Goal: Task Accomplishment & Management: Complete application form

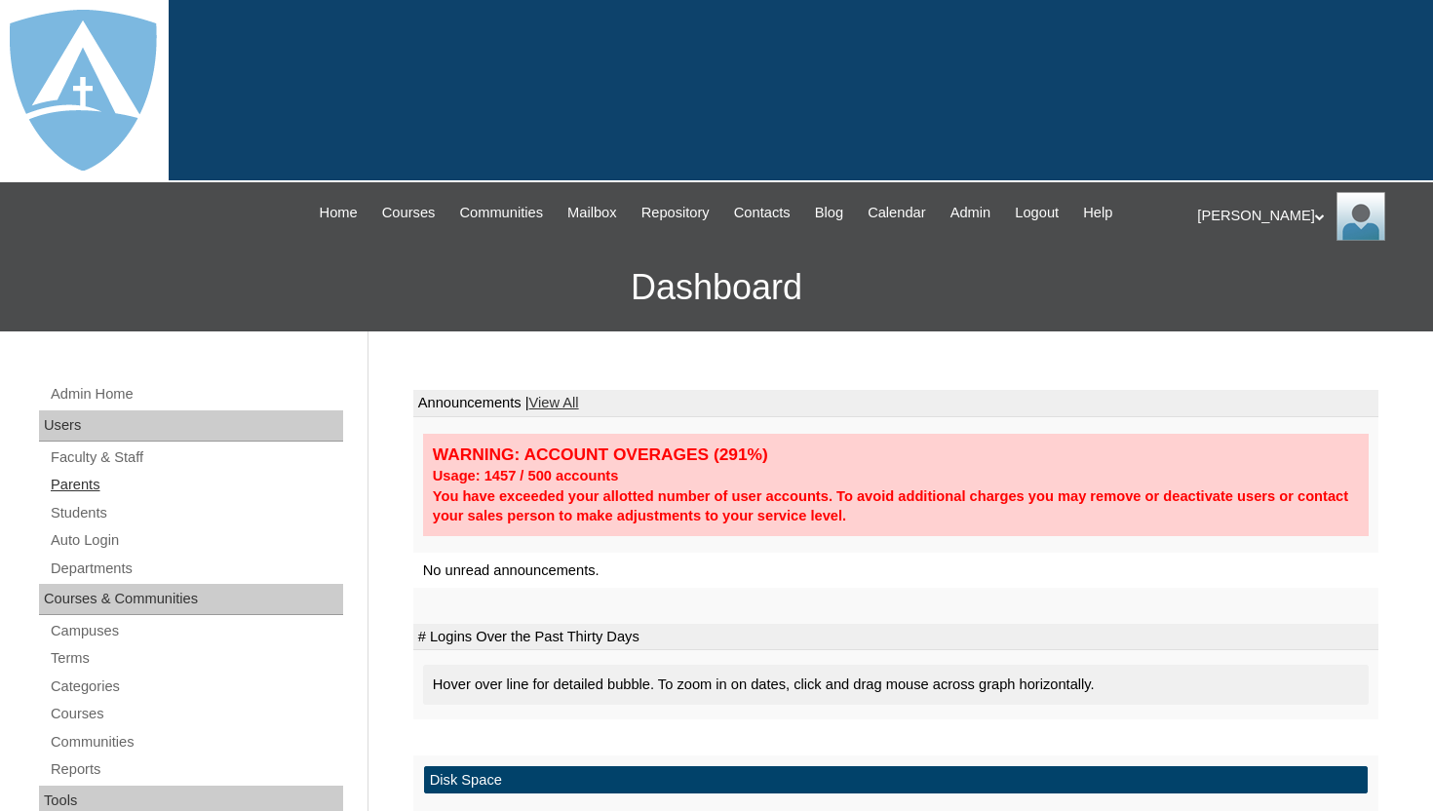
click at [96, 484] on link "Parents" at bounding box center [196, 485] width 294 height 24
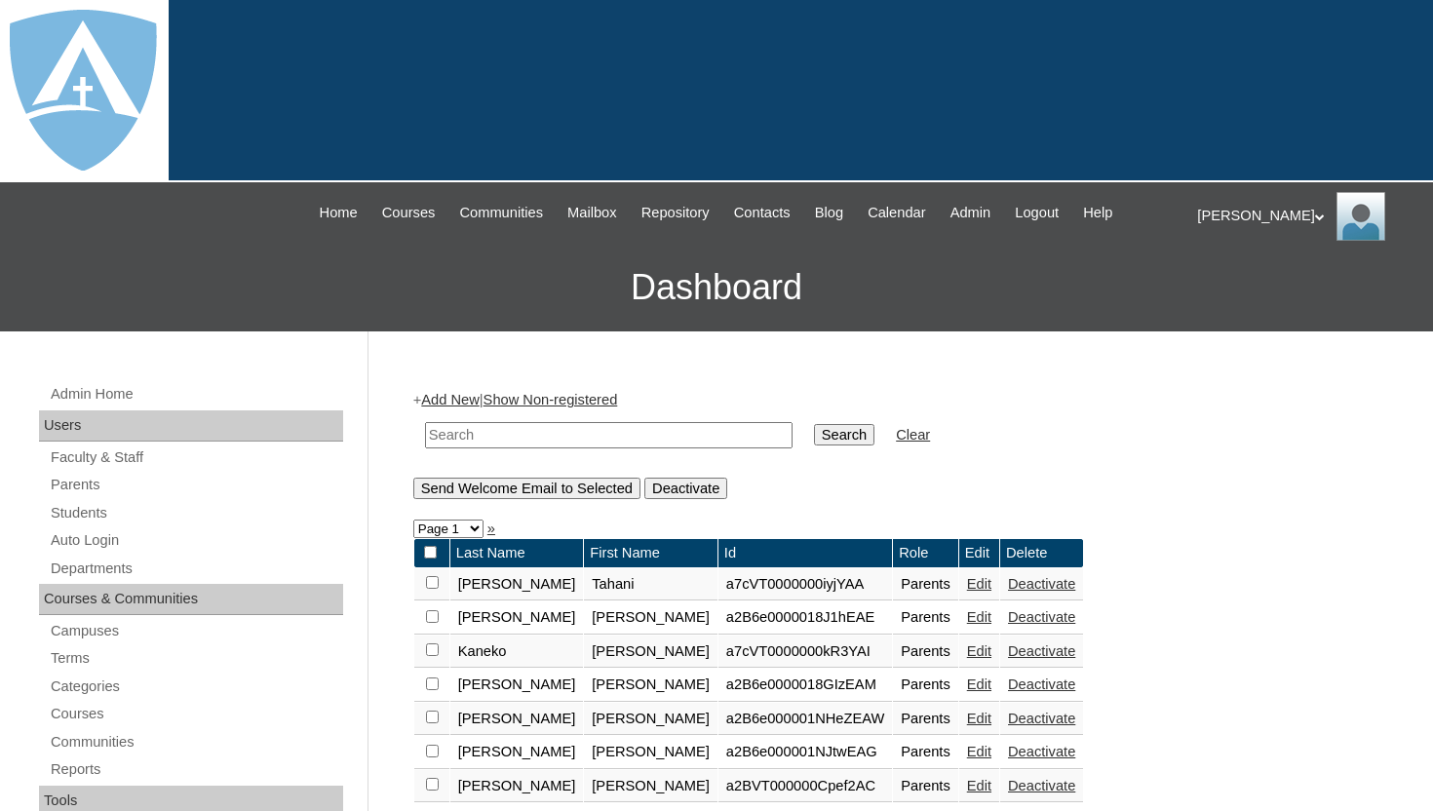
click at [72, 486] on link "Parents" at bounding box center [196, 485] width 294 height 24
click at [460, 403] on link "Add New" at bounding box center [449, 400] width 57 height 16
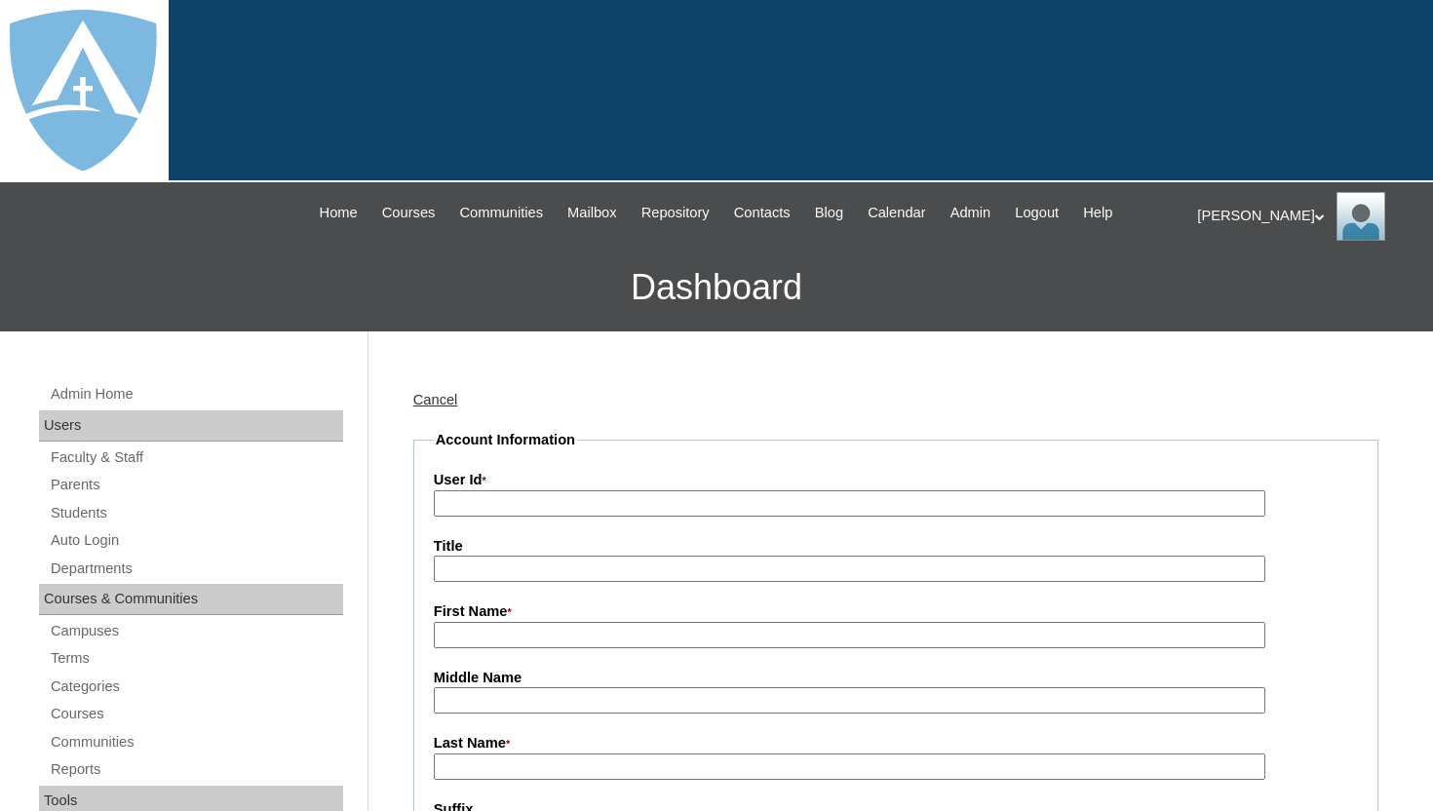
type input "tlambert"
click at [504, 506] on input "User Id *" at bounding box center [849, 503] width 831 height 26
paste input "a7cVT0000000pI"
type input "a7cVT0000000pI"
click at [594, 632] on input "First Name *" at bounding box center [849, 635] width 831 height 26
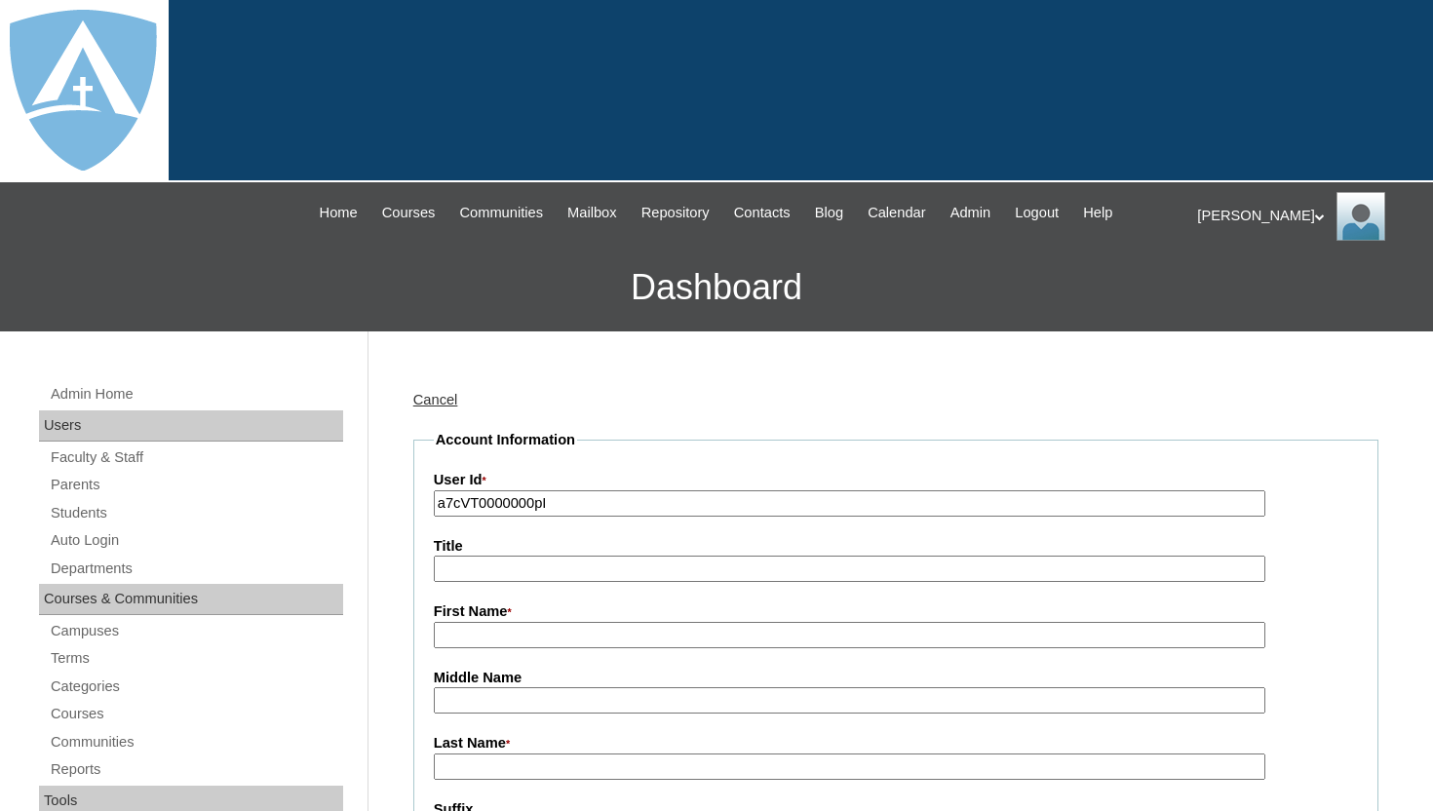
click at [594, 635] on input "First Name *" at bounding box center [849, 635] width 831 height 26
click at [523, 633] on input "First Name *" at bounding box center [849, 635] width 831 height 26
drag, startPoint x: 523, startPoint y: 633, endPoint x: 421, endPoint y: 632, distance: 102.3
click at [462, 637] on input "First Name *" at bounding box center [849, 635] width 831 height 26
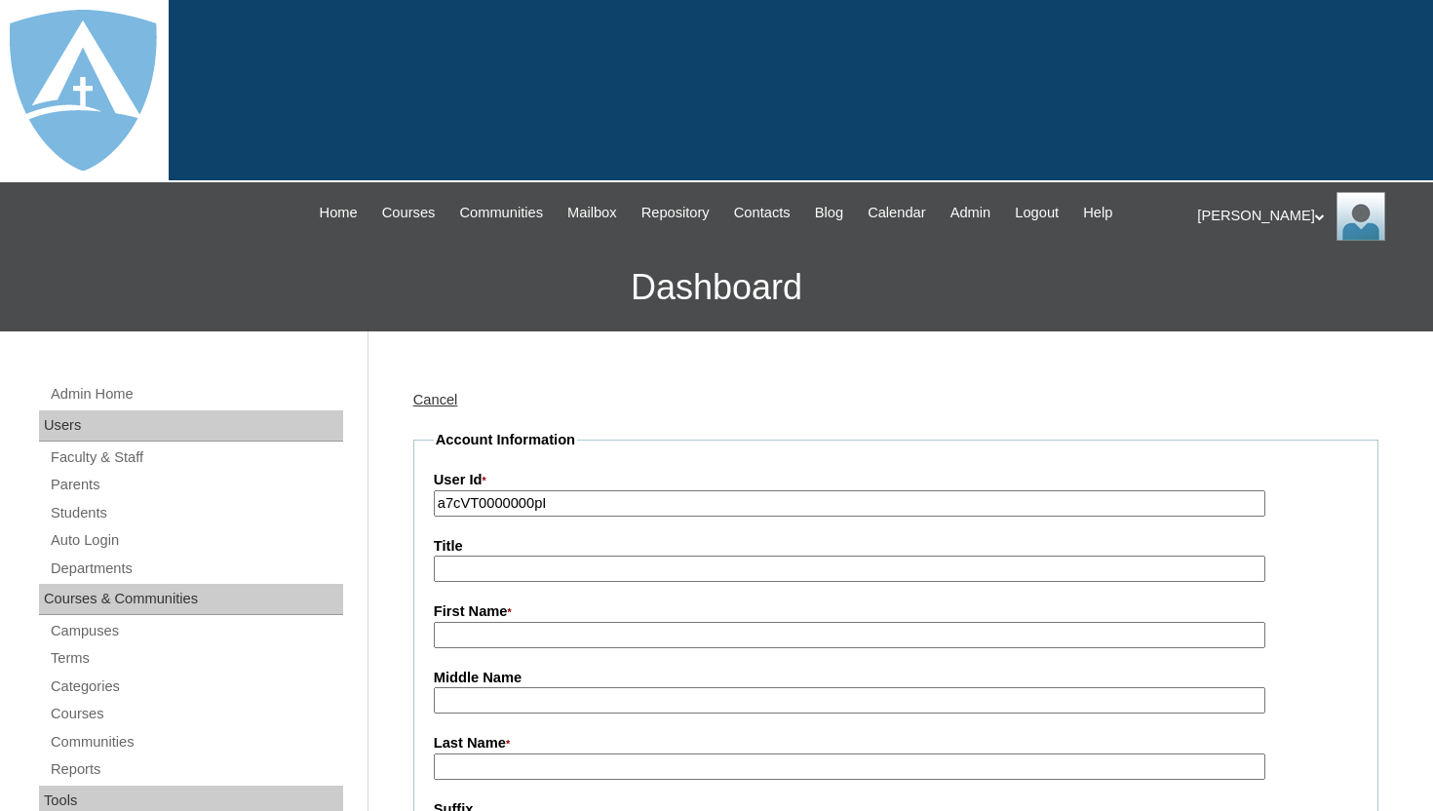
drag, startPoint x: 462, startPoint y: 637, endPoint x: 443, endPoint y: 637, distance: 18.5
click at [443, 637] on input "First Name *" at bounding box center [849, 635] width 831 height 26
click at [478, 634] on input "First Name *" at bounding box center [849, 635] width 831 height 26
paste input "andie@ssd-intl.com"
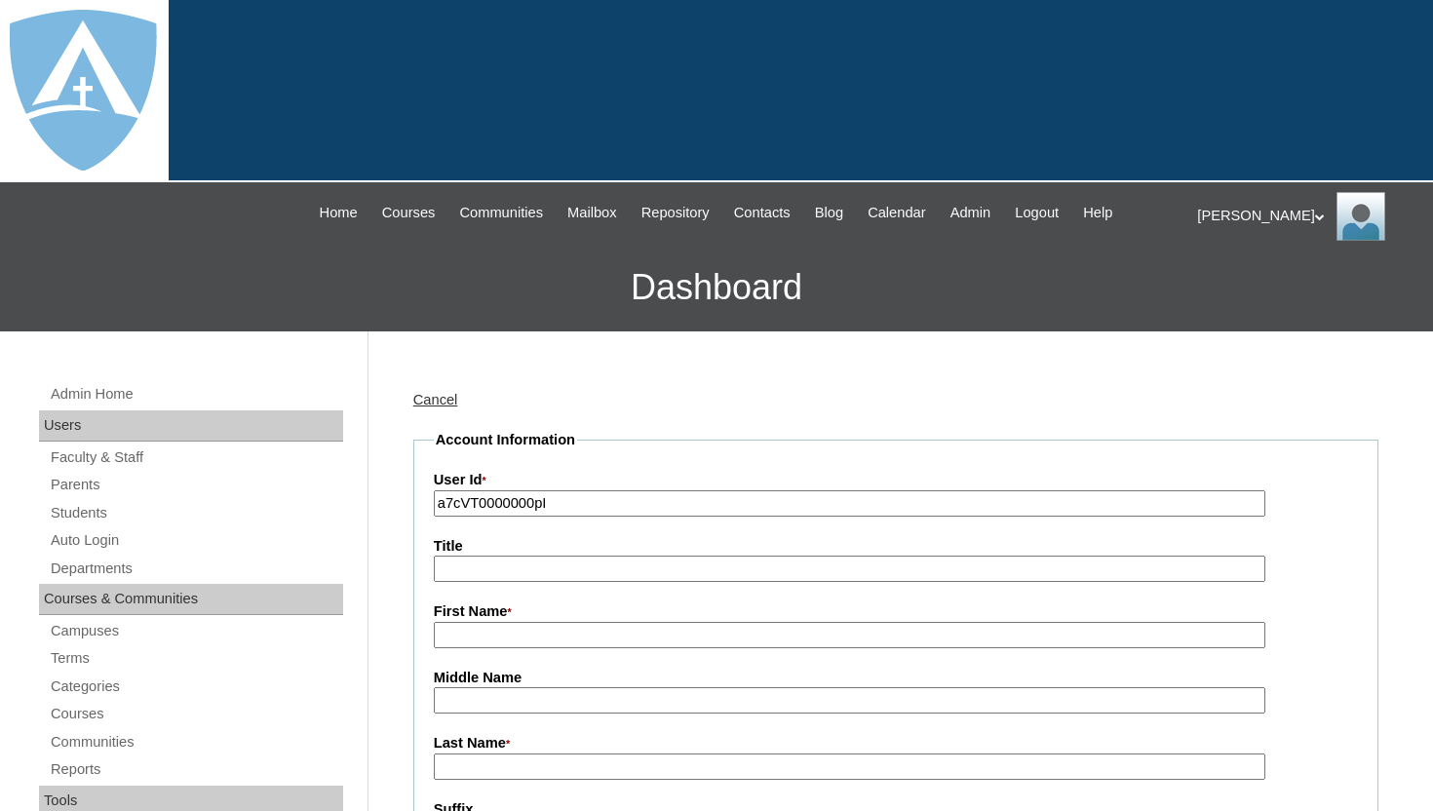
type input "andie@ssd-intl.com"
drag, startPoint x: 592, startPoint y: 634, endPoint x: 424, endPoint y: 631, distance: 167.7
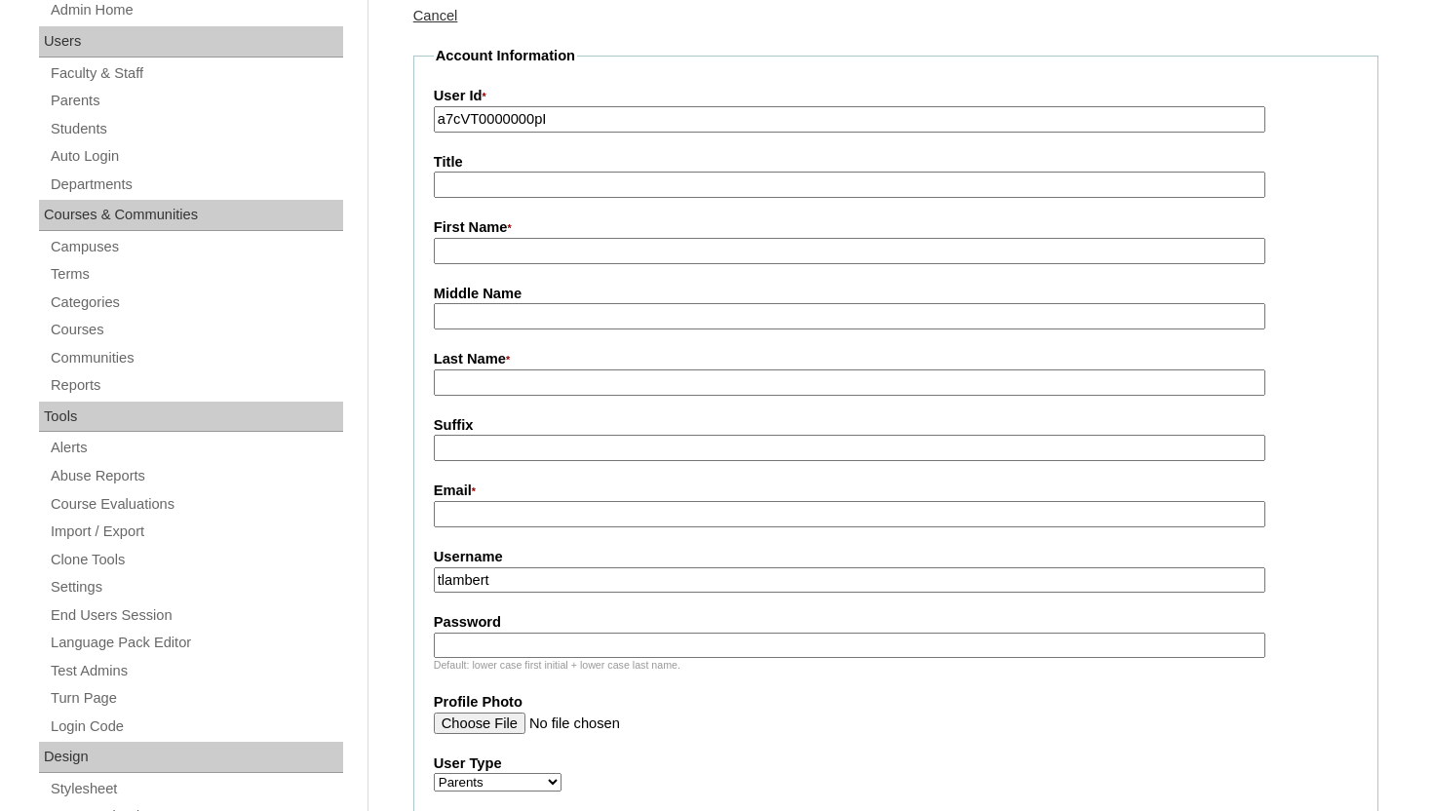
scroll to position [429, 0]
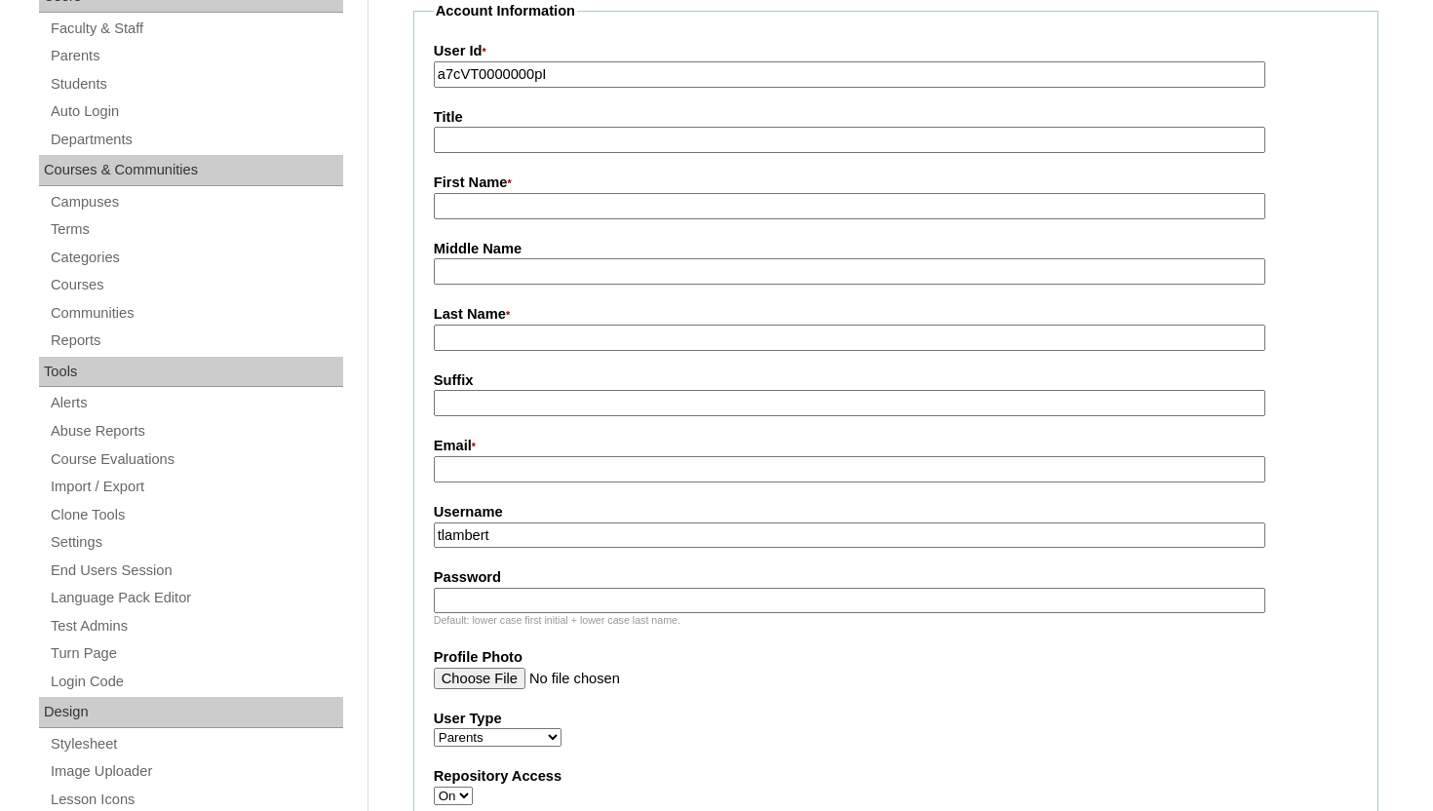
click at [570, 465] on input "Email *" at bounding box center [849, 469] width 831 height 26
paste input "andie@ssd-intl.com"
type input "andie@ssd-intl.com"
drag, startPoint x: 533, startPoint y: 523, endPoint x: 429, endPoint y: 523, distance: 104.3
click at [429, 523] on fieldset "Account Information User Id * a7cVT0000000pI Title First Name * Middle Name Las…" at bounding box center [895, 621] width 965 height 1240
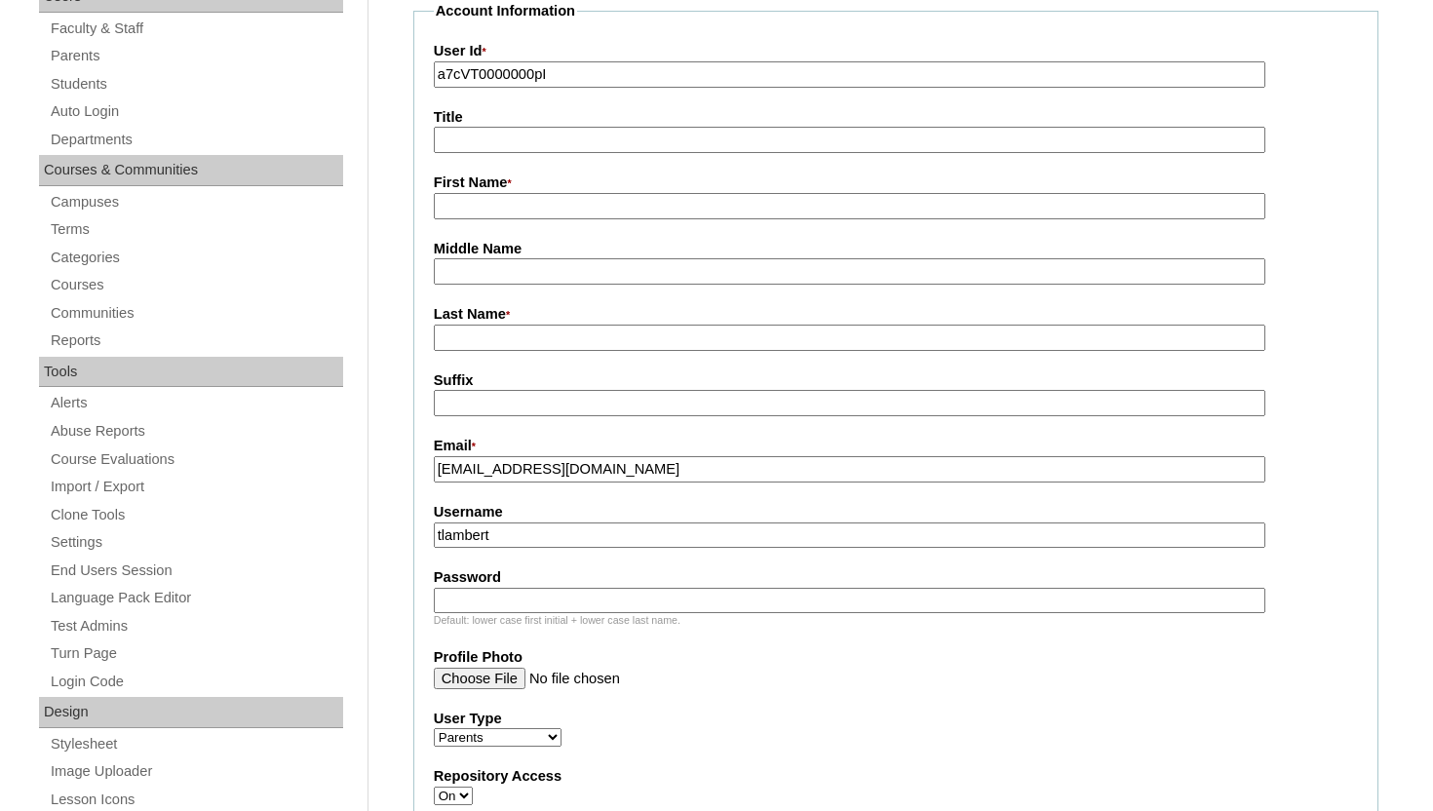
drag, startPoint x: 511, startPoint y: 539, endPoint x: 423, endPoint y: 540, distance: 87.7
click at [423, 540] on fieldset "Account Information User Id * a7cVT0000000pI Title First Name * Middle Name Las…" at bounding box center [895, 621] width 965 height 1240
paste input "andie@ssd-intl.com"
type input "andie@ssd-intl.com"
click at [472, 594] on input "Password" at bounding box center [849, 601] width 831 height 26
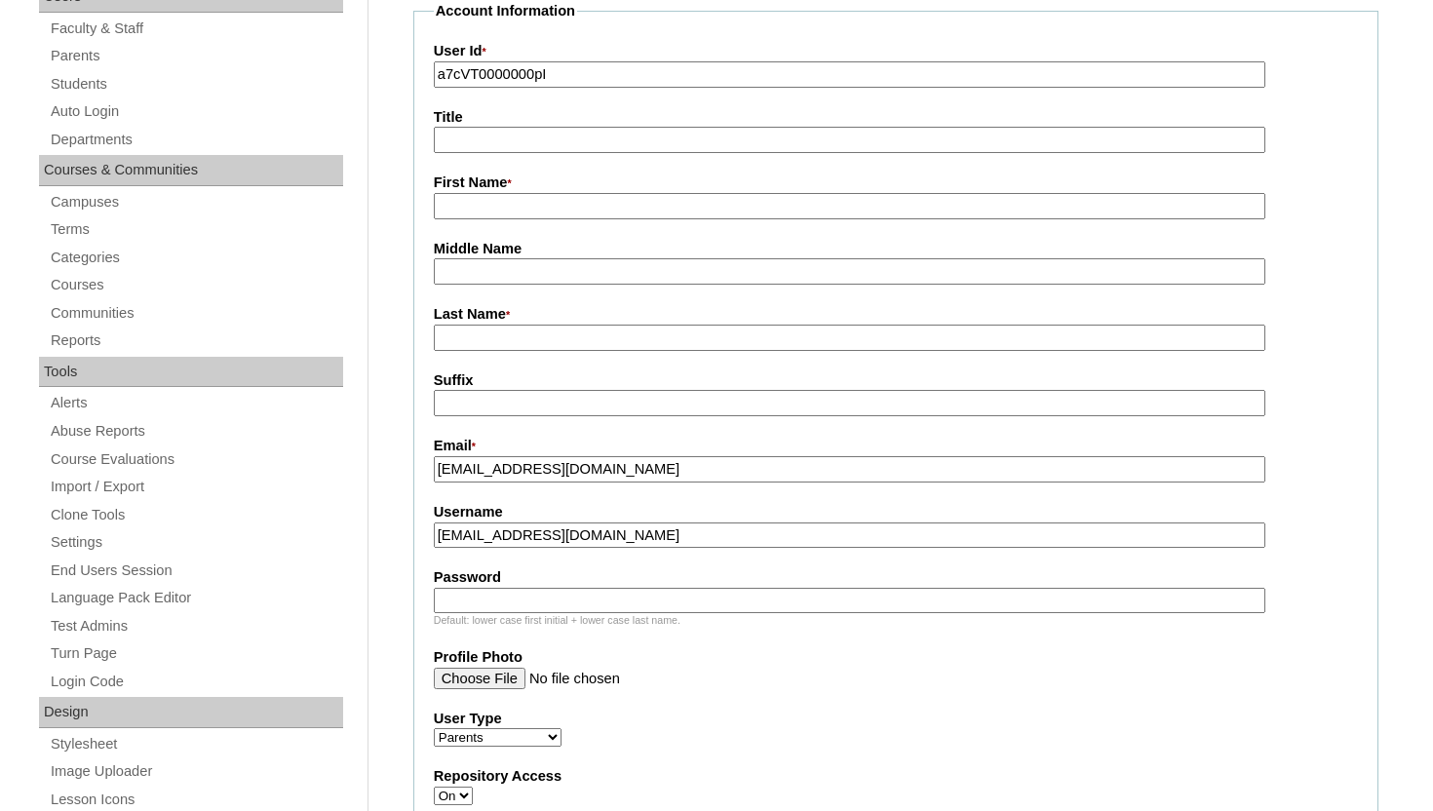
paste input "andie@ssd-intl.com"
type input "andie@ssd-intl.com"
click at [481, 201] on input "First Name *" at bounding box center [849, 206] width 831 height 26
type input "Angelic"
type input "Monet"
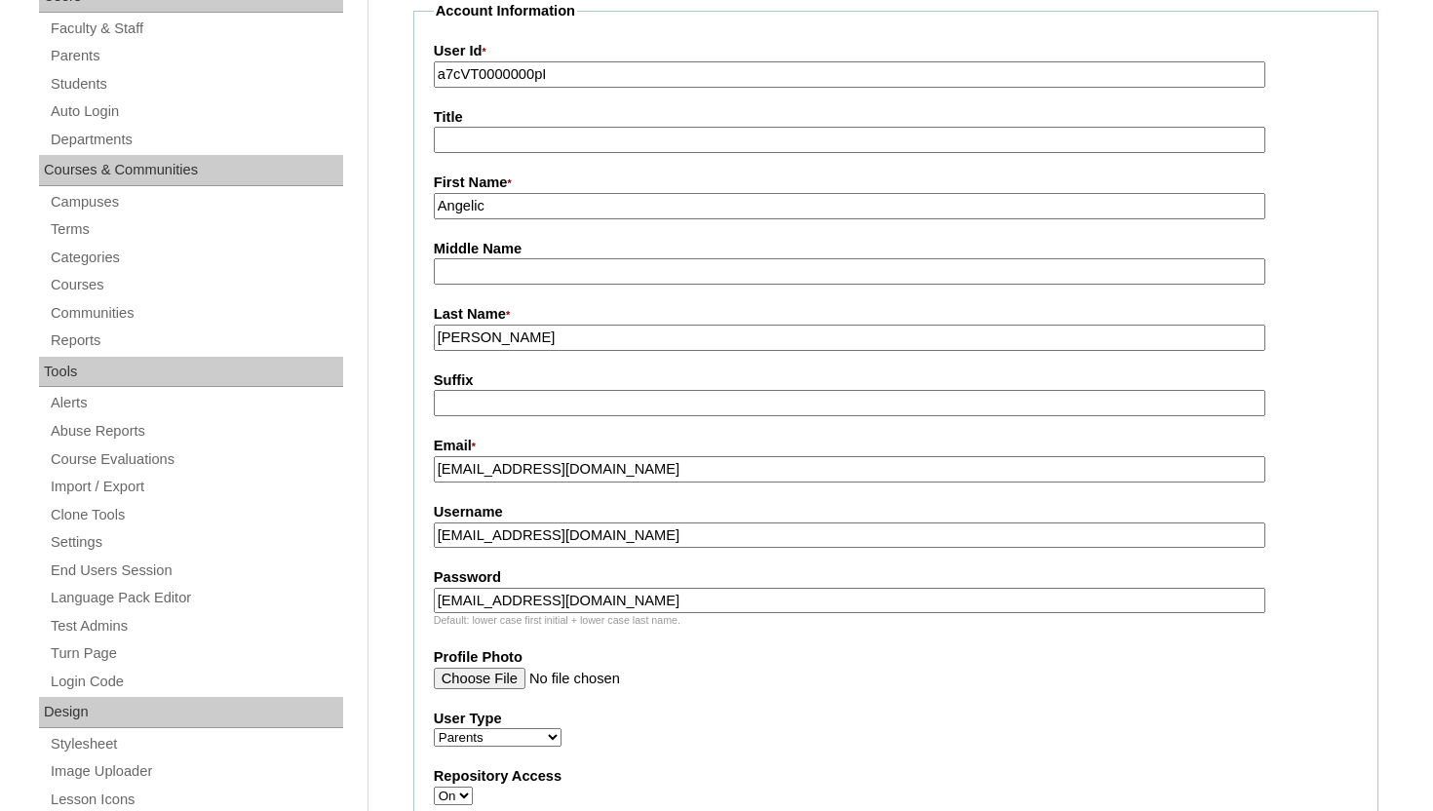
click at [592, 199] on input "Angelic" at bounding box center [849, 206] width 831 height 26
type input "Angelica"
click at [1313, 259] on div "Middle Name" at bounding box center [896, 262] width 924 height 46
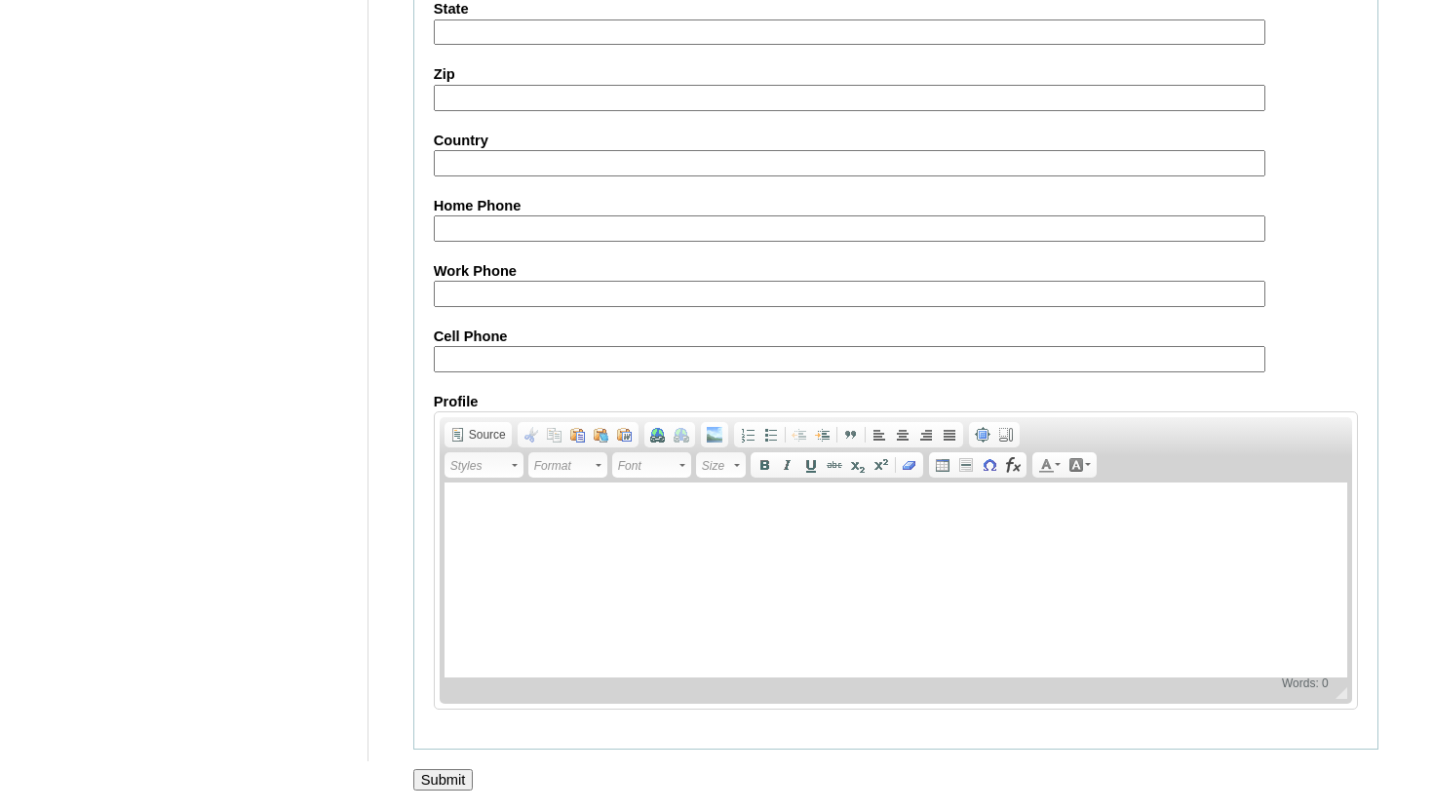
scroll to position [1929, 0]
click at [421, 779] on input "Submit" at bounding box center [443, 779] width 60 height 21
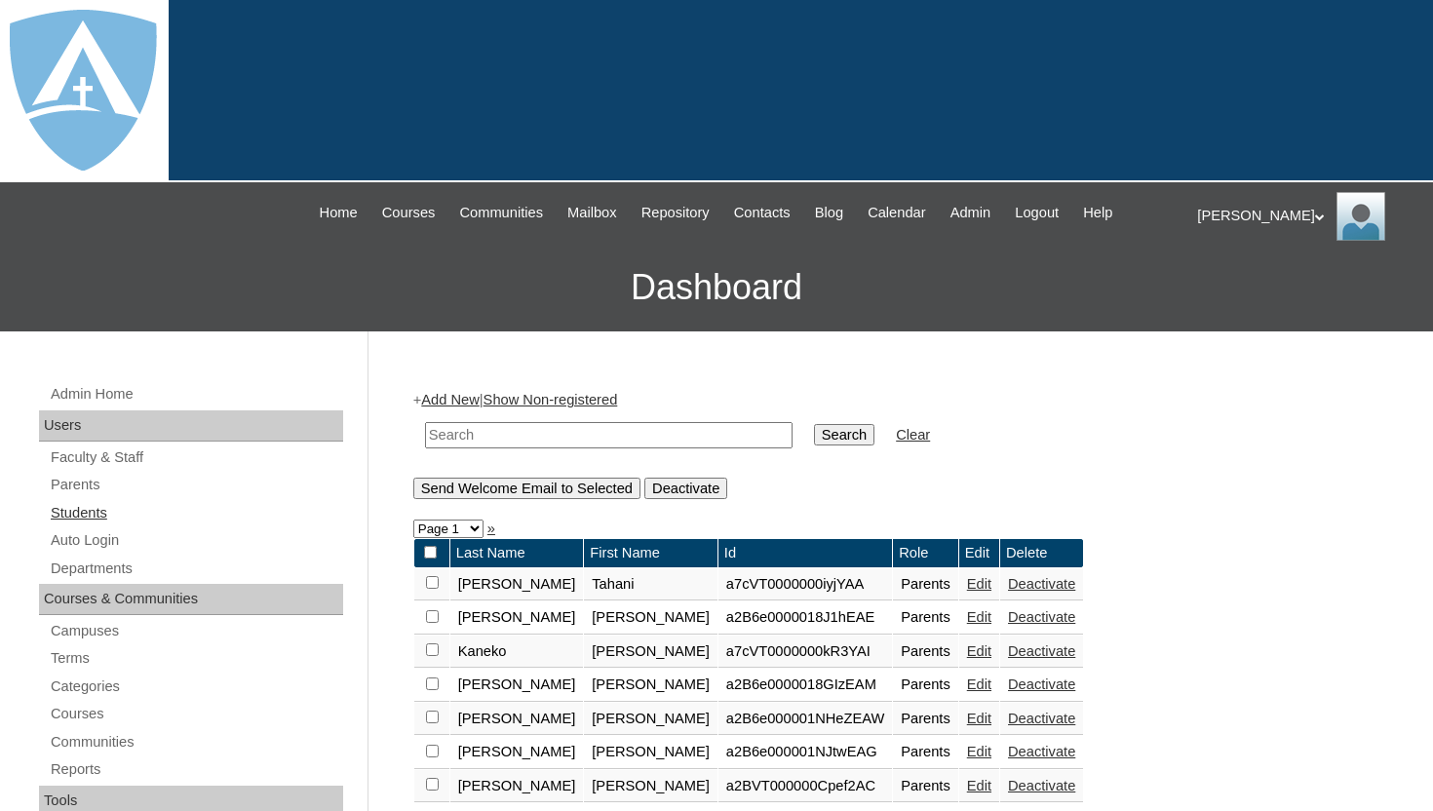
click at [98, 511] on link "Students" at bounding box center [196, 513] width 294 height 24
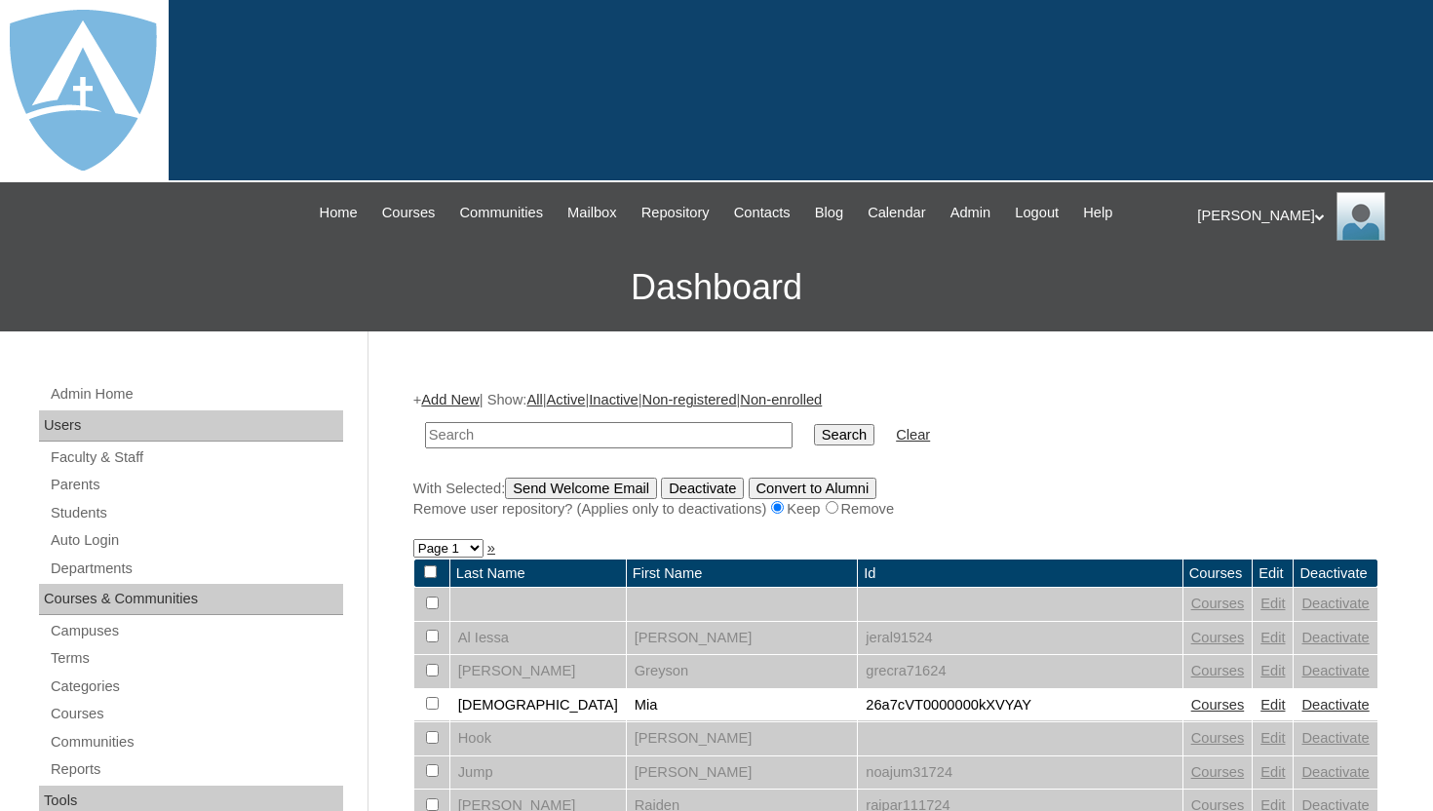
click at [483, 428] on input "text" at bounding box center [608, 435] width 367 height 26
click at [466, 399] on link "Add New" at bounding box center [449, 400] width 57 height 16
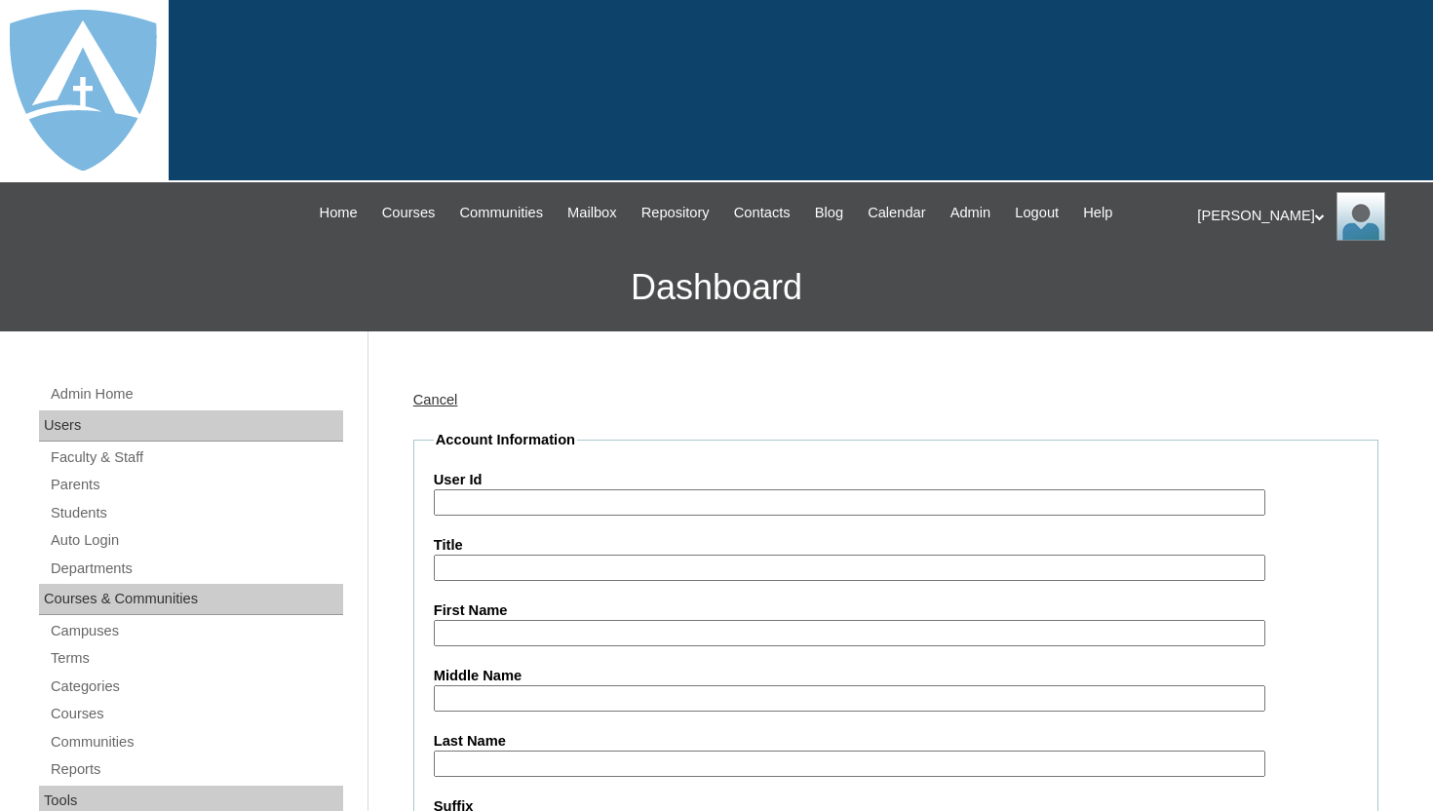
type input "tlambert"
click at [505, 628] on input "First Name" at bounding box center [849, 633] width 831 height 26
type input "Luke"
type input "Branton"
click at [549, 503] on input "User Id" at bounding box center [849, 502] width 831 height 26
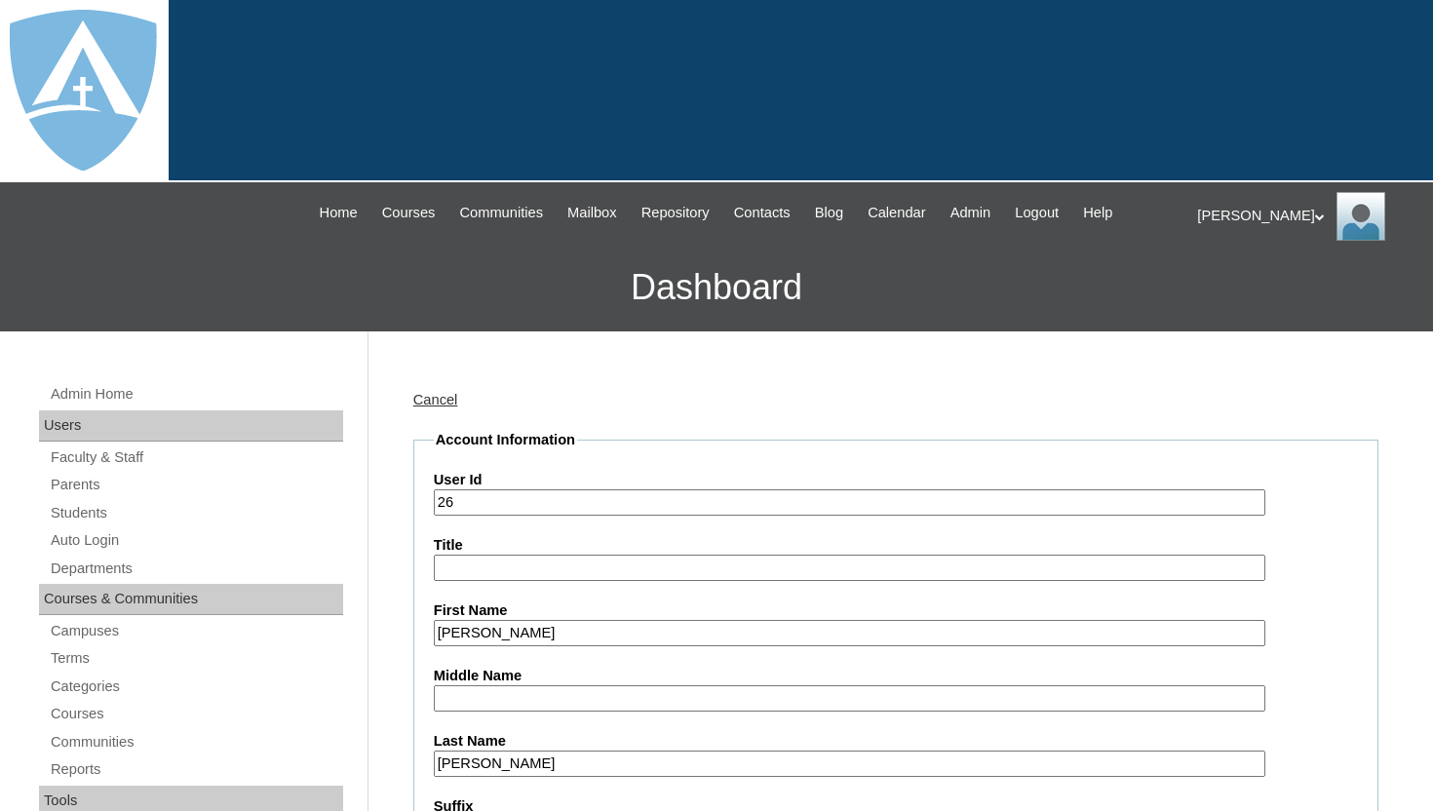
paste input "a7cVT0000000pI"
type input "26a7cVT0000000pI"
click at [1311, 536] on label "Title" at bounding box center [896, 545] width 924 height 20
click at [1265, 555] on input "Title" at bounding box center [849, 568] width 831 height 26
click at [1095, 572] on input "Title" at bounding box center [849, 568] width 831 height 26
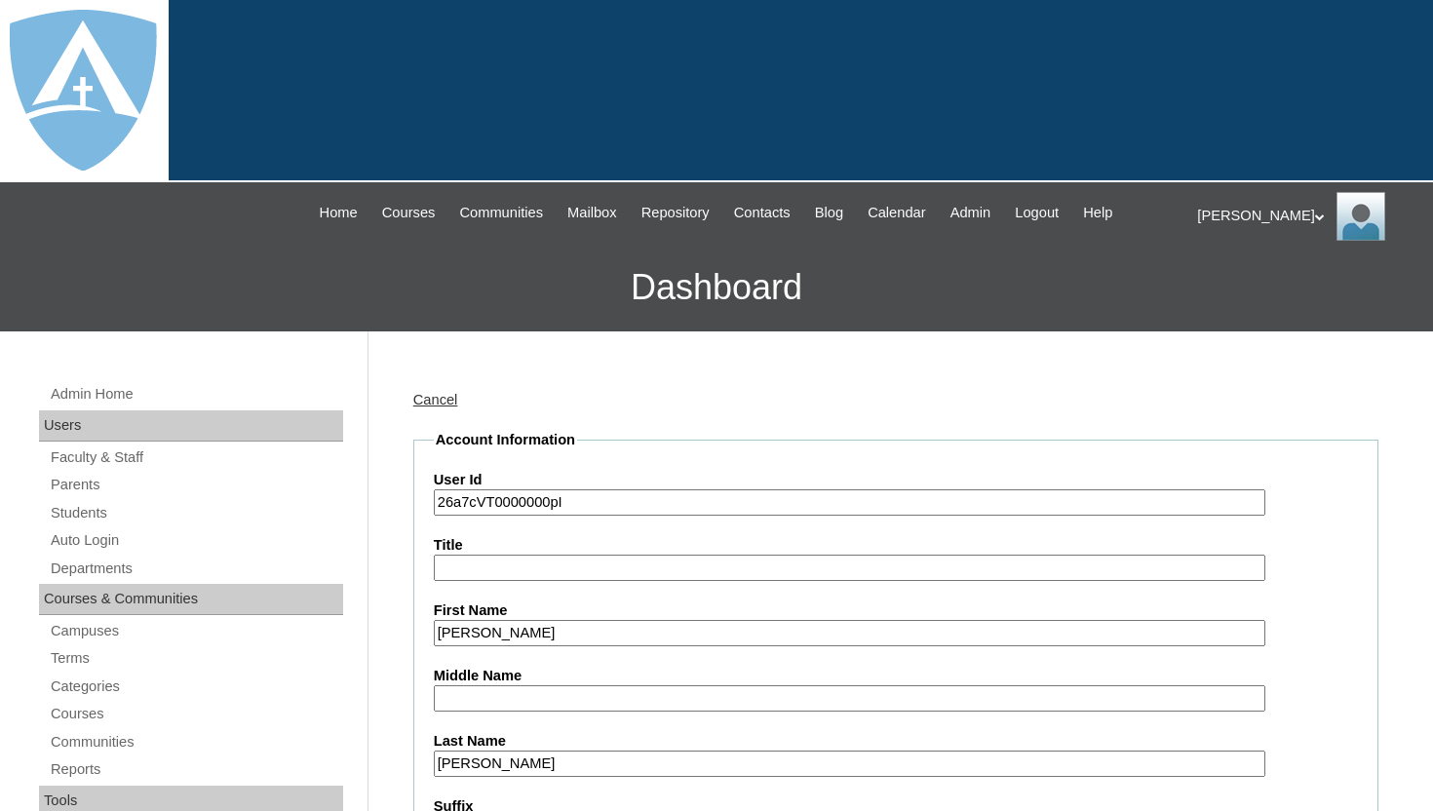
click at [1092, 627] on input "Luke" at bounding box center [849, 633] width 831 height 26
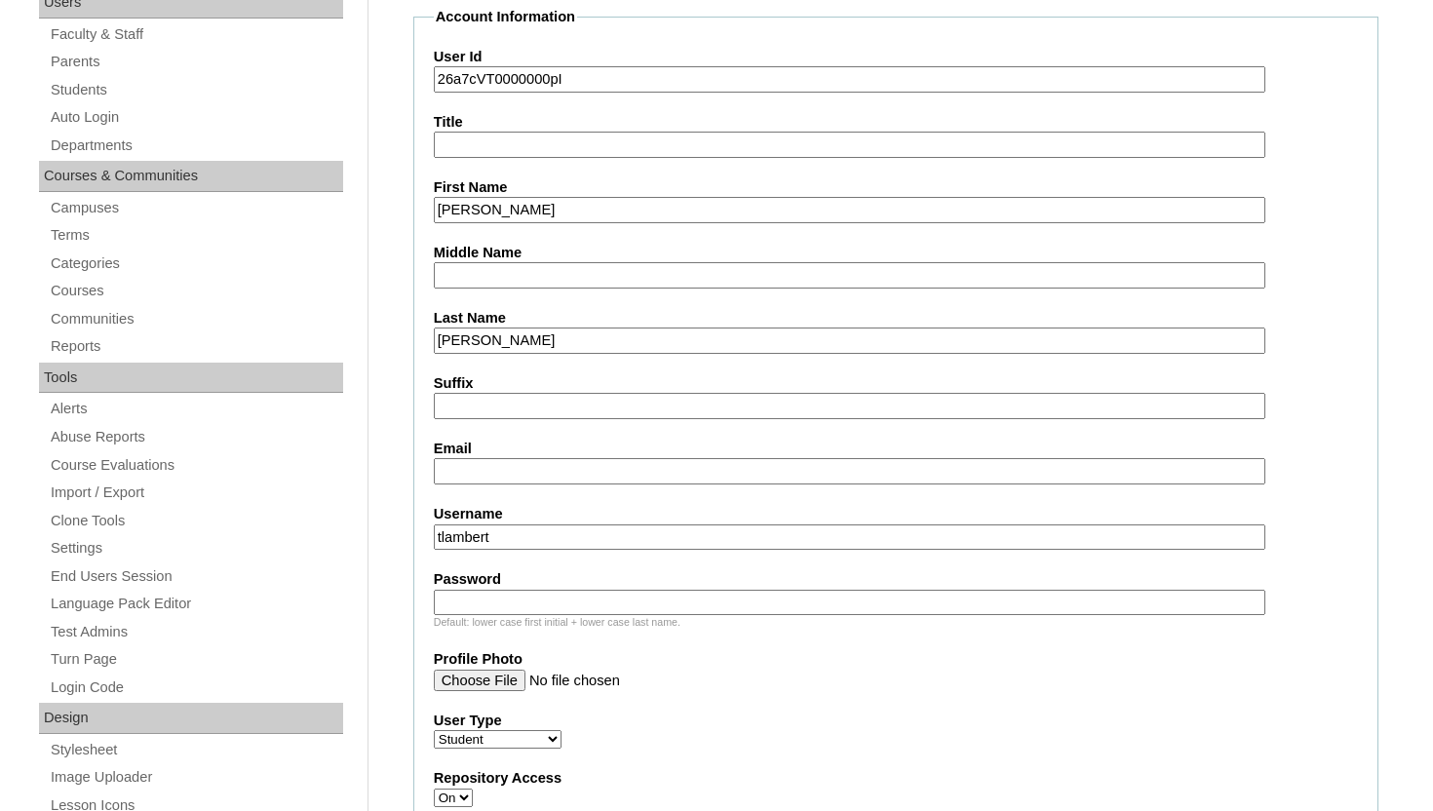
click at [678, 468] on input "Email" at bounding box center [849, 471] width 831 height 26
click at [541, 474] on input "Email" at bounding box center [849, 471] width 831 height 26
paste input "luke.bratton@enlightiumstudent.com"
type input "luke.bratton@enlightiumstudent.com"
drag, startPoint x: 515, startPoint y: 543, endPoint x: 428, endPoint y: 535, distance: 87.1
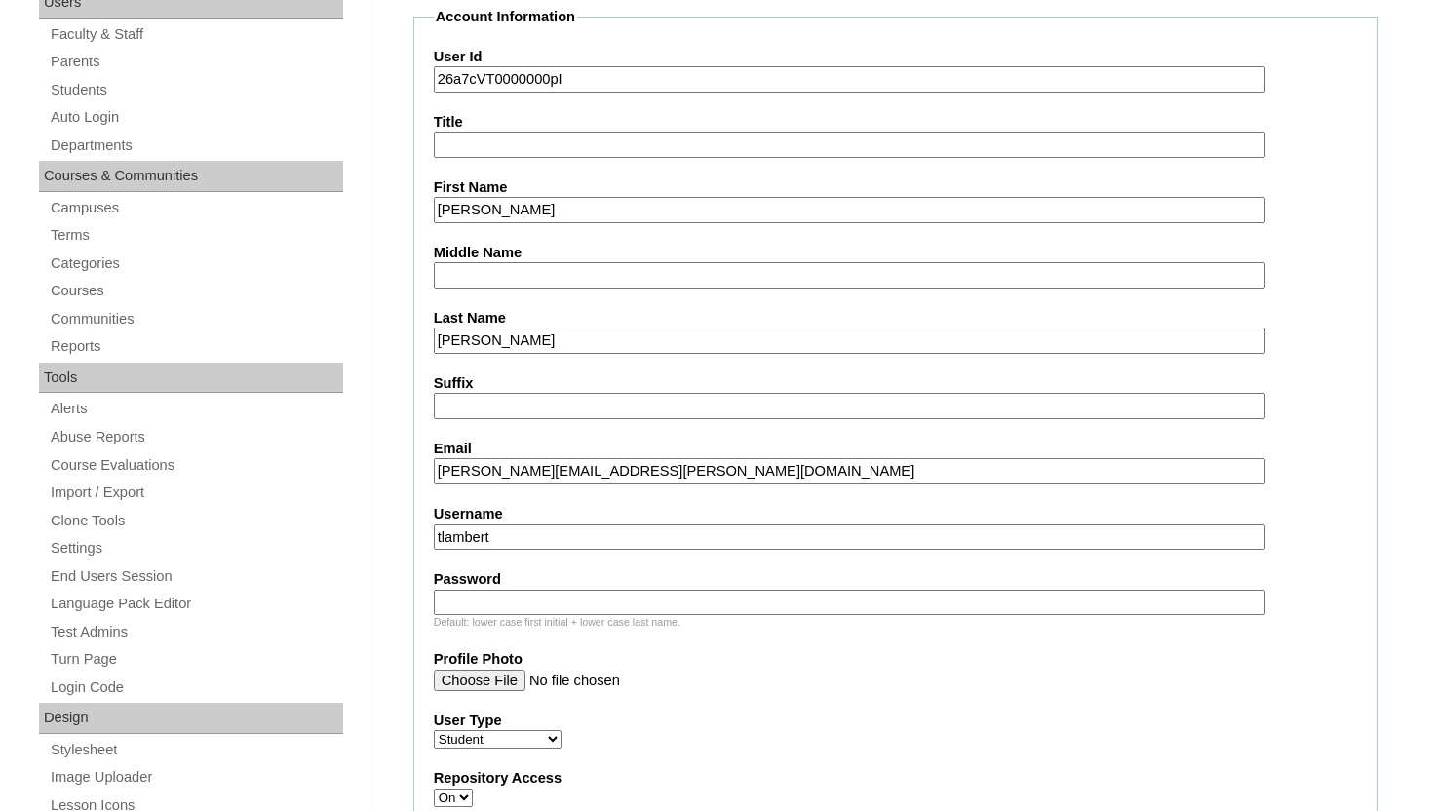
click at [428, 535] on fieldset "Account Information User Id 26a7cVT0000000pI Title First Name Luke Middle Name …" at bounding box center [895, 795] width 965 height 1576
paste input "luke.bratton@enlightiumstudent.com"
type input "luke.bratton@enlightiumstudent.com"
click at [467, 606] on input "Password" at bounding box center [849, 603] width 831 height 26
paste input "luke.bratton@enlightiumstudent.com"
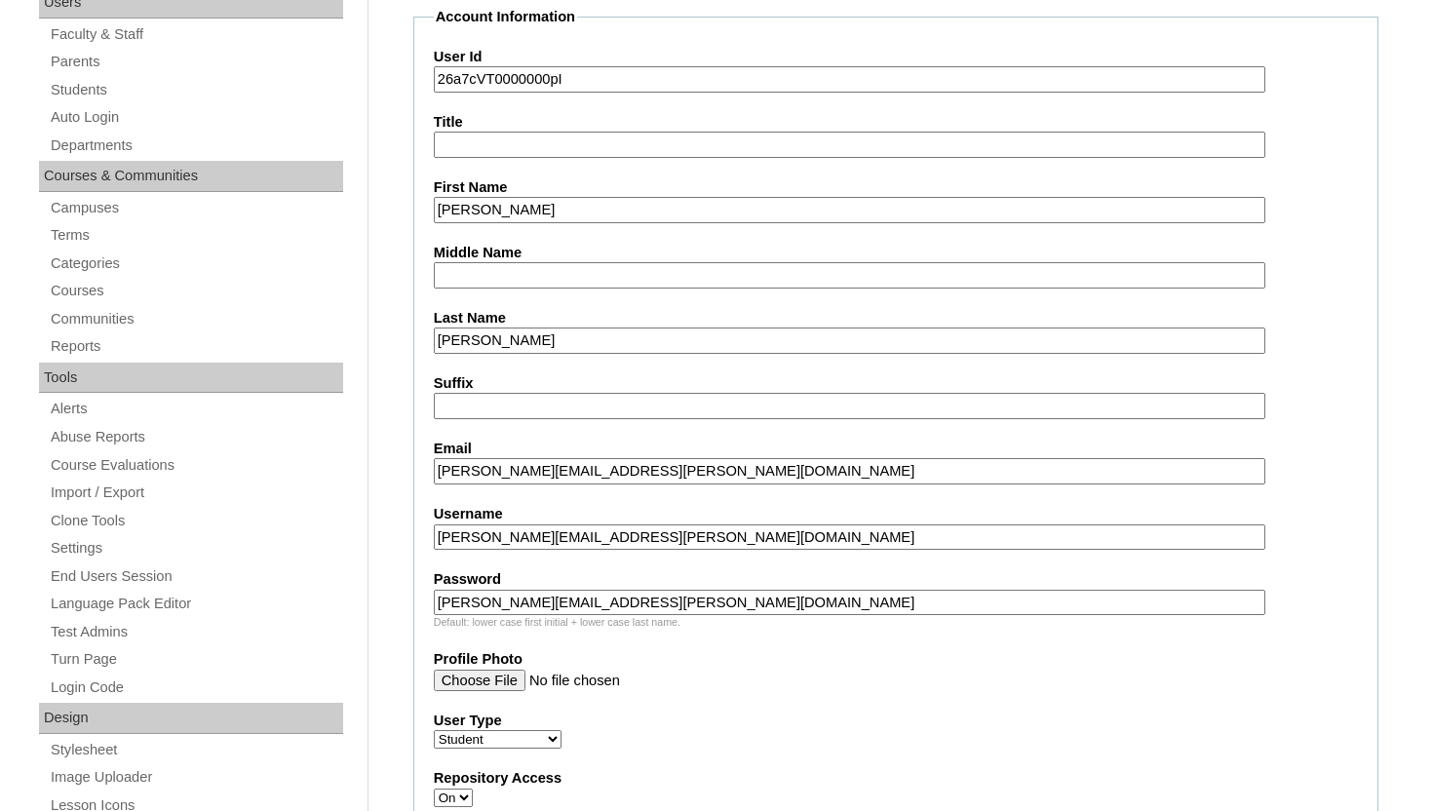
type input "luke.bratton@enlightiumstudent.com"
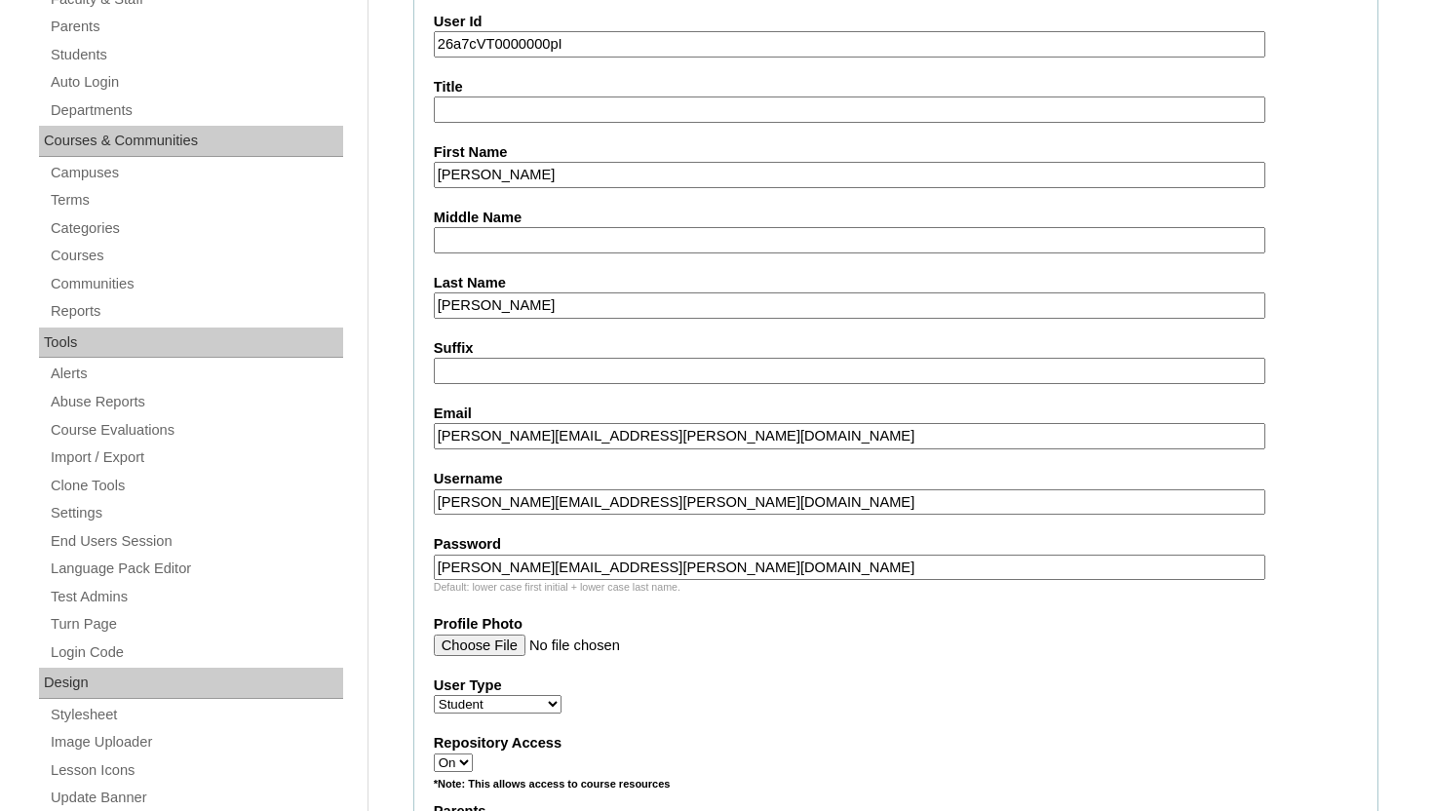
scroll to position [462, 0]
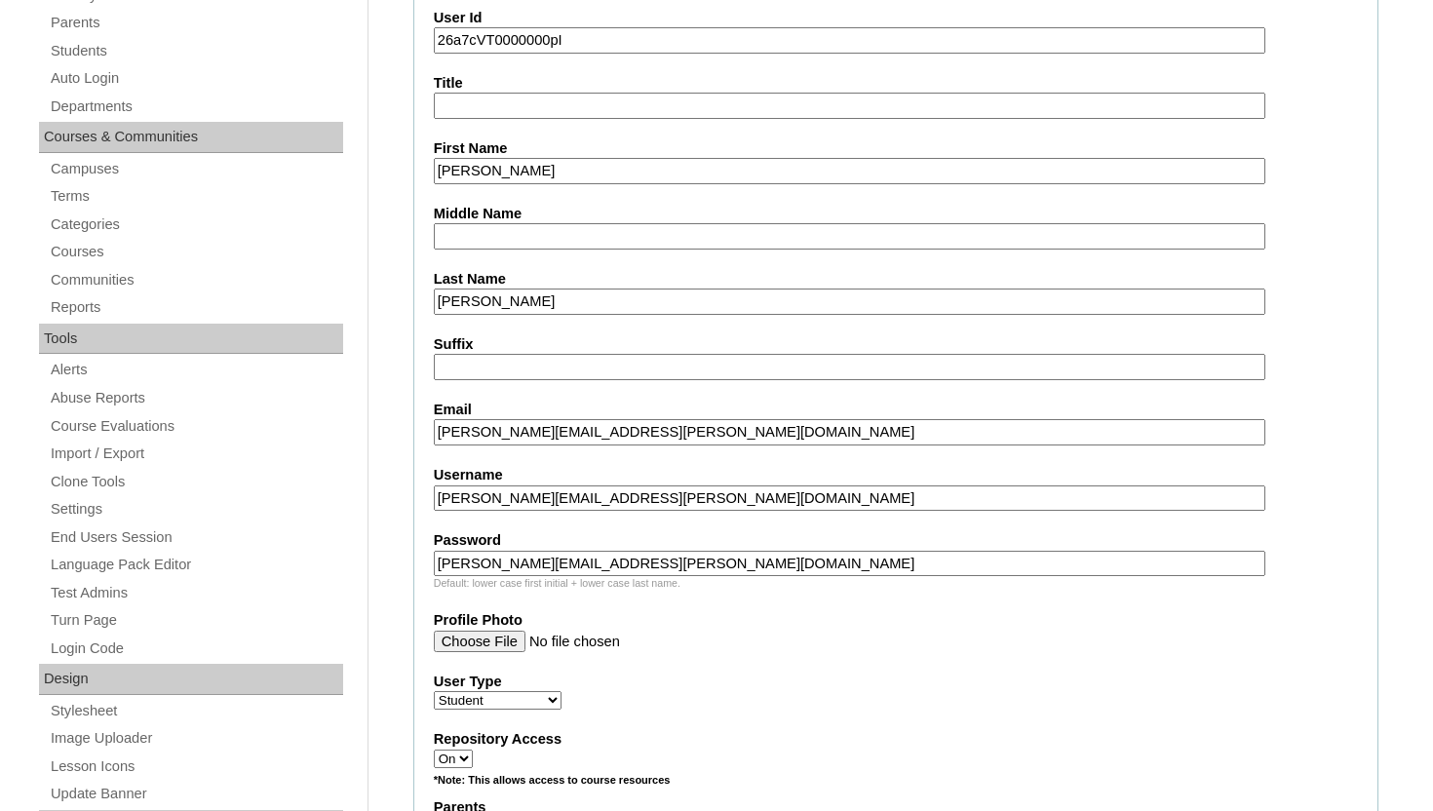
click at [552, 694] on select "Faculty Staff Student Parents School Facilitators" at bounding box center [498, 700] width 128 height 19
click at [1326, 487] on div "Username luke.bratton@enlightiumstudent.com" at bounding box center [896, 488] width 924 height 46
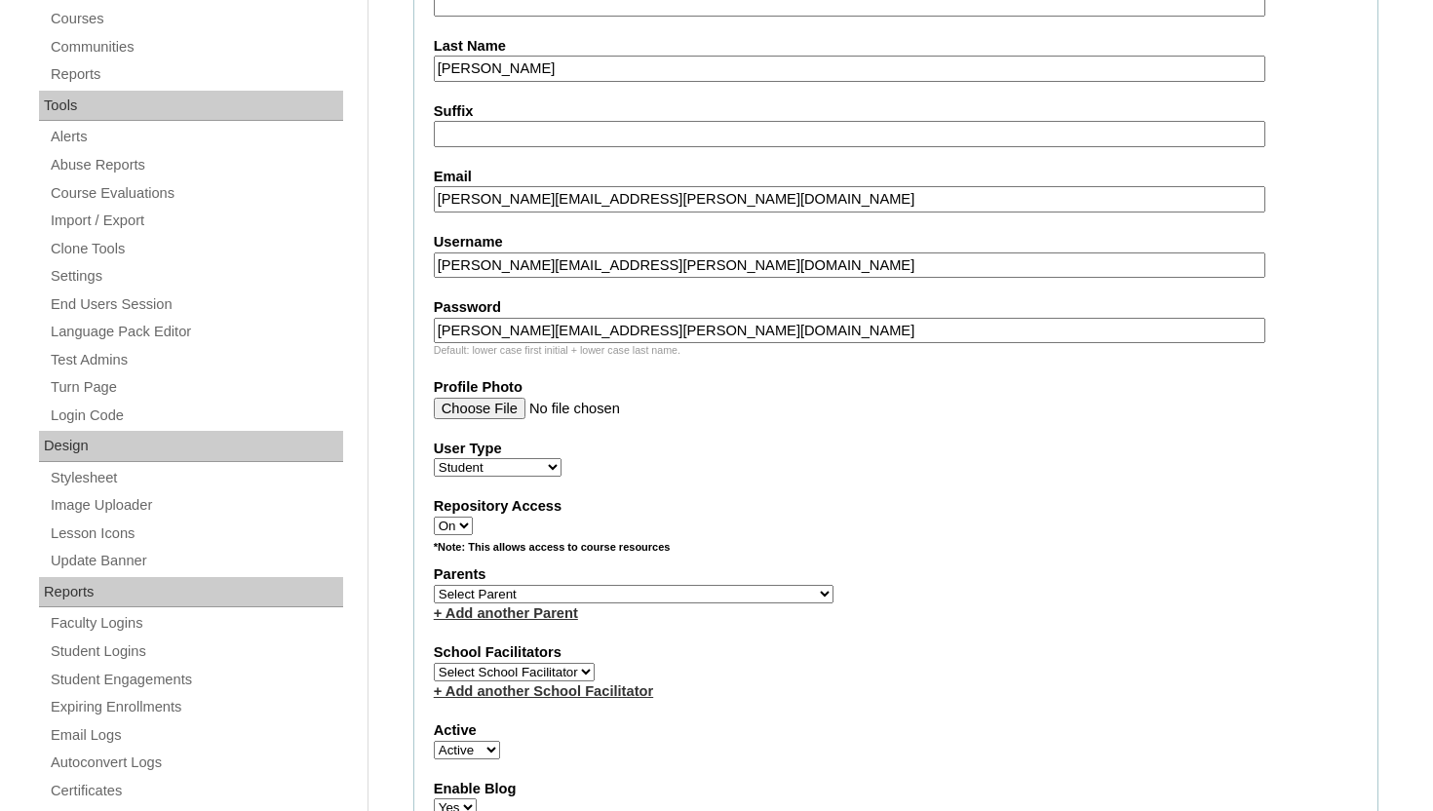
scroll to position [696, 0]
click at [627, 590] on select "Select Parent Abbas, Tahani Garcia, Rosa Kaneko, Chad Labourdette, Jessica Nich…" at bounding box center [634, 593] width 400 height 19
select select "101589"
click at [434, 584] on select "Select Parent Abbas, Tahani Garcia, Rosa Kaneko, Chad Labourdette, Jessica Nich…" at bounding box center [634, 593] width 400 height 19
click at [794, 568] on label "Parents" at bounding box center [896, 573] width 924 height 20
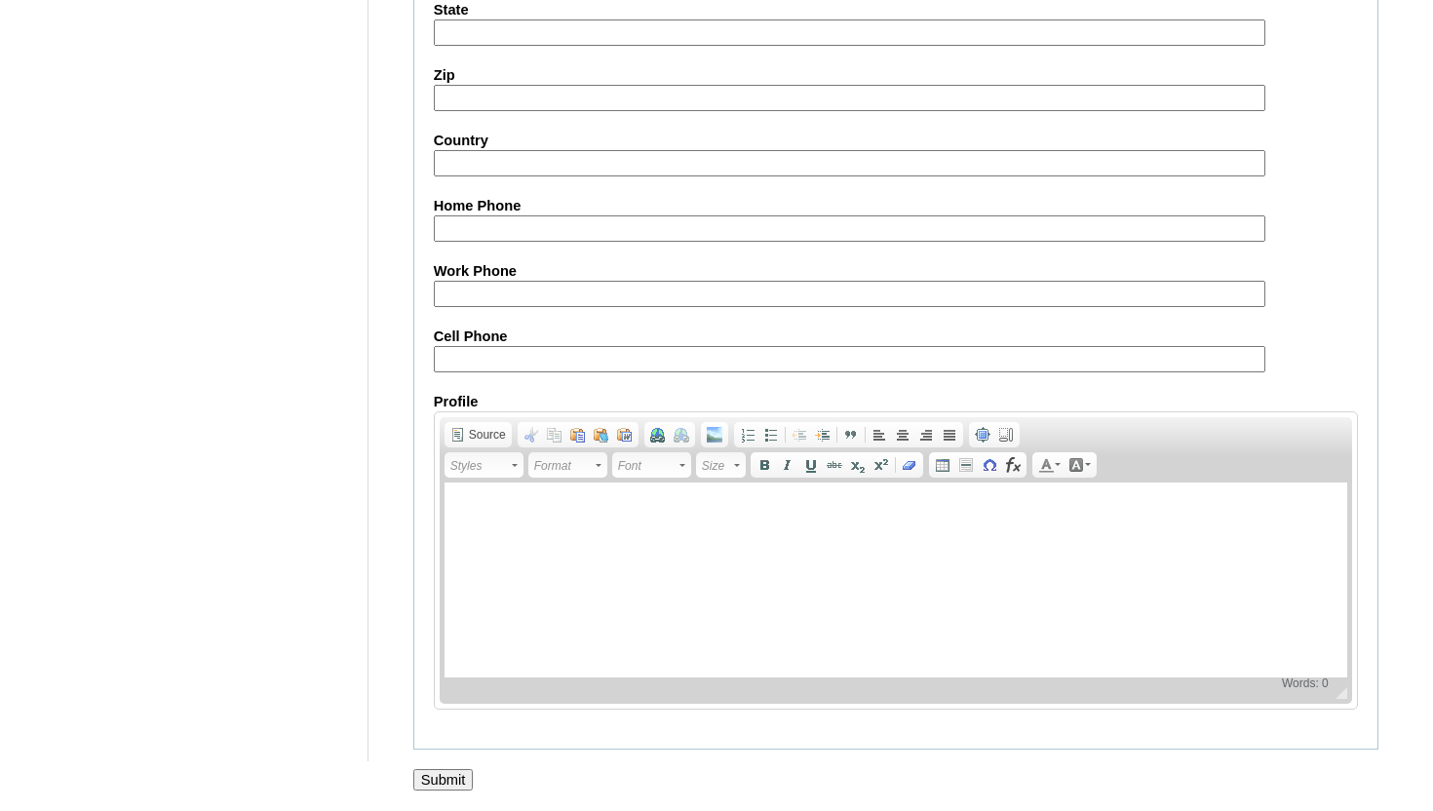
scroll to position [2263, 0]
click at [453, 779] on input "Submit" at bounding box center [443, 779] width 60 height 21
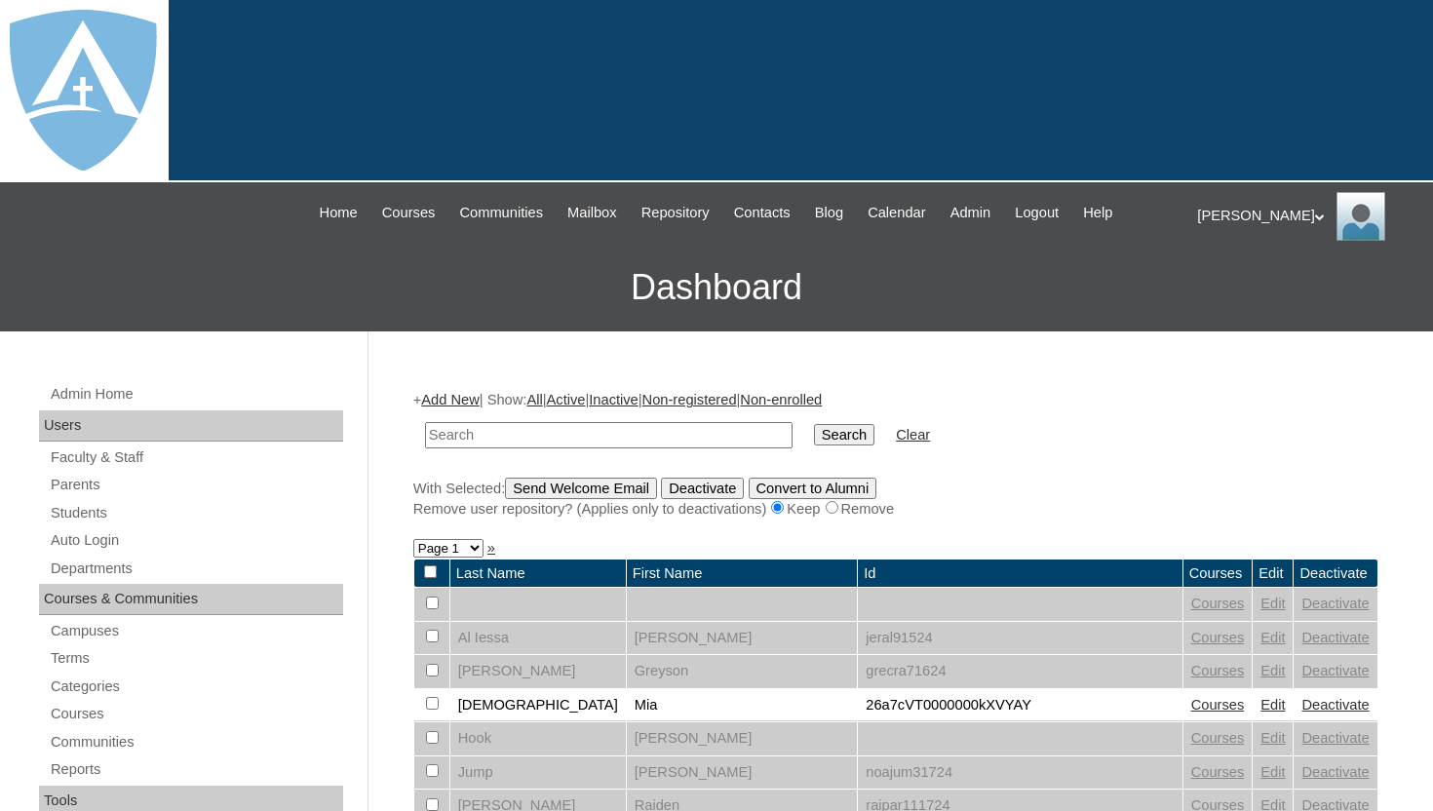
click at [585, 432] on input "text" at bounding box center [608, 435] width 367 height 26
type input "branton"
click at [814, 424] on input "Search" at bounding box center [844, 434] width 60 height 21
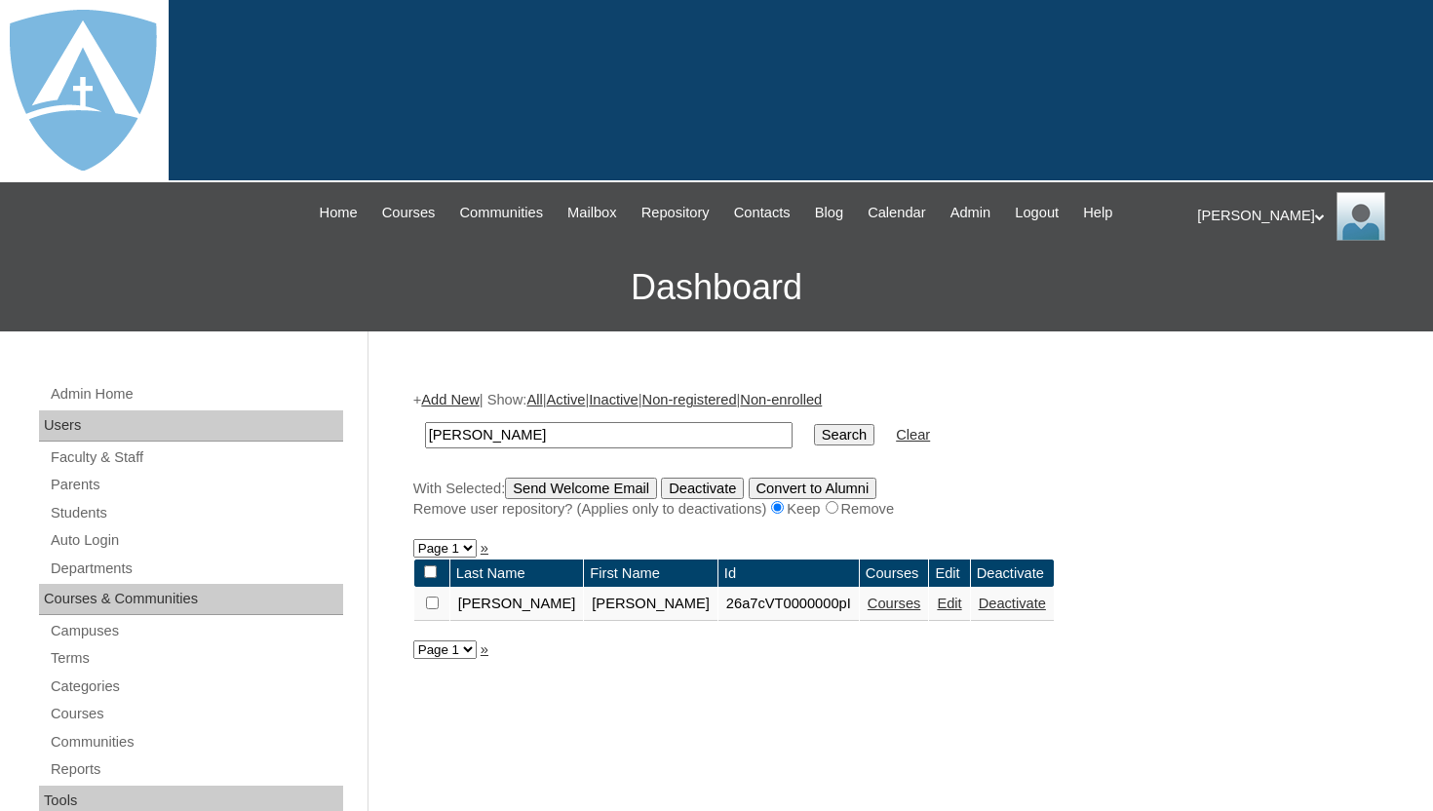
click at [867, 604] on link "Courses" at bounding box center [894, 603] width 54 height 16
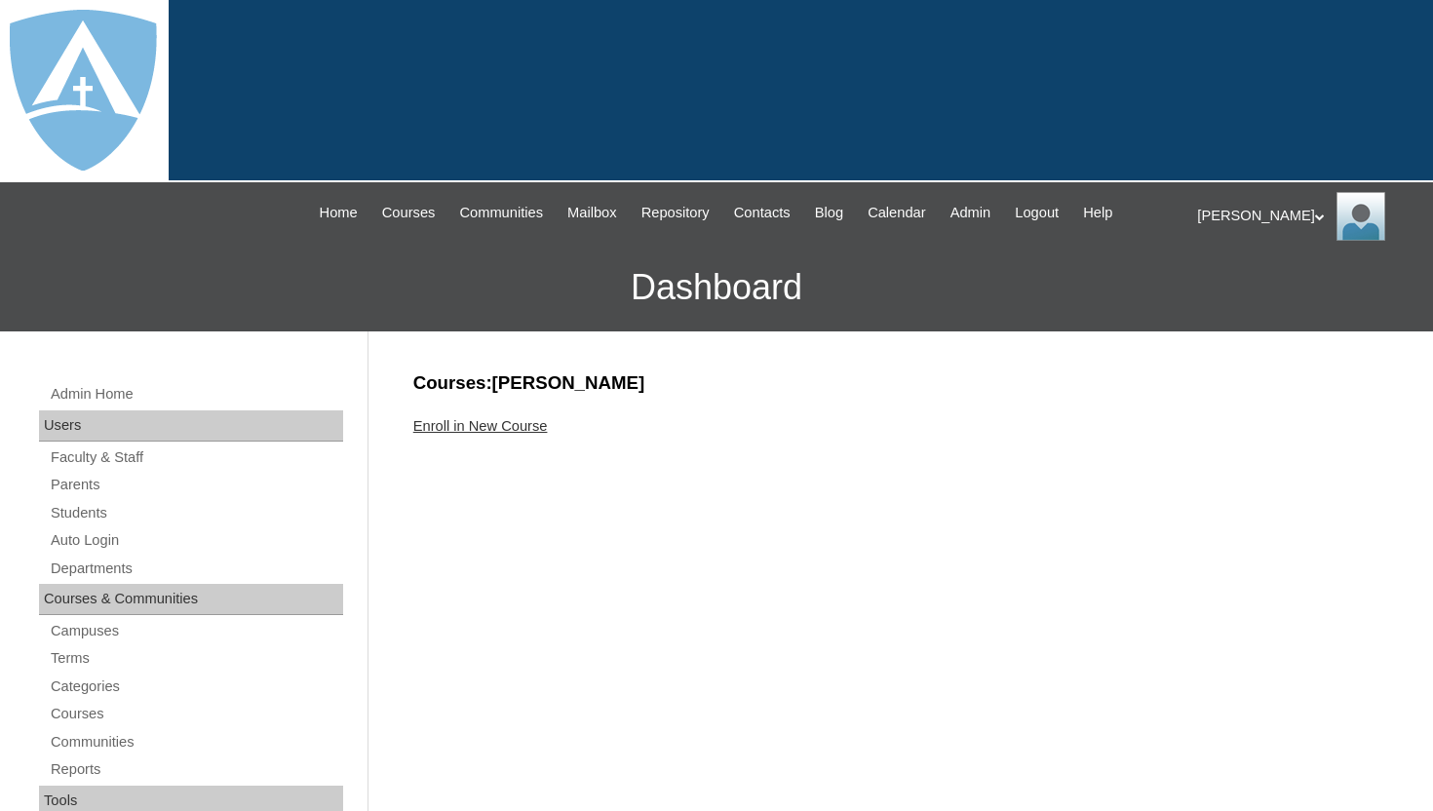
click at [545, 428] on link "Enroll in New Course" at bounding box center [480, 426] width 134 height 16
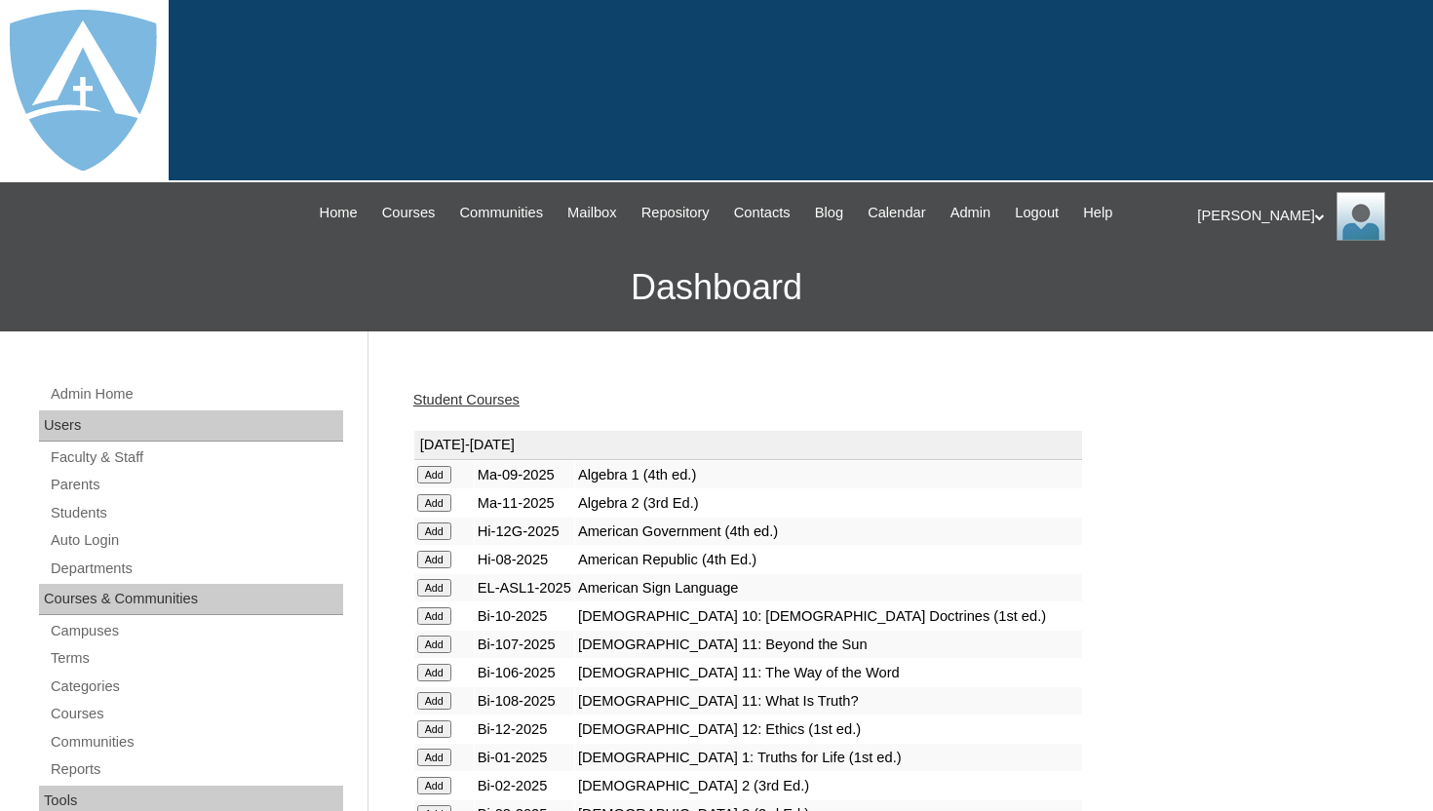
click at [563, 406] on div "Student Courses" at bounding box center [895, 400] width 965 height 20
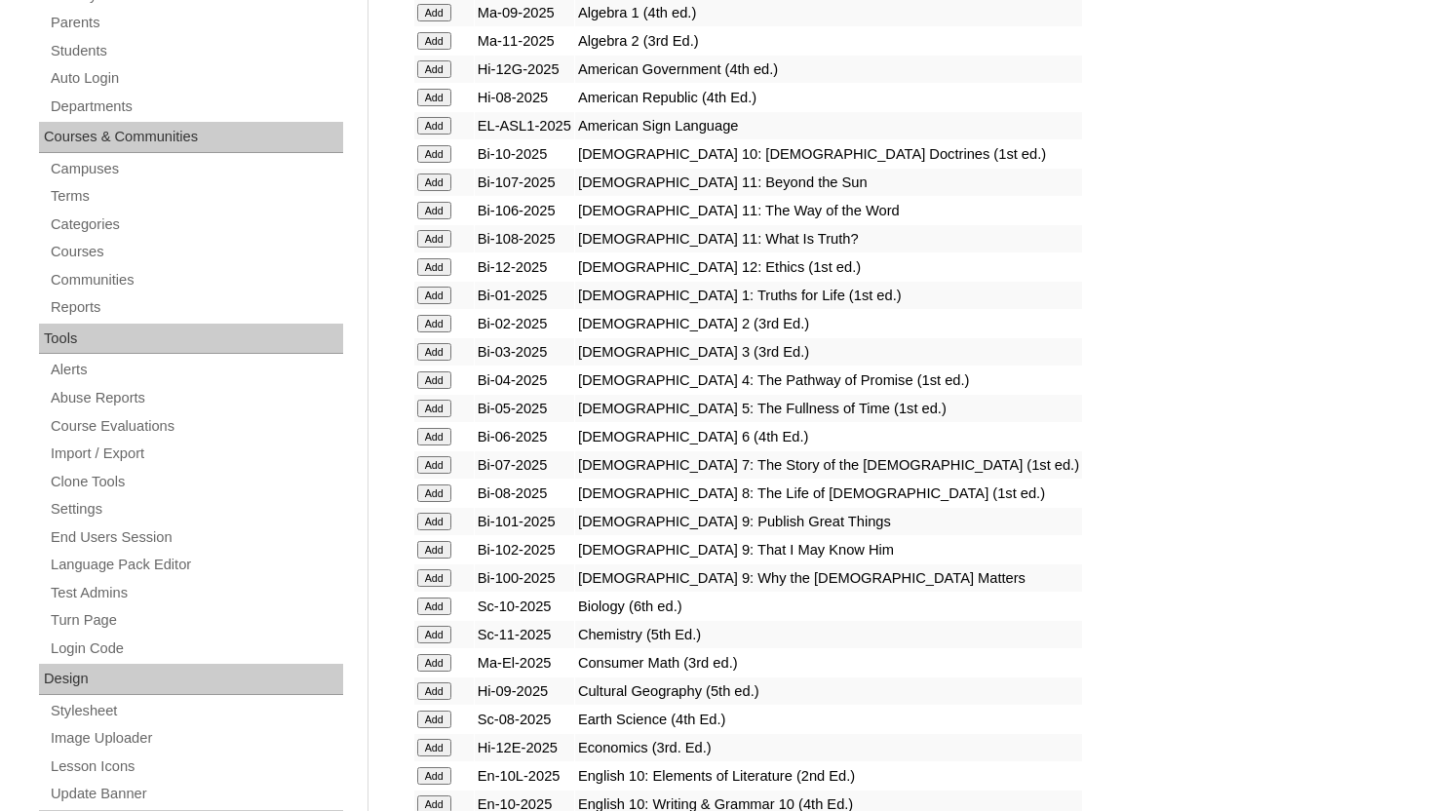
scroll to position [468, 0]
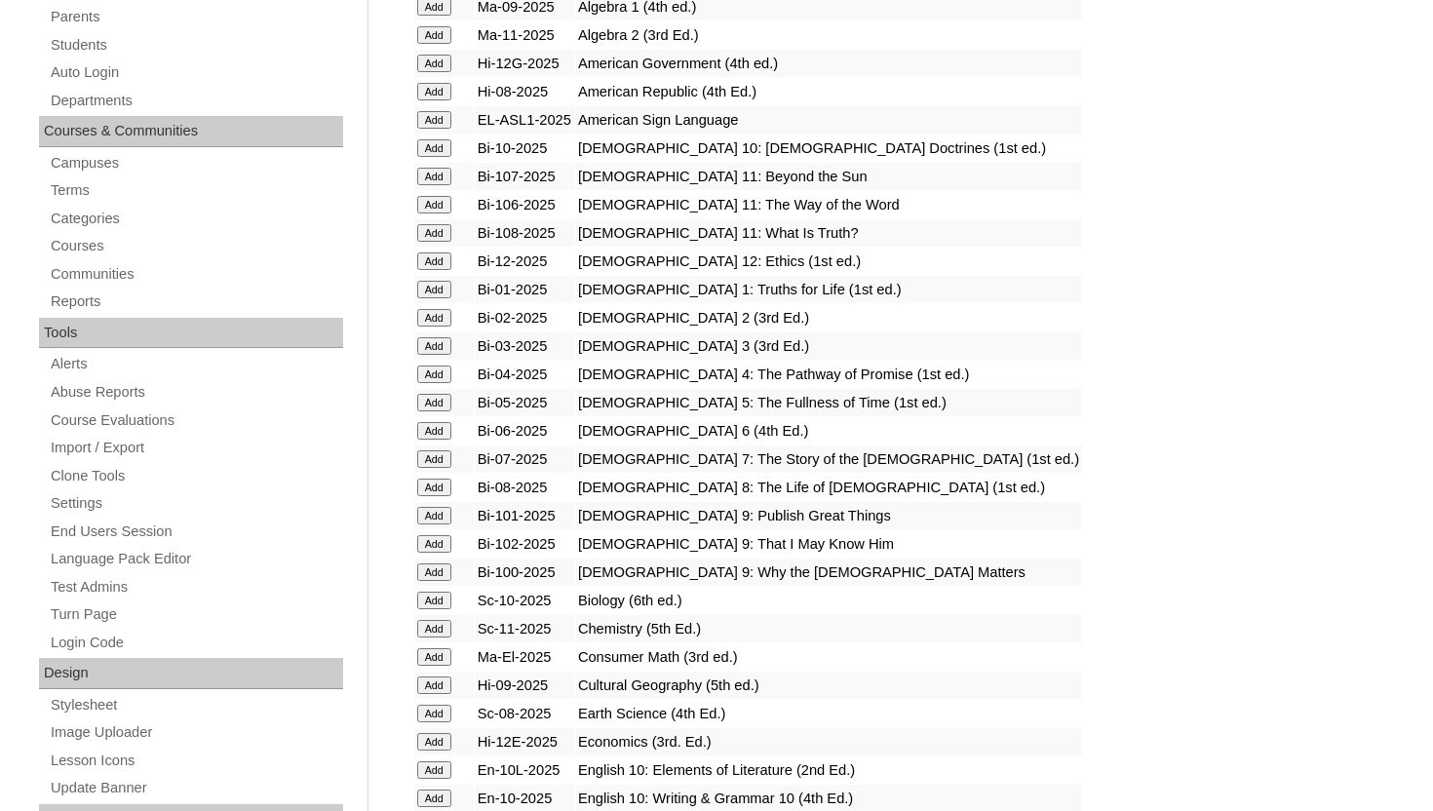
click at [434, 429] on input "Add" at bounding box center [434, 431] width 34 height 18
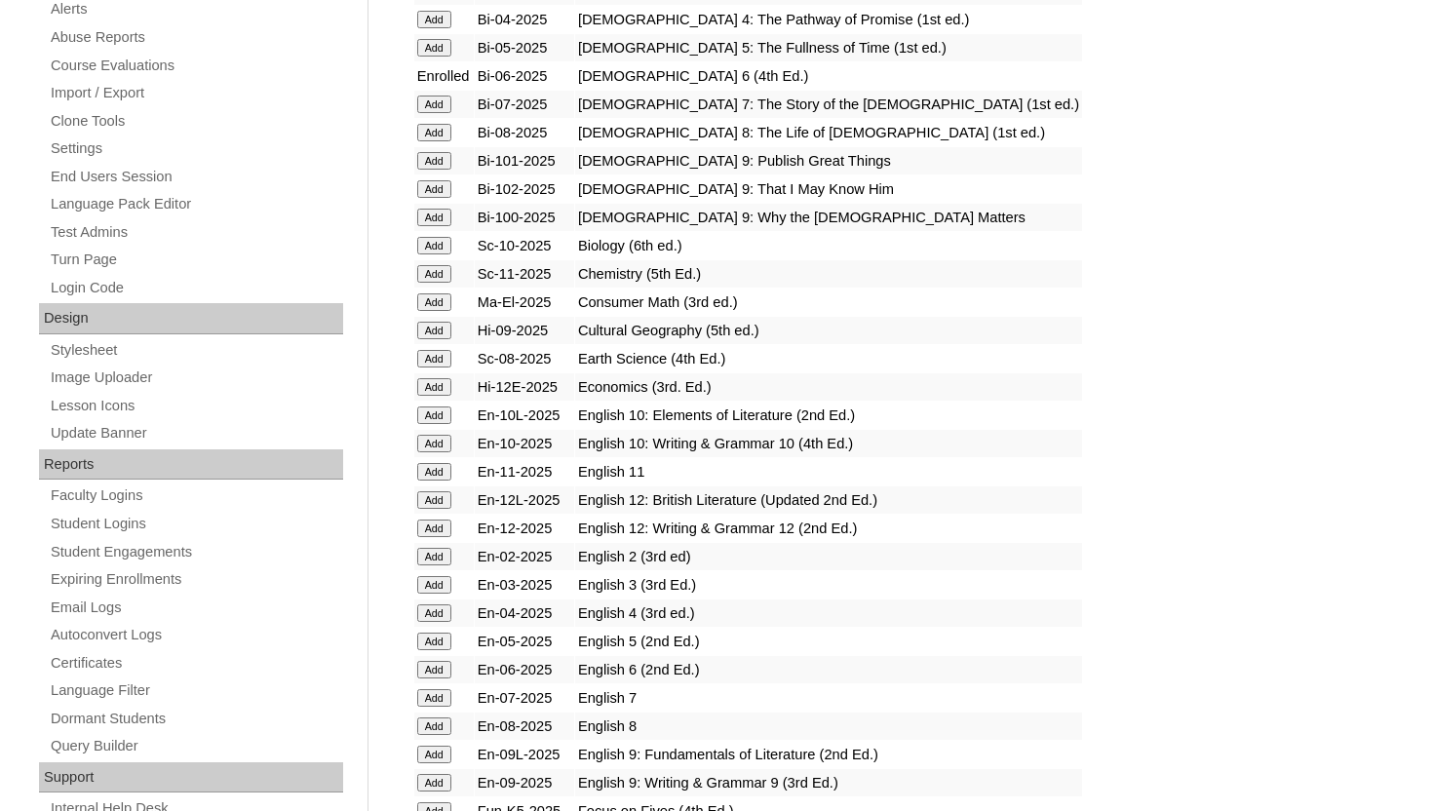
scroll to position [819, 0]
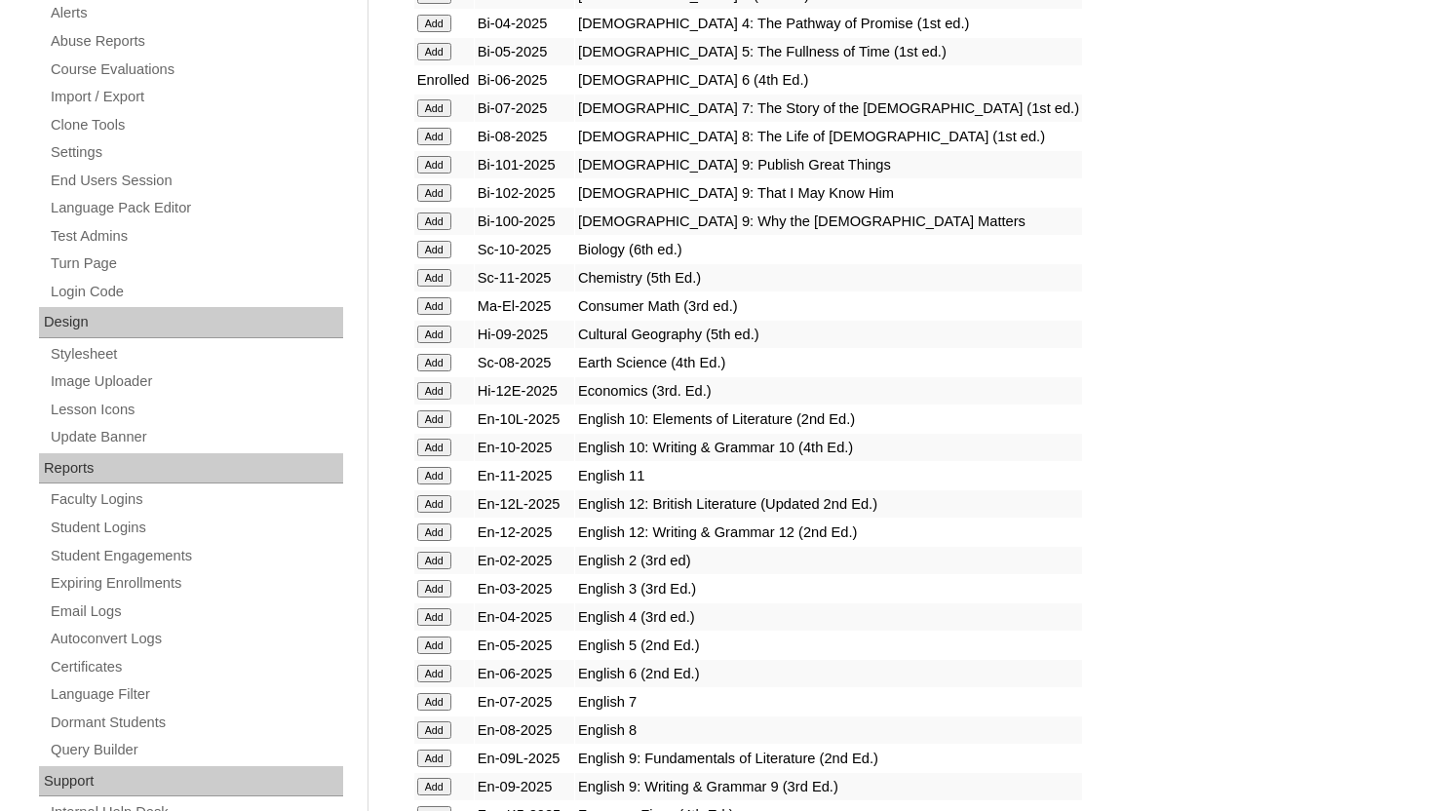
click at [431, 673] on input "Add" at bounding box center [434, 674] width 34 height 18
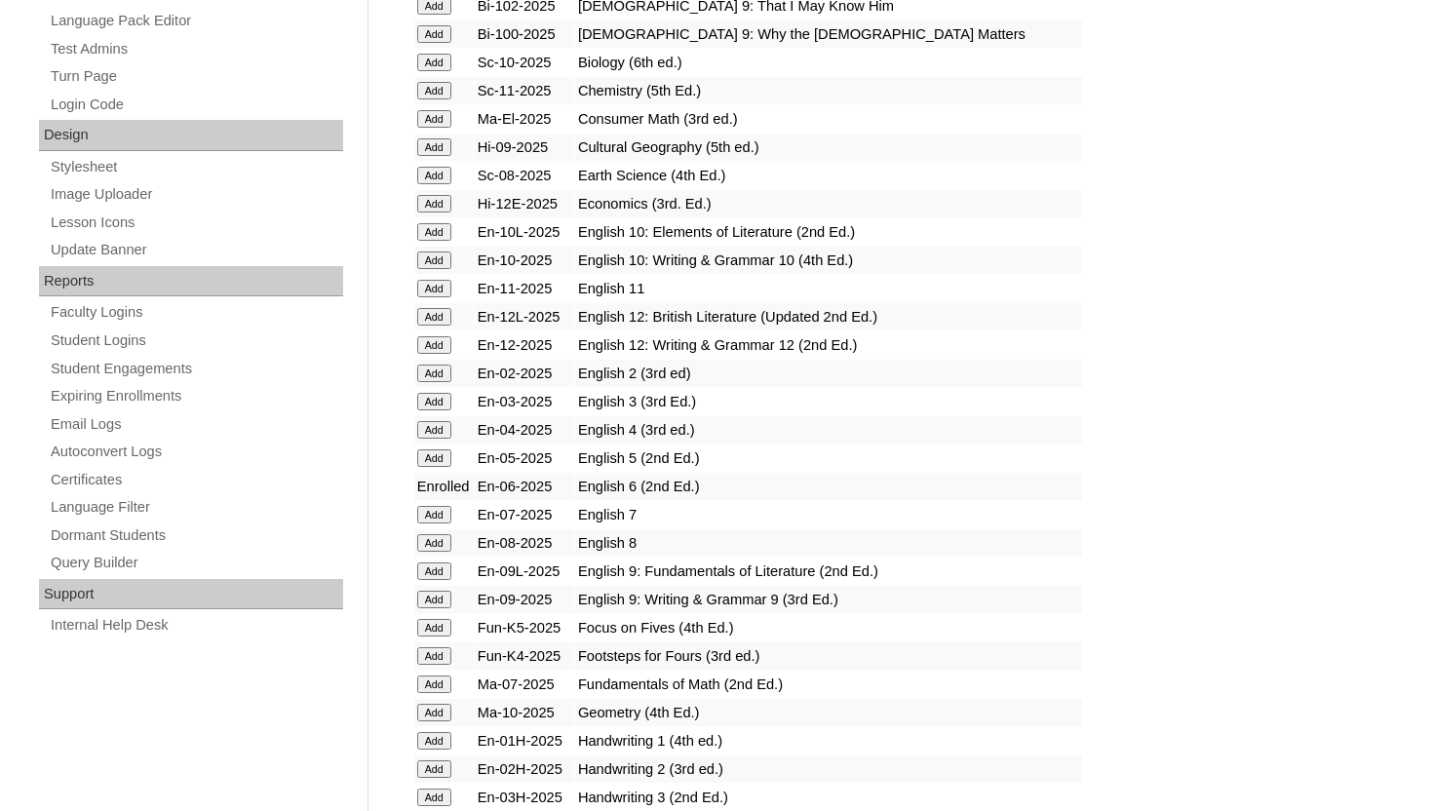
scroll to position [1014, 0]
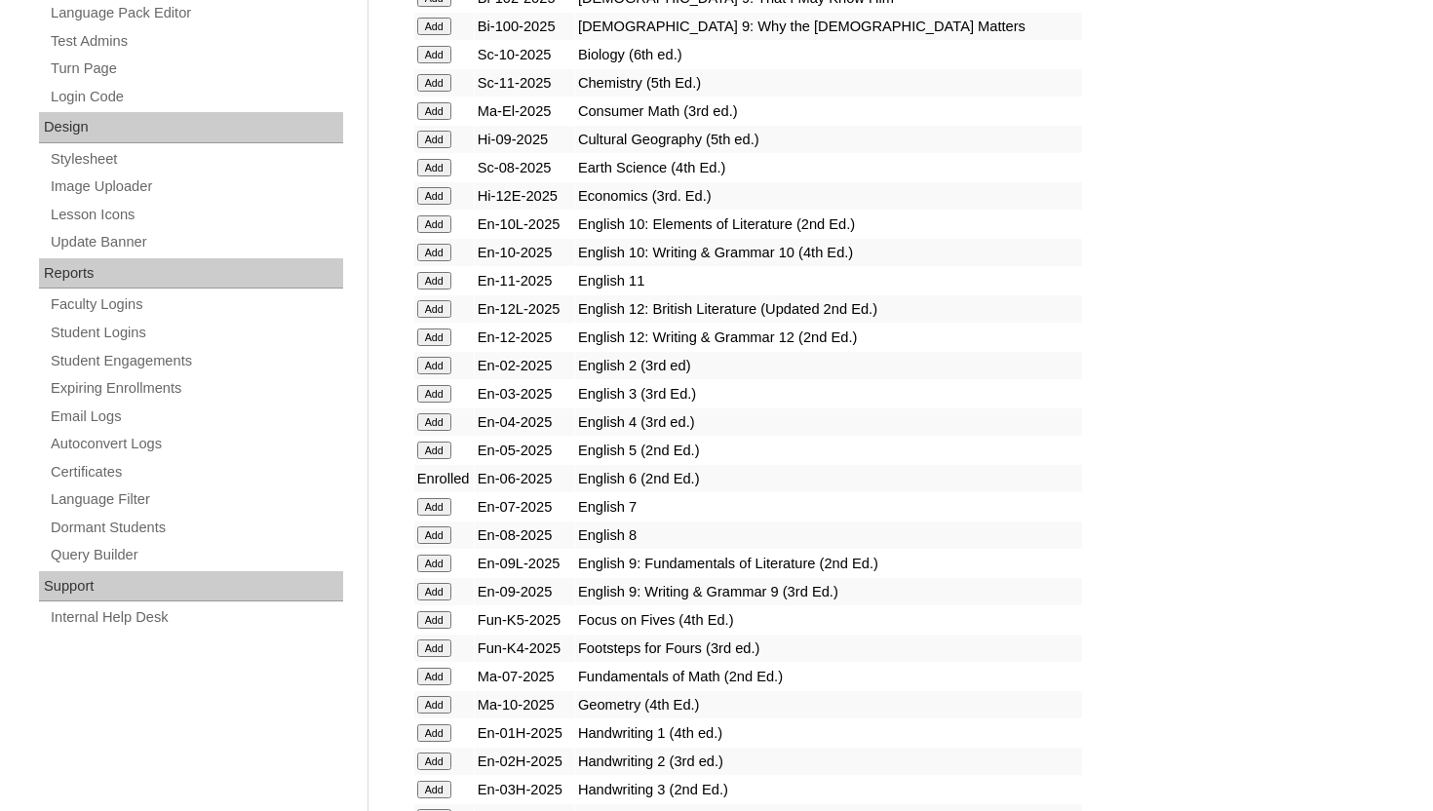
click at [433, 674] on input "Add" at bounding box center [434, 677] width 34 height 18
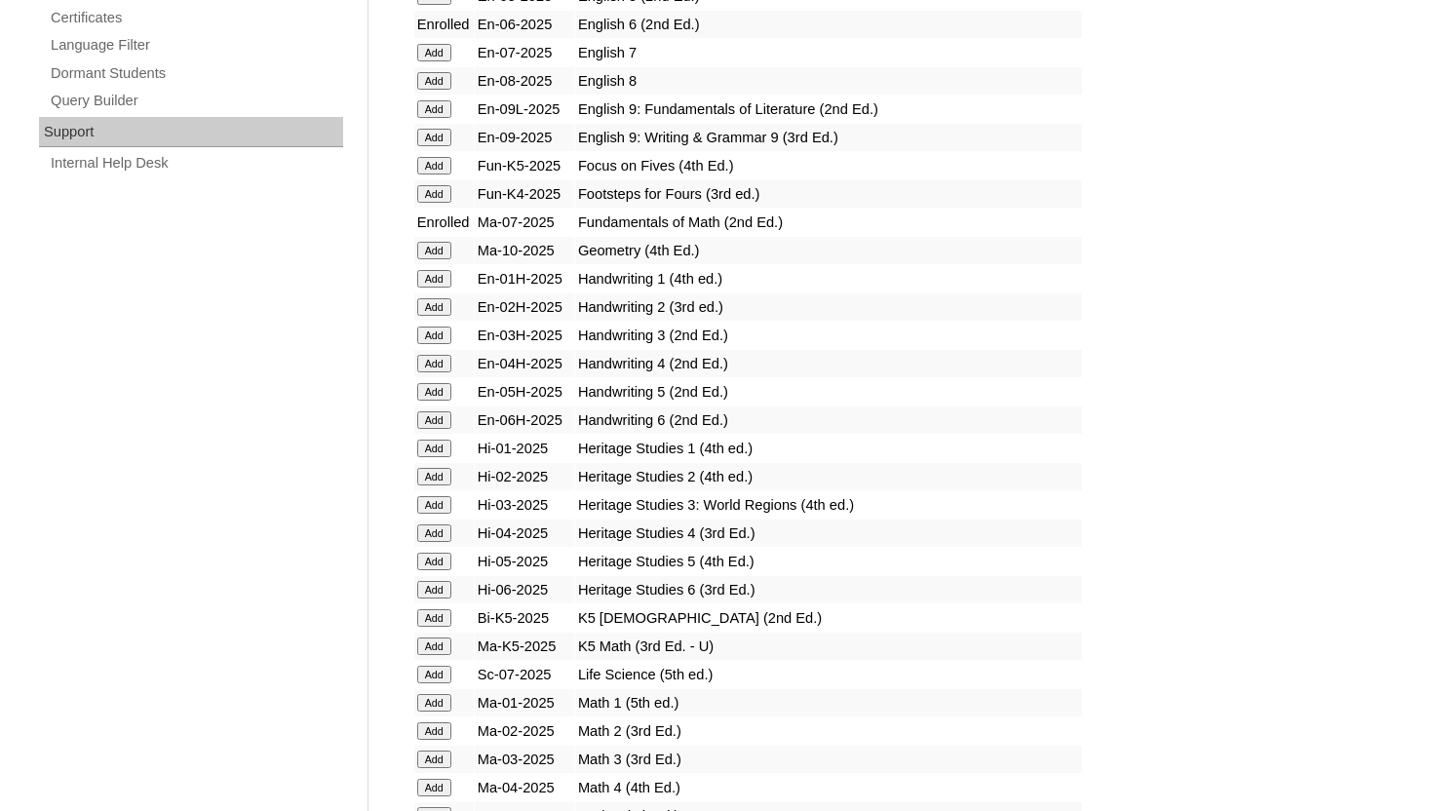
scroll to position [1481, 0]
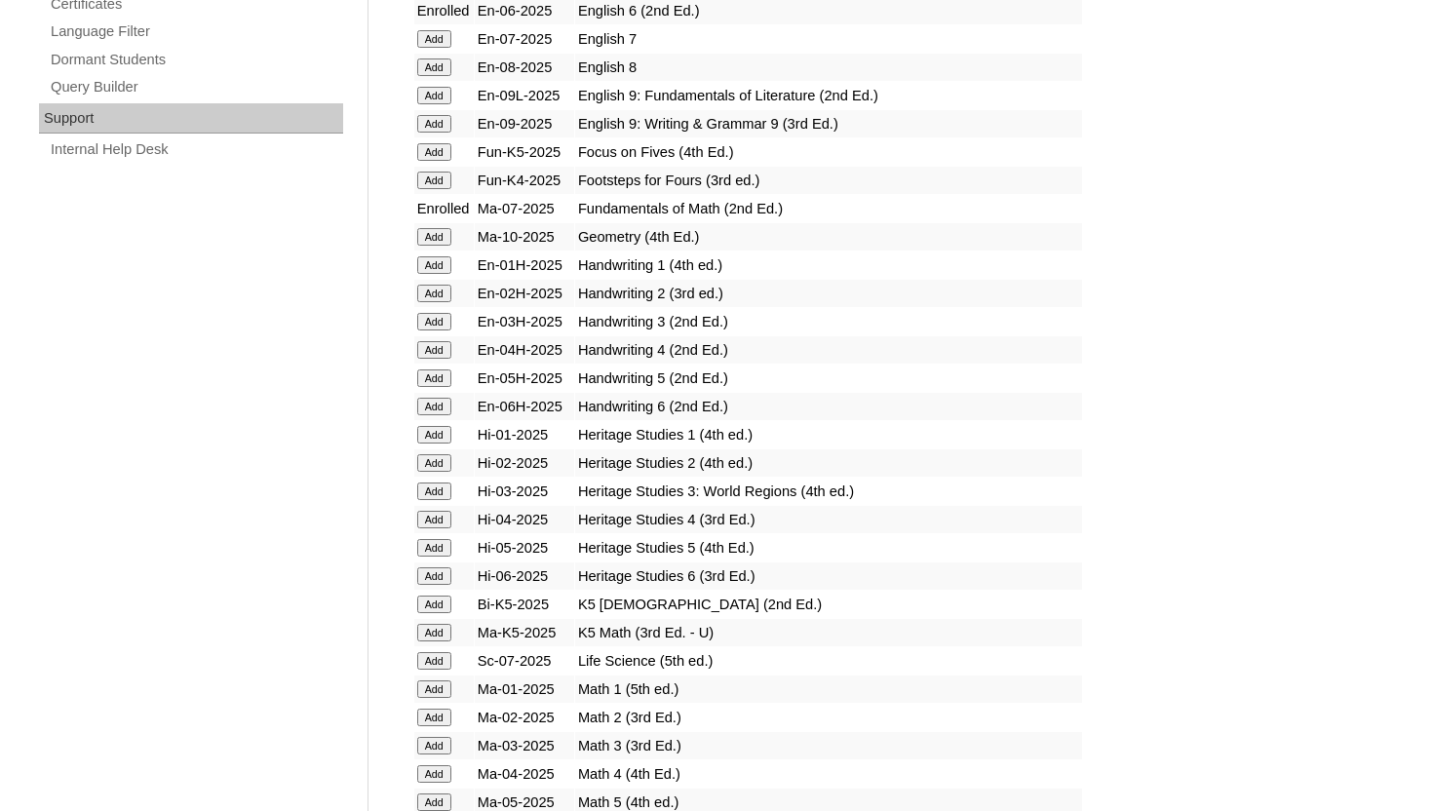
click at [435, 403] on input "Add" at bounding box center [434, 407] width 34 height 18
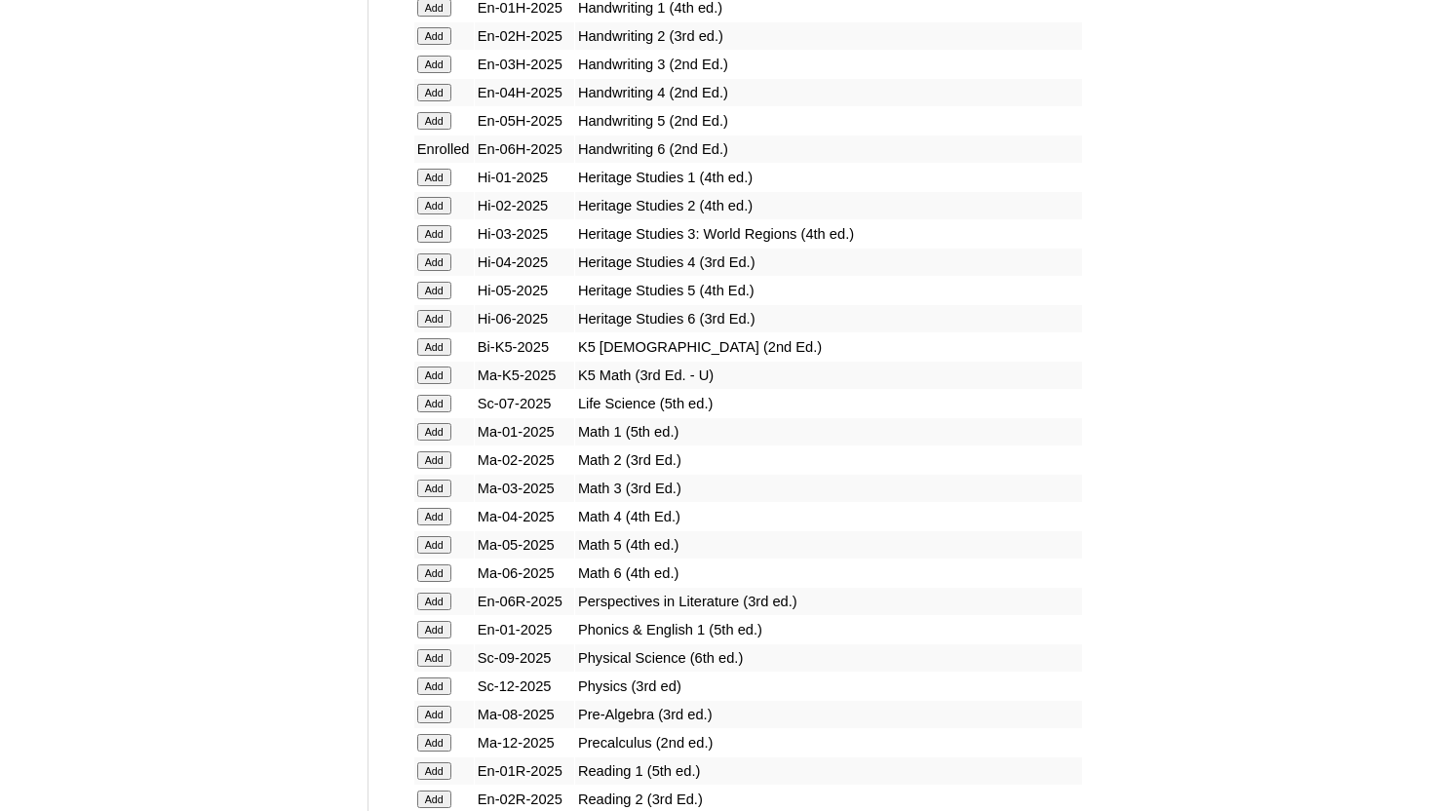
scroll to position [1754, 0]
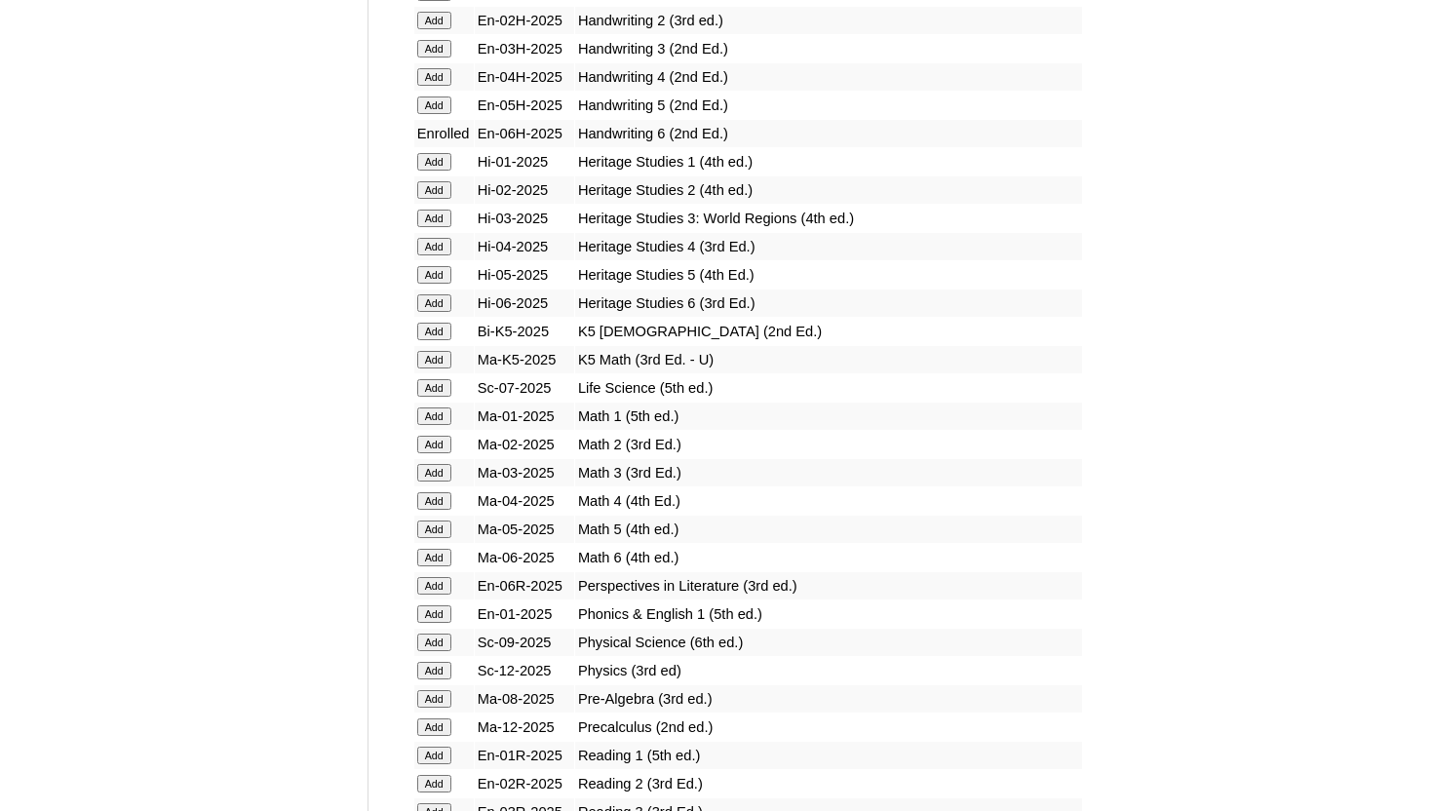
click at [433, 299] on input "Add" at bounding box center [434, 303] width 34 height 18
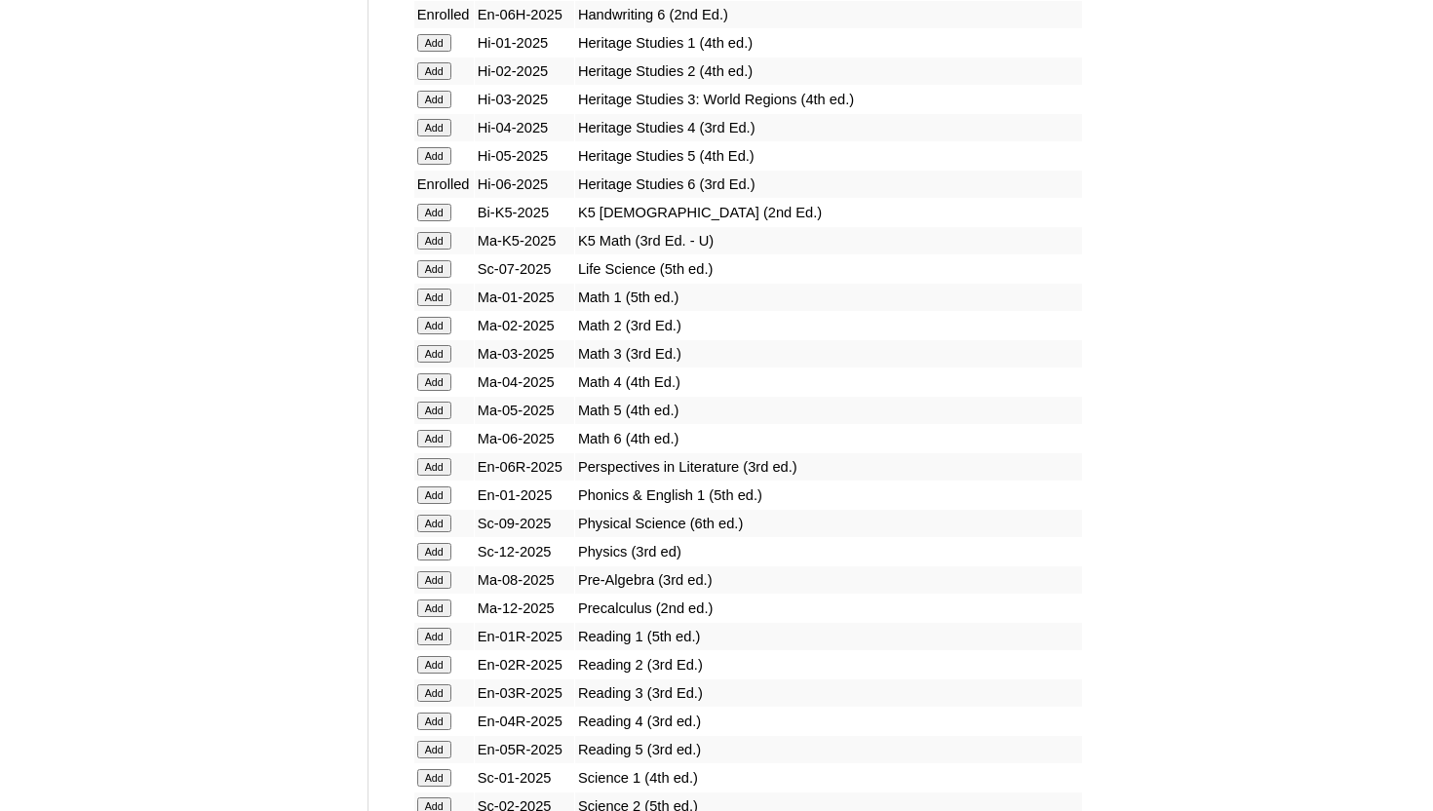
scroll to position [1910, 0]
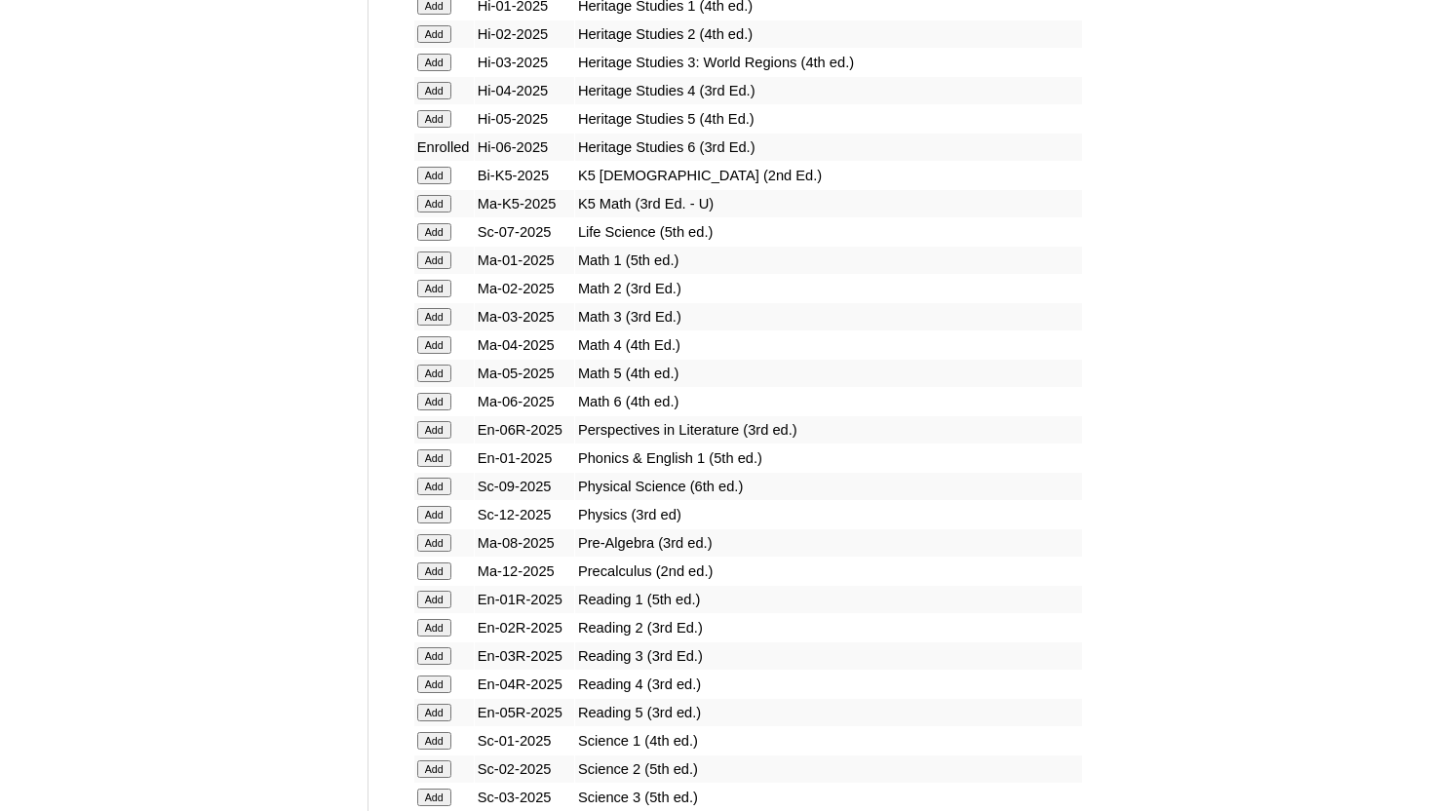
click at [434, 402] on input "Add" at bounding box center [434, 402] width 34 height 18
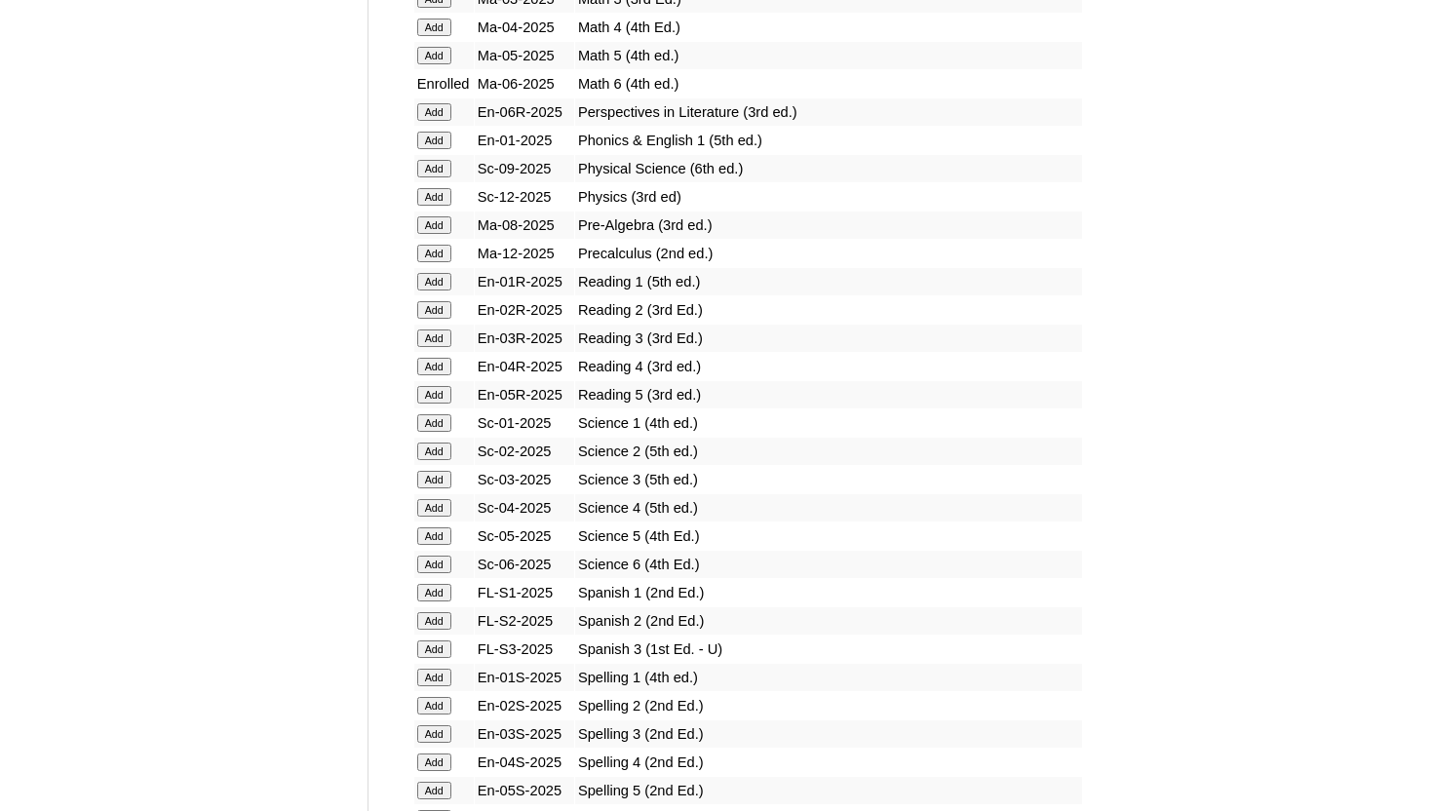
scroll to position [2222, 0]
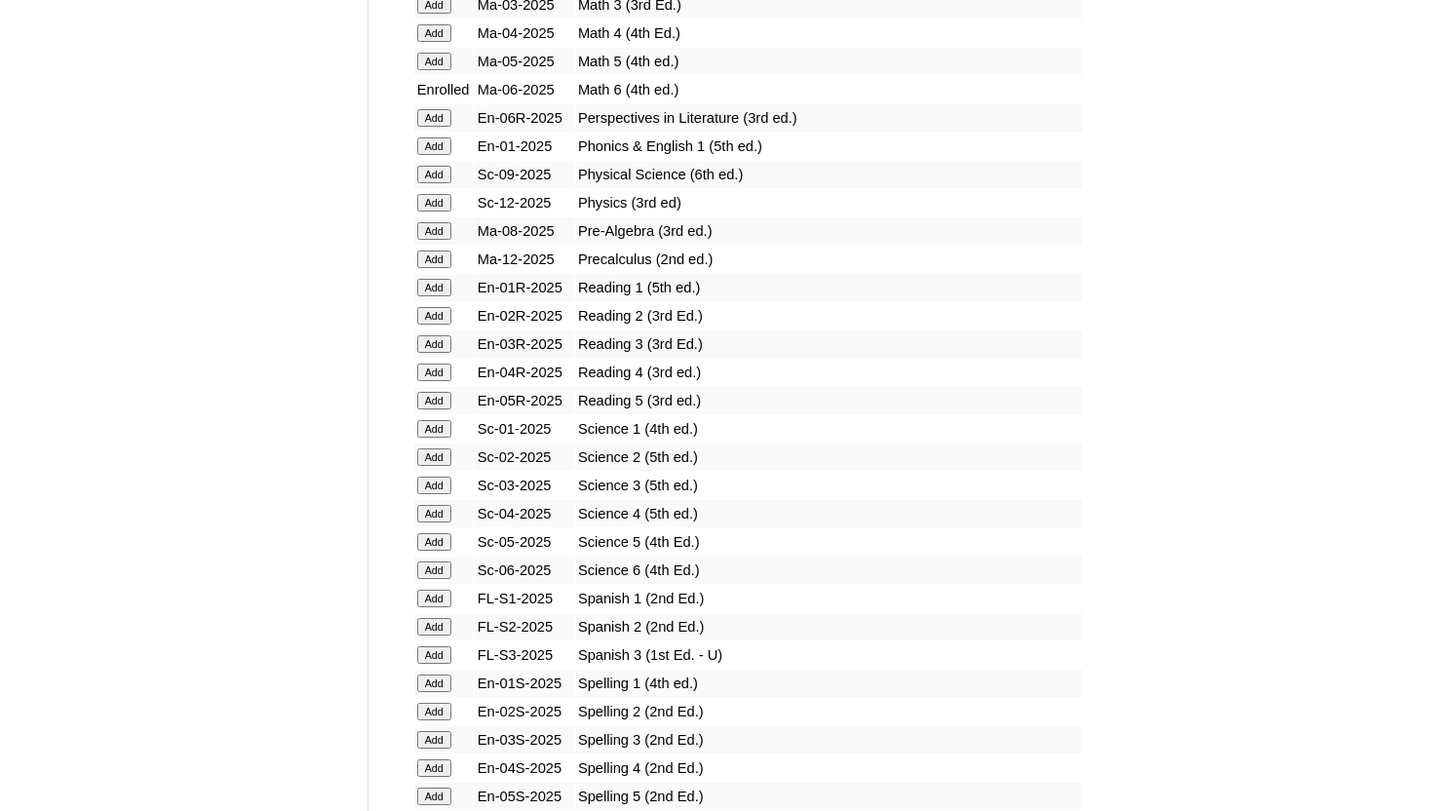
click at [431, 113] on input "Add" at bounding box center [434, 118] width 34 height 18
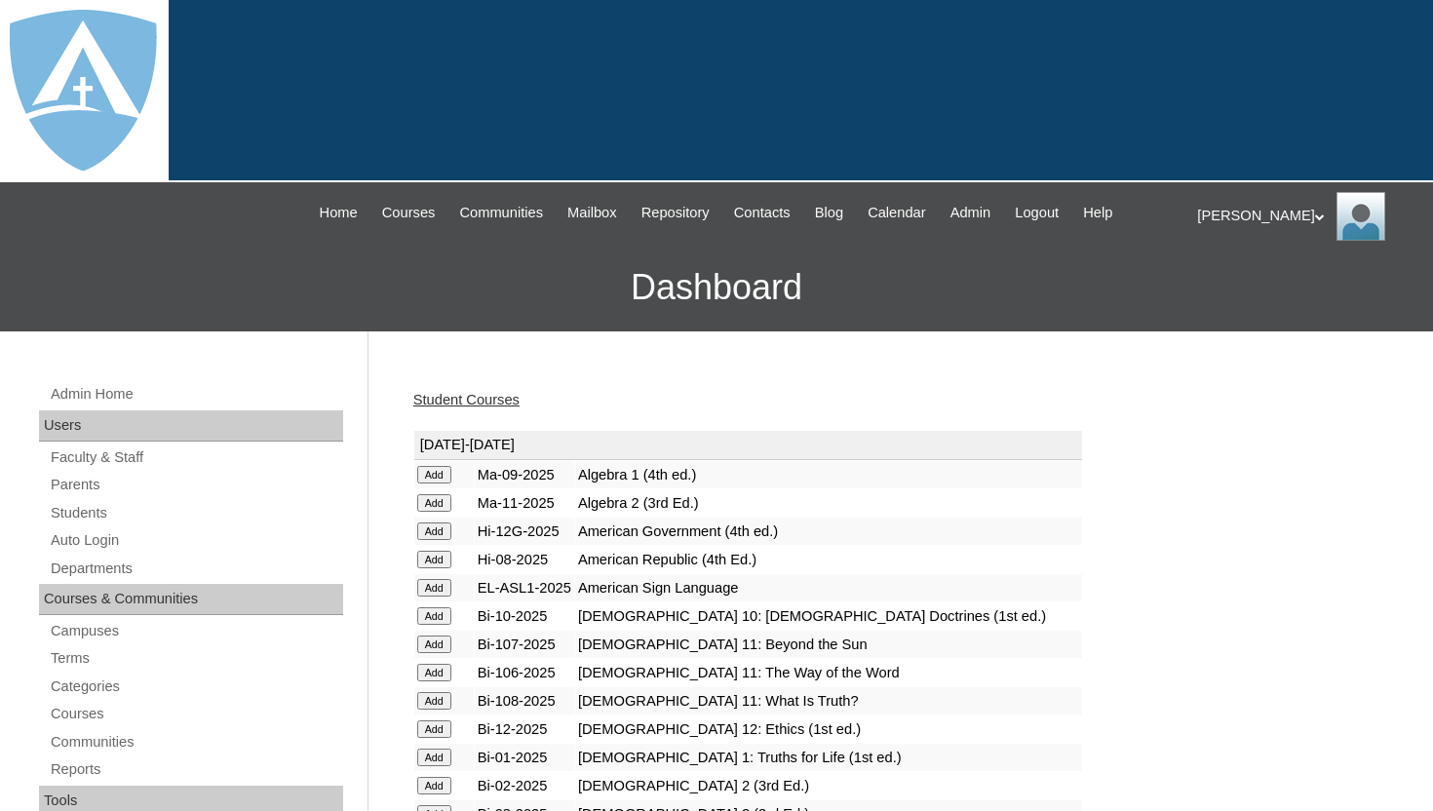
click at [524, 243] on div "|N|Faculty|| Skip to Main Content Skip to Sub Navigation Home Courses Communiti…" at bounding box center [717, 212] width 942 height 61
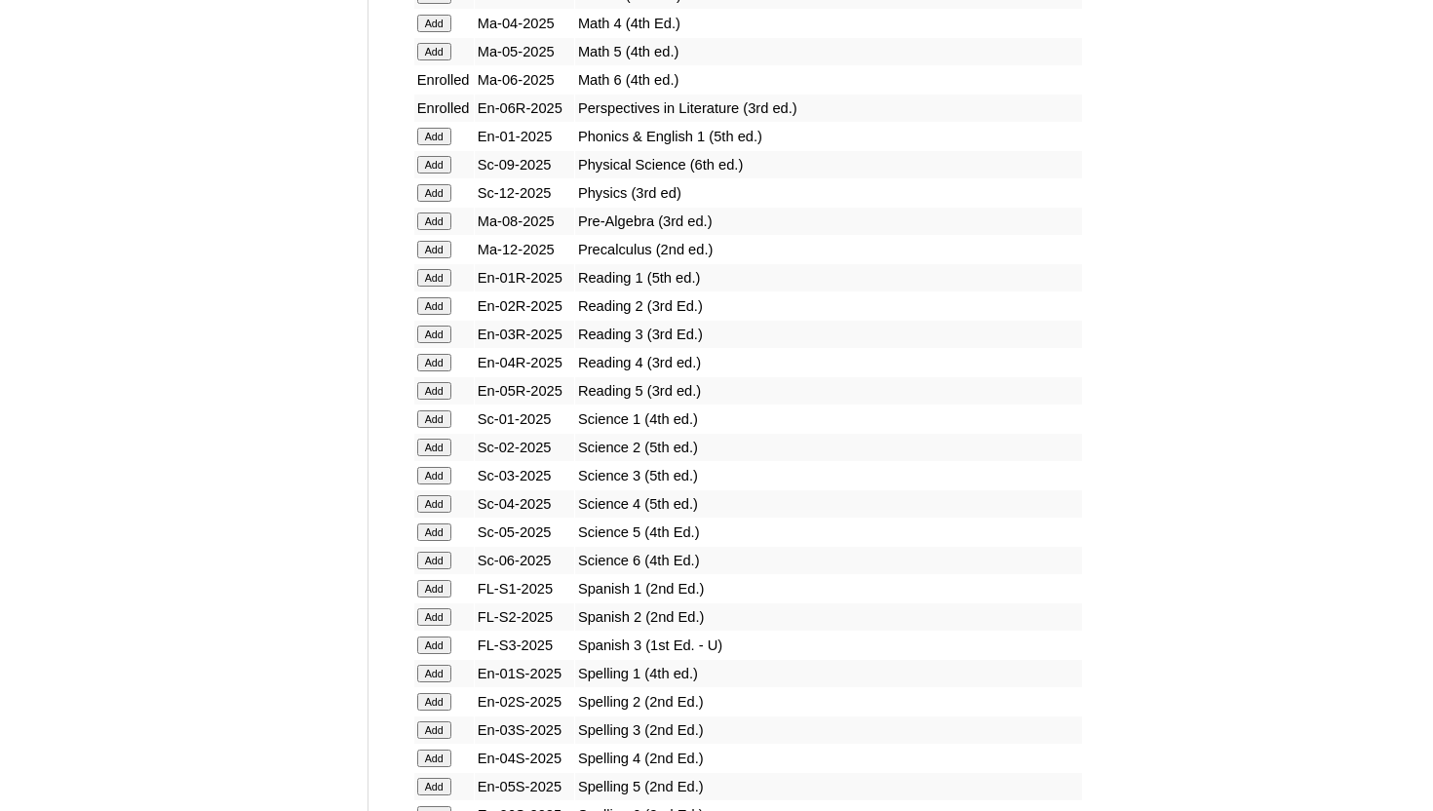
scroll to position [2261, 0]
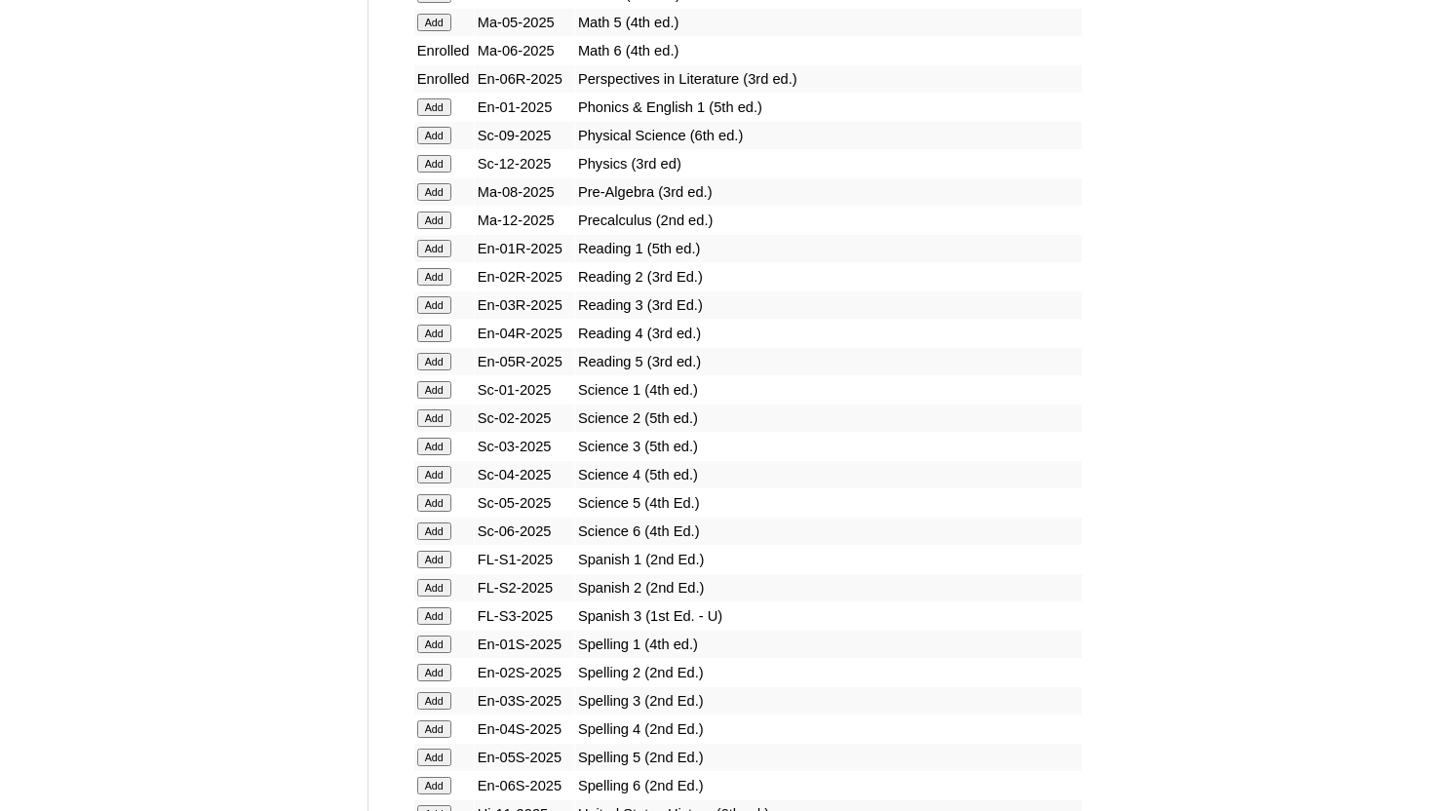
click at [434, 534] on input "Add" at bounding box center [434, 531] width 34 height 18
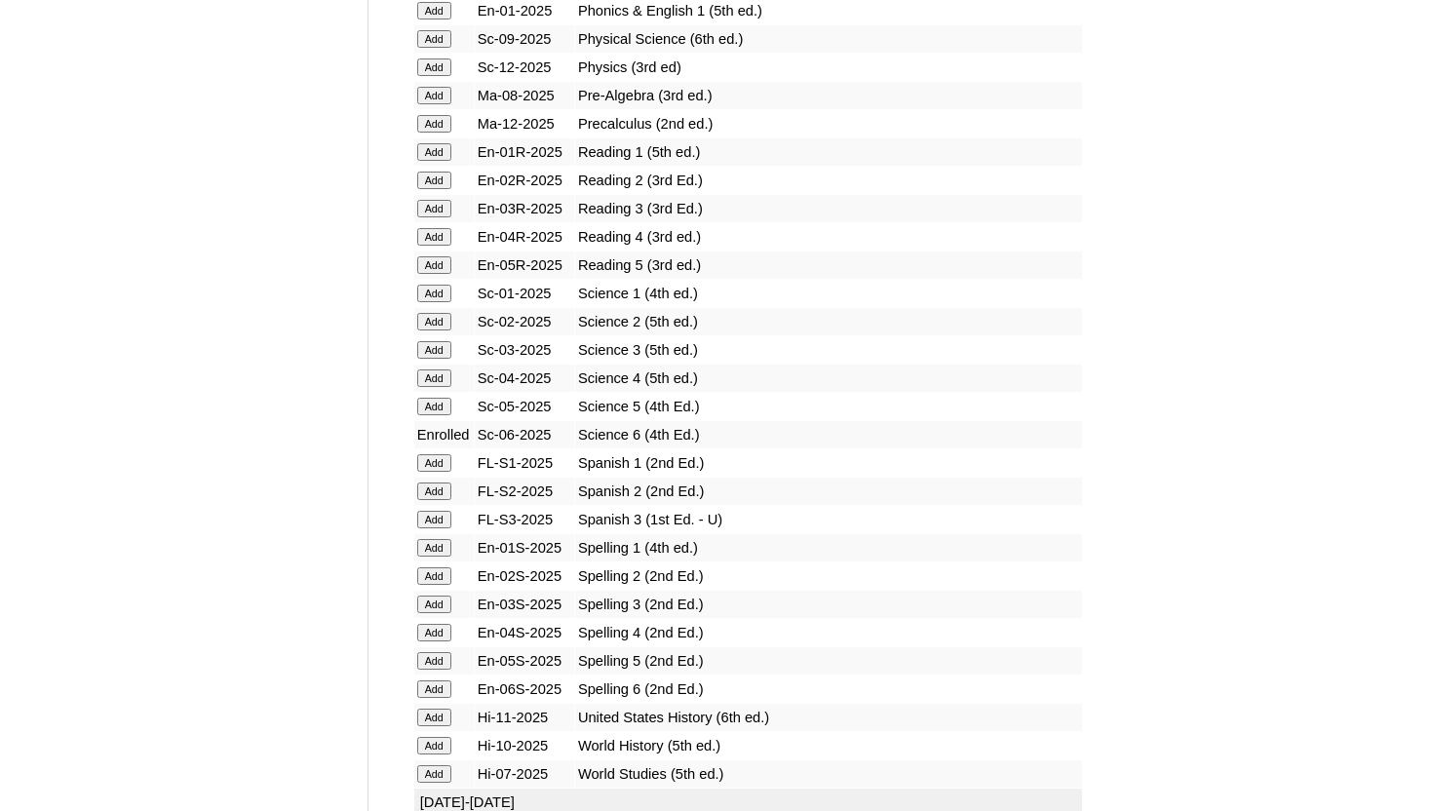
scroll to position [2378, 0]
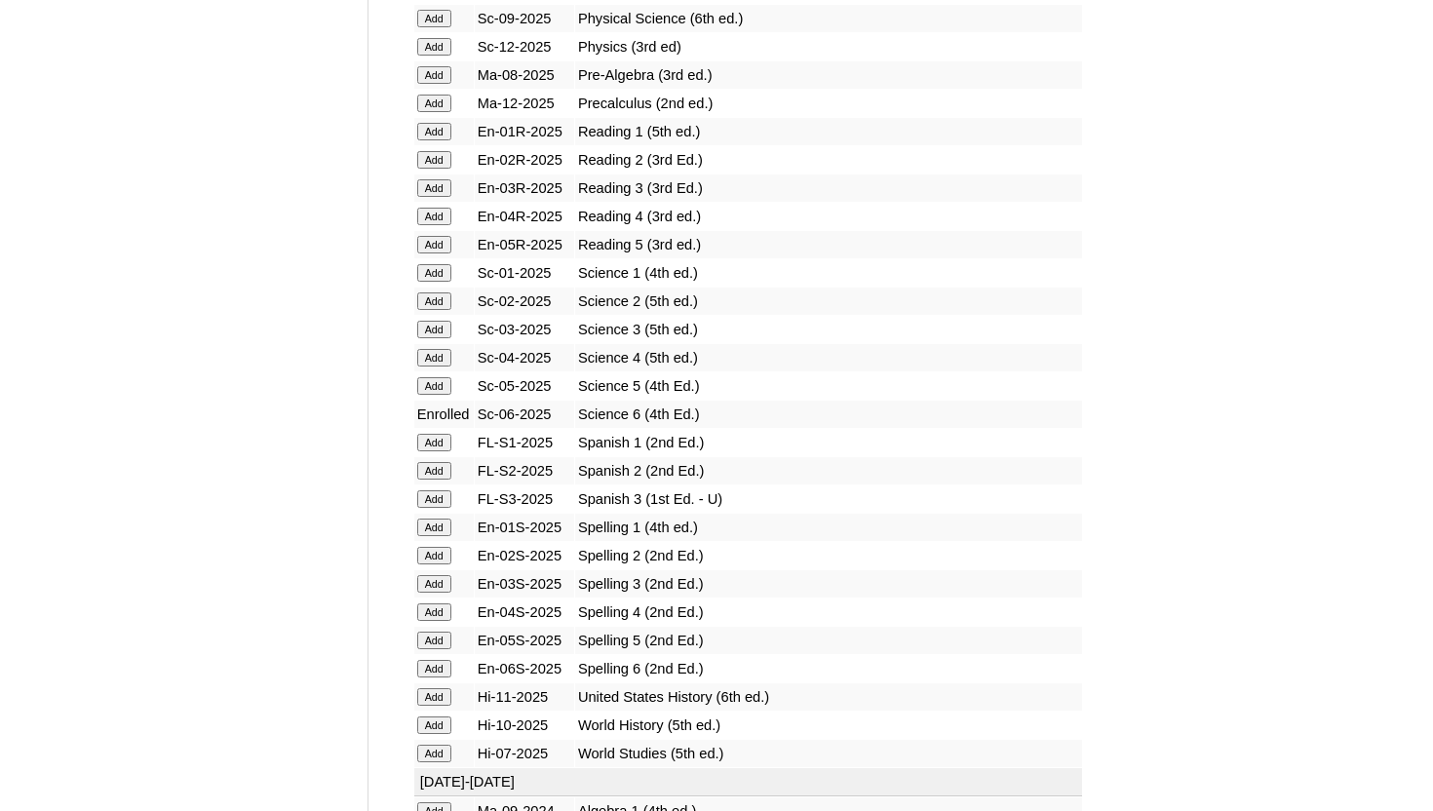
click at [428, 666] on input "Add" at bounding box center [434, 669] width 34 height 18
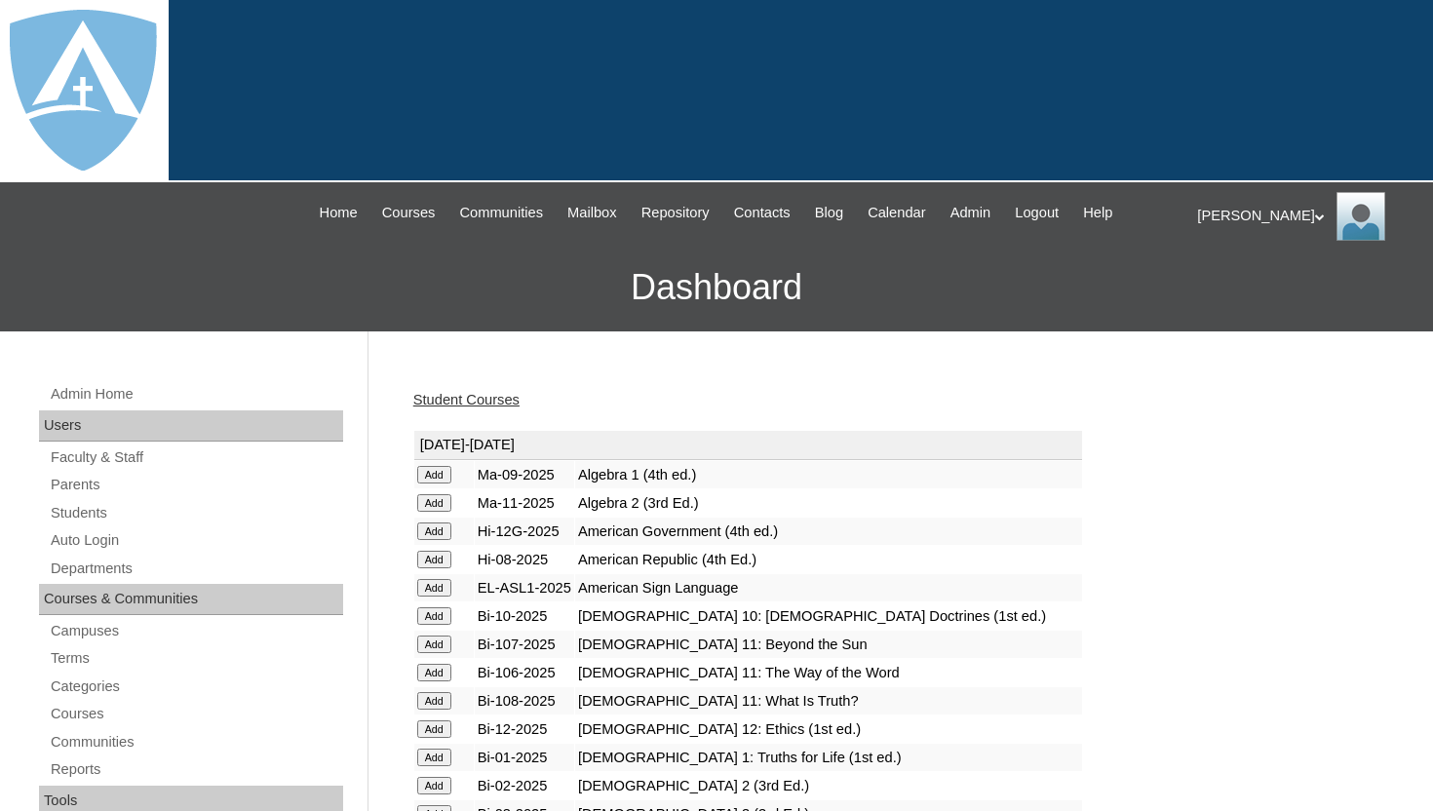
click at [515, 401] on link "Student Courses" at bounding box center [466, 400] width 106 height 16
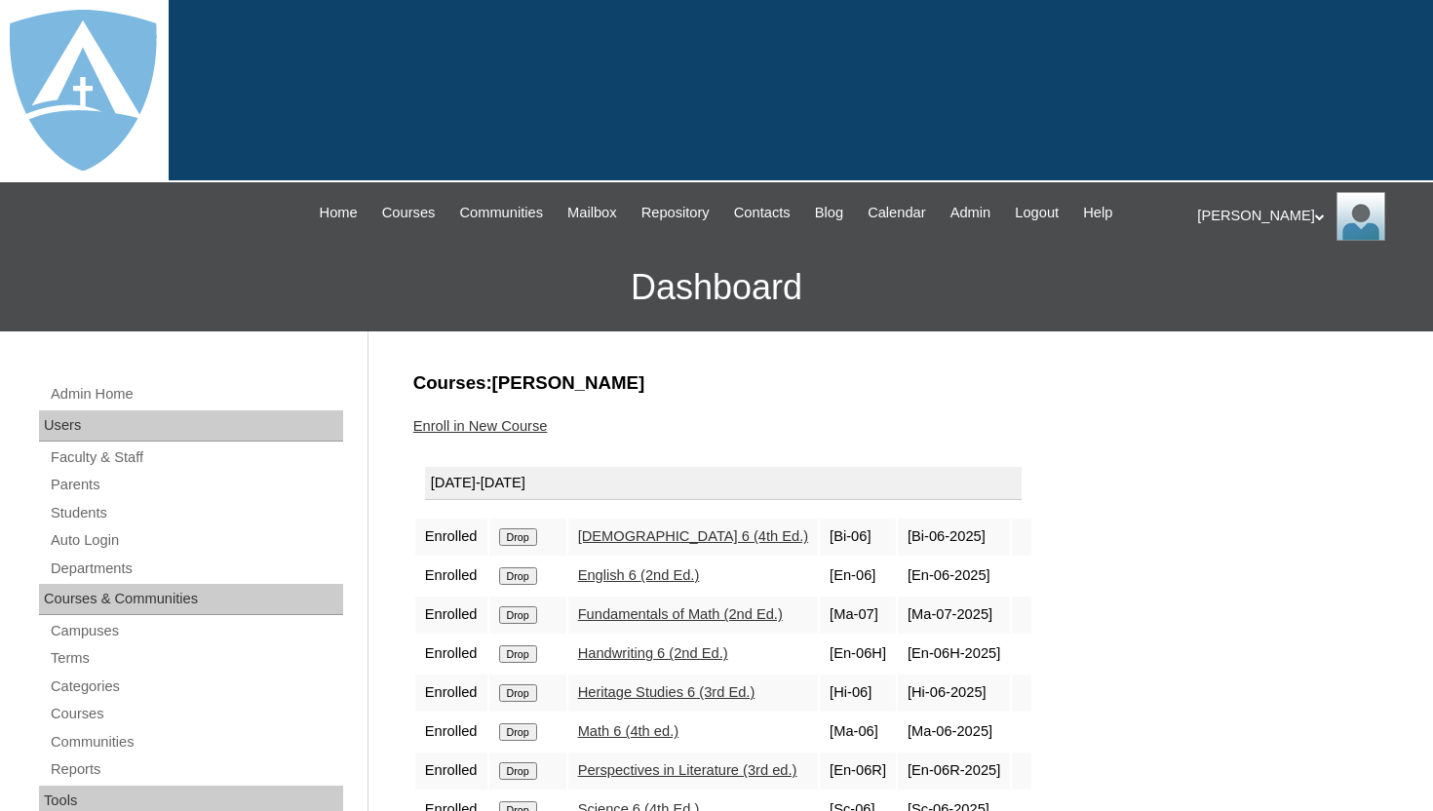
click at [662, 389] on h3 "Courses:[PERSON_NAME]" at bounding box center [895, 382] width 965 height 25
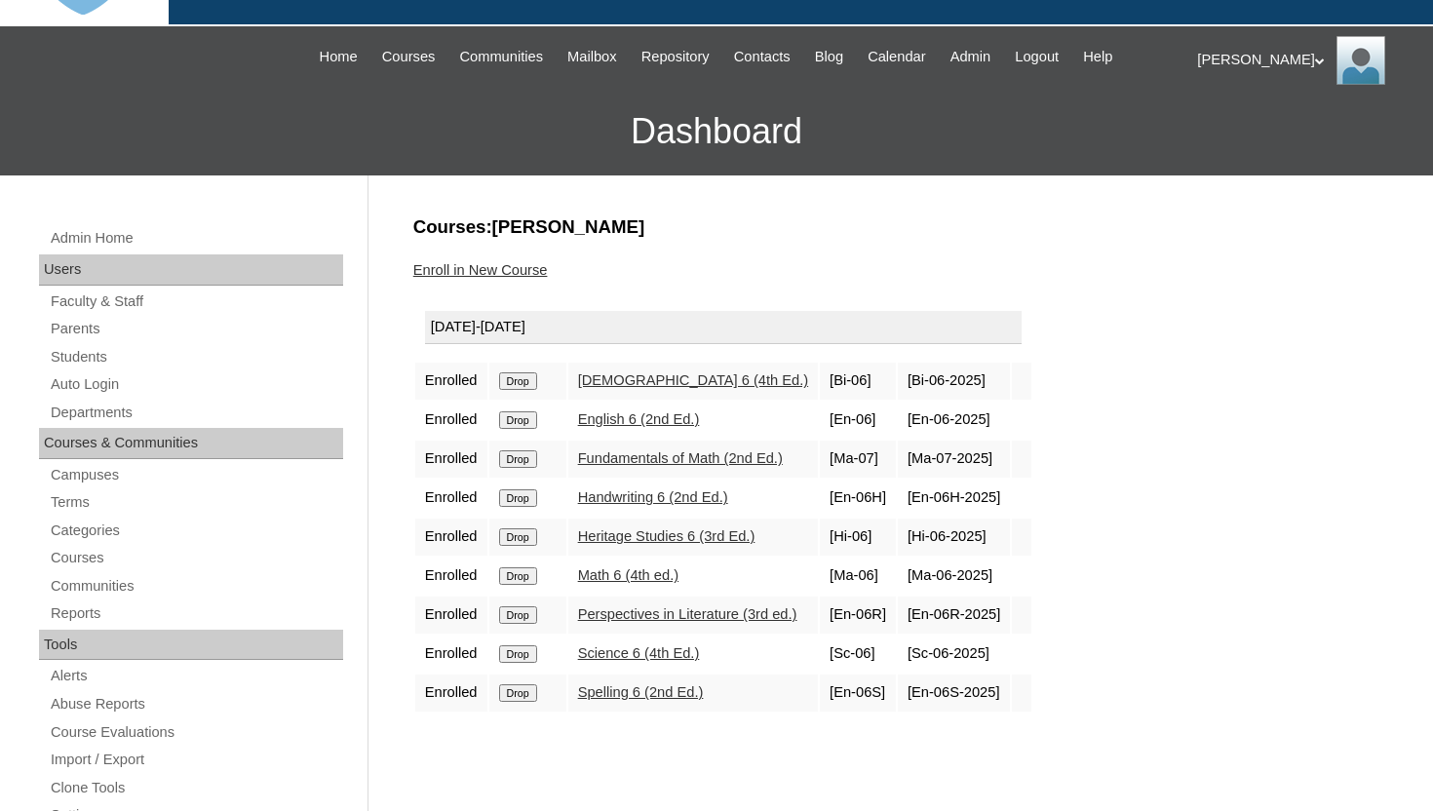
scroll to position [195, 0]
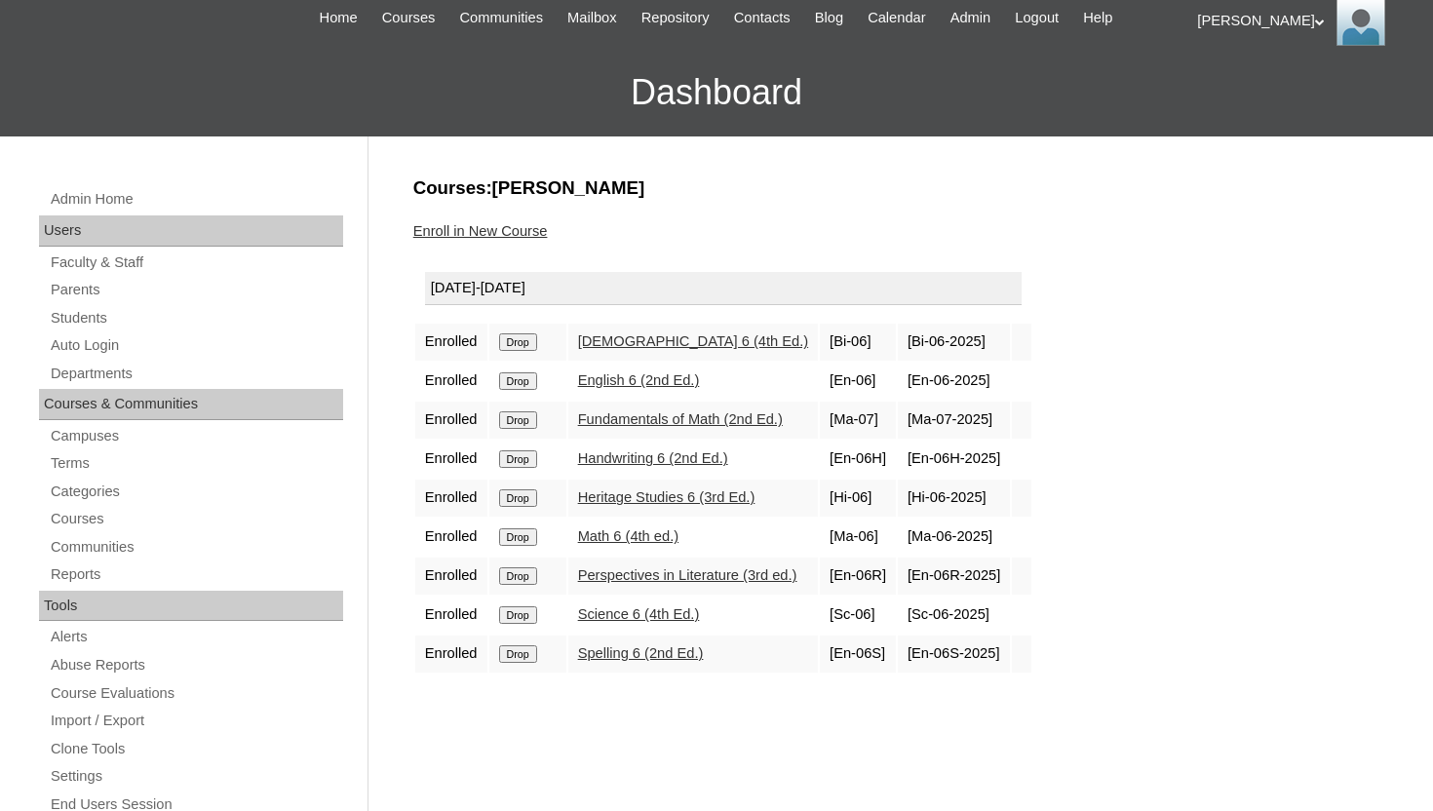
click at [521, 421] on input "Drop" at bounding box center [518, 420] width 38 height 18
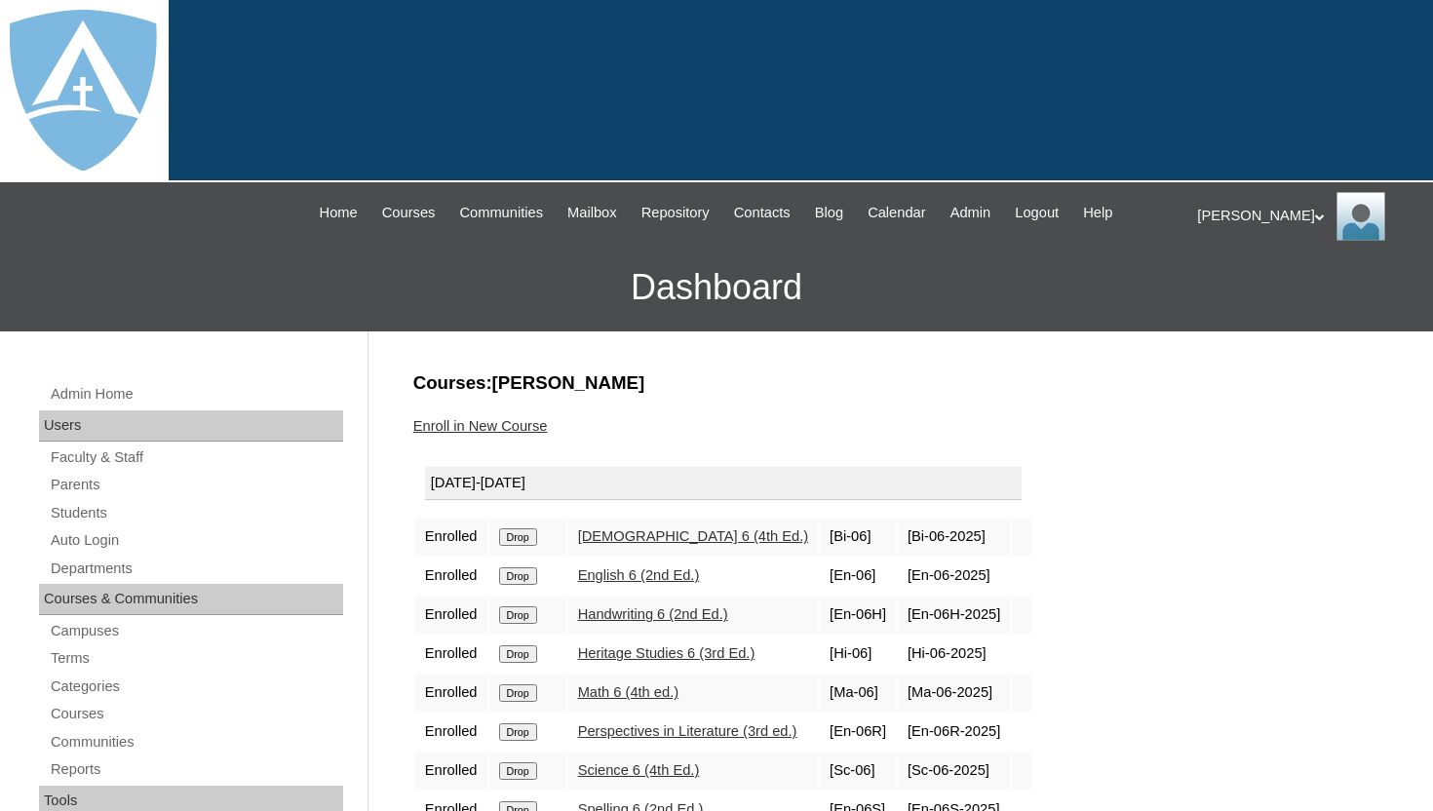
click at [724, 435] on div "Enroll in New Course" at bounding box center [895, 426] width 965 height 20
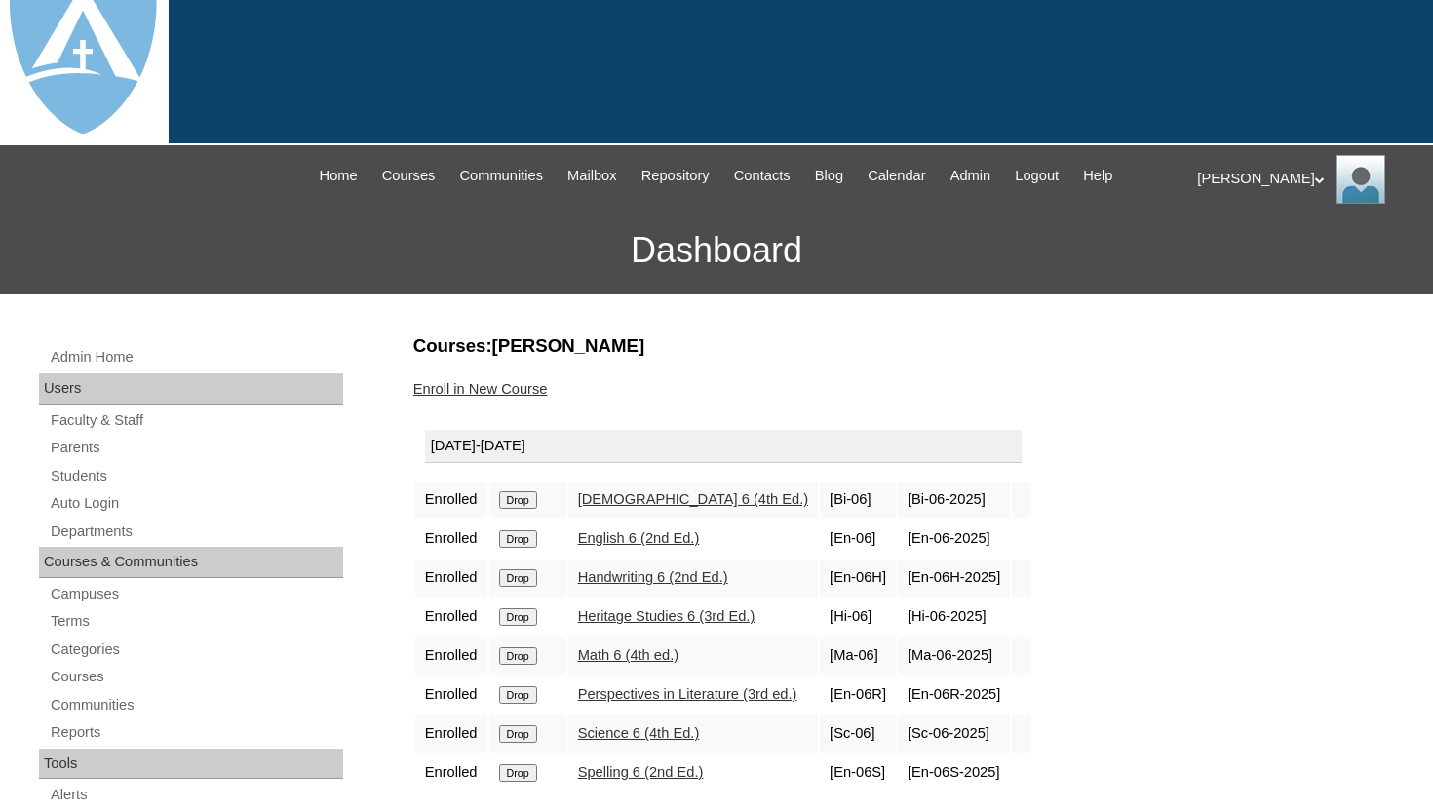
scroll to position [39, 0]
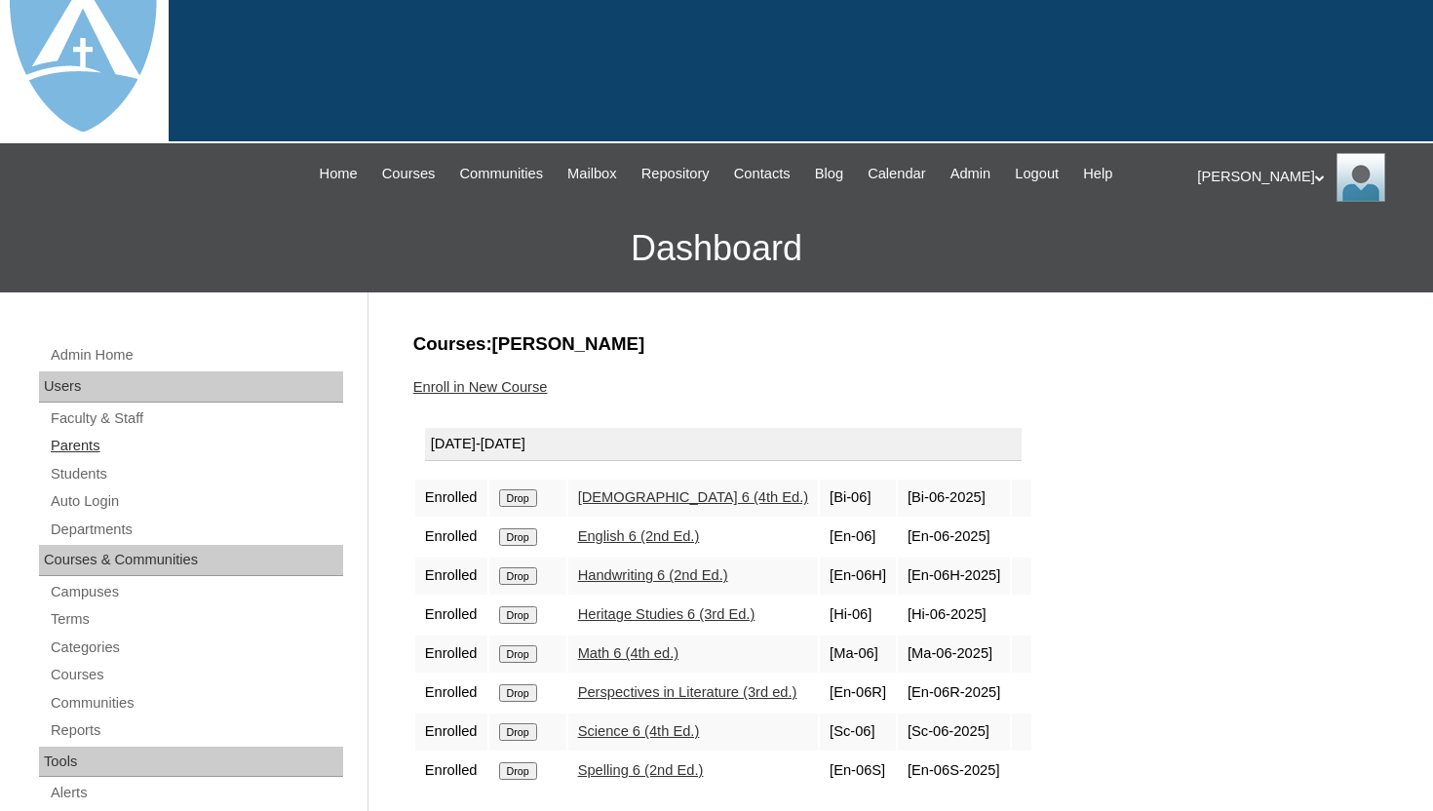
click at [95, 450] on link "Parents" at bounding box center [196, 446] width 294 height 24
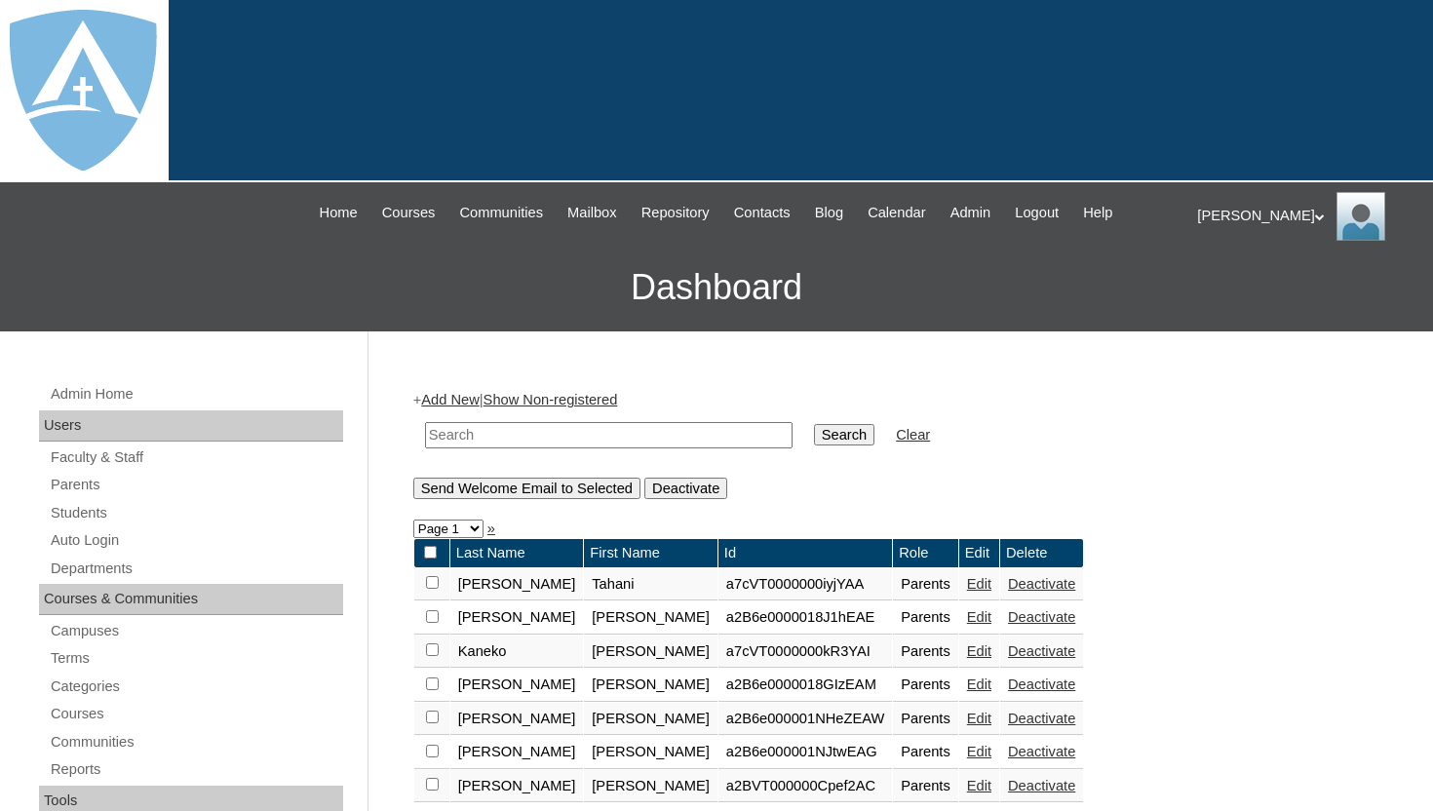
click at [473, 403] on link "Add New" at bounding box center [449, 400] width 57 height 16
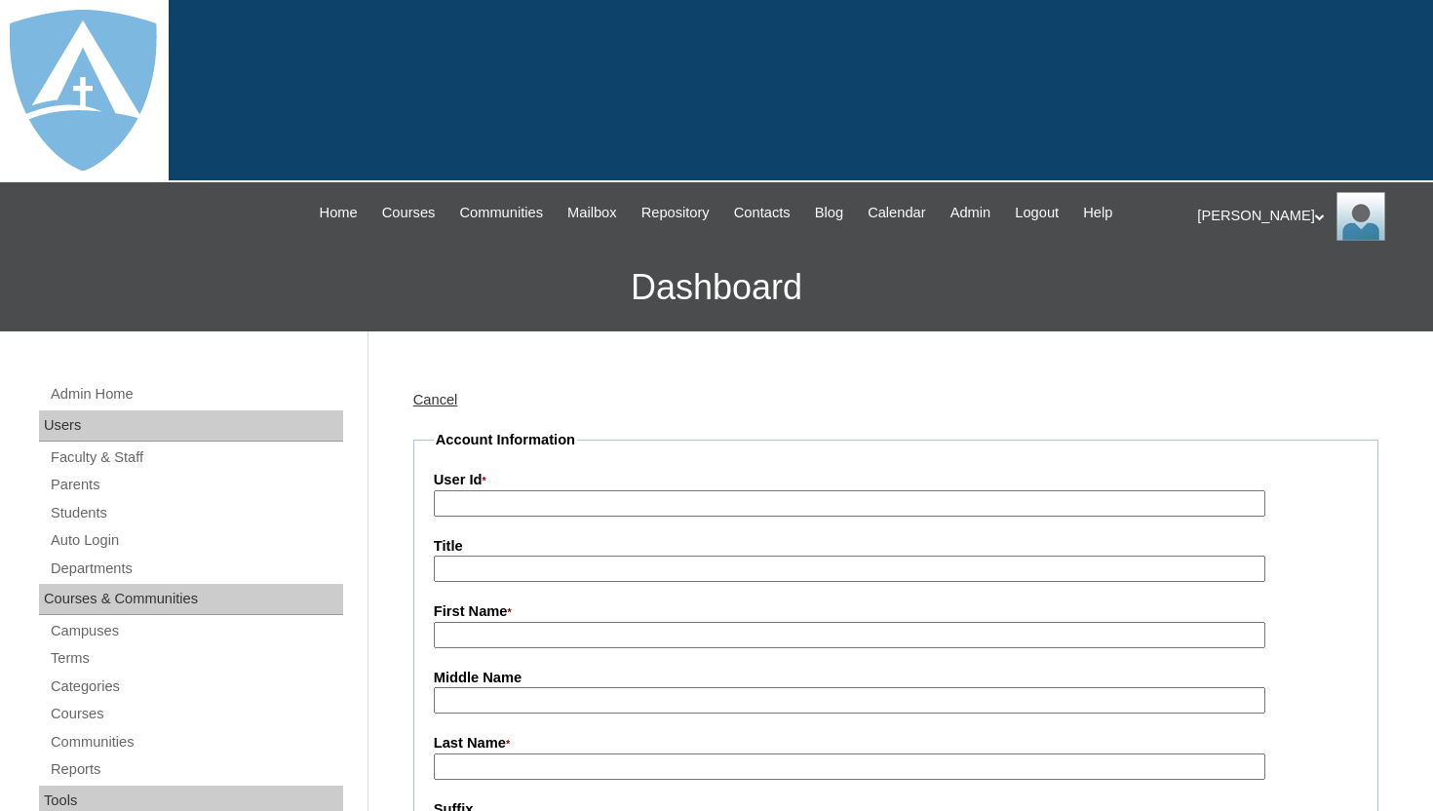
type input "tlambert"
click at [485, 502] on input "User Id *" at bounding box center [849, 503] width 831 height 26
click at [496, 499] on input "User Id *" at bounding box center [849, 503] width 831 height 26
paste input "a2BVT000000stC"
type input "a2BVT000000stC"
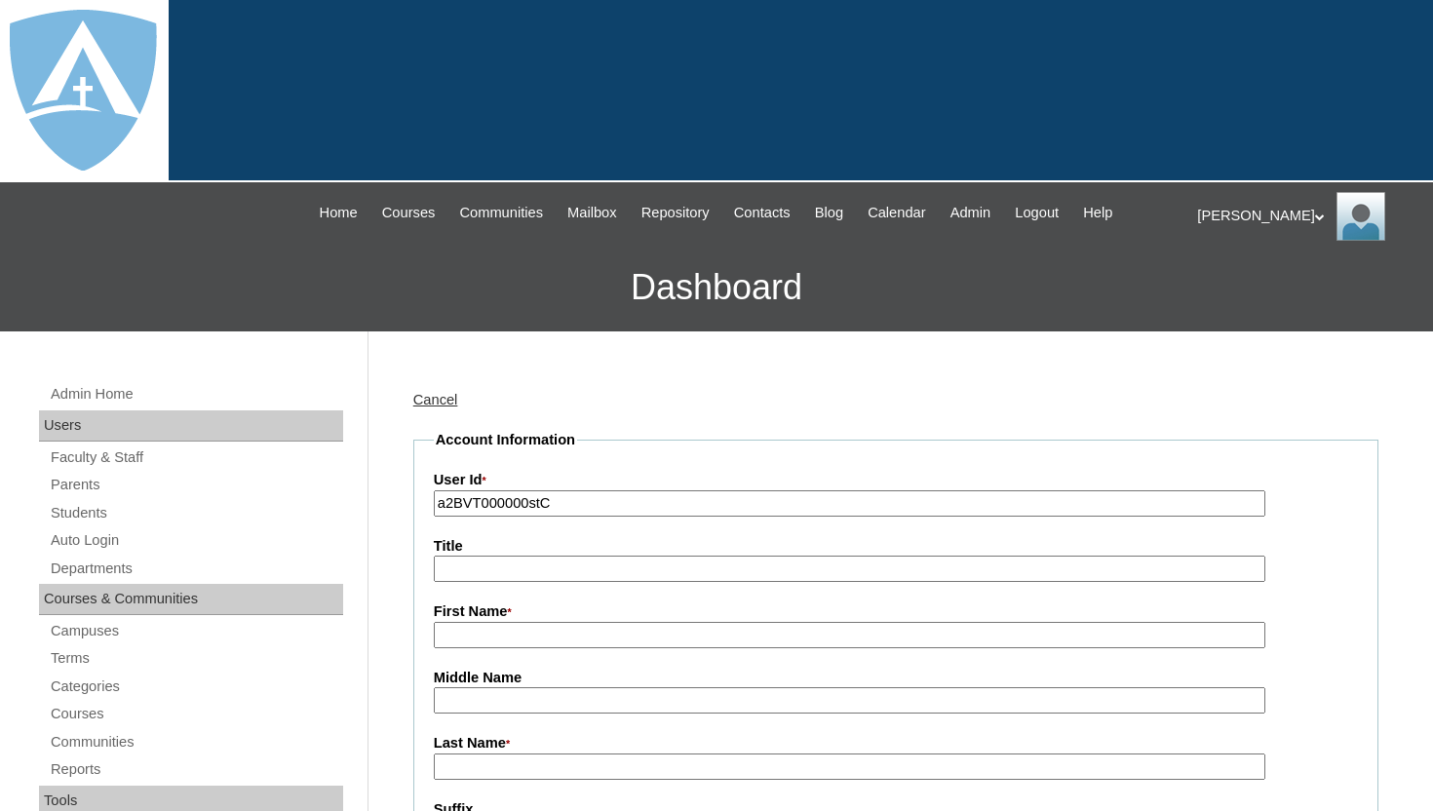
click at [479, 632] on input "First Name *" at bounding box center [849, 635] width 831 height 26
paste input "Glenda Rodriguez"
click at [485, 636] on input "Glenda Rodriguez" at bounding box center [849, 635] width 831 height 26
drag, startPoint x: 494, startPoint y: 634, endPoint x: 588, endPoint y: 633, distance: 93.6
click at [589, 634] on input "Glenda Rodriguez" at bounding box center [849, 635] width 831 height 26
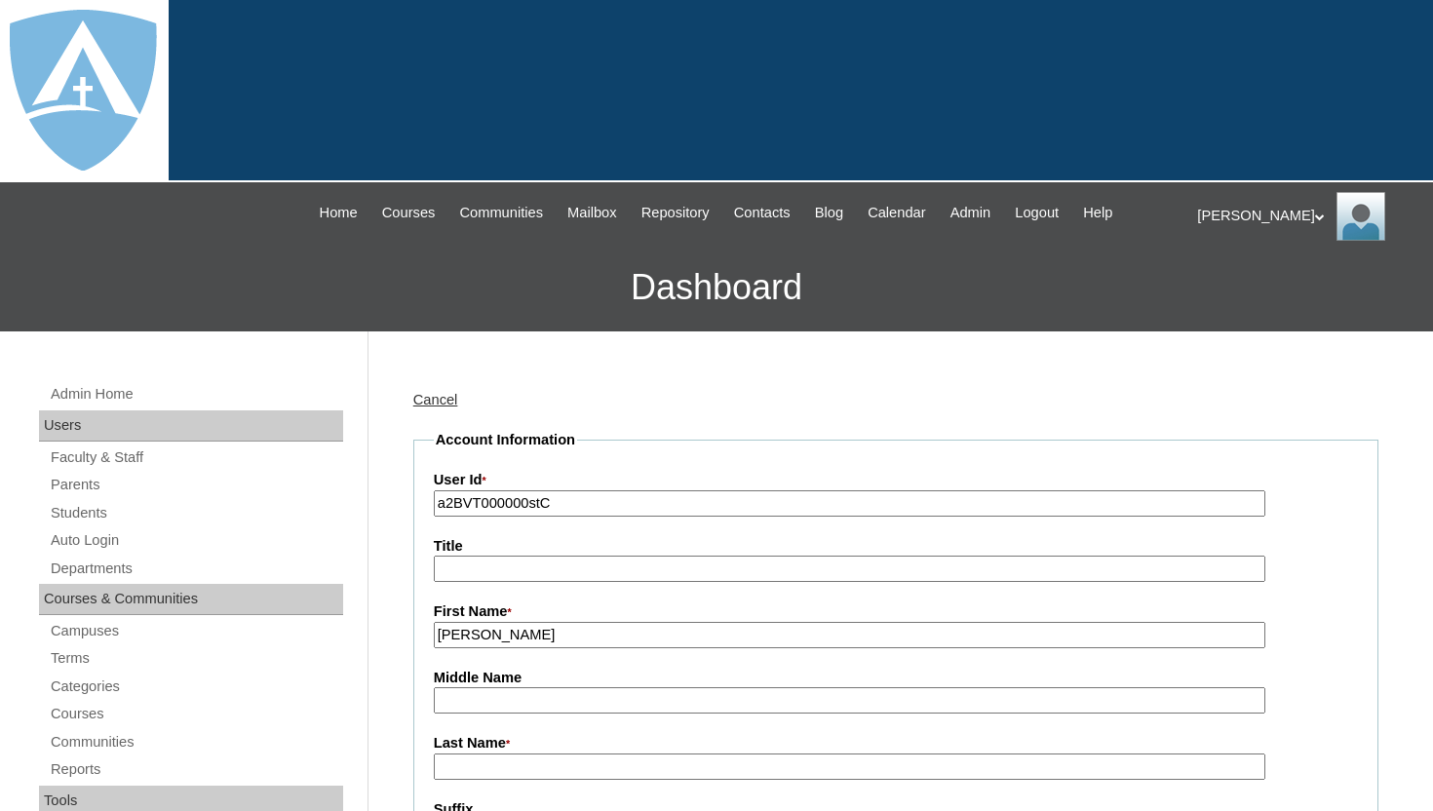
type input "Glenda"
click at [494, 761] on input "Last Name *" at bounding box center [849, 766] width 831 height 26
paste input "[PERSON_NAME]"
type input "[PERSON_NAME]"
click at [727, 670] on label "Middle Name" at bounding box center [896, 678] width 924 height 20
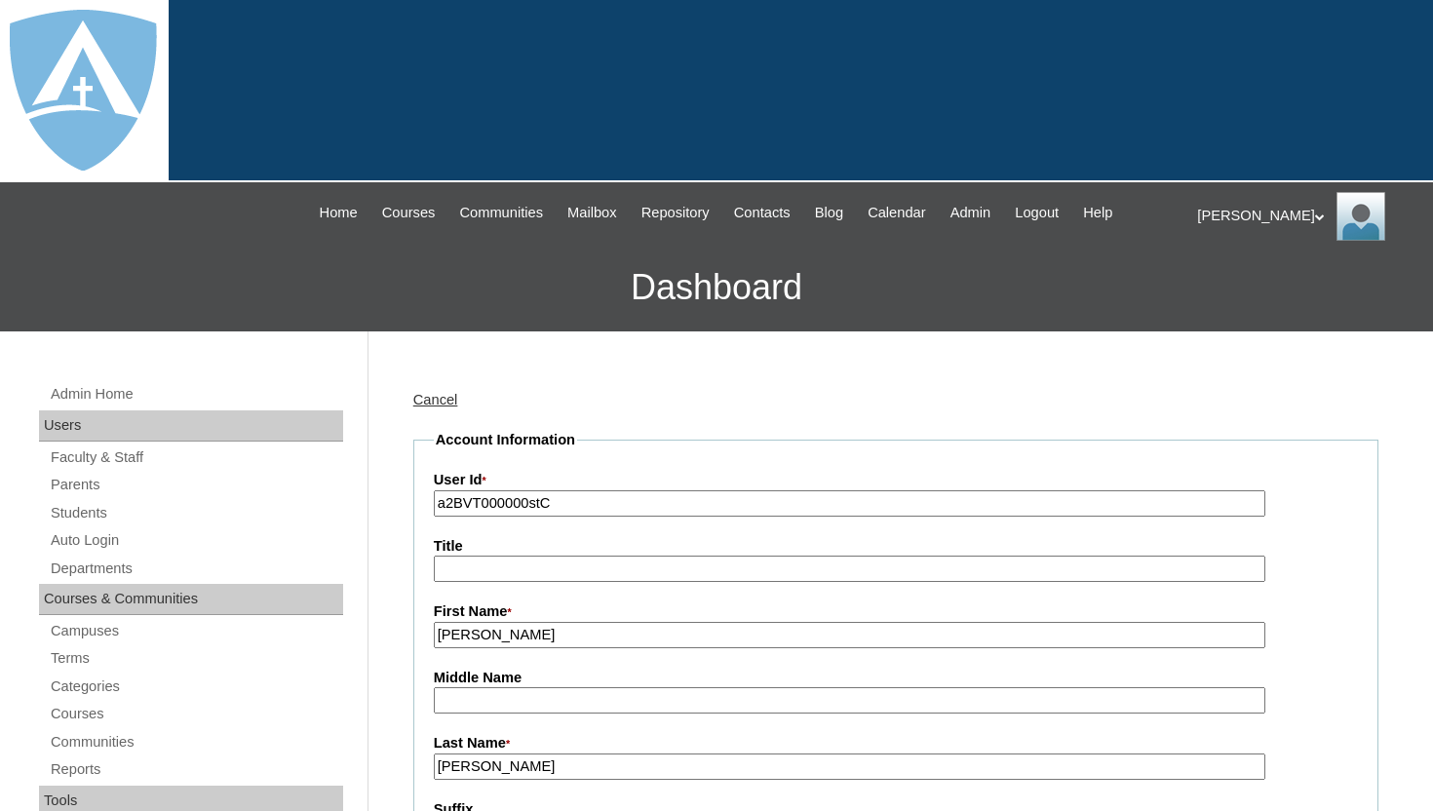
click at [727, 687] on input "Middle Name" at bounding box center [849, 700] width 831 height 26
drag, startPoint x: 502, startPoint y: 698, endPoint x: 425, endPoint y: 698, distance: 77.0
click at [1339, 616] on label "First Name *" at bounding box center [896, 611] width 924 height 21
click at [1265, 622] on input "Glenda" at bounding box center [849, 635] width 831 height 26
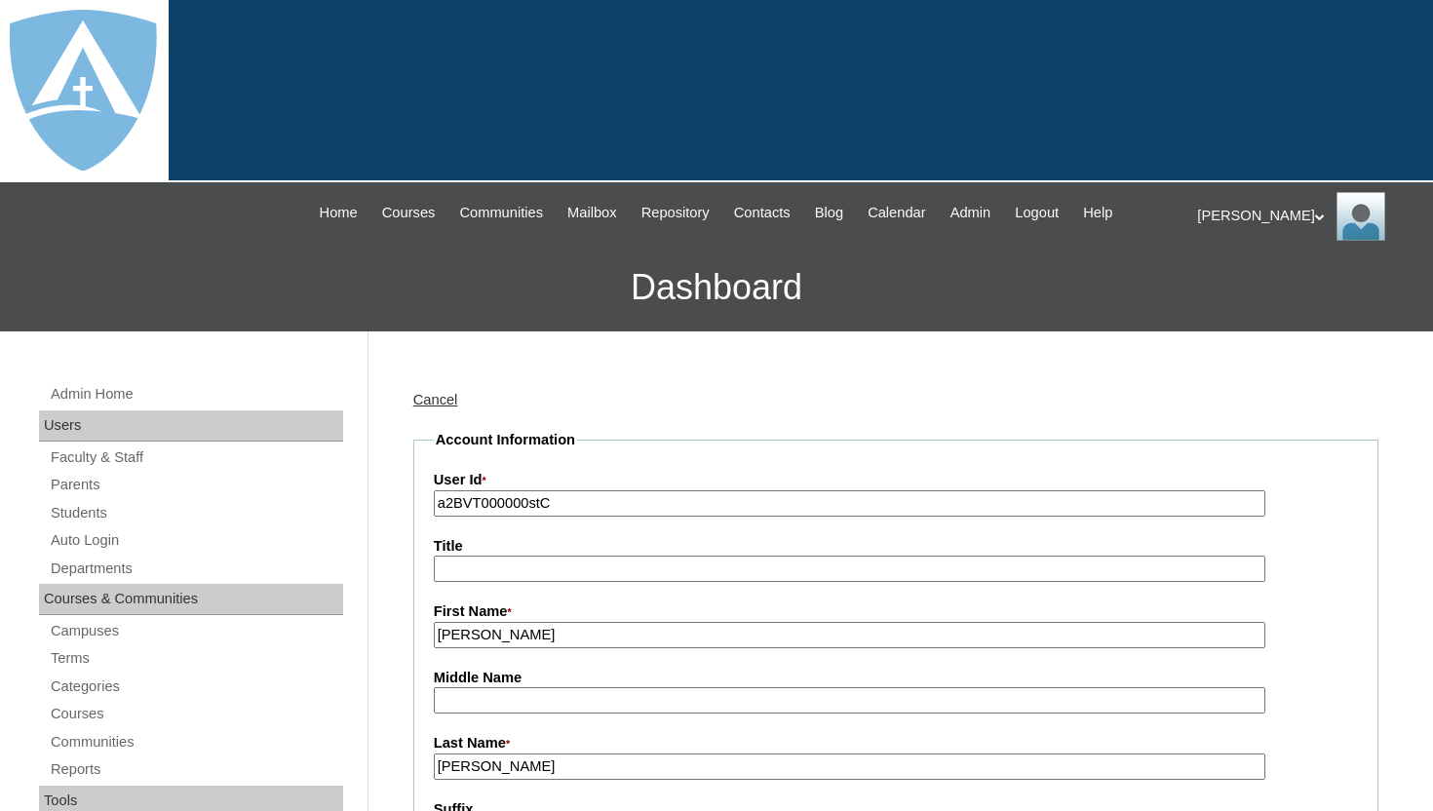
click at [1338, 616] on div "First Name * Glenda" at bounding box center [896, 624] width 924 height 47
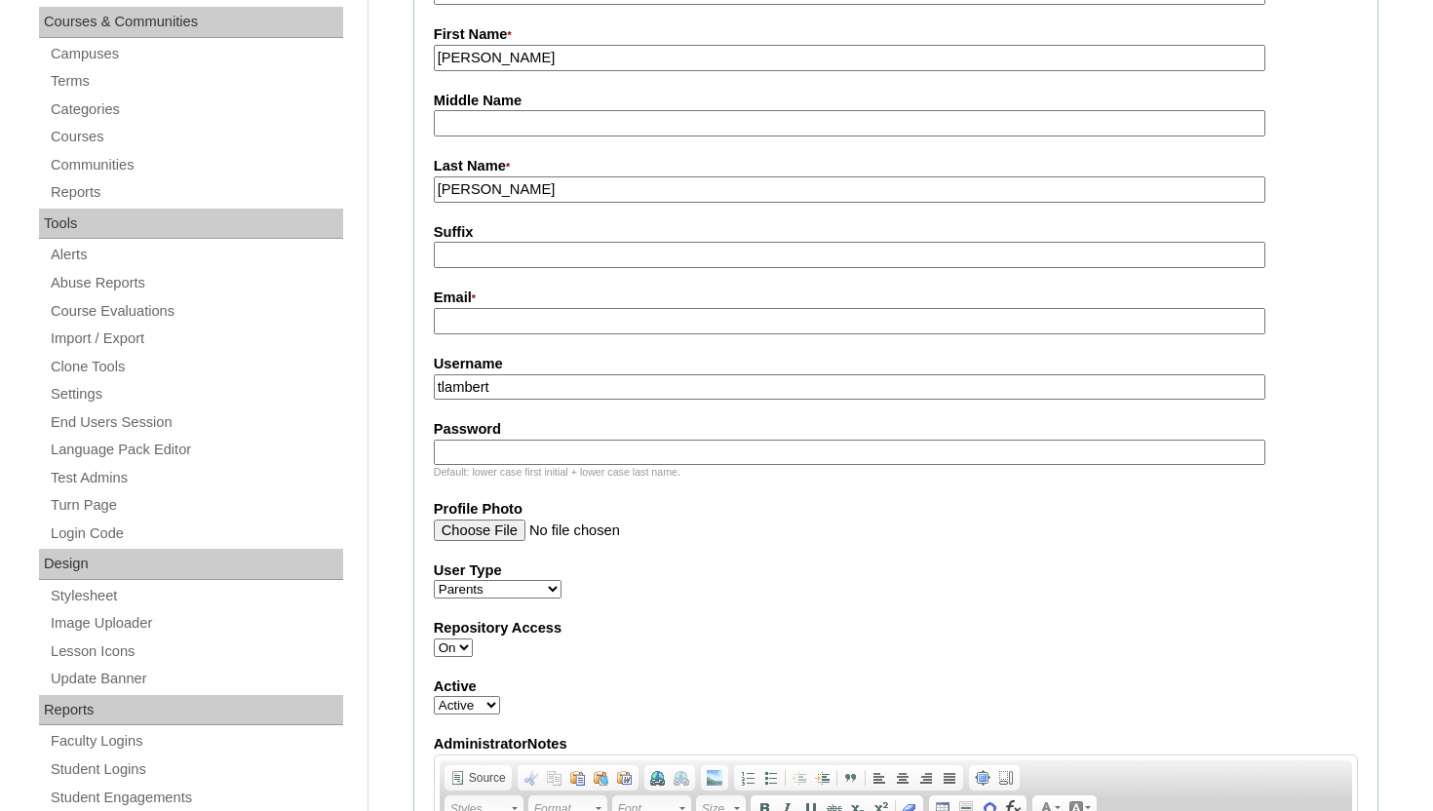
scroll to position [585, 0]
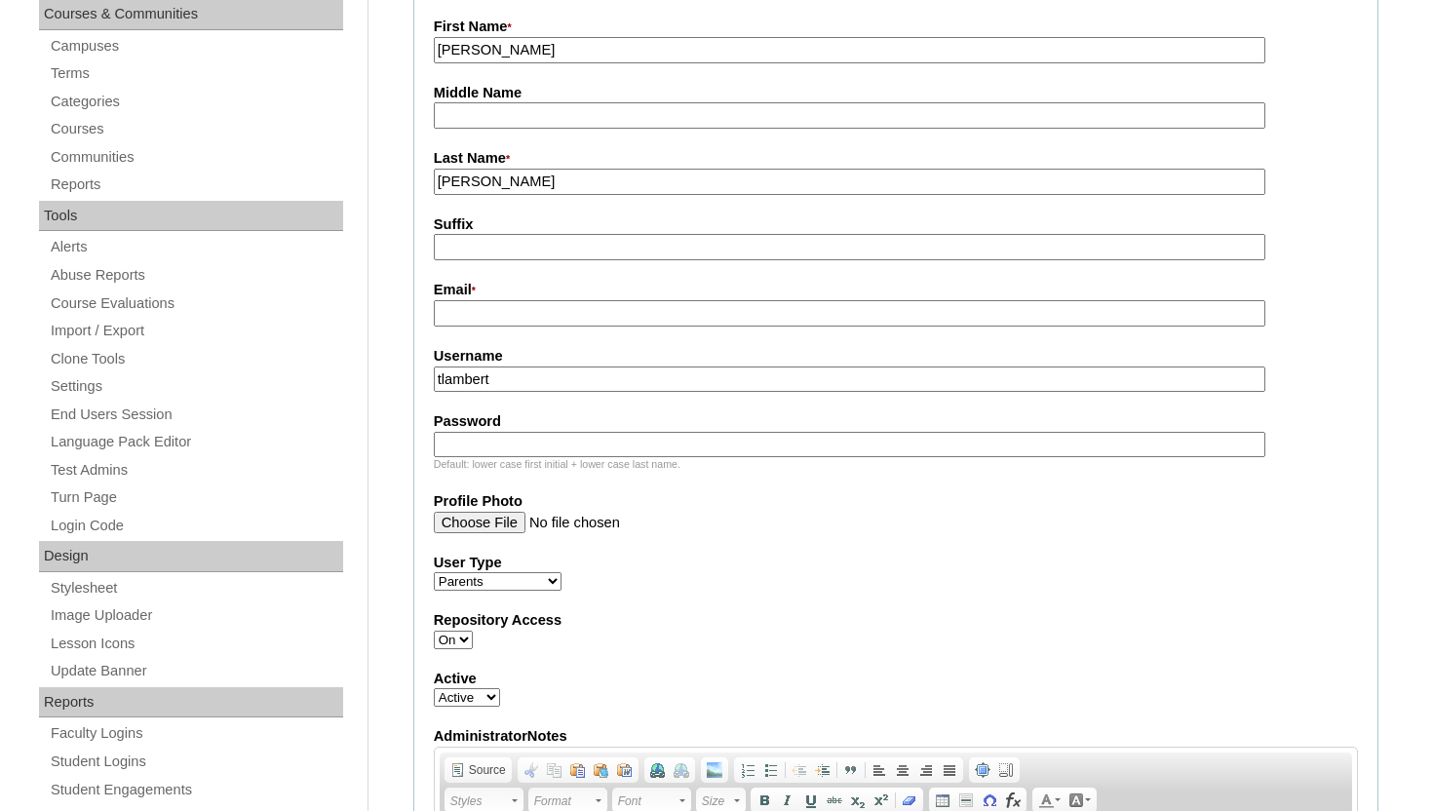
click at [545, 311] on input "Email *" at bounding box center [849, 313] width 831 height 26
paste input "glendao77@yahoo.com"
type input "glendao77@yahoo.com"
drag, startPoint x: 531, startPoint y: 384, endPoint x: 411, endPoint y: 378, distance: 120.0
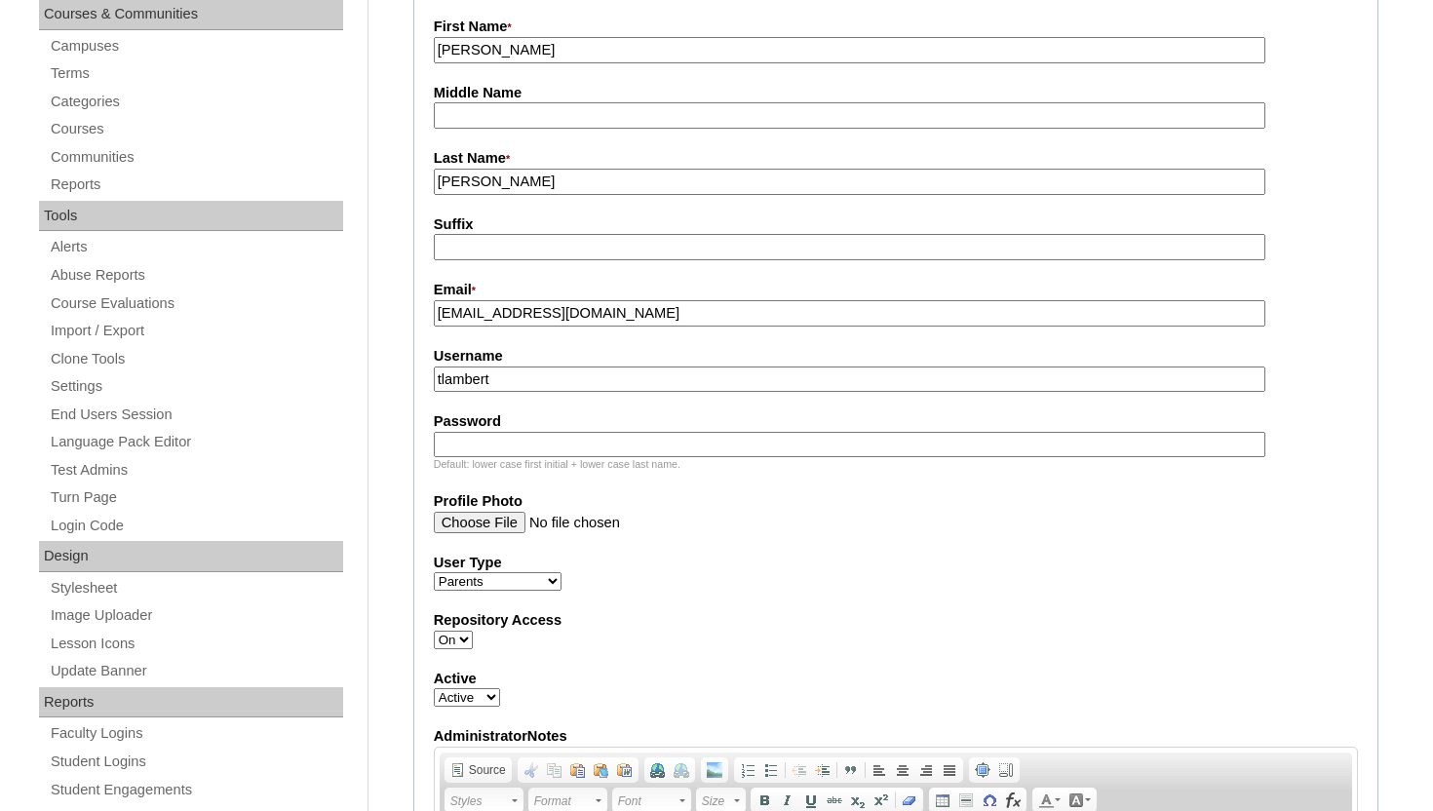
paste input "glendao77@yahoo.com"
type input "glendao77@yahoo.com"
click at [467, 441] on input "Password" at bounding box center [849, 445] width 831 height 26
paste input "glendao77@yahoo.com"
type input "glendao77@yahoo.com"
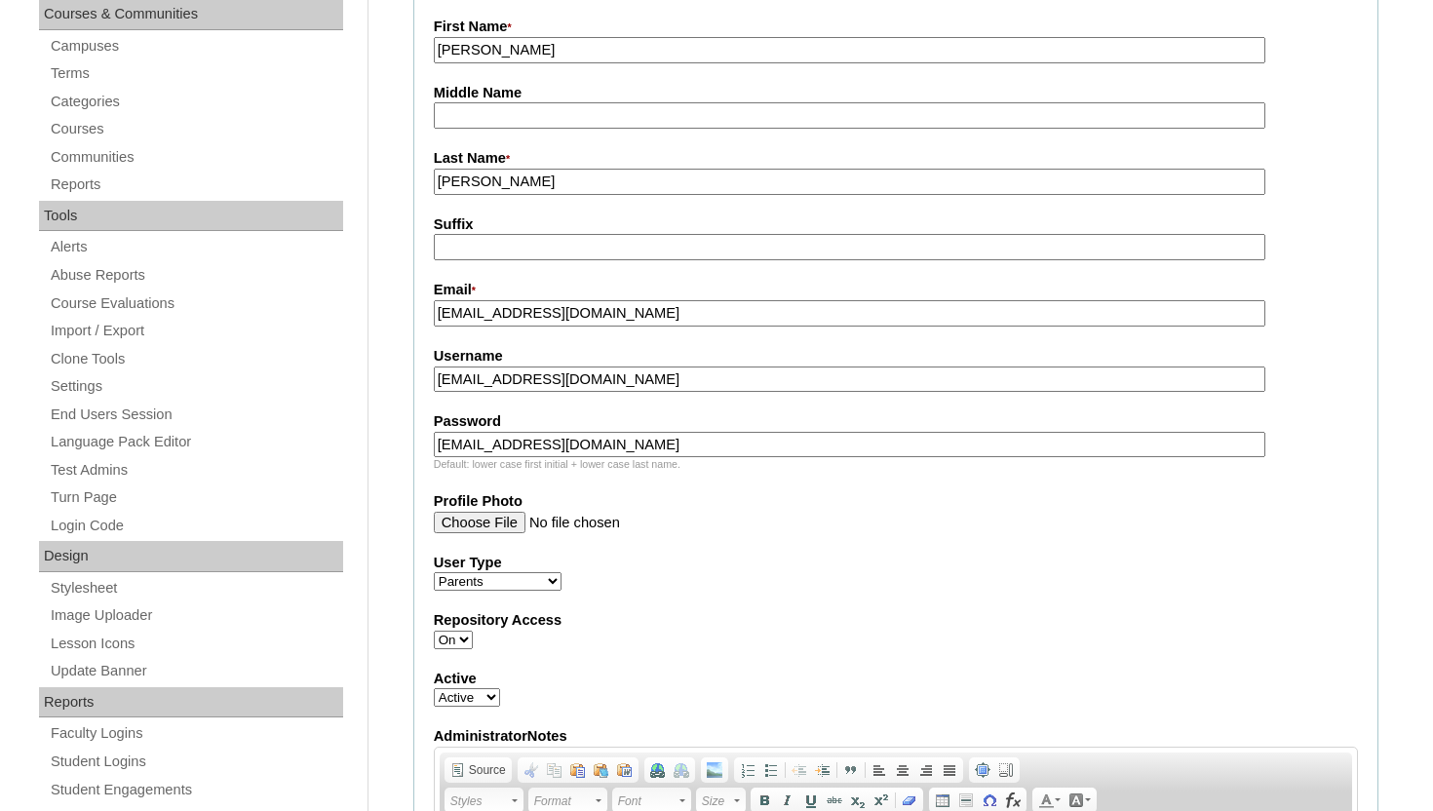
click at [1033, 515] on input "Profile Photo" at bounding box center [849, 522] width 831 height 21
click at [991, 593] on fieldset "Account Information User Id * a2BVT000000stC Title First Name * Glenda Middle N…" at bounding box center [895, 465] width 965 height 1240
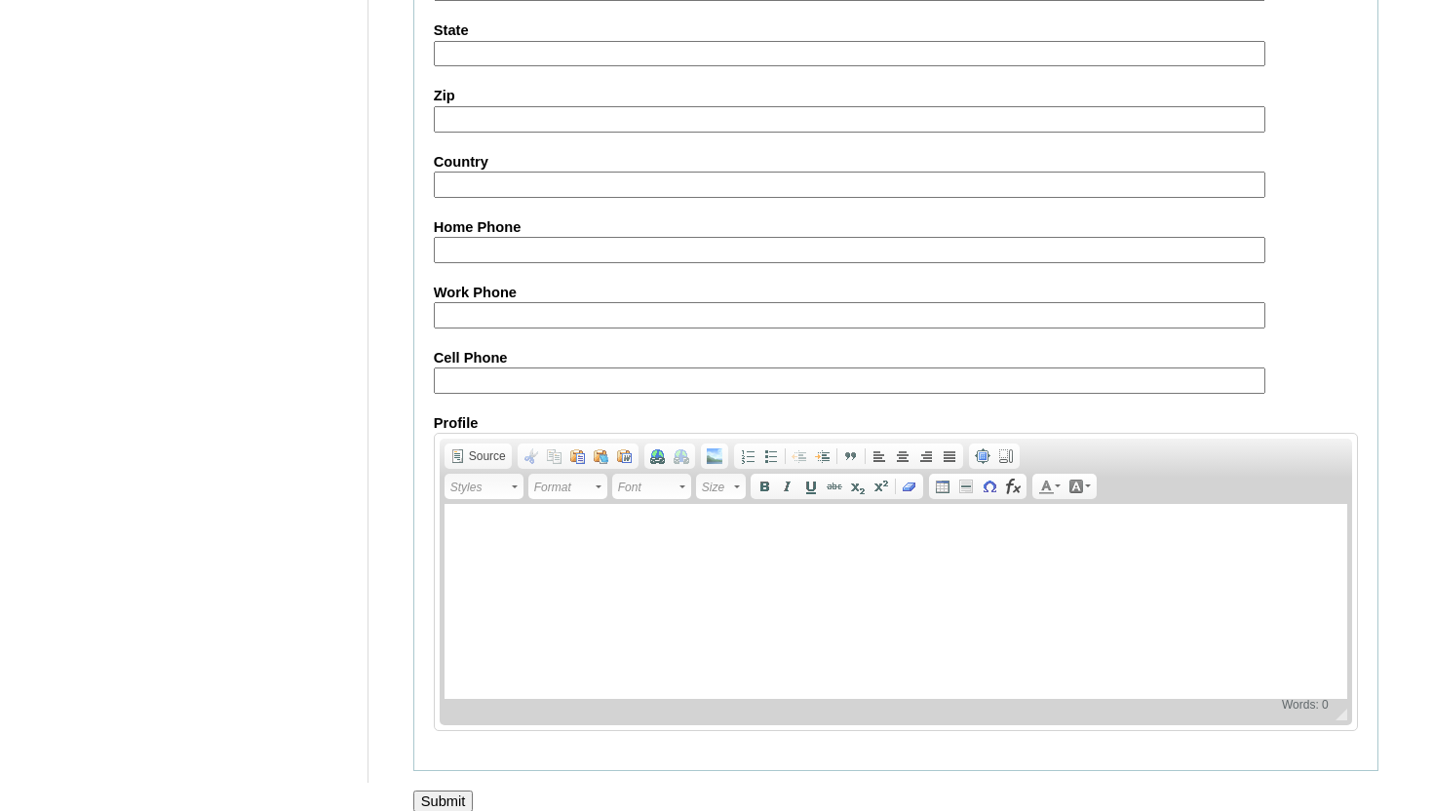
scroll to position [1929, 0]
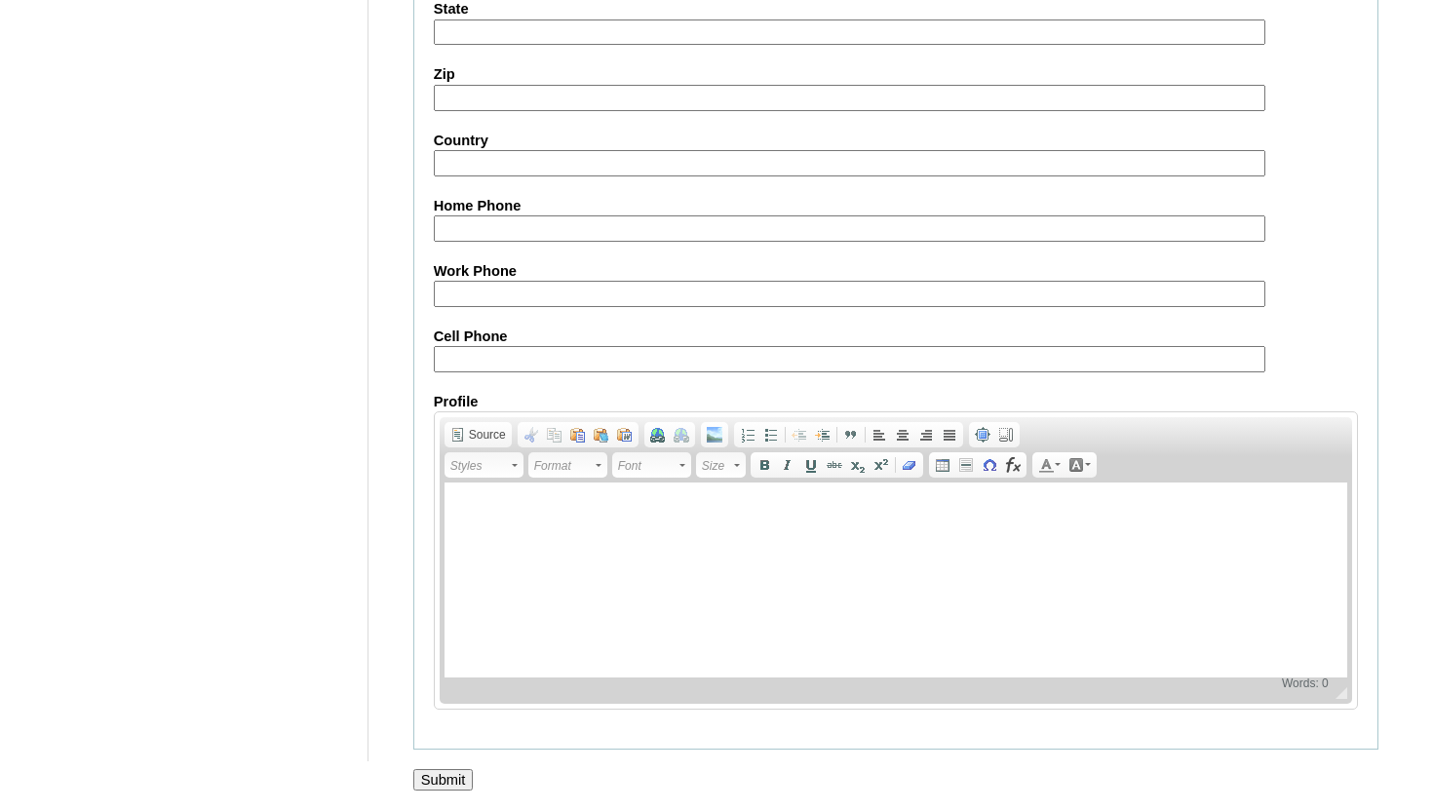
click at [443, 781] on input "Submit" at bounding box center [443, 779] width 60 height 21
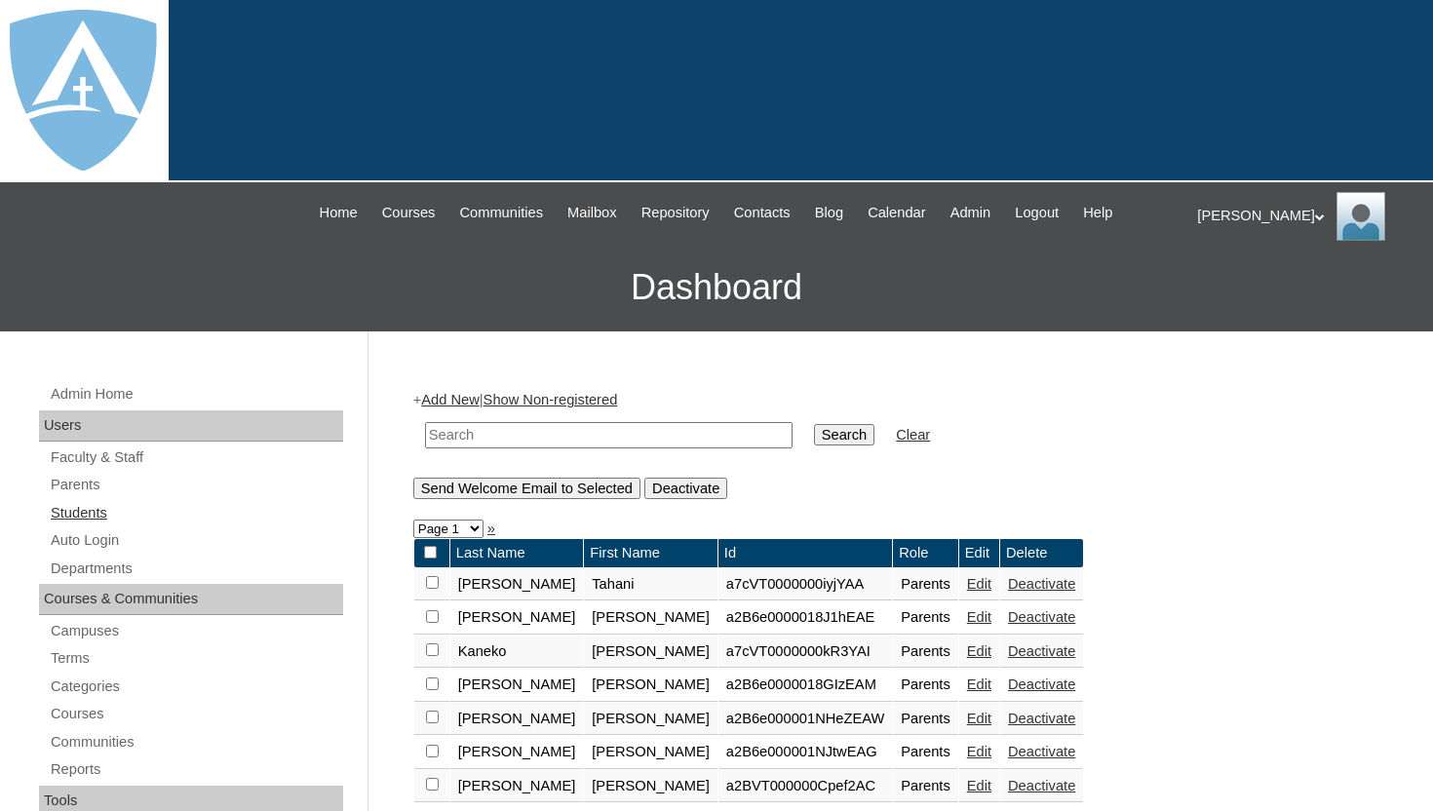
click at [103, 509] on link "Students" at bounding box center [196, 513] width 294 height 24
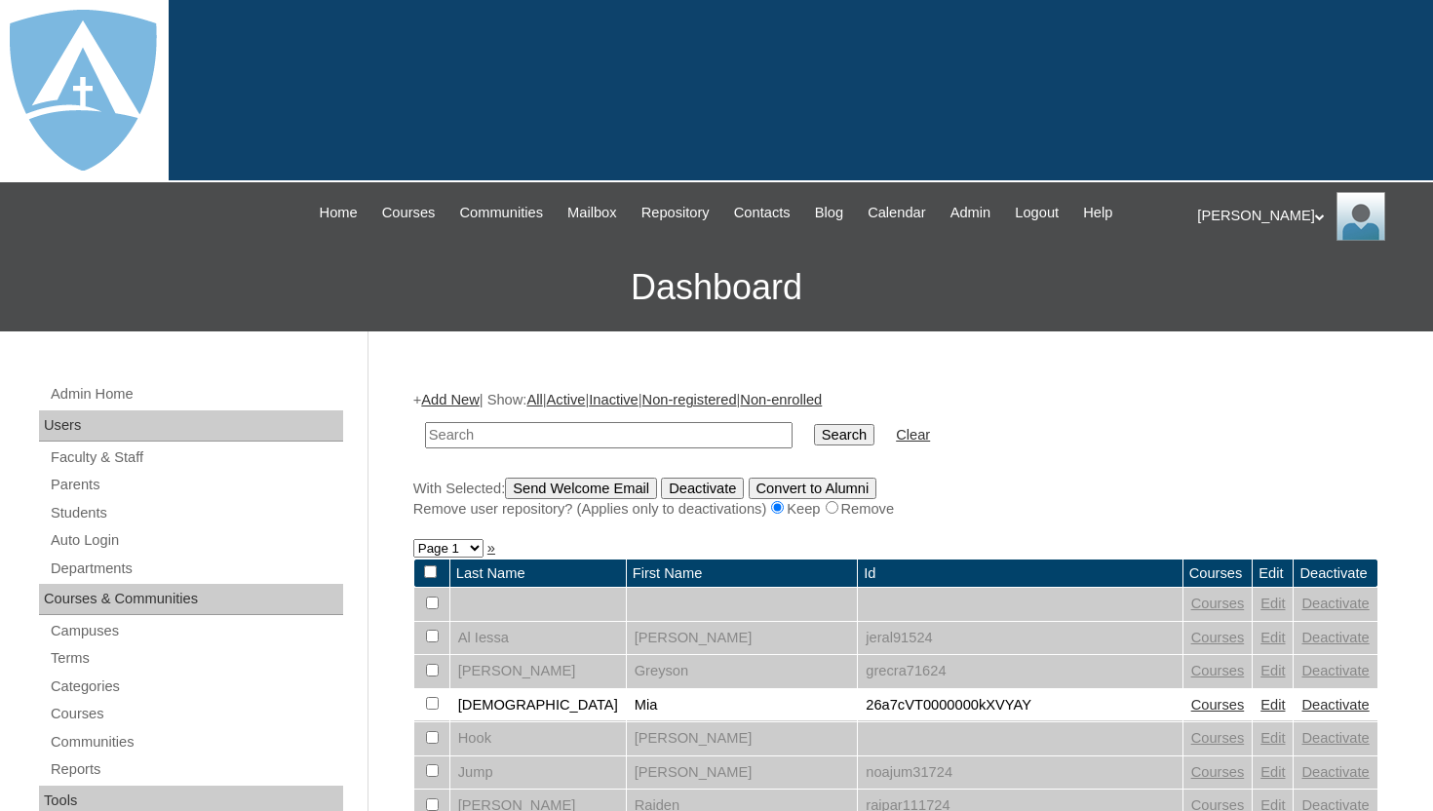
click at [460, 405] on link "Add New" at bounding box center [449, 400] width 57 height 16
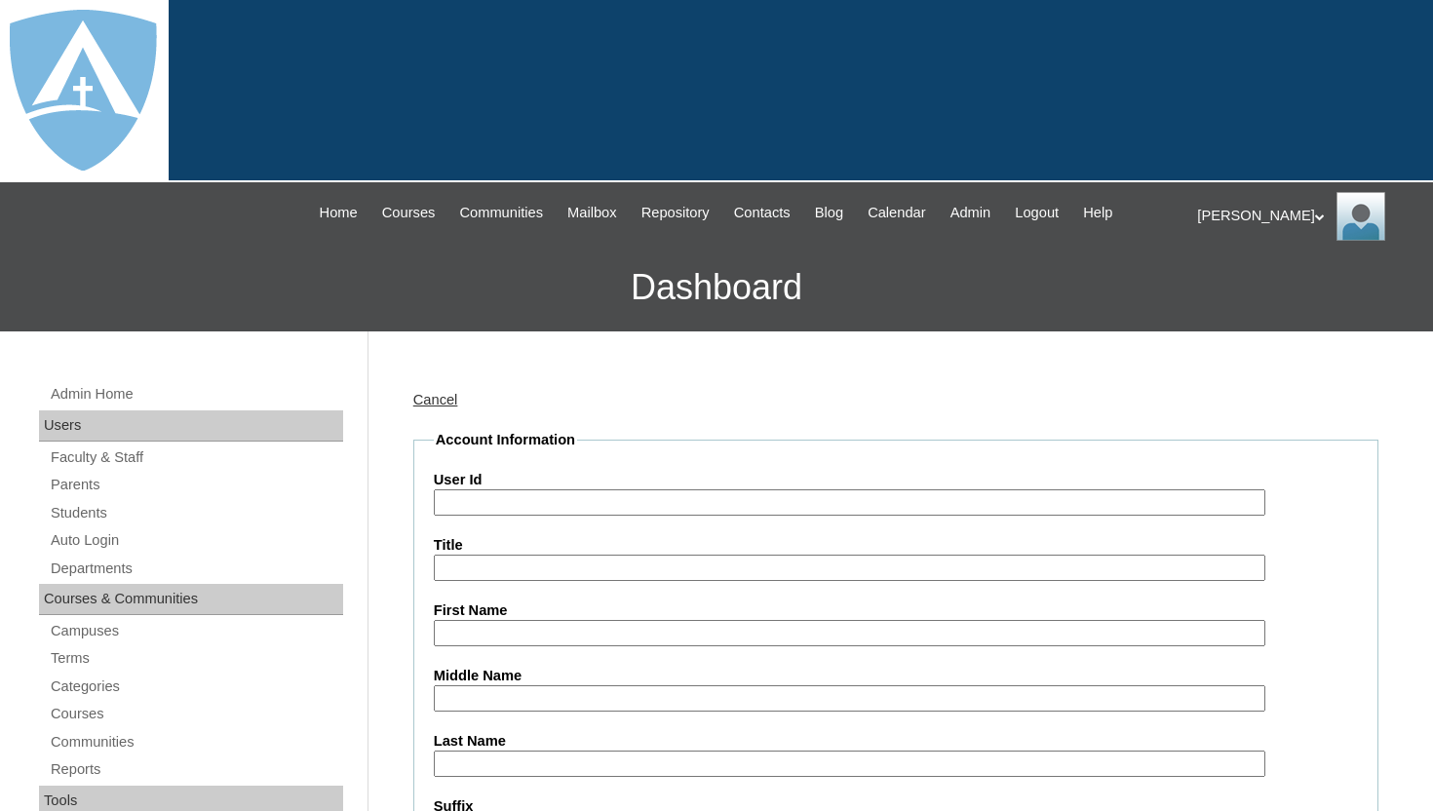
type input "tlambert"
click at [494, 634] on input "First Name" at bounding box center [849, 633] width 831 height 26
paste input "Ethan Rodriguez"
drag, startPoint x: 483, startPoint y: 632, endPoint x: 624, endPoint y: 635, distance: 140.4
click input "Ethan Rodriguez"
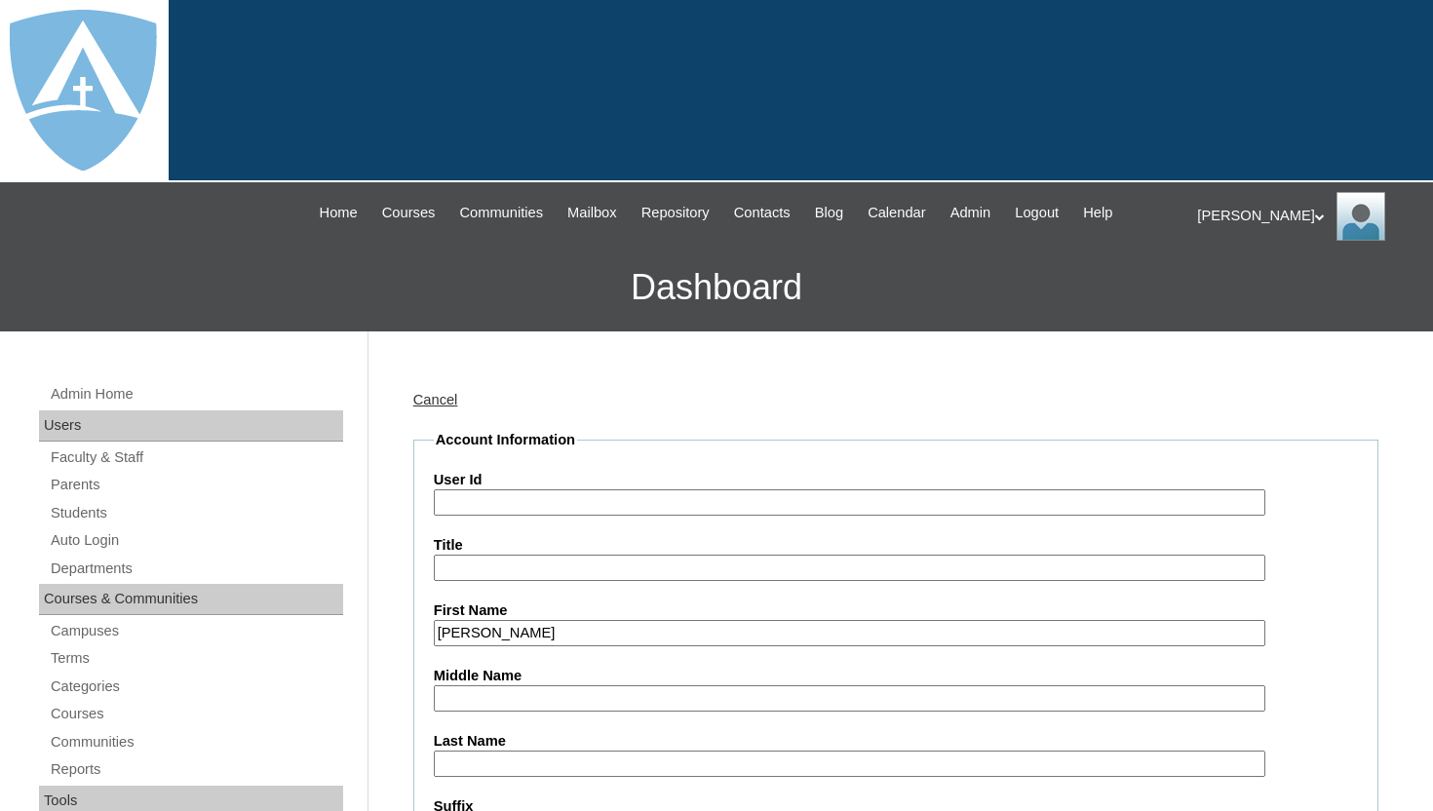
type input "Ethan"
click input "Last Name"
paste input "[PERSON_NAME]"
type input "[PERSON_NAME]"
click input "User Id"
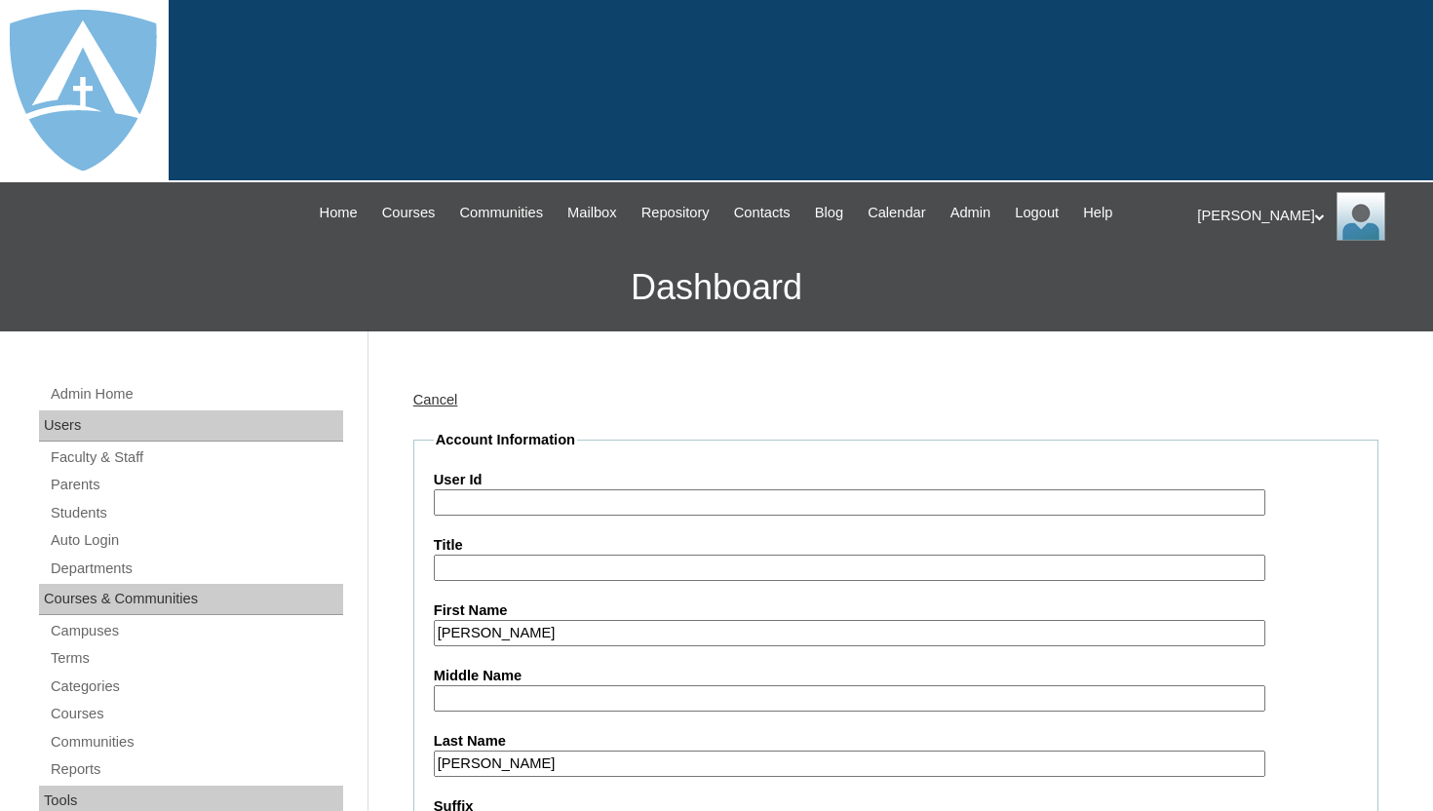
paste input "a2BVT000000stC"
type input "a2BVT000000stC"
click fieldset "Account Information User Id a2BVT000000stC Title First Name Ethan Middle Name L…"
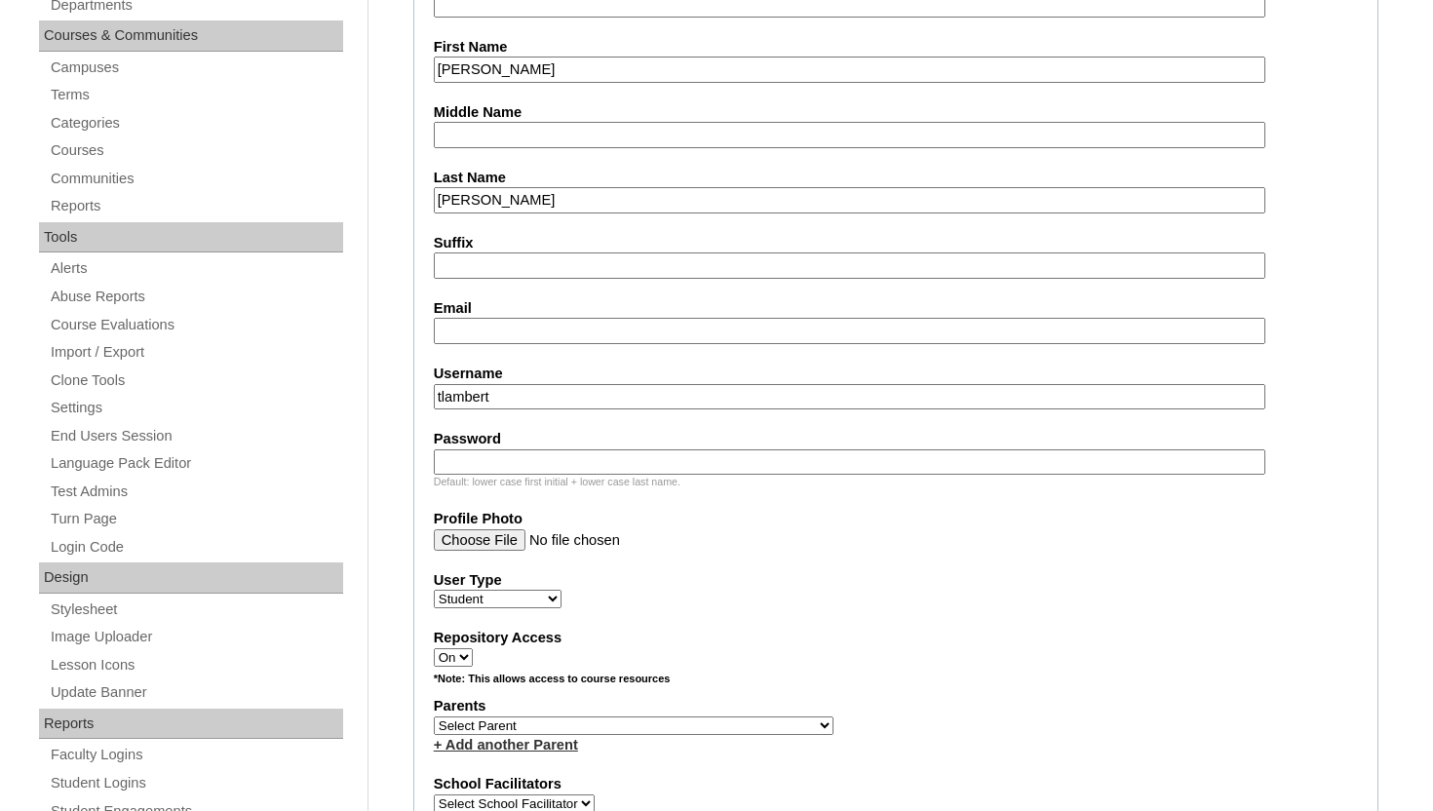
scroll to position [585, 0]
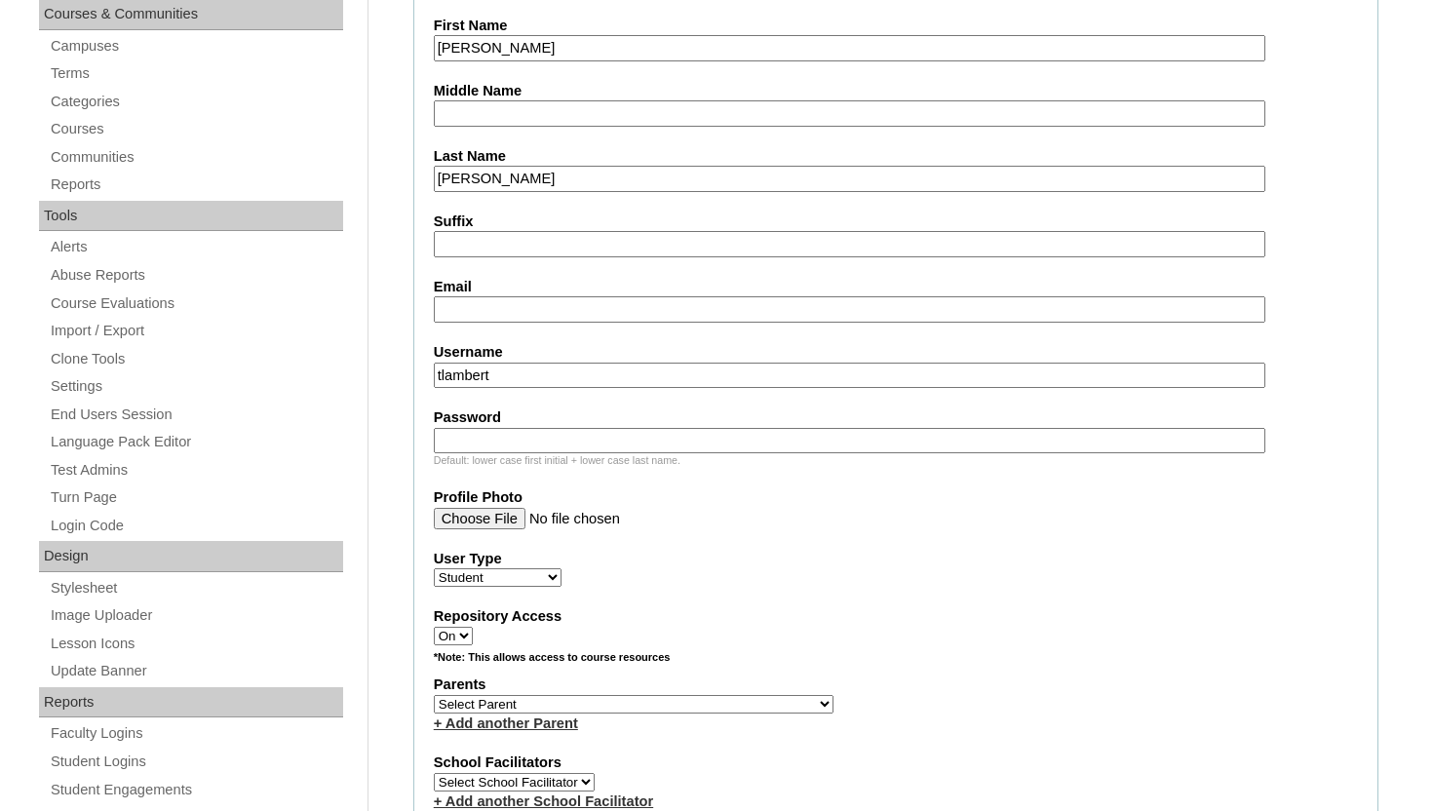
click input "Email"
paste input "ethan.rodriguez@enlightiumstudent.com"
type input "ethan.rodriguez@enlightiumstudent.com"
drag, startPoint x: 517, startPoint y: 373, endPoint x: 430, endPoint y: 370, distance: 86.8
click fieldset "Account Information User Id a2BVT000000stC Title First Name Ethan Middle Name L…"
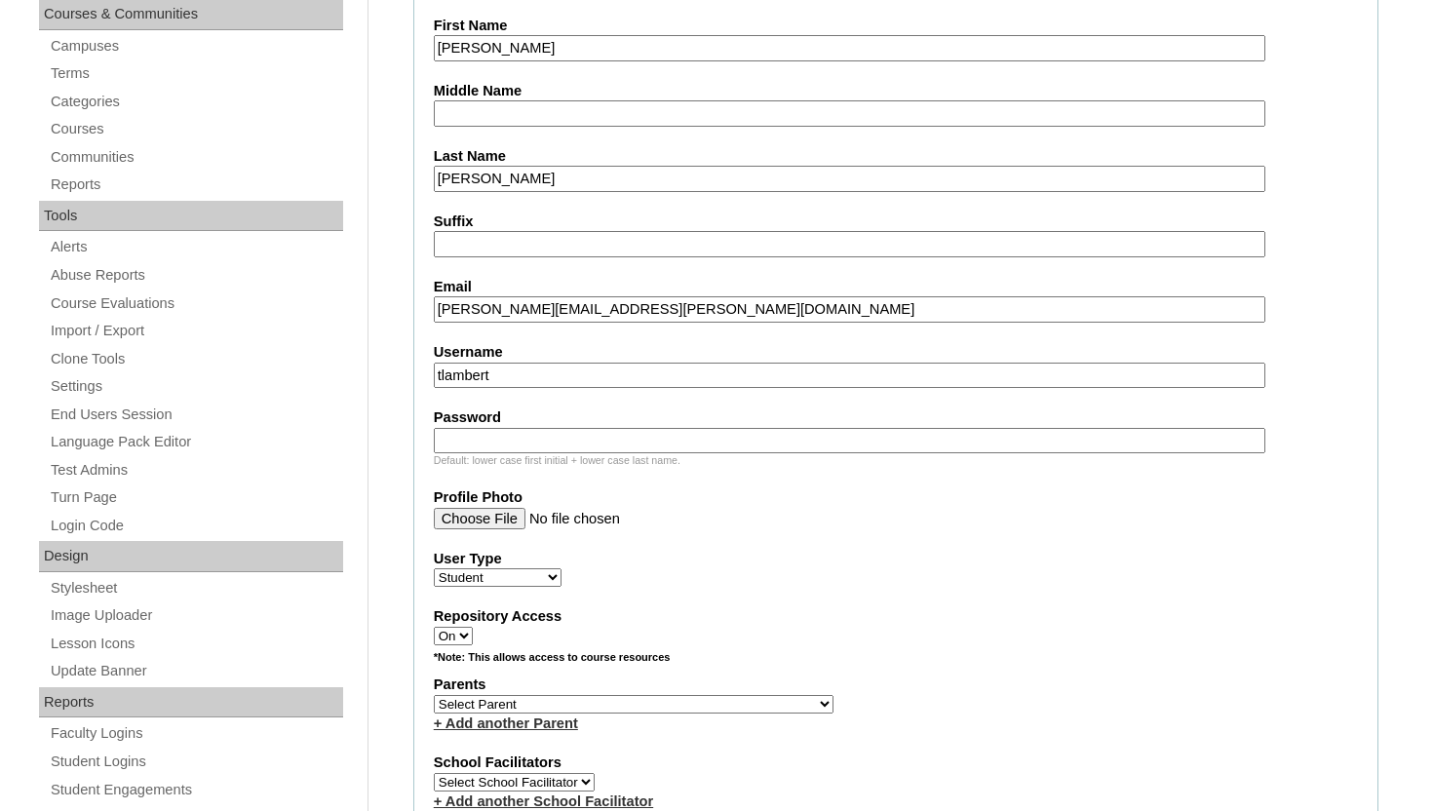
paste input "ethan.rodriguez@enlightiumstudent.com"
type input "ethan.rodriguez@enlightiumstudent.com"
click input "Password"
paste input "ethan.rodriguez@enlightiumstudent.com"
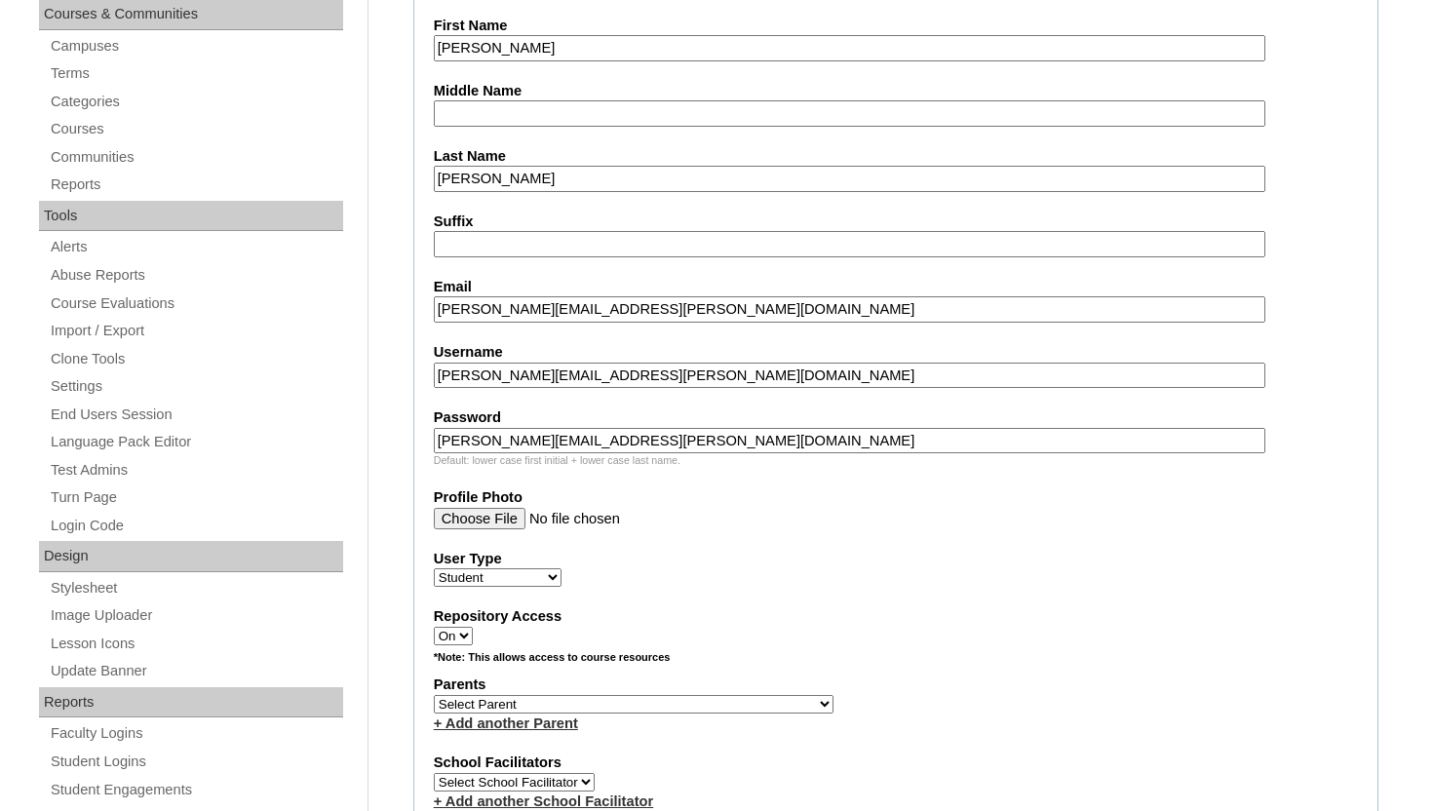
type input "ethan.rodriguez@enlightiumstudent.com"
click fieldset "Account Information User Id a2BVT000000stC Title First Name Ethan Middle Name L…"
click select "Select Parent Abbas, Tahani Garcia, Rosa Kaneko, Chad Labourdette, Jessica Nich…"
click fieldset "Account Information User Id a2BVT000000stC Title First Name Ethan Middle Name L…"
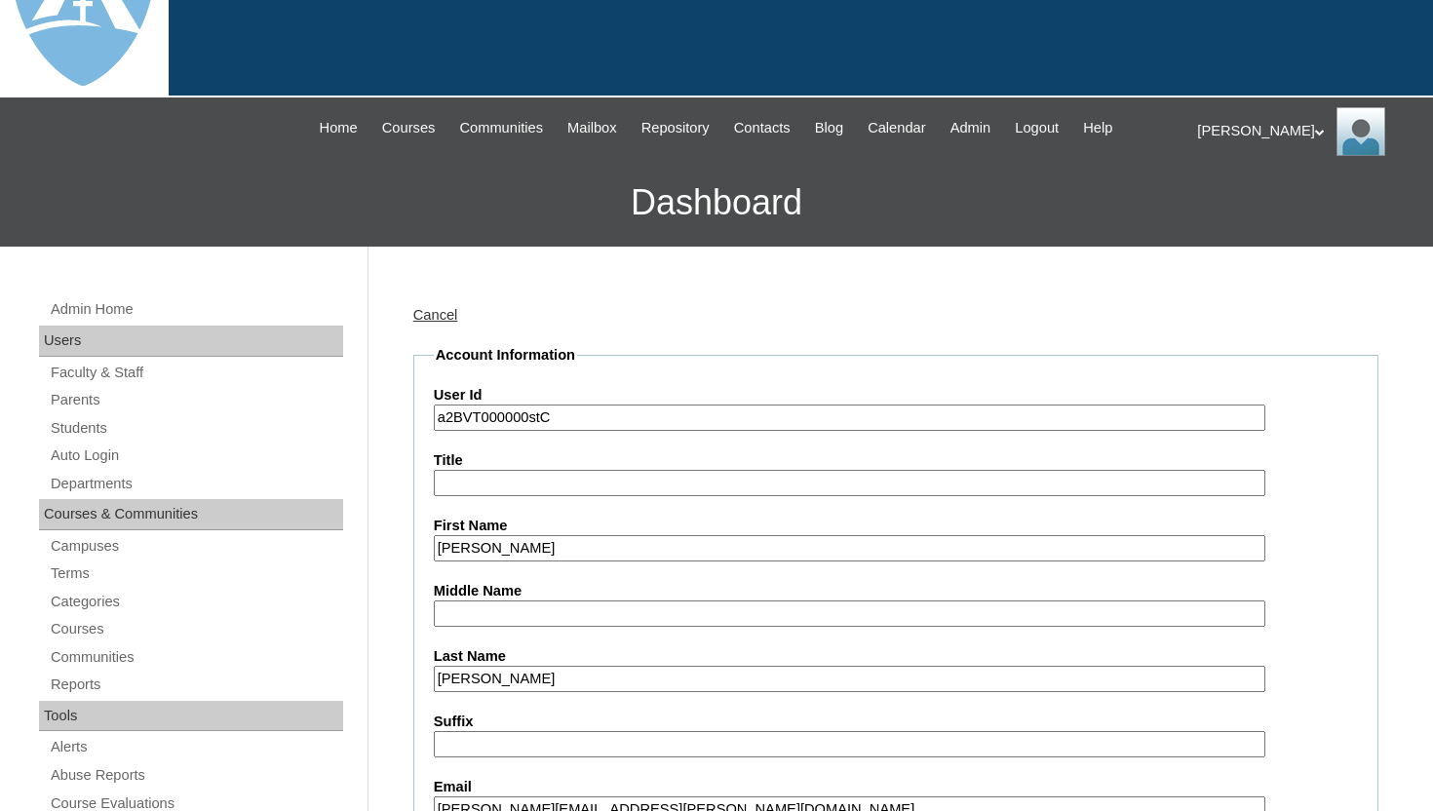
scroll to position [78, 0]
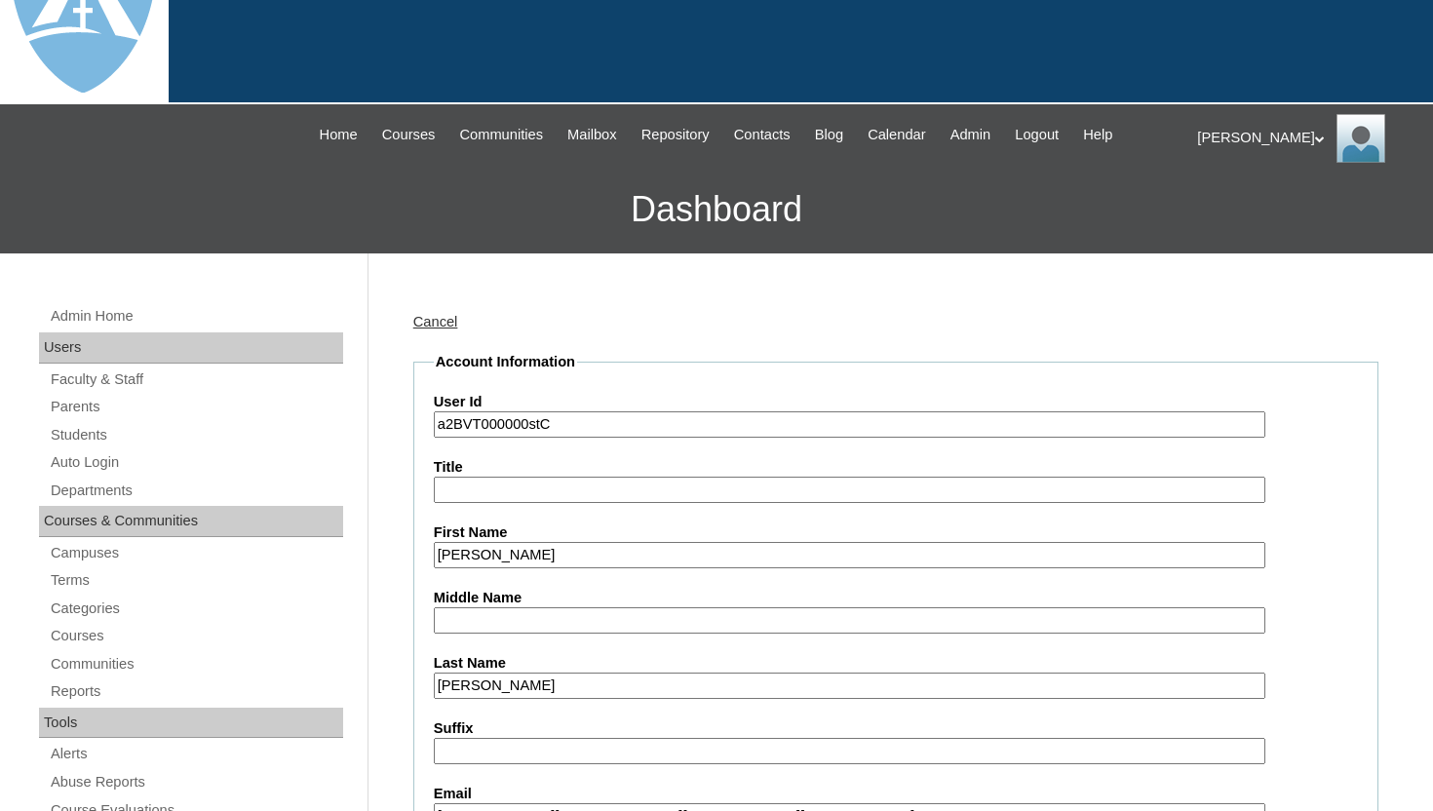
click link "Cancel"
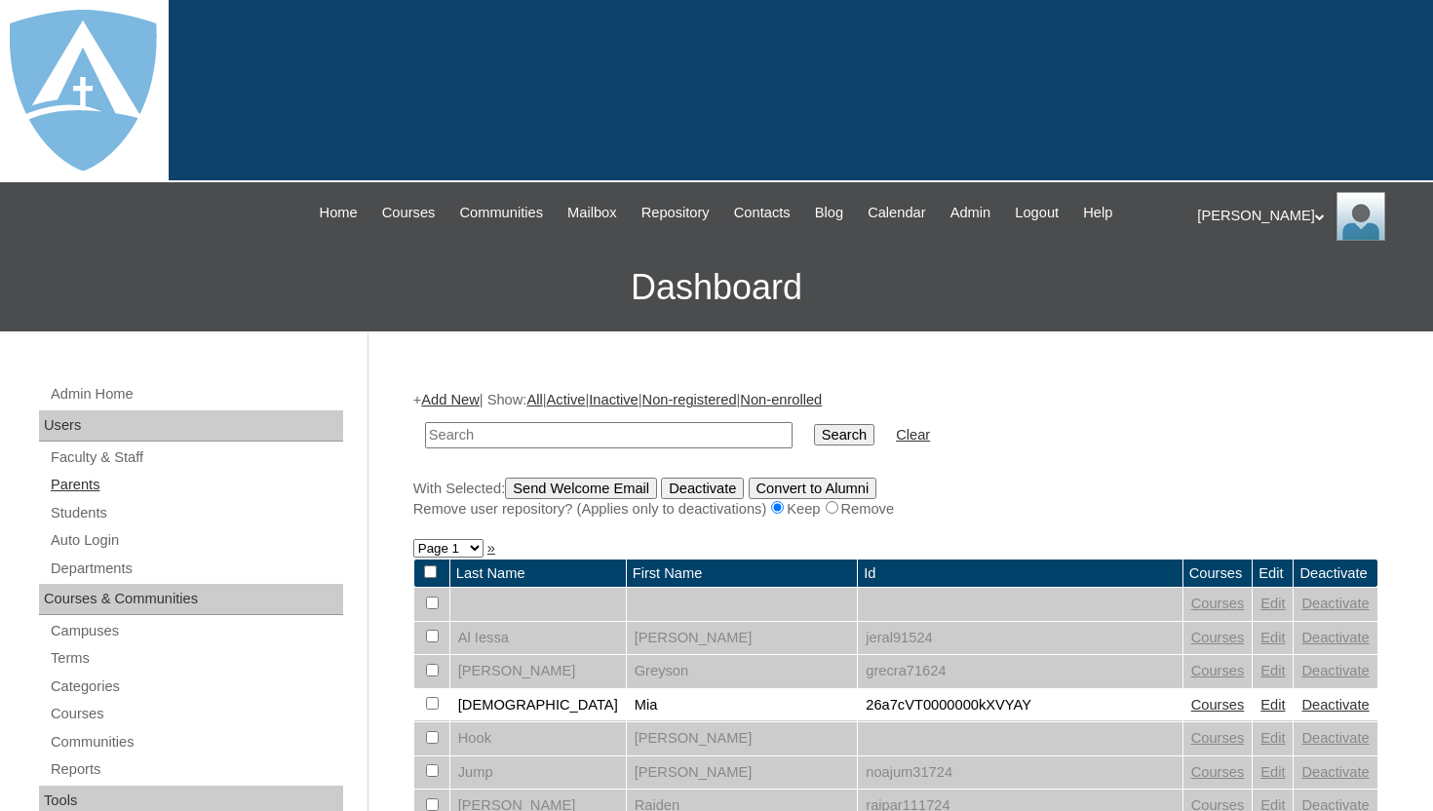
click at [80, 482] on link "Parents" at bounding box center [196, 485] width 294 height 24
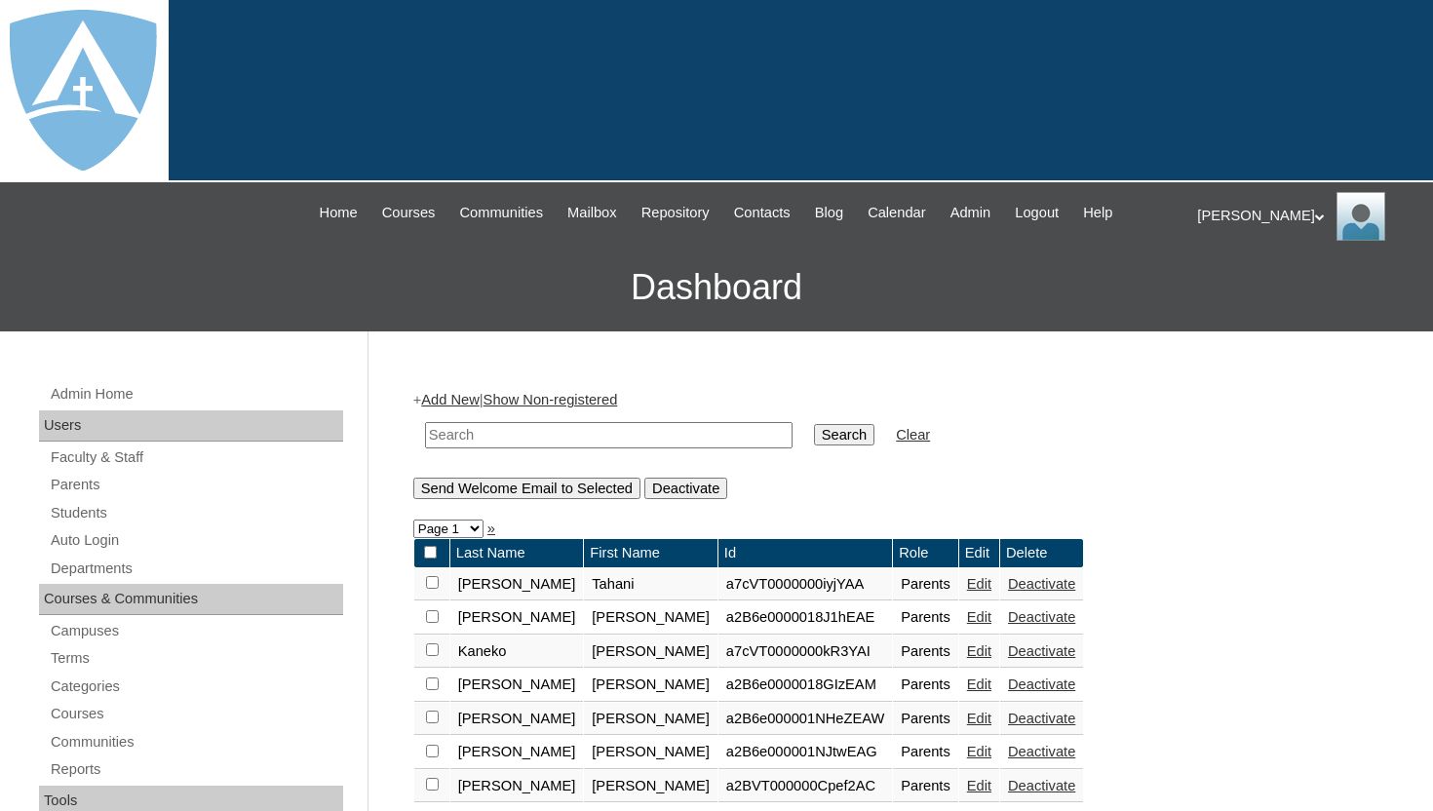
click at [481, 433] on input "text" at bounding box center [608, 435] width 367 height 26
type input "[PERSON_NAME]"
click at [826, 442] on input "Search" at bounding box center [844, 434] width 60 height 21
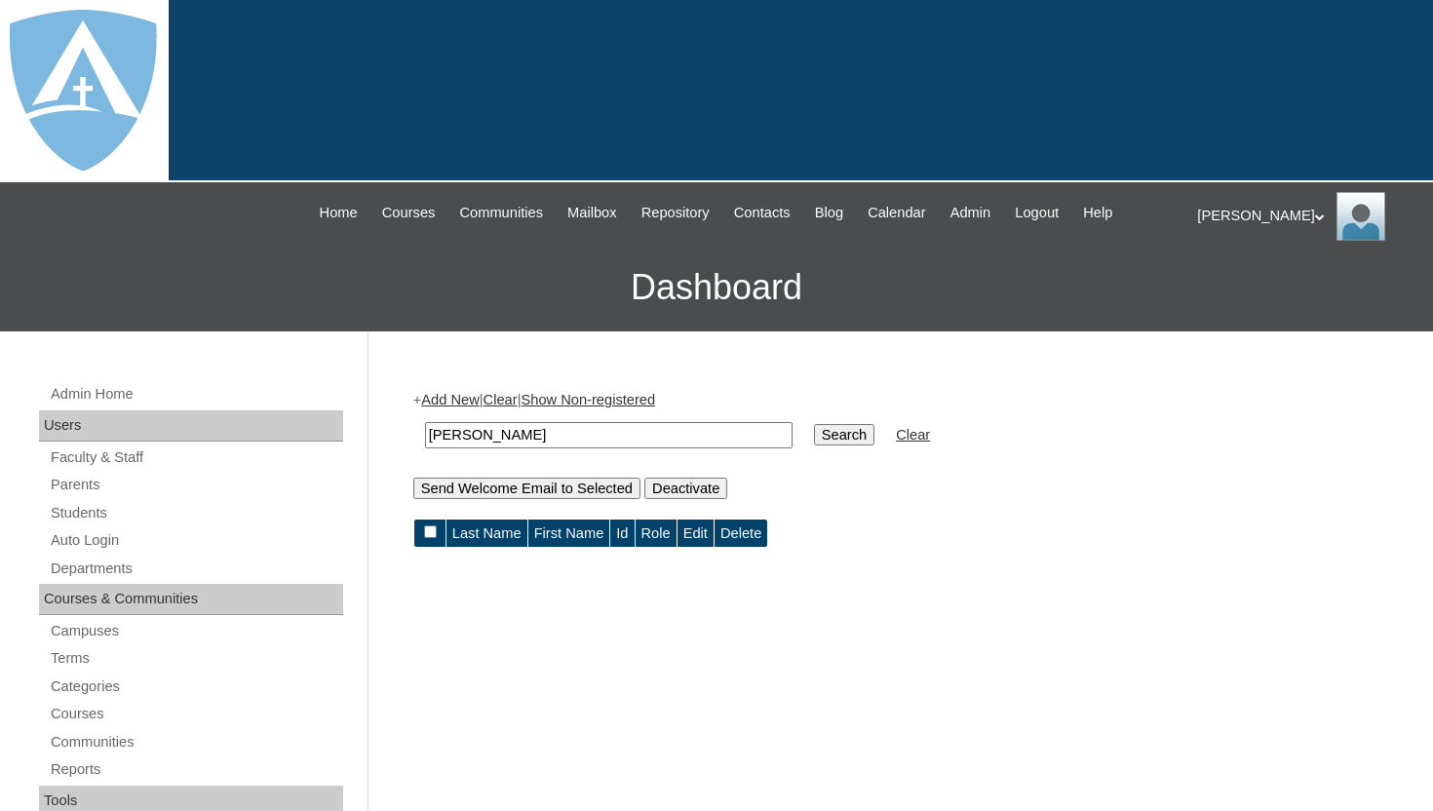
click at [479, 398] on link "Add New" at bounding box center [449, 400] width 57 height 16
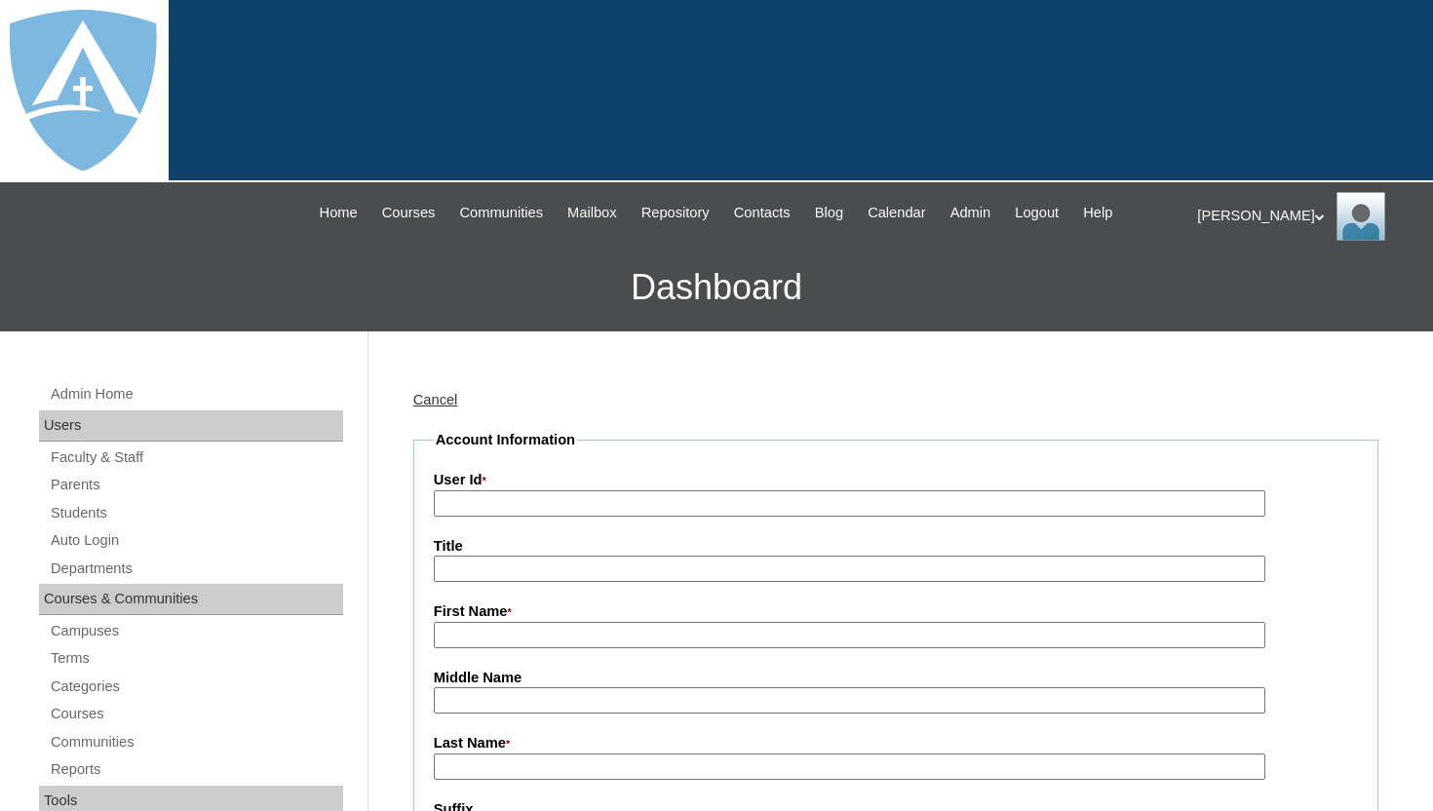
type input "tlambert"
click at [484, 500] on input "User Id *" at bounding box center [849, 503] width 831 height 26
paste input "[PERSON_NAME][EMAIL_ADDRESS][PERSON_NAME][DOMAIN_NAME]"
drag, startPoint x: 736, startPoint y: 508, endPoint x: 418, endPoint y: 493, distance: 318.0
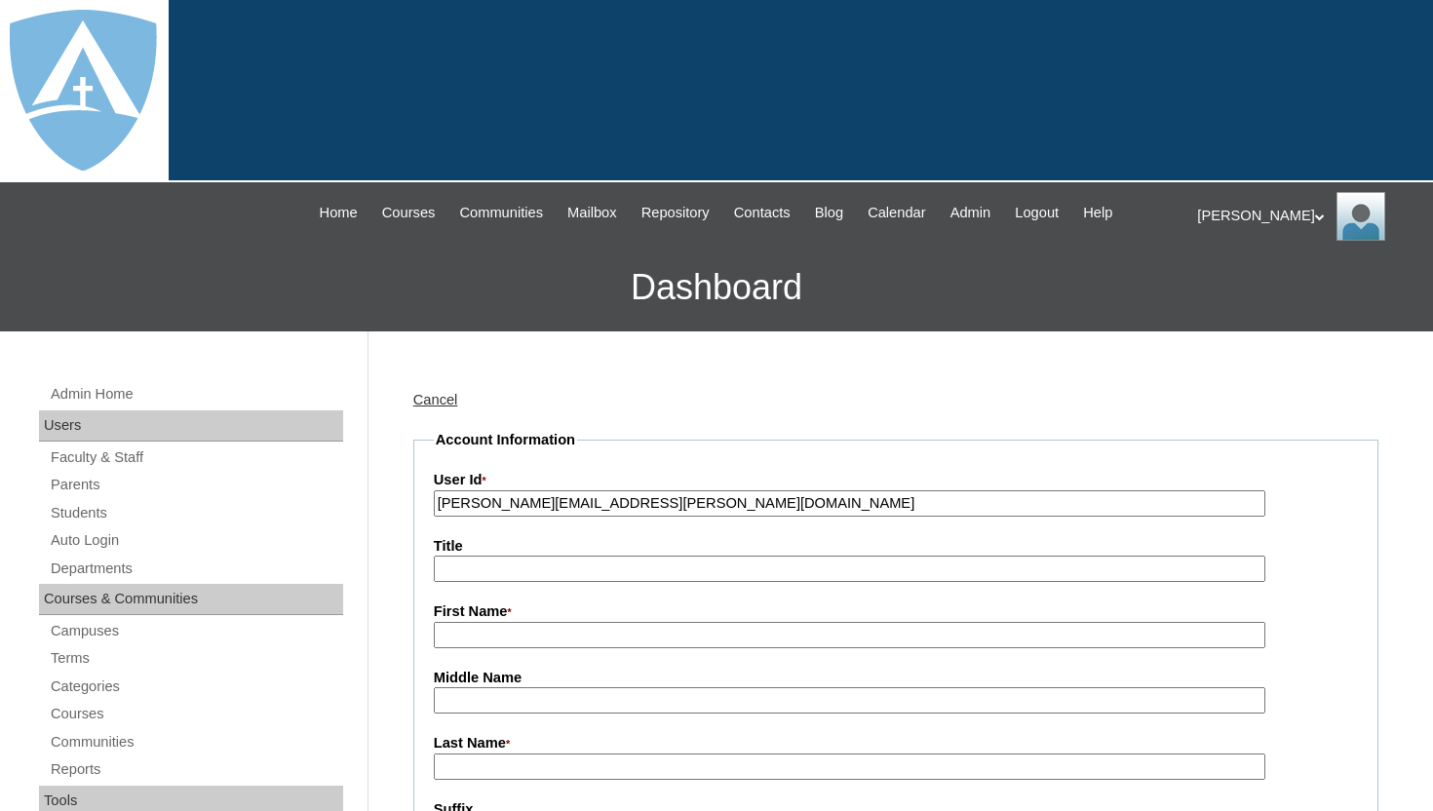
type input "[PERSON_NAME][EMAIL_ADDRESS][PERSON_NAME][DOMAIN_NAME]"
click at [490, 632] on input "First Name *" at bounding box center [849, 635] width 831 height 26
paste input "Glenda Otero"
drag, startPoint x: 493, startPoint y: 635, endPoint x: 565, endPoint y: 635, distance: 72.1
click at [565, 635] on input "Glenda Otero" at bounding box center [849, 635] width 831 height 26
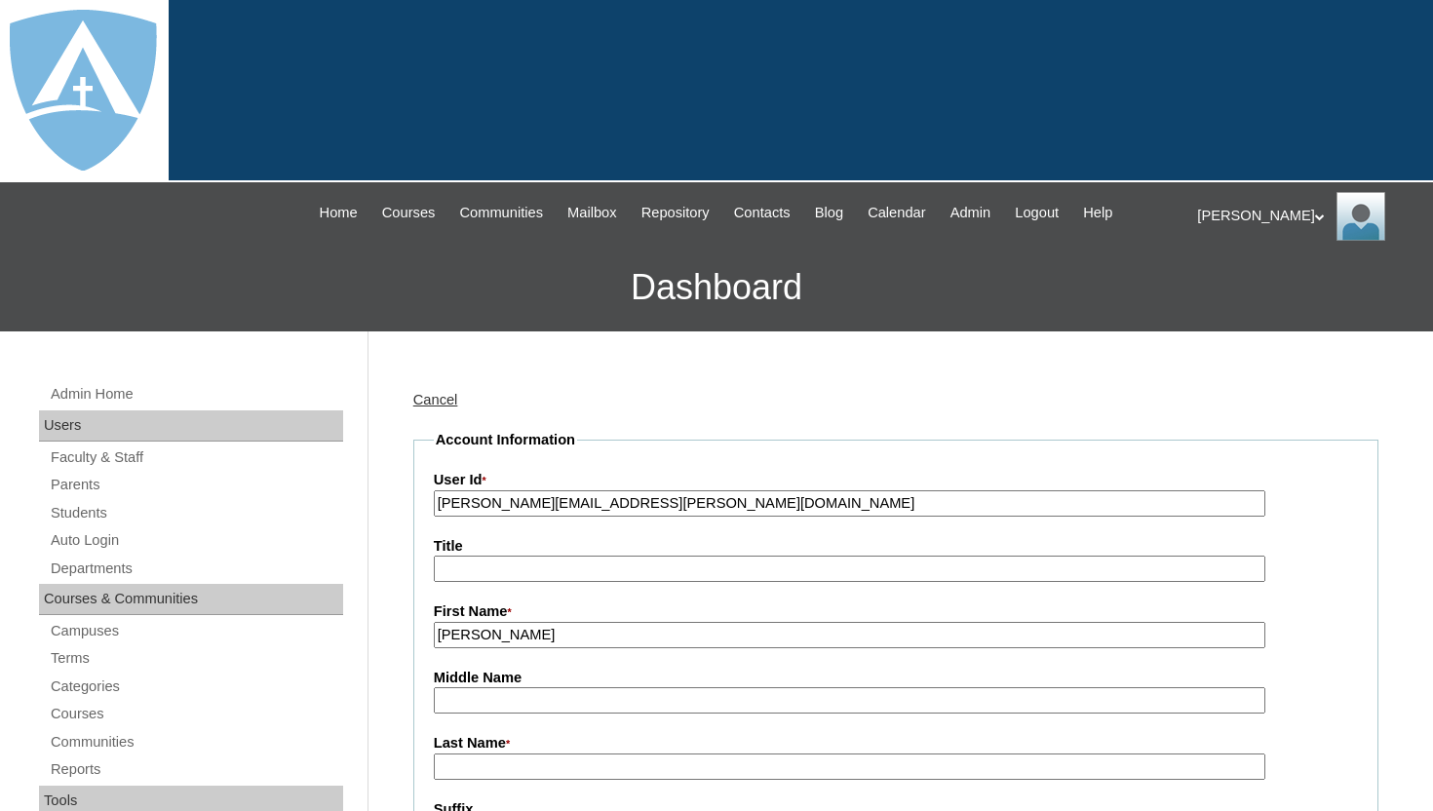
type input "[PERSON_NAME]"
click at [525, 759] on input "Last Name *" at bounding box center [849, 766] width 831 height 26
paste input "[PERSON_NAME]"
type input "[PERSON_NAME]"
drag, startPoint x: 733, startPoint y: 505, endPoint x: 378, endPoint y: 502, distance: 354.8
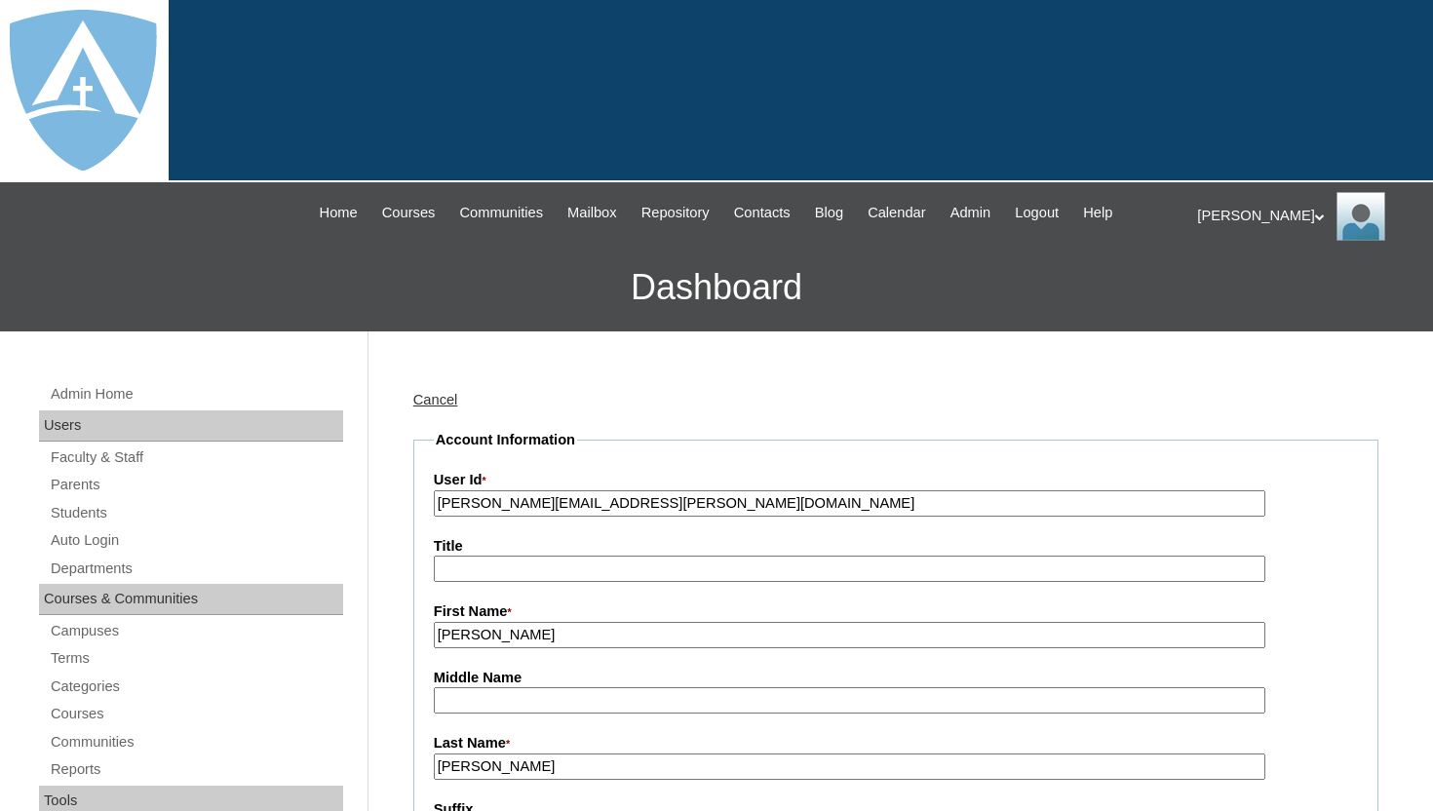
paste input "[EMAIL_ADDRESS][DOMAIN_NAME]"
type input "[EMAIL_ADDRESS][DOMAIN_NAME]"
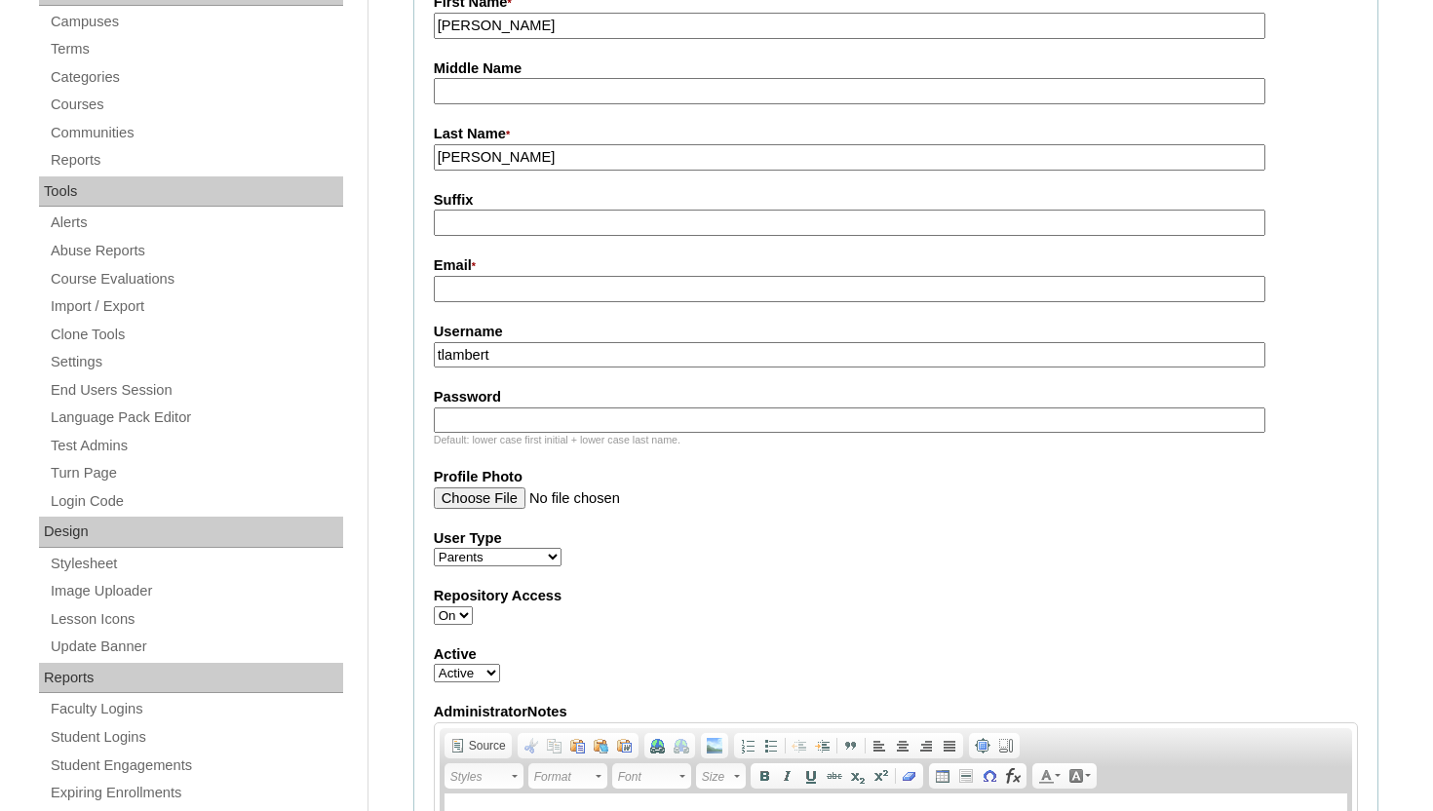
scroll to position [624, 0]
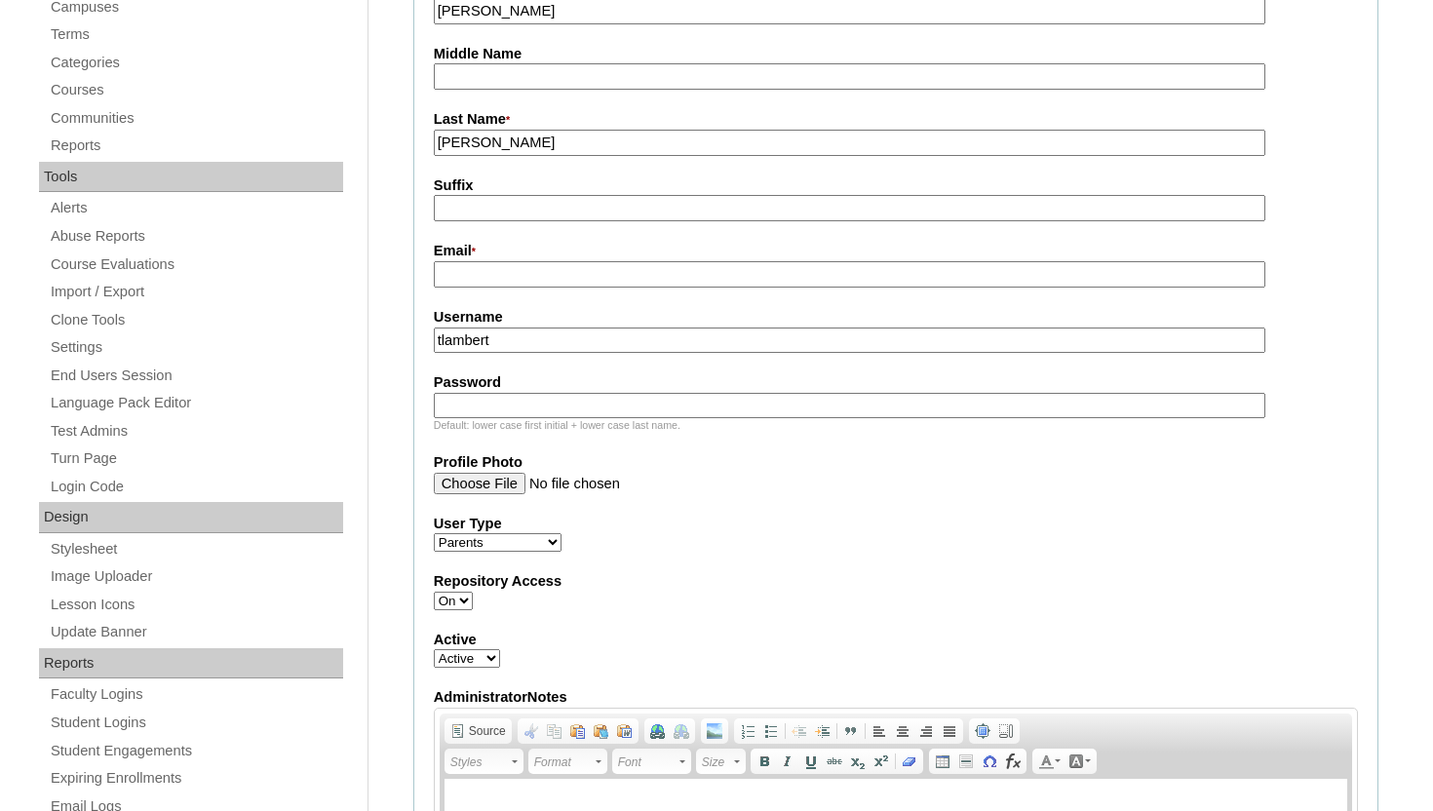
click at [659, 272] on input "Email *" at bounding box center [849, 274] width 831 height 26
paste input "[EMAIL_ADDRESS][DOMAIN_NAME]"
type input "[EMAIL_ADDRESS][DOMAIN_NAME]"
click at [556, 340] on input "tlambert" at bounding box center [849, 340] width 831 height 26
drag, startPoint x: 556, startPoint y: 340, endPoint x: 434, endPoint y: 340, distance: 122.8
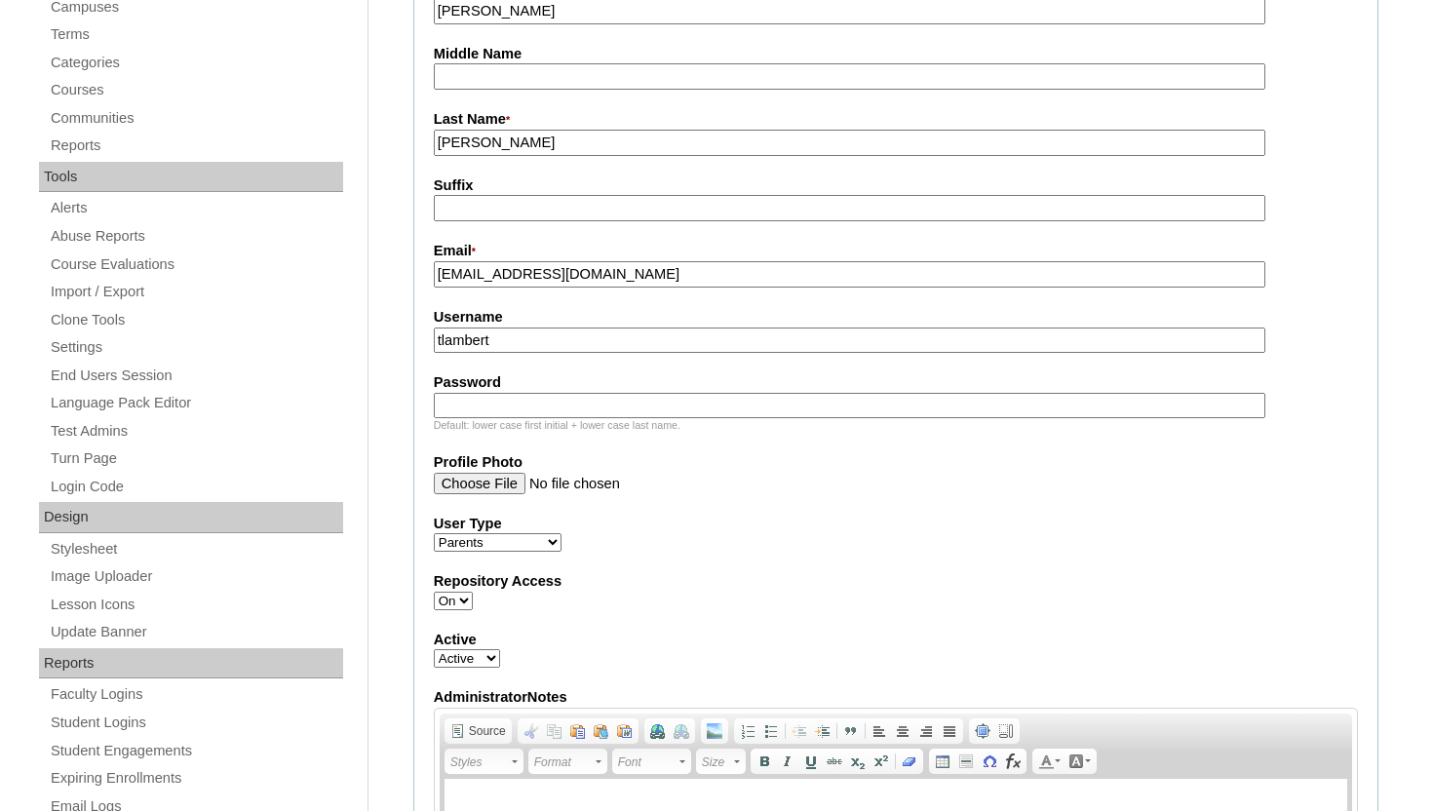
click at [434, 340] on input "tlambert" at bounding box center [849, 340] width 831 height 26
paste input "[EMAIL_ADDRESS][DOMAIN_NAME]"
type input "[EMAIL_ADDRESS][DOMAIN_NAME]"
click at [469, 407] on input "Password" at bounding box center [849, 406] width 831 height 26
paste input "[EMAIL_ADDRESS][DOMAIN_NAME]"
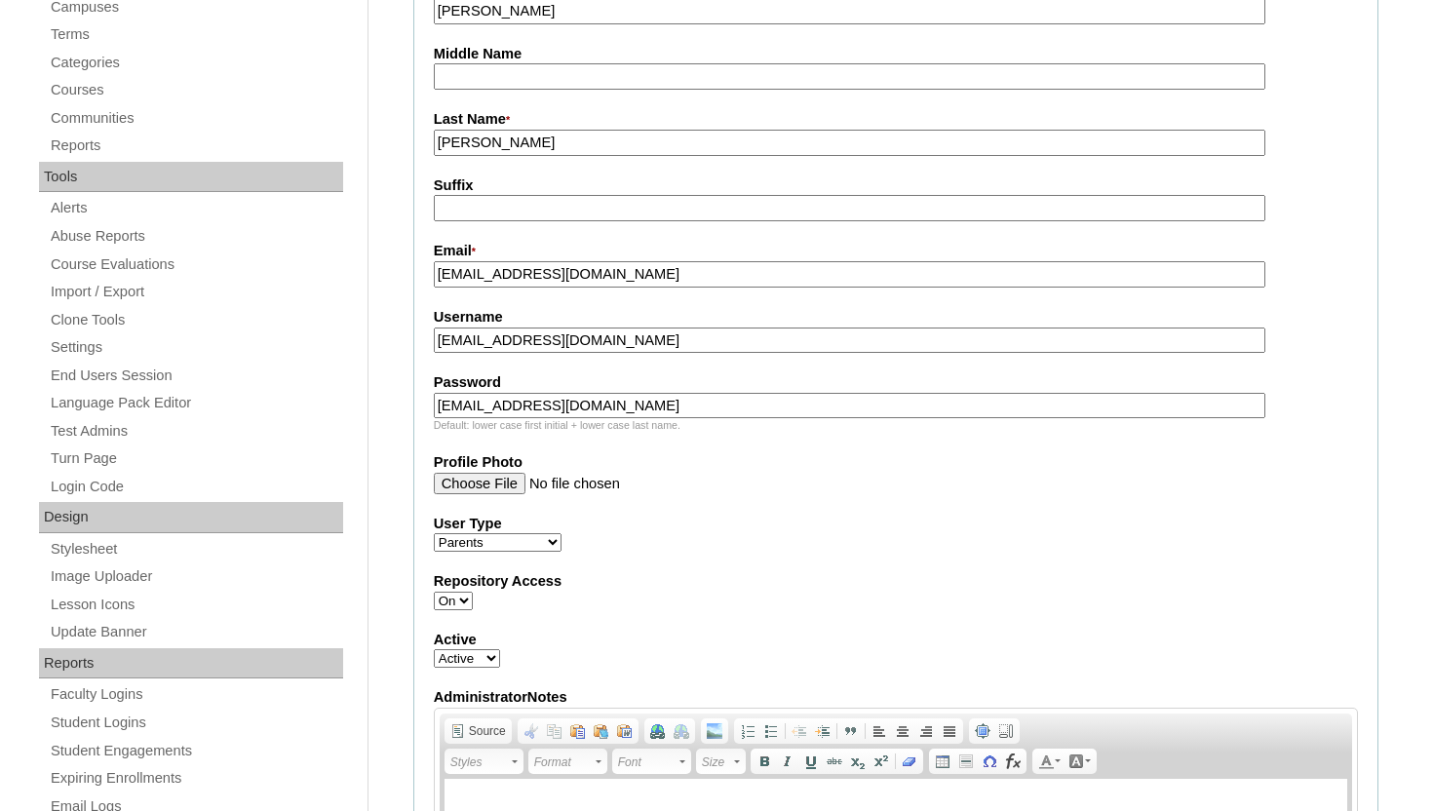
type input "[EMAIL_ADDRESS][DOMAIN_NAME]"
click at [659, 500] on fieldset "Account Information User Id * 26glendao77@yahoo.com Title First Name * Glenda M…" at bounding box center [895, 426] width 965 height 1240
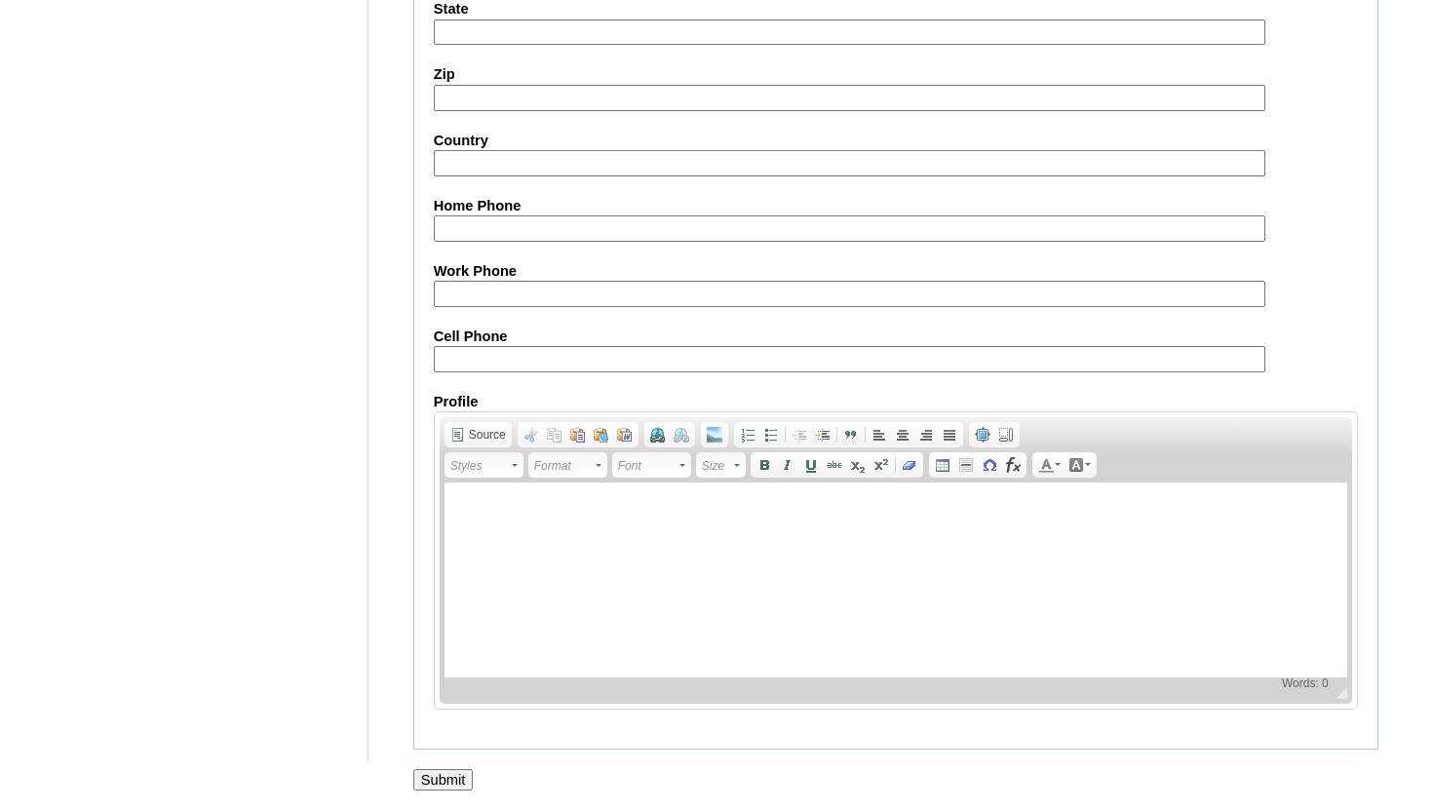
scroll to position [1929, 0]
click at [444, 778] on input "Submit" at bounding box center [443, 779] width 60 height 21
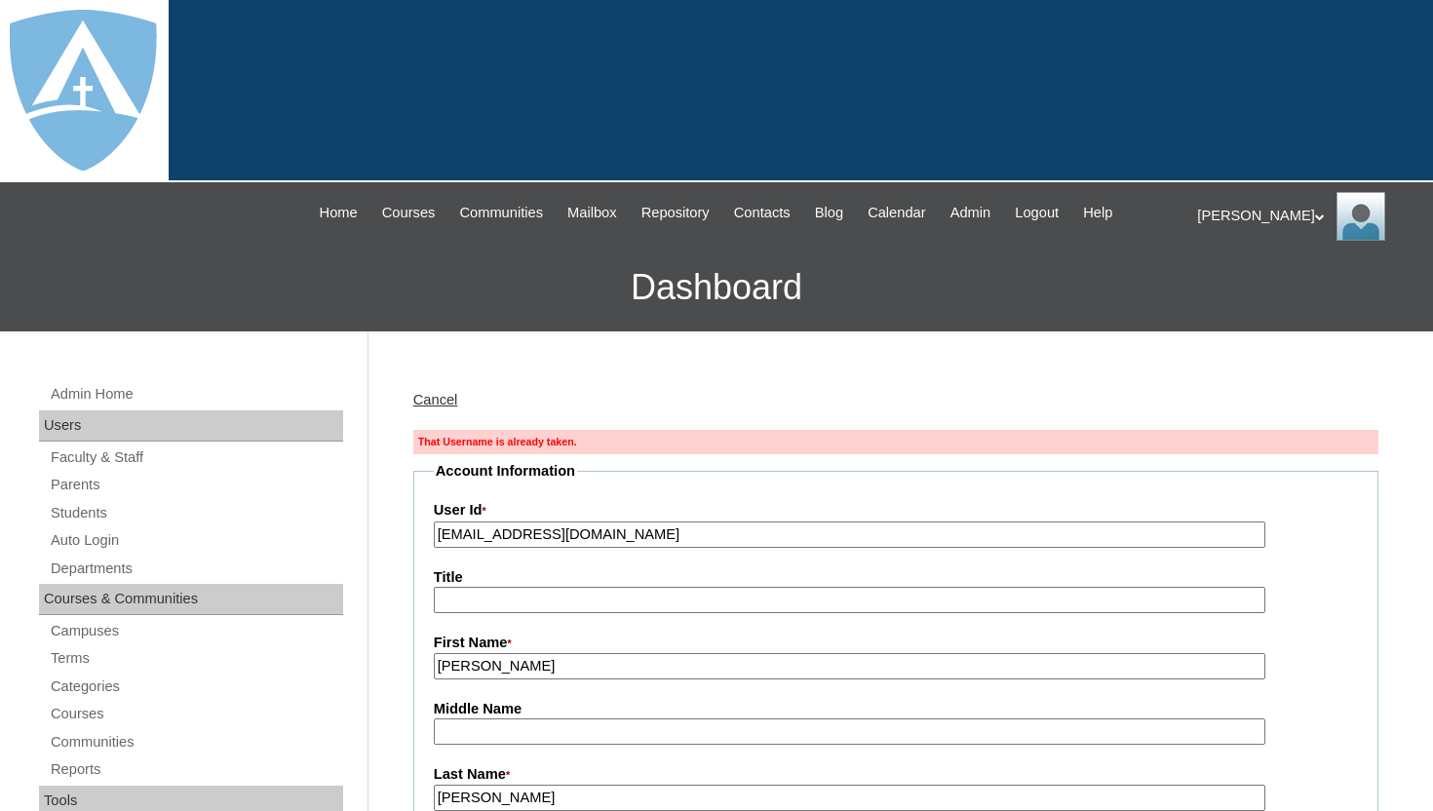
type input "tlambert"
click at [76, 478] on link "Parents" at bounding box center [196, 485] width 294 height 24
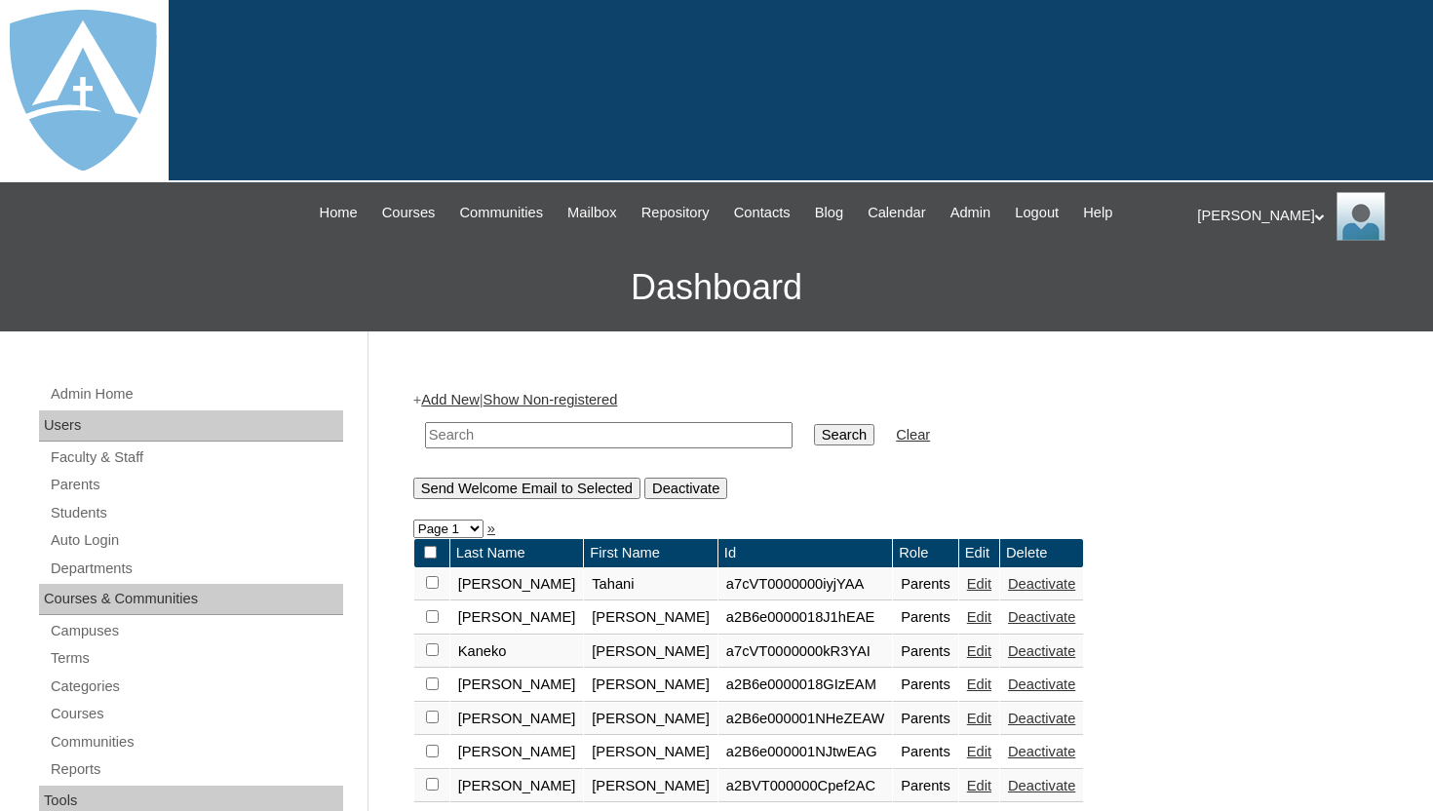
click at [459, 438] on input "text" at bounding box center [608, 435] width 367 height 26
type input "[PERSON_NAME]"
click at [825, 433] on input "Search" at bounding box center [844, 434] width 60 height 21
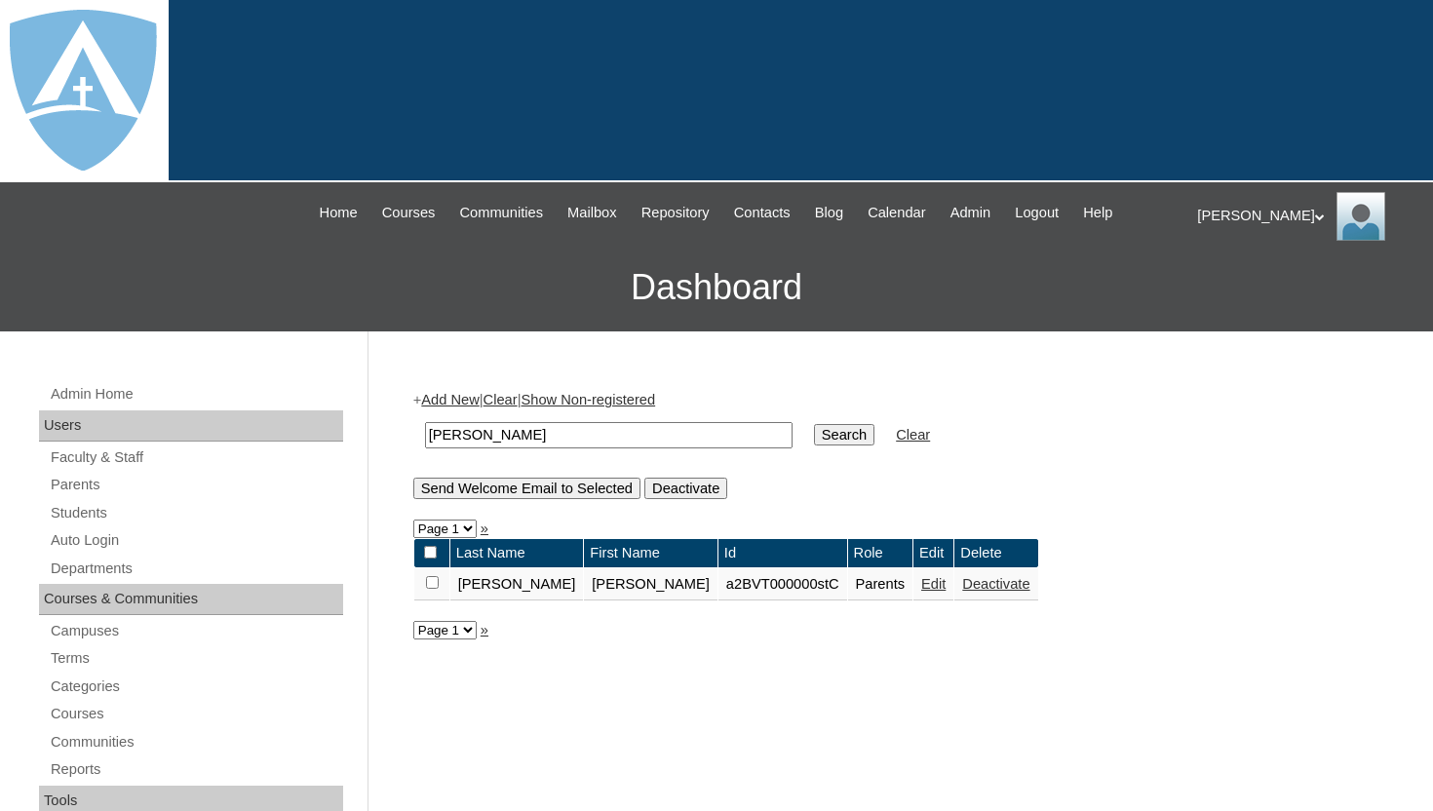
click at [921, 584] on link "Edit" at bounding box center [933, 584] width 24 height 16
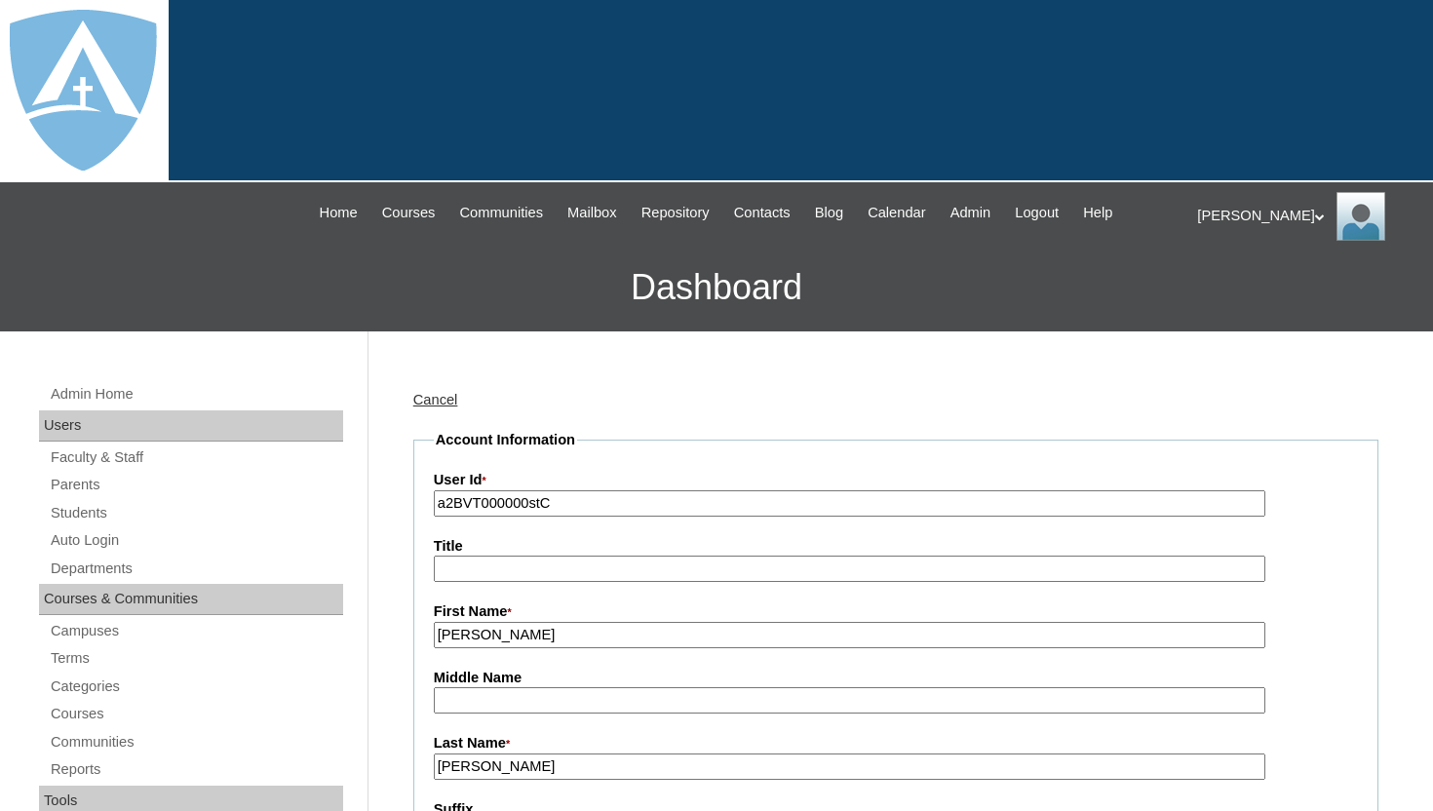
type input "tlambert"
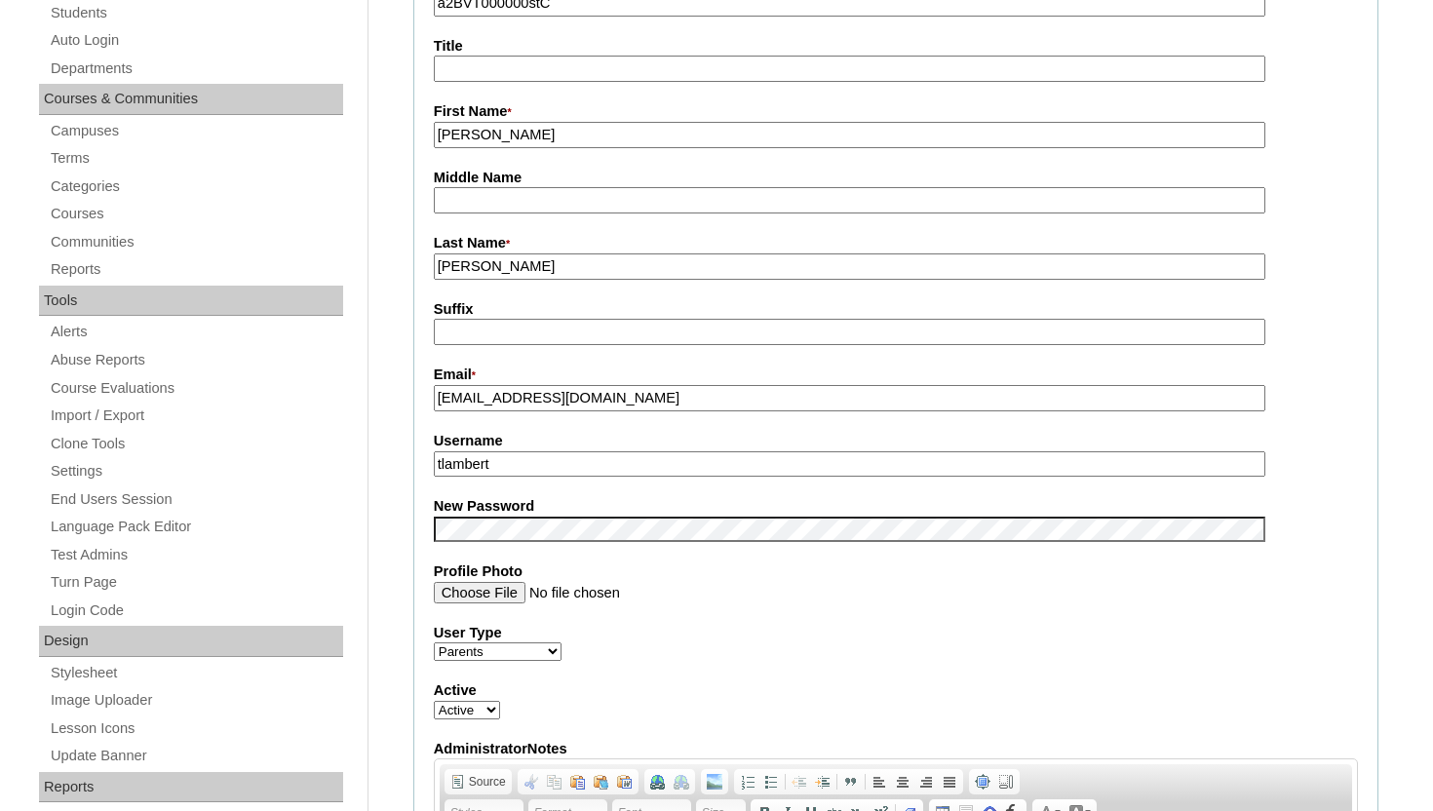
scroll to position [585, 0]
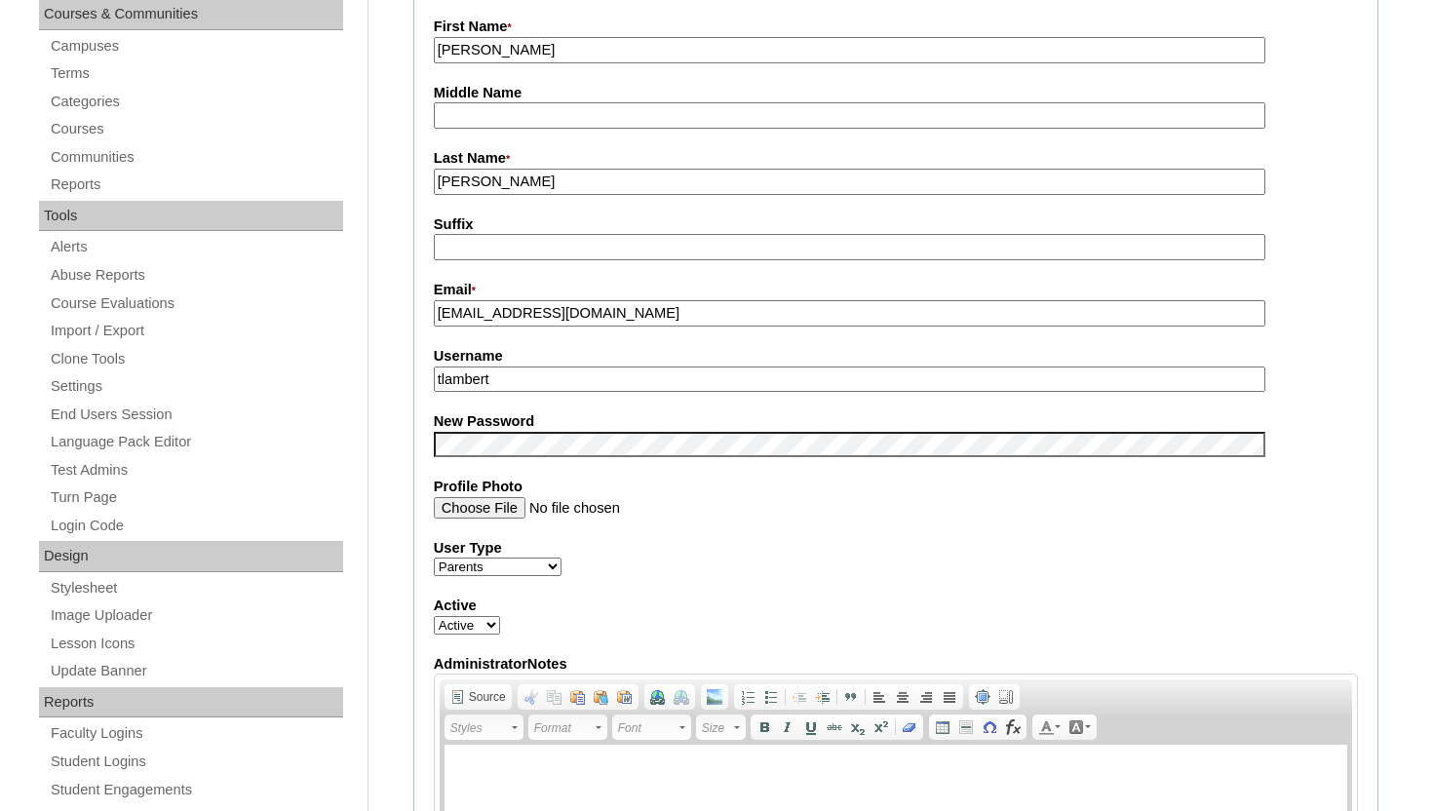
drag, startPoint x: 527, startPoint y: 188, endPoint x: 396, endPoint y: 168, distance: 133.1
type input "[PERSON_NAME]"
drag, startPoint x: 519, startPoint y: 384, endPoint x: 426, endPoint y: 380, distance: 93.6
click at [426, 380] on fieldset "Account Information User Id * a2BVT000000stC Title First Name * Glenda Middle N…" at bounding box center [895, 428] width 965 height 1167
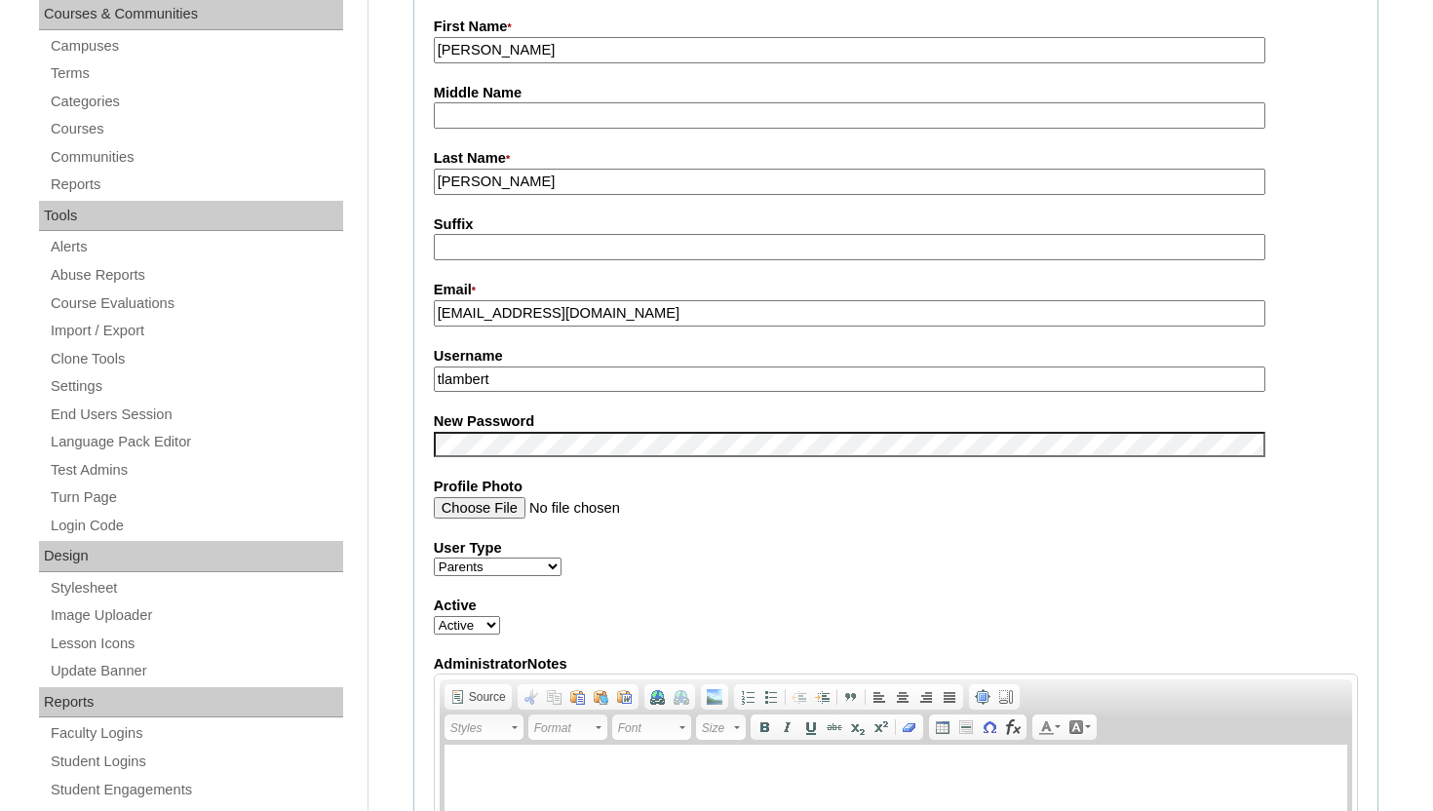
paste input "glendao77@yahoo.com"
type input "glendao77@yahoo.com"
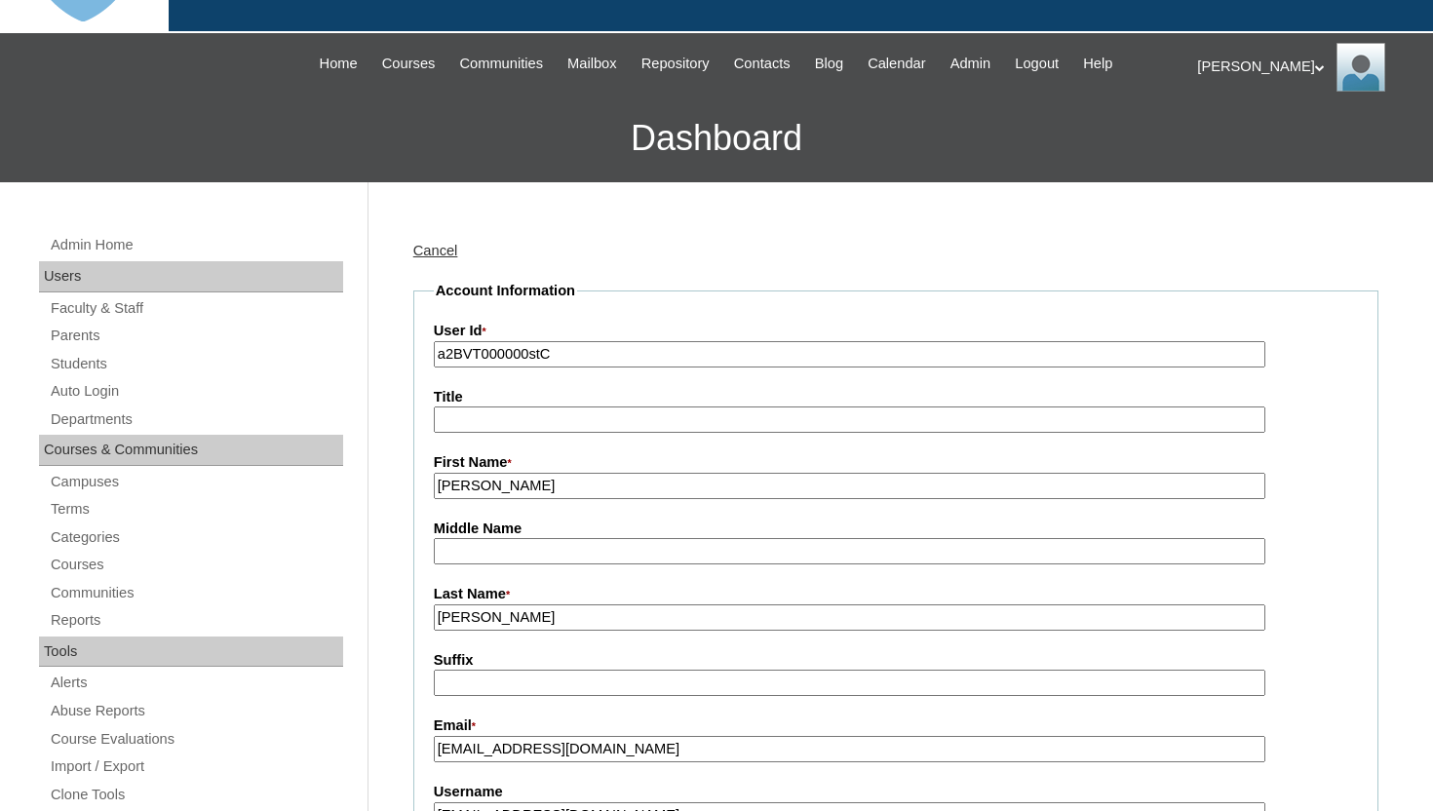
scroll to position [117, 0]
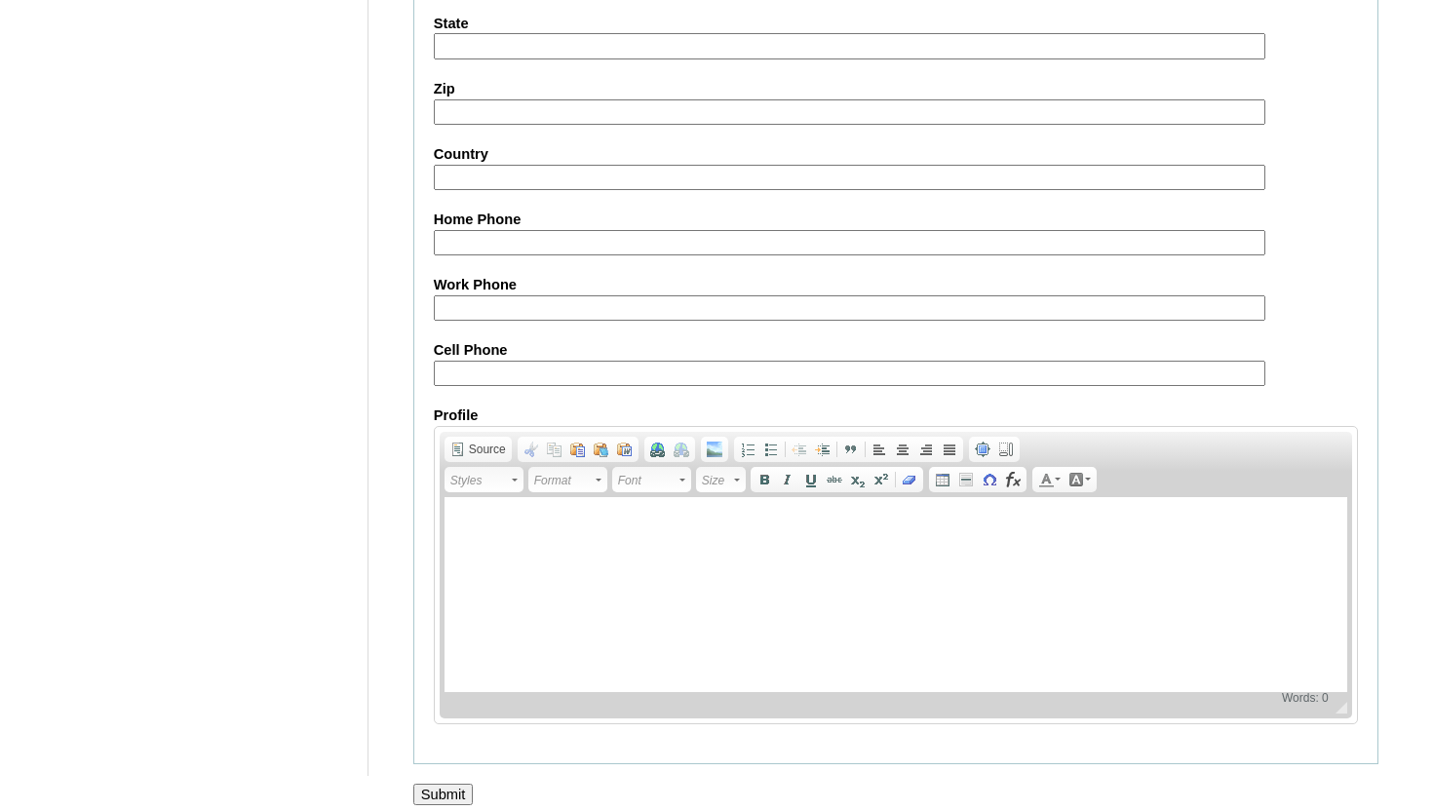
scroll to position [1856, 0]
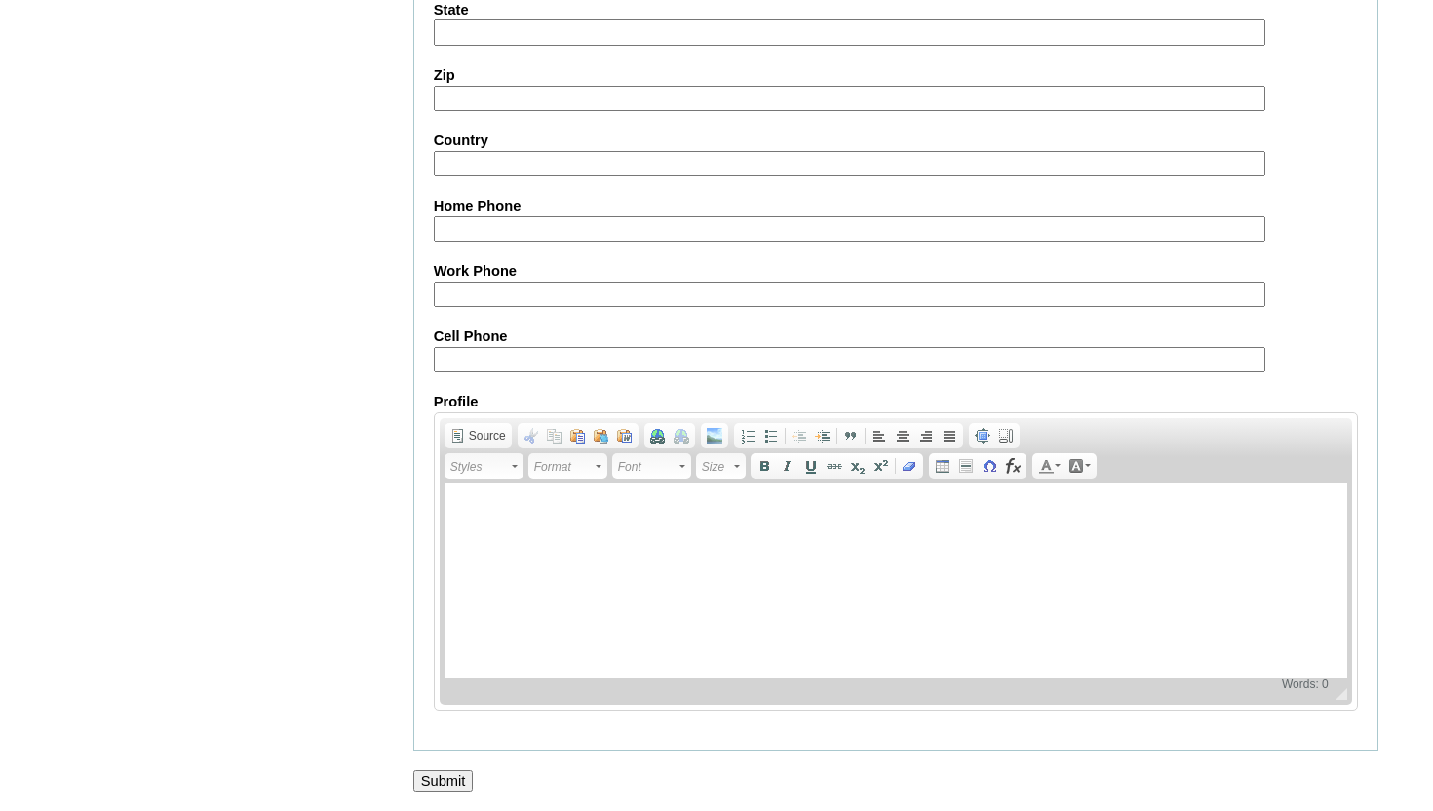
click at [430, 781] on input "Submit" at bounding box center [443, 780] width 60 height 21
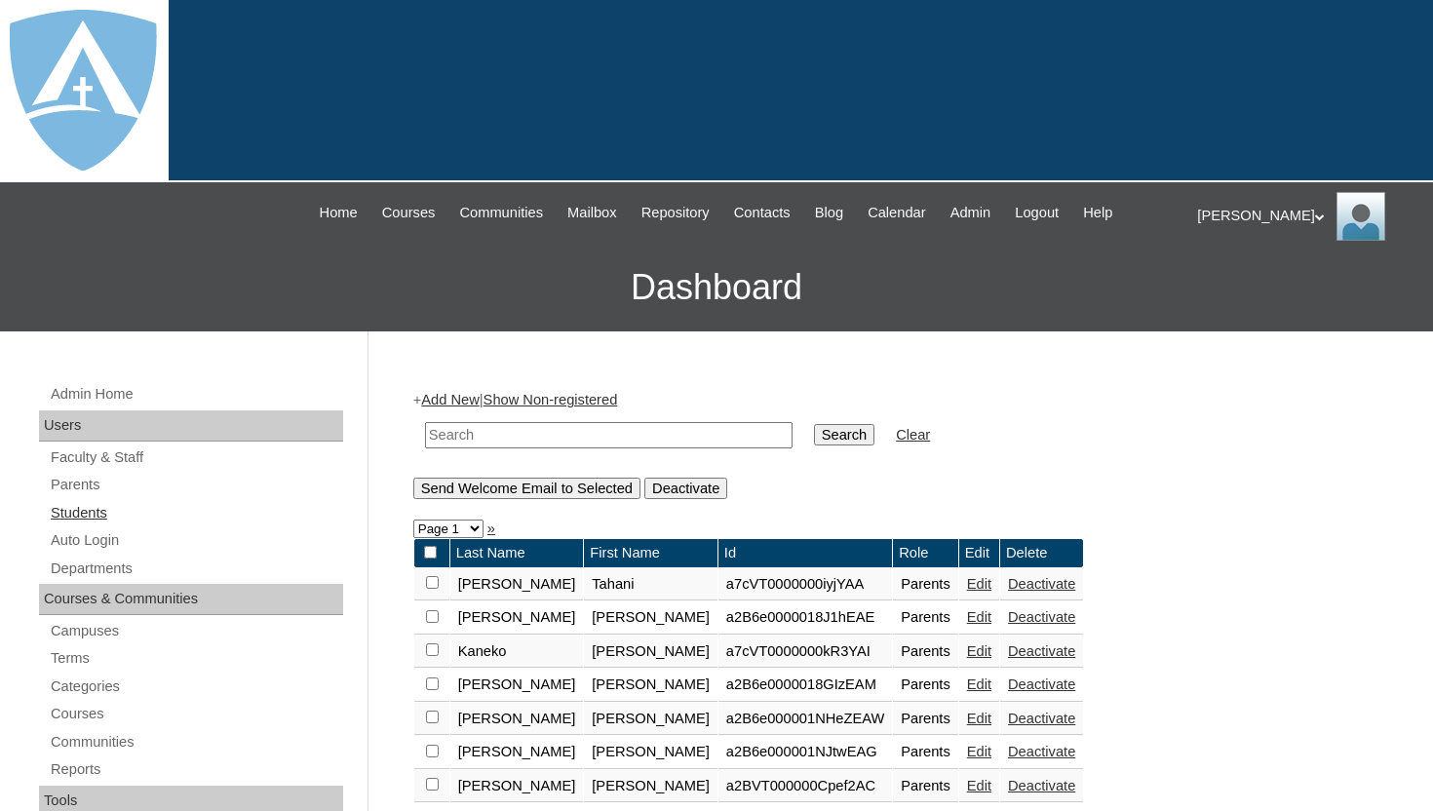
click at [106, 516] on link "Students" at bounding box center [196, 513] width 294 height 24
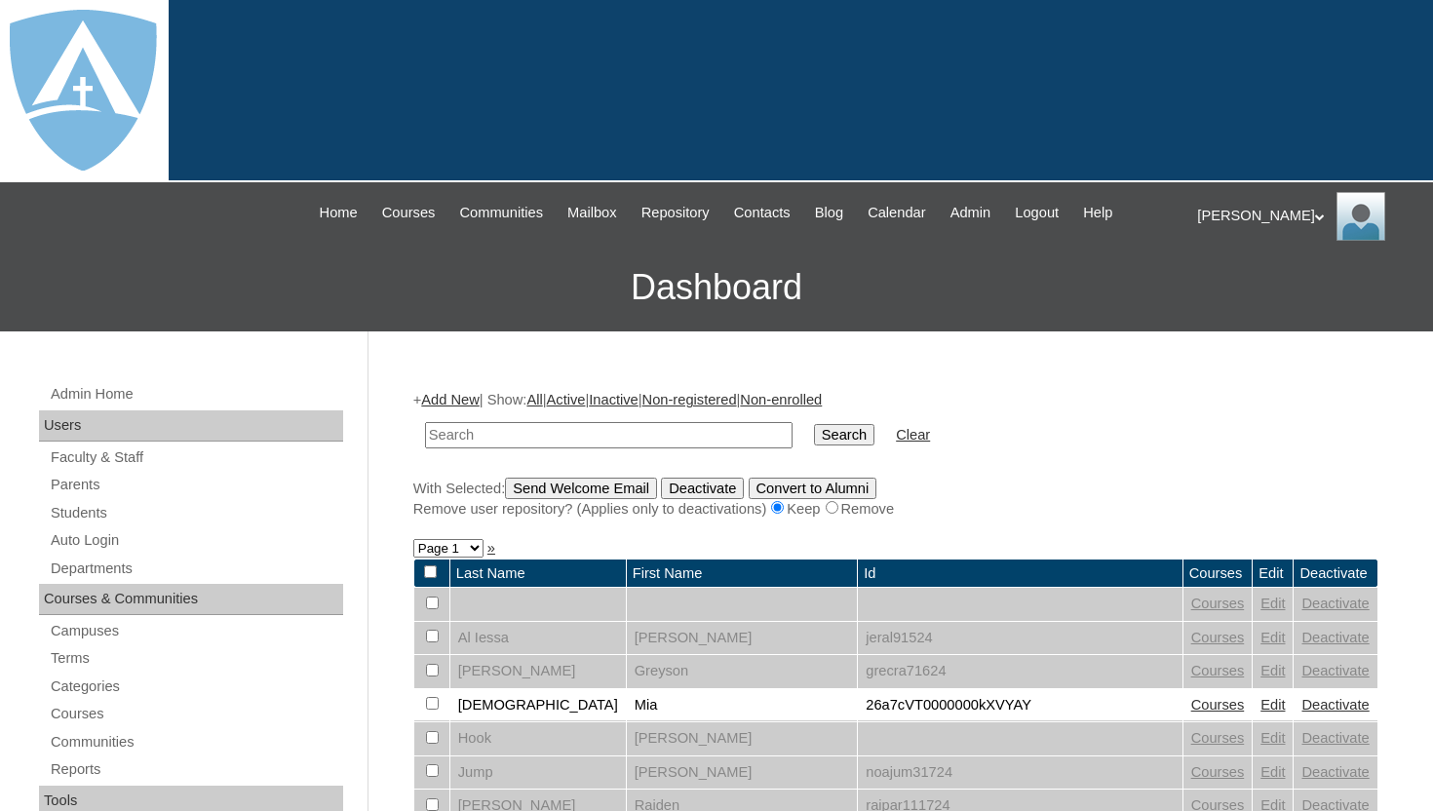
click at [464, 401] on link "Add New" at bounding box center [449, 400] width 57 height 16
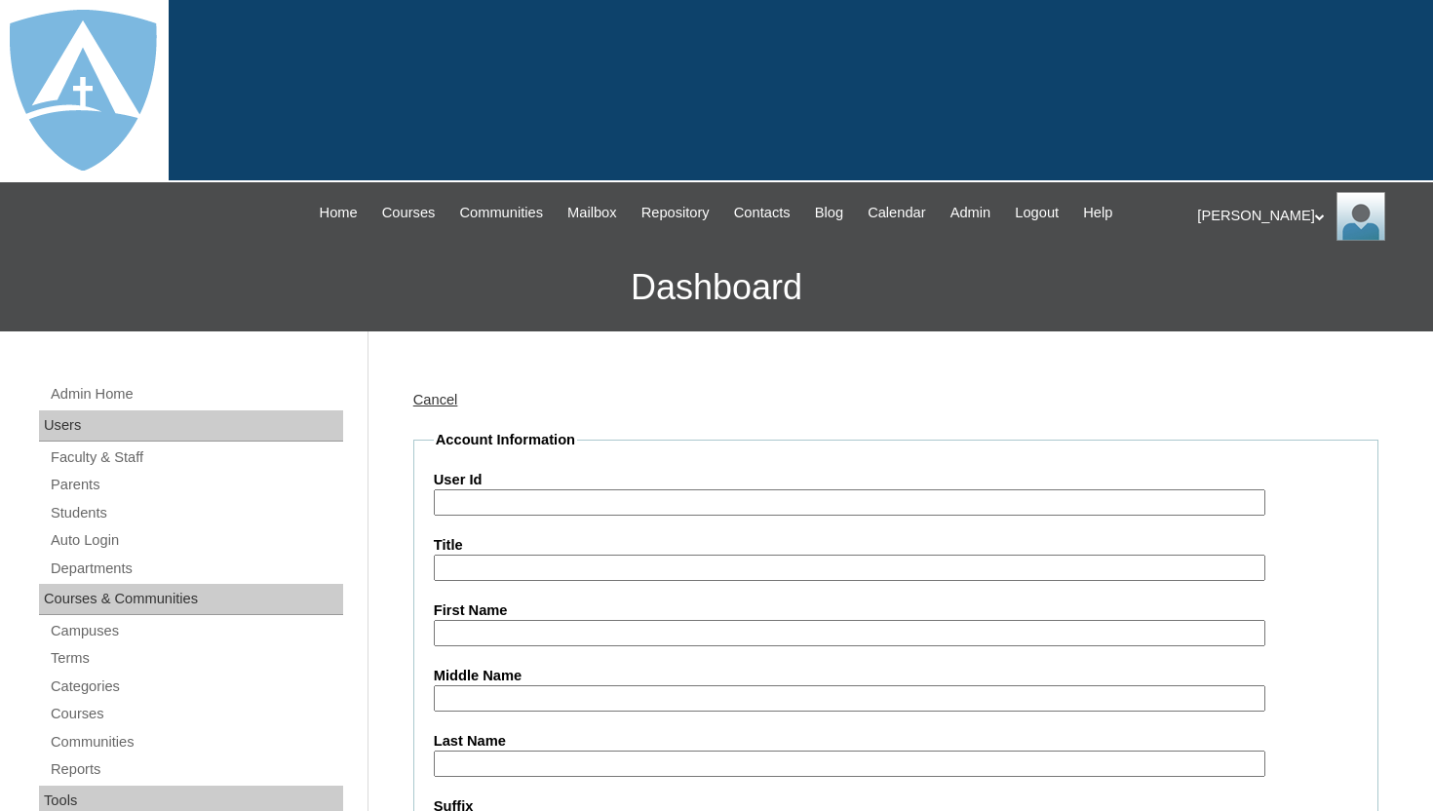
type input "tlambert"
click at [470, 503] on input "User Id" at bounding box center [849, 502] width 831 height 26
paste input "a2BVT000000stC"
type input "26a2BVT000000stC"
click at [472, 627] on input "First Name" at bounding box center [849, 633] width 831 height 26
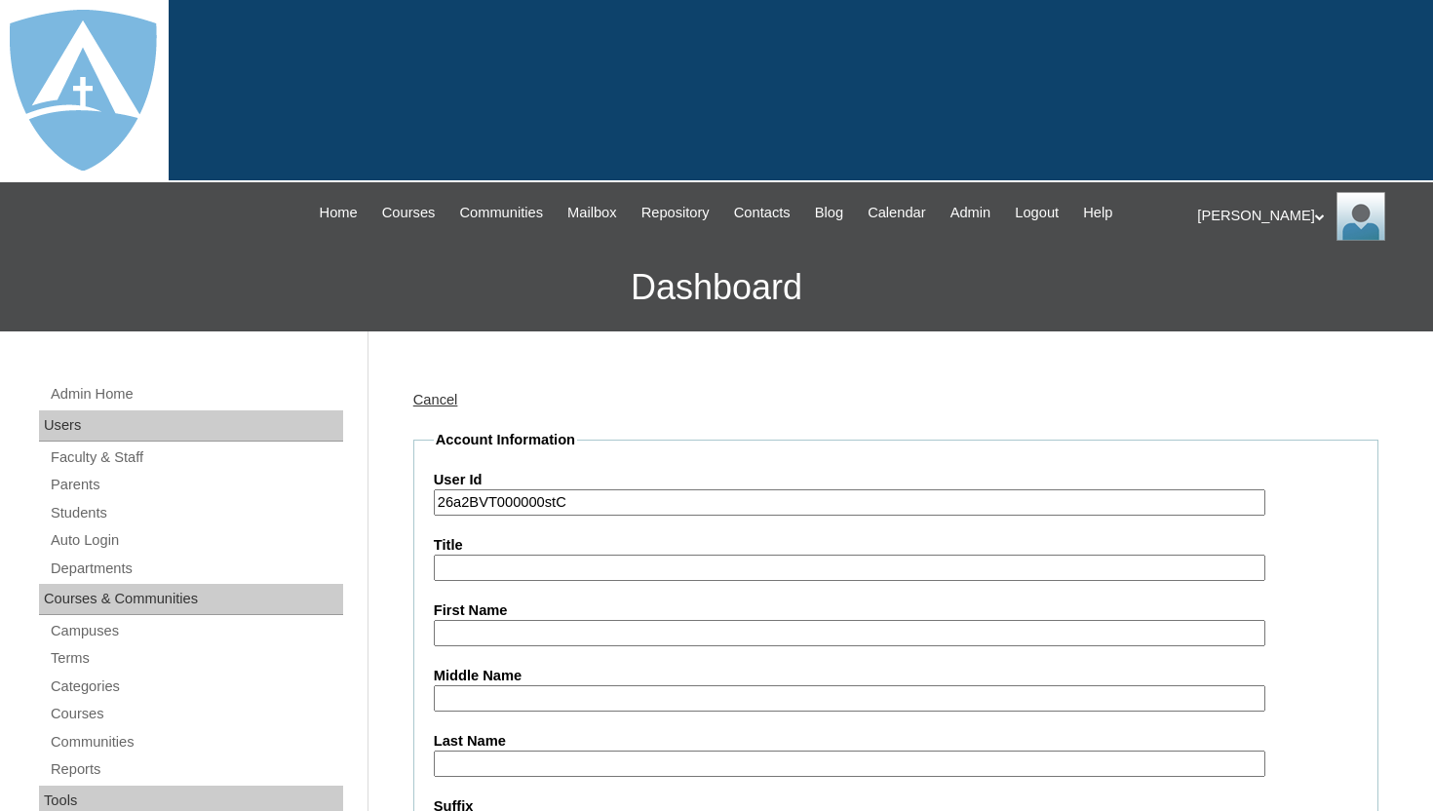
click at [521, 625] on input "First Name" at bounding box center [849, 633] width 831 height 26
paste input "Ethan Rodriguez"
drag, startPoint x: 484, startPoint y: 637, endPoint x: 584, endPoint y: 638, distance: 99.4
click at [584, 638] on input "Ethan Rodriguez" at bounding box center [849, 633] width 831 height 26
type input "Ethan"
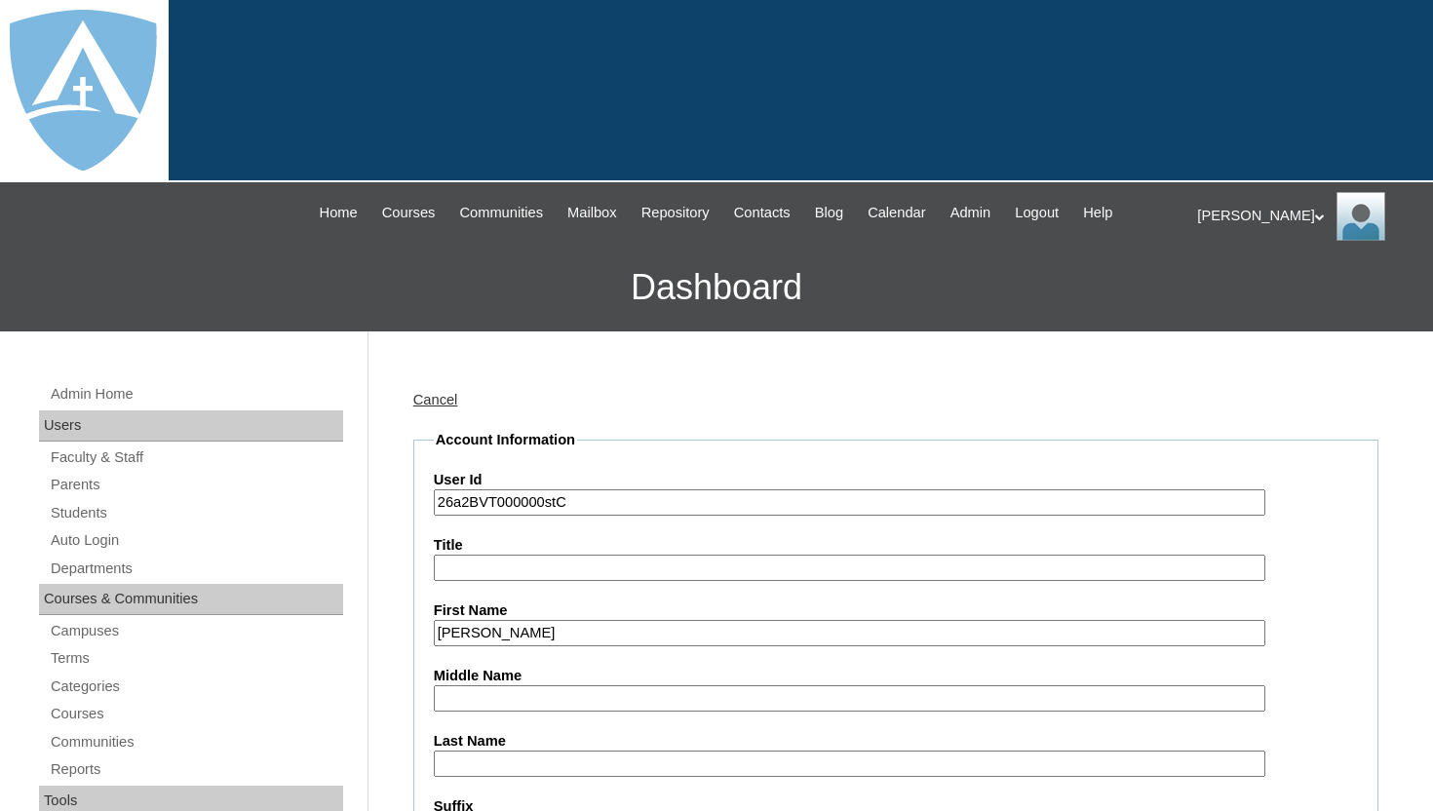
click at [498, 755] on input "Last Name" at bounding box center [849, 763] width 831 height 26
paste input "[PERSON_NAME]"
type input "[PERSON_NAME]"
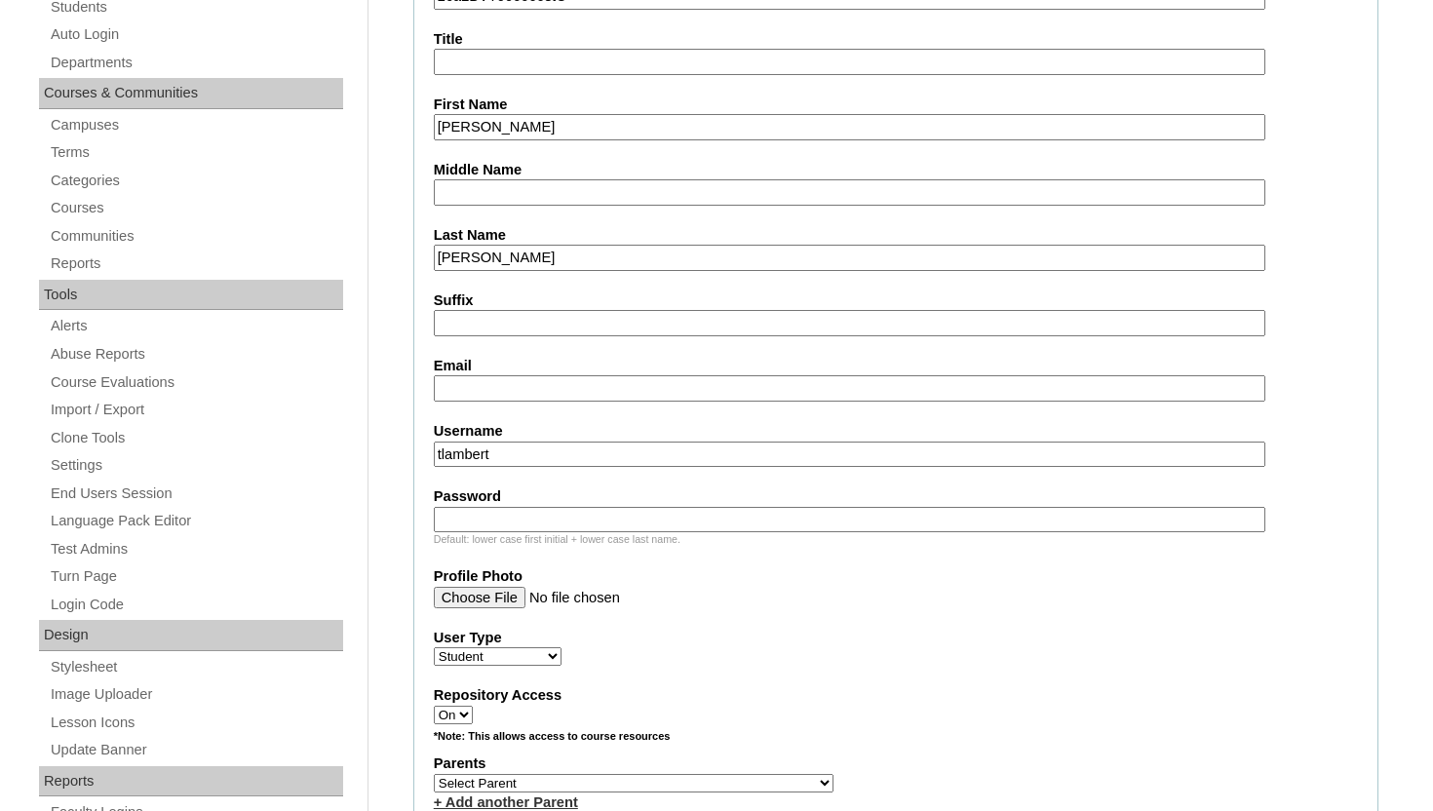
scroll to position [507, 0]
click at [560, 383] on input "Email" at bounding box center [849, 387] width 831 height 26
click at [594, 379] on input "Email" at bounding box center [849, 387] width 831 height 26
paste input "ethan.rodriguez@enlightiumstudent.com"
type input "ethan.rodriguez@enlightiumstudent.com"
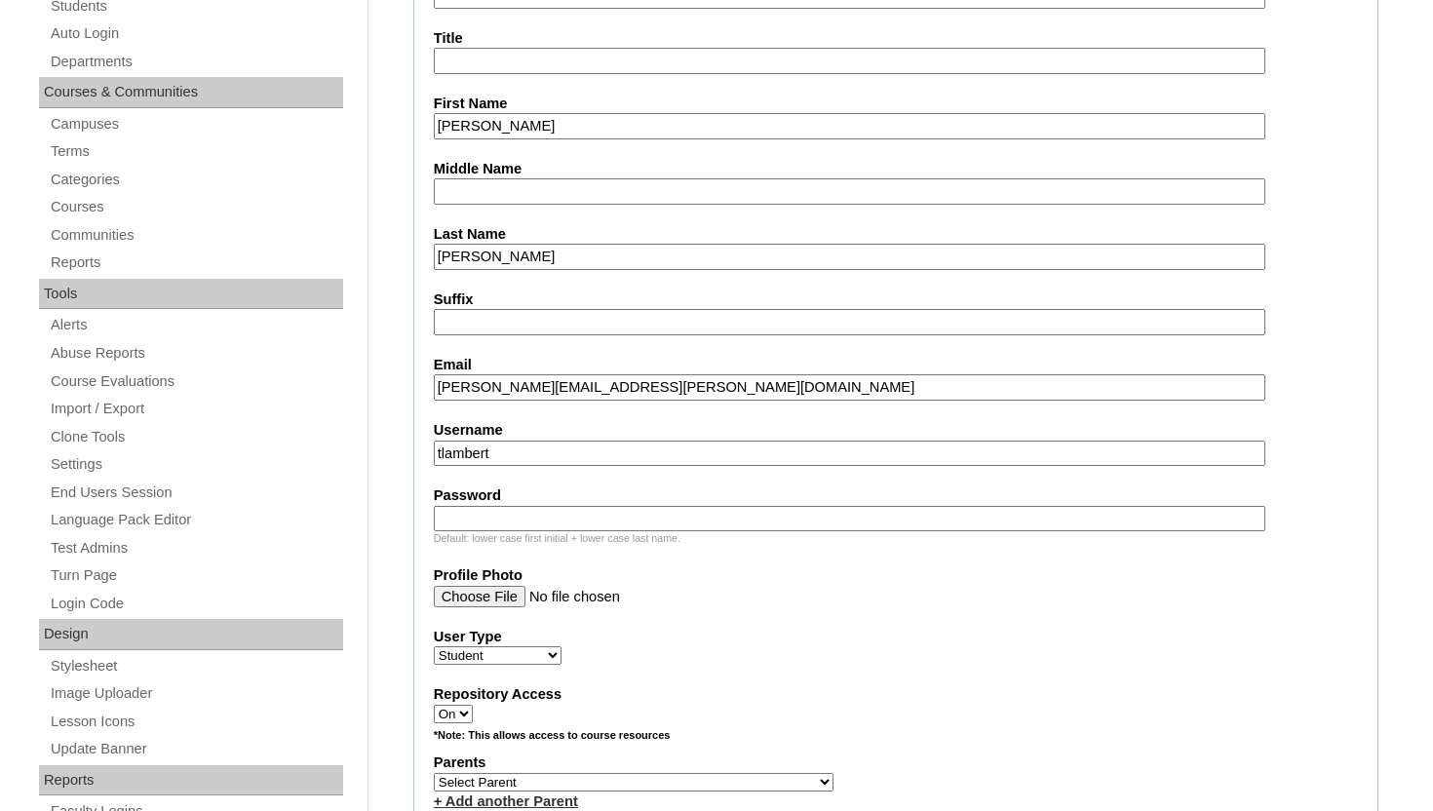
drag, startPoint x: 527, startPoint y: 455, endPoint x: 432, endPoint y: 450, distance: 95.6
click at [432, 450] on fieldset "Account Information User Id 26a2BVT000000stC Title First Name Ethan Middle Name…" at bounding box center [895, 711] width 965 height 1576
paste input "ethan.rodriguez@enlightiumstudent.com"
type input "ethan.rodriguez@enlightiumstudent.com"
click at [462, 516] on input "Password" at bounding box center [849, 519] width 831 height 26
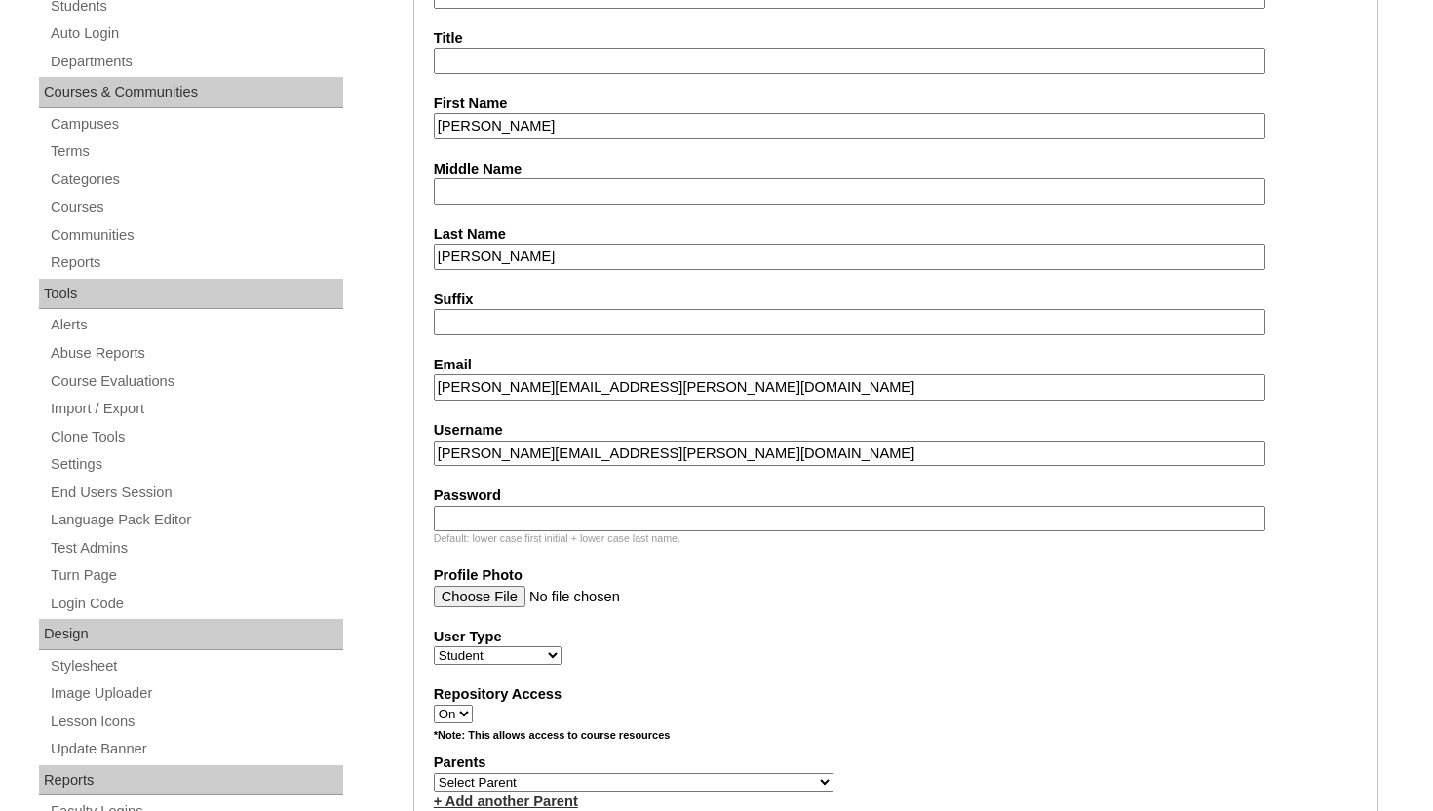
paste input "ethan.rodriguez@enlightiumstudent.com"
type input "ethan.rodriguez@enlightiumstudent.com"
click at [633, 781] on select "Select [PERSON_NAME], [PERSON_NAME], [PERSON_NAME], [PERSON_NAME], [PERSON_NAME…" at bounding box center [634, 782] width 400 height 19
select select "101591"
click at [434, 773] on select "Select [PERSON_NAME], [PERSON_NAME], [PERSON_NAME], [PERSON_NAME], [PERSON_NAME…" at bounding box center [634, 782] width 400 height 19
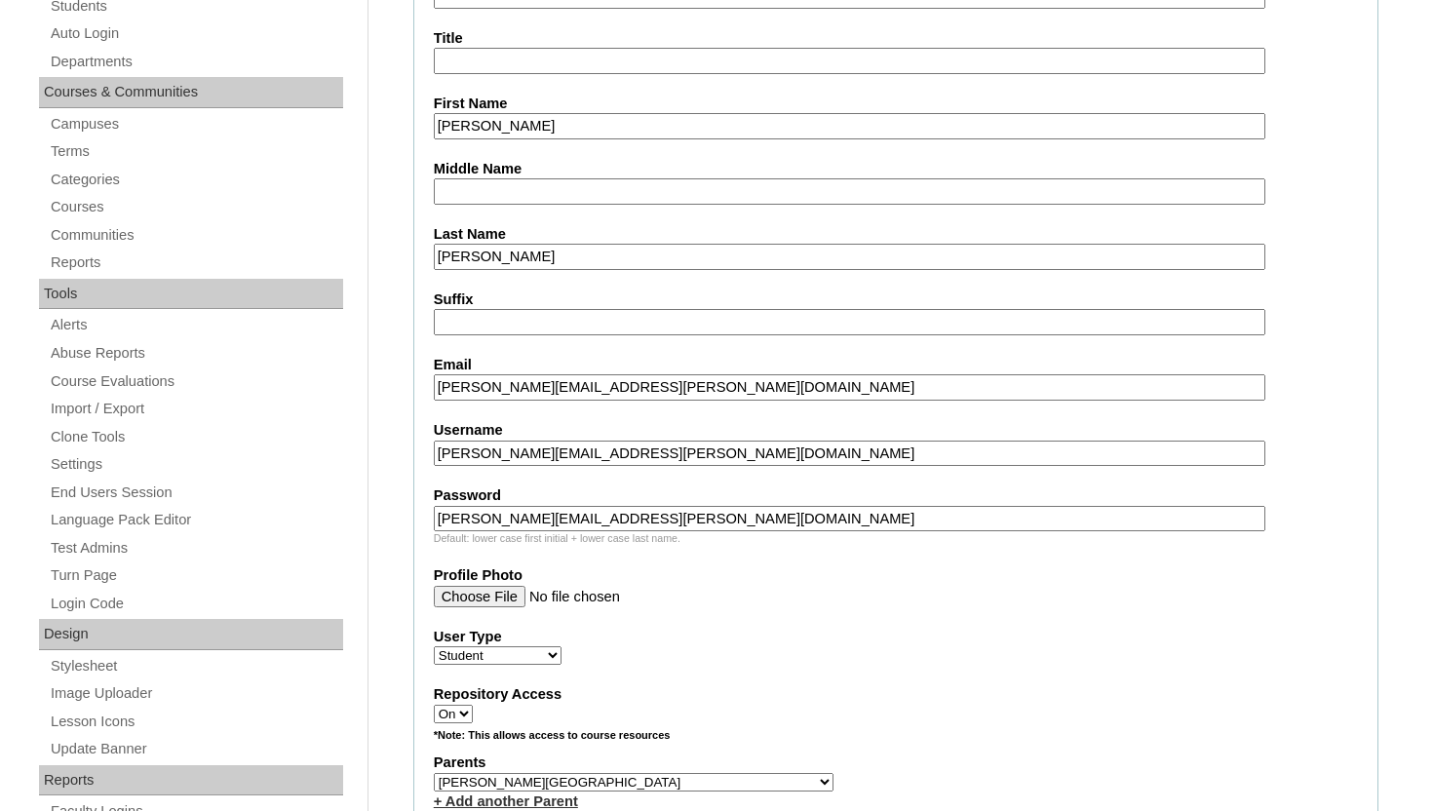
click at [677, 638] on label "User Type" at bounding box center [896, 637] width 924 height 20
click at [561, 646] on select "Faculty Staff Student Parents School Facilitators" at bounding box center [498, 655] width 128 height 19
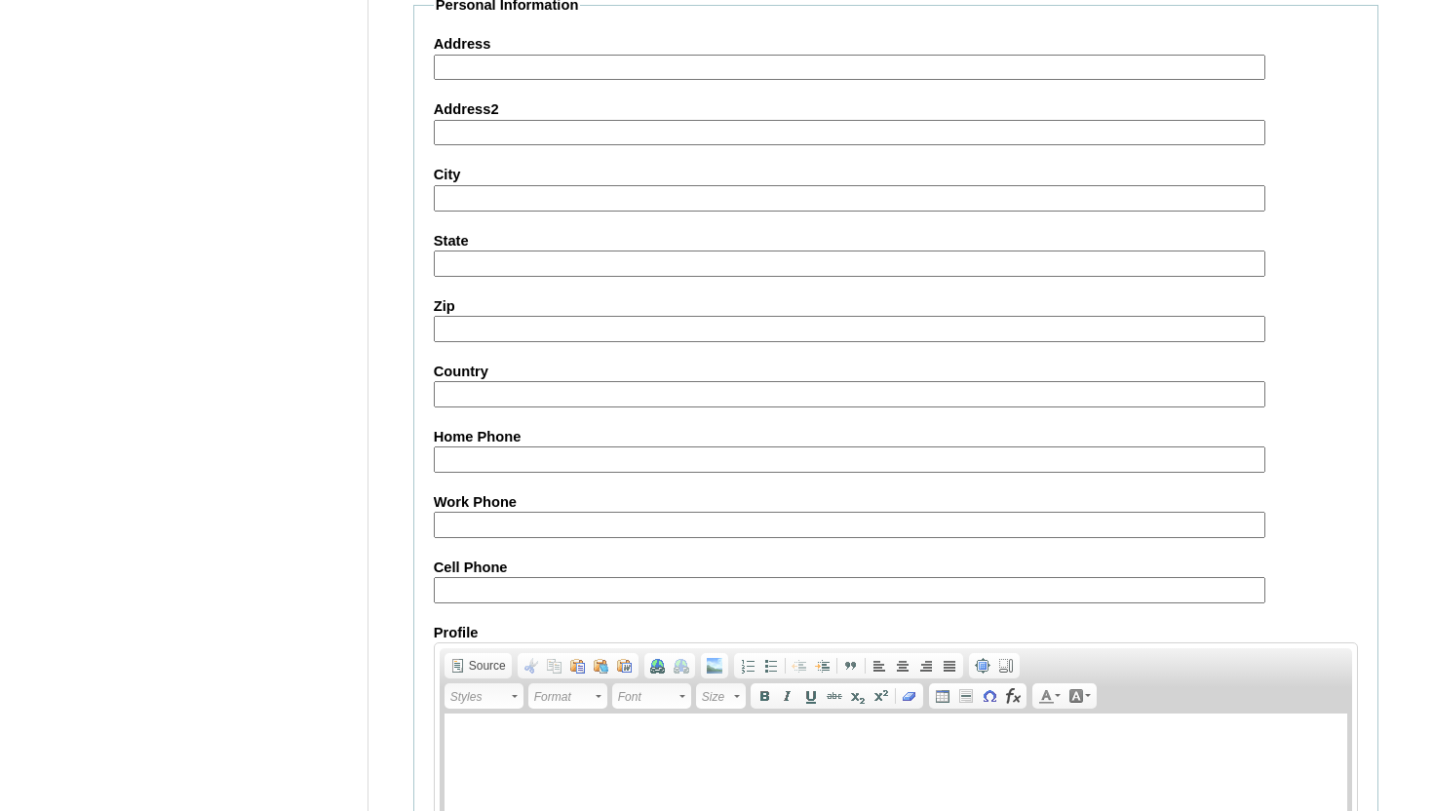
scroll to position [2263, 0]
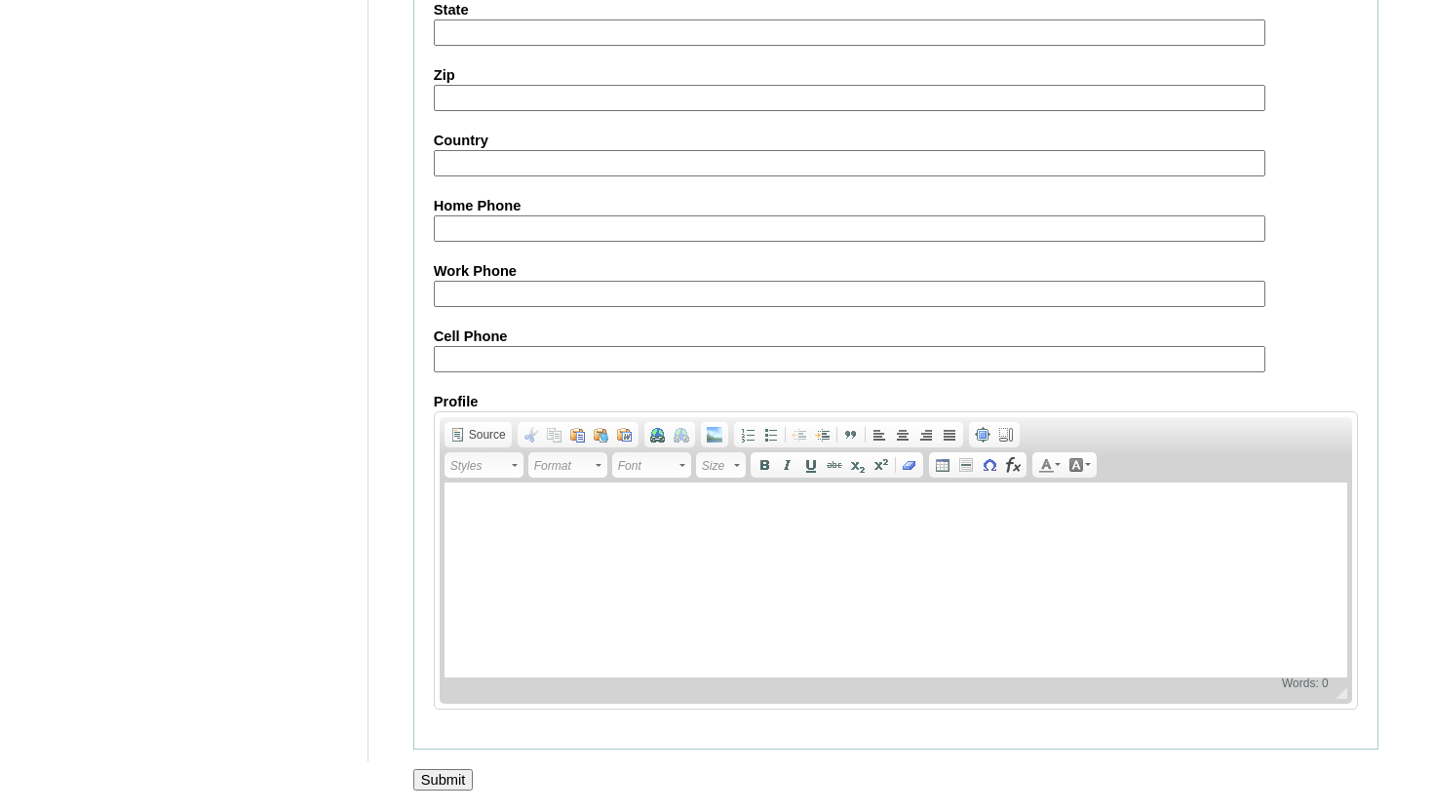
click at [461, 780] on input "Submit" at bounding box center [443, 779] width 60 height 21
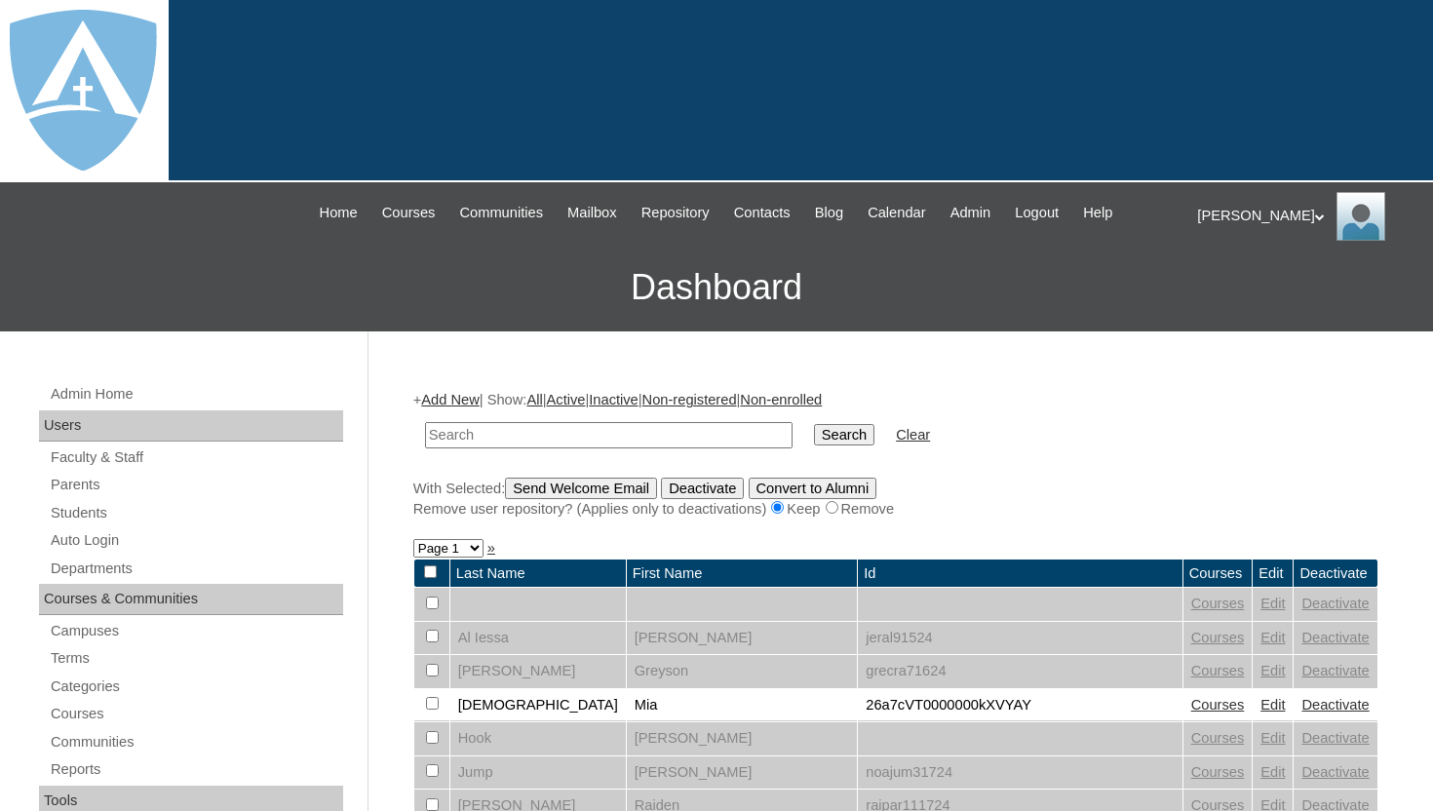
click at [470, 399] on link "Add New" at bounding box center [449, 400] width 57 height 16
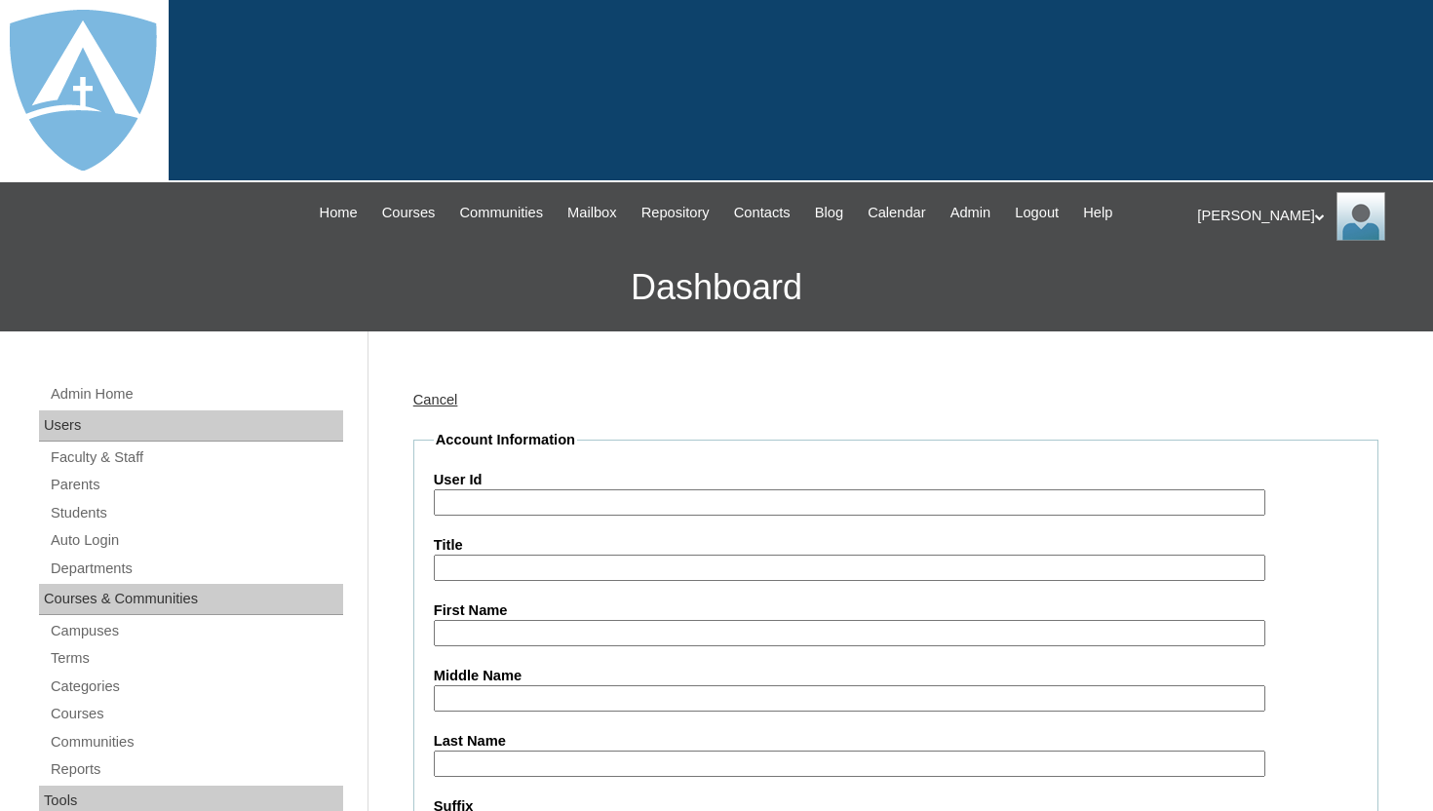
type input "tlambert"
click at [492, 635] on input "First Name" at bounding box center [849, 633] width 831 height 26
paste input "[PERSON_NAME]"
click at [481, 632] on input "[PERSON_NAME]" at bounding box center [849, 633] width 831 height 26
drag, startPoint x: 490, startPoint y: 632, endPoint x: 600, endPoint y: 632, distance: 110.1
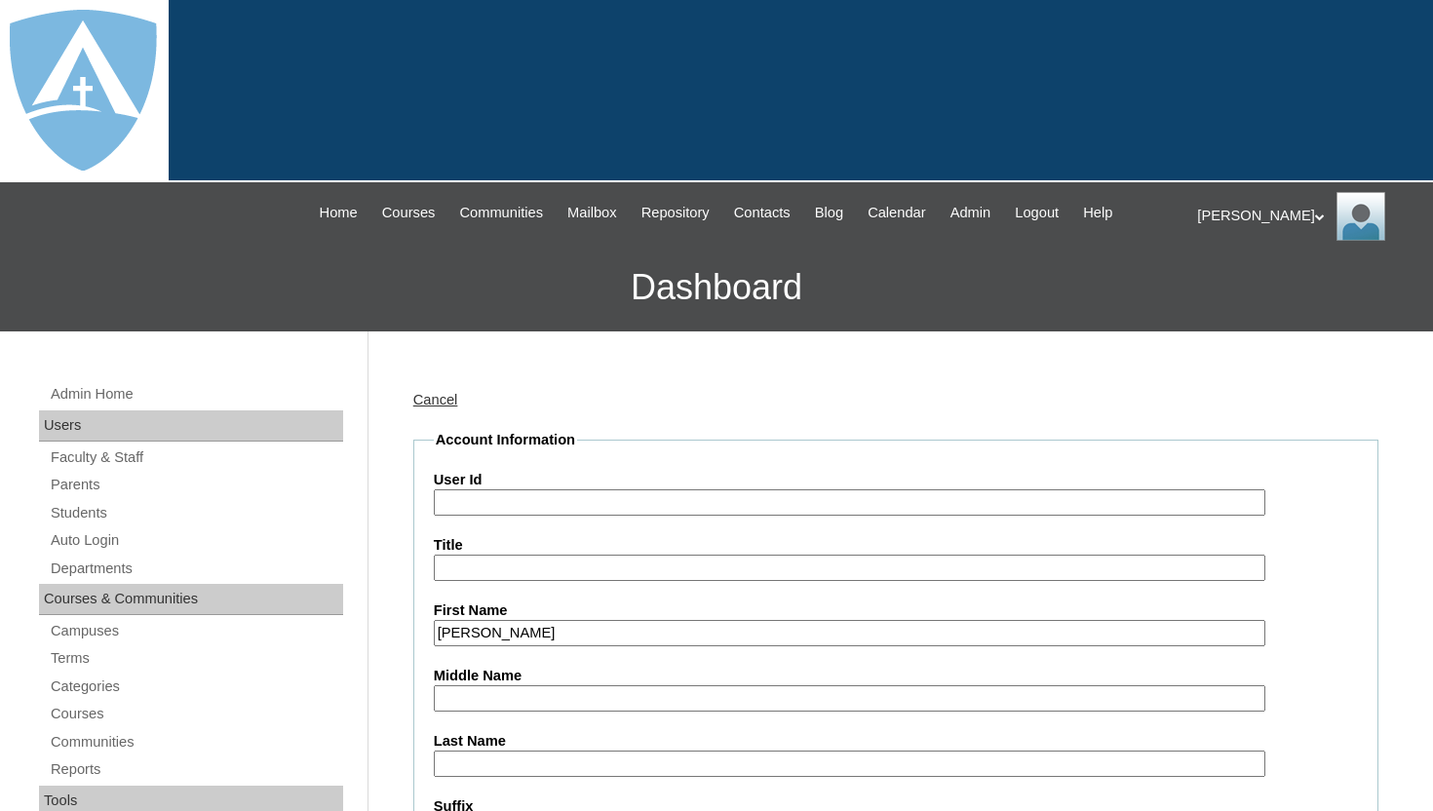
click at [600, 632] on input "[PERSON_NAME]" at bounding box center [849, 633] width 831 height 26
type input "[PERSON_NAME]"
click at [525, 765] on input "Last Name" at bounding box center [849, 763] width 831 height 26
paste input "[PERSON_NAME]"
type input "[PERSON_NAME]"
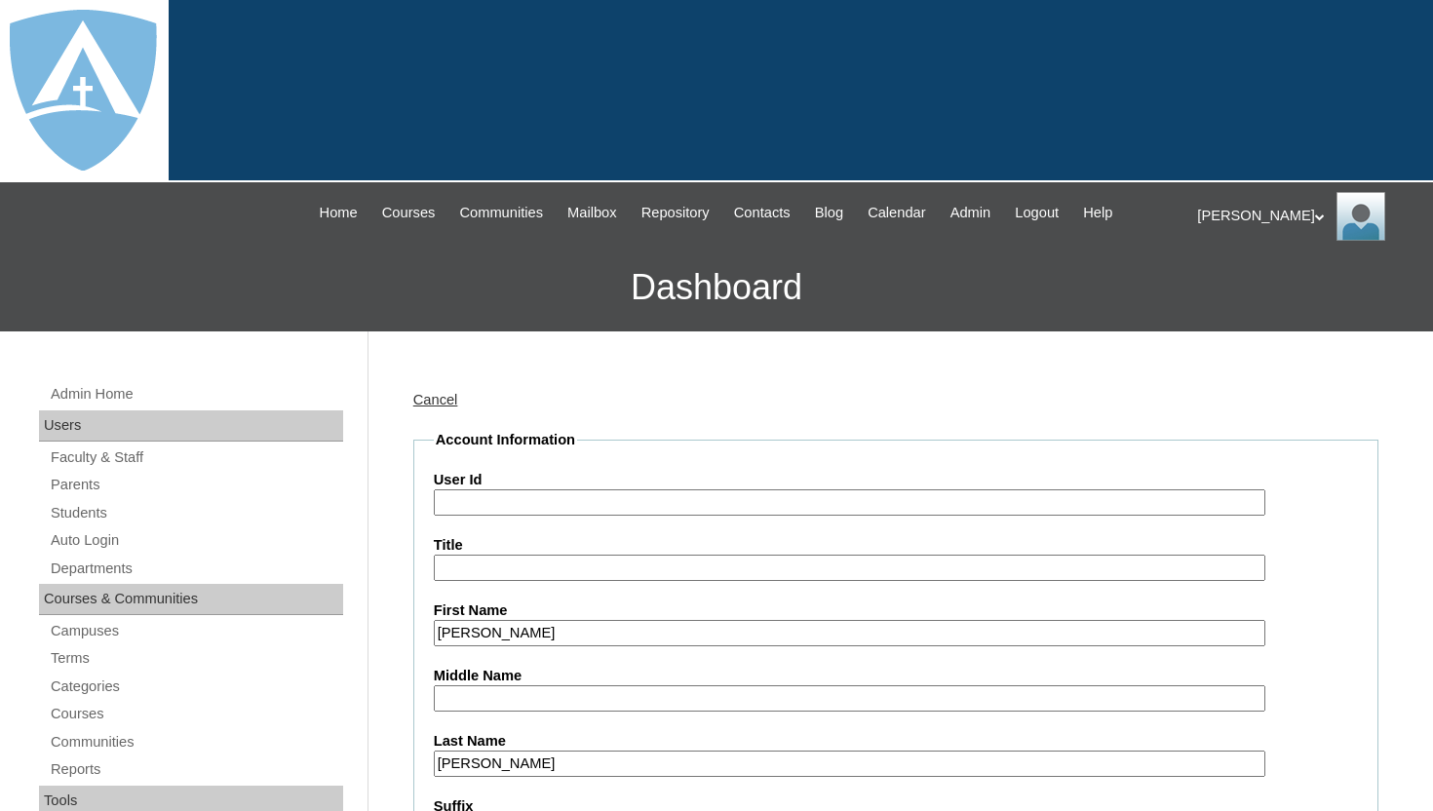
click at [519, 504] on input "User Id" at bounding box center [849, 502] width 831 height 26
click at [542, 503] on input "User Id" at bounding box center [849, 502] width 831 height 26
paste input "a2BVT000000sq"
type input "26a2BVT000000sq"
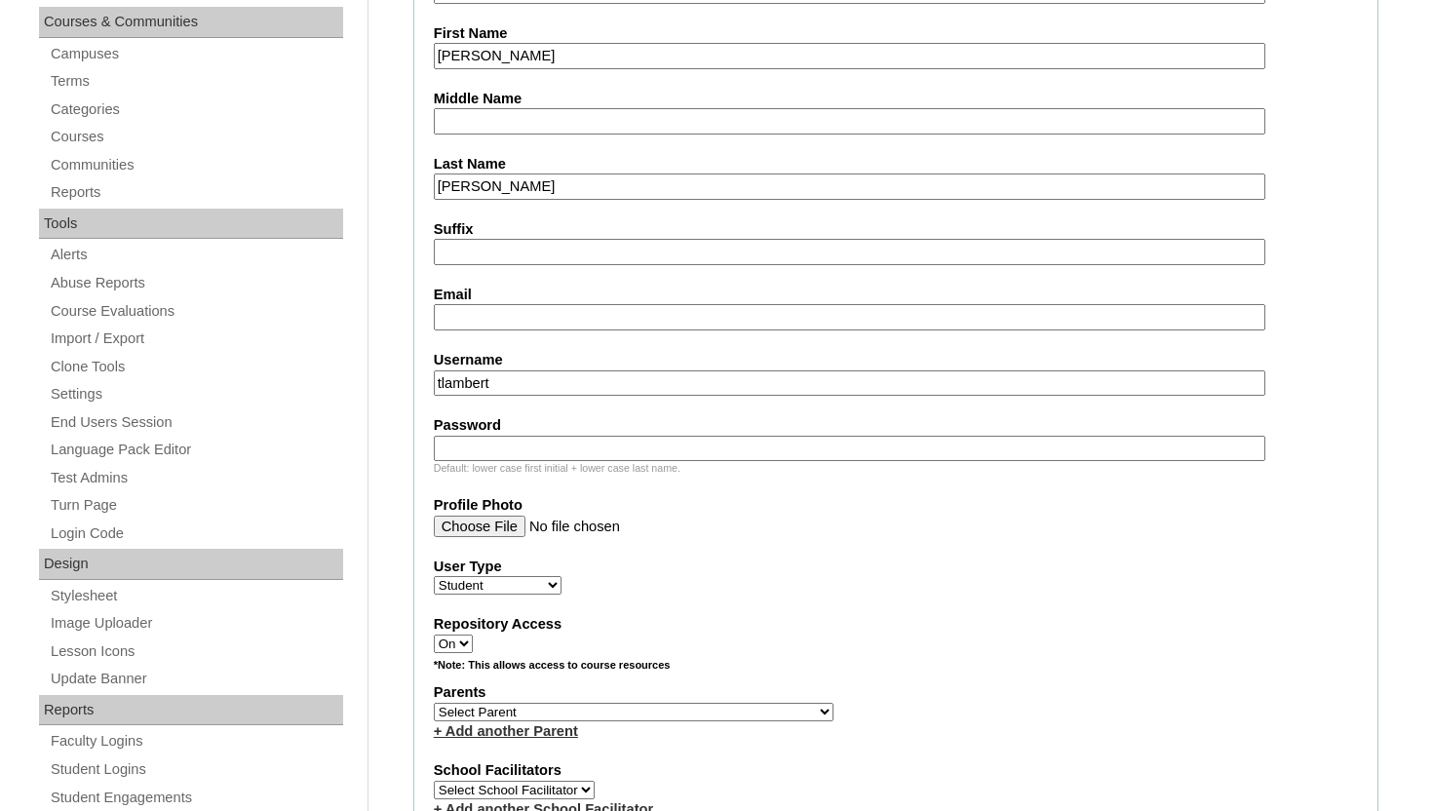
scroll to position [585, 0]
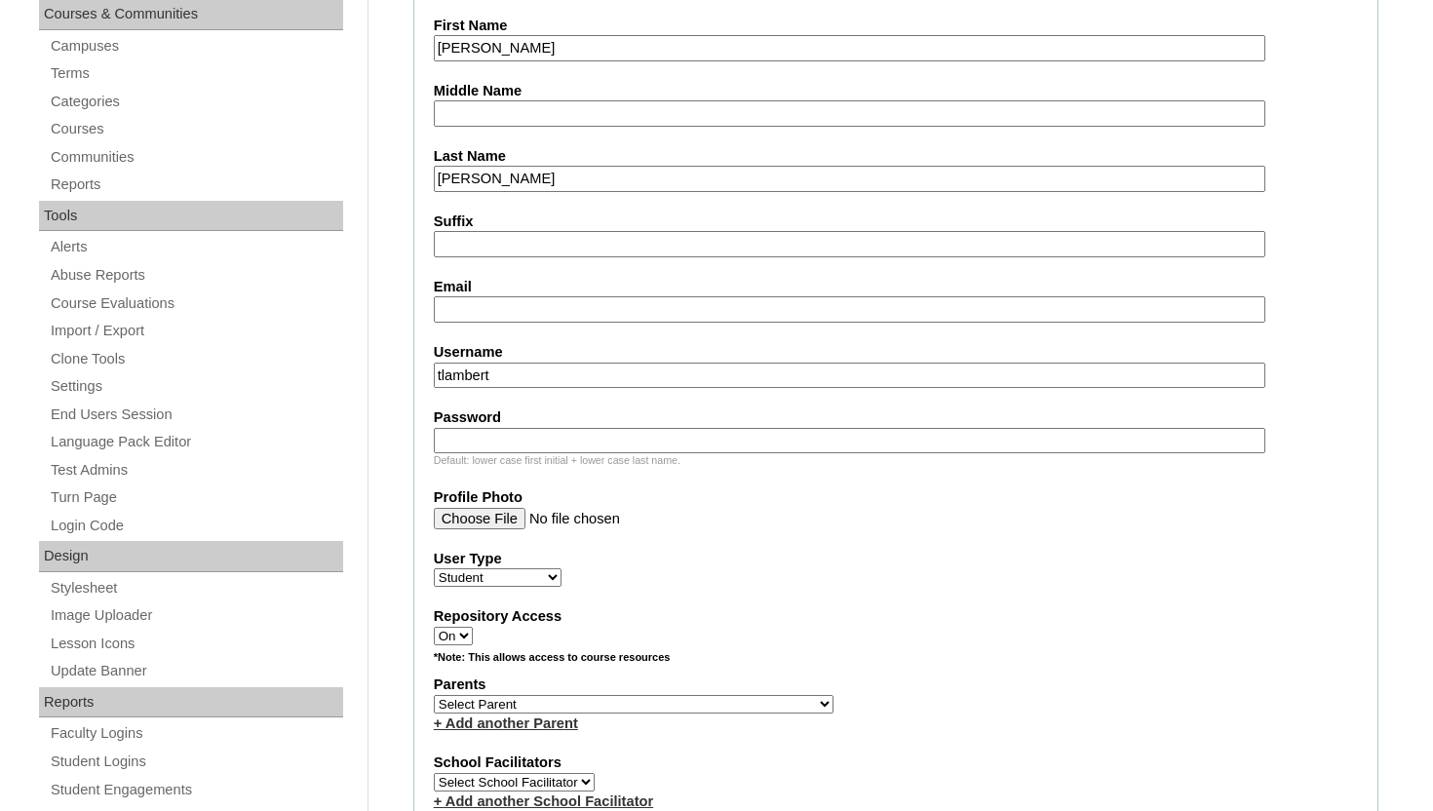
click at [733, 308] on input "Email" at bounding box center [849, 309] width 831 height 26
paste input "[PERSON_NAME][EMAIL_ADDRESS][PERSON_NAME][DOMAIN_NAME]"
type input "[PERSON_NAME][EMAIL_ADDRESS][PERSON_NAME][DOMAIN_NAME]"
drag, startPoint x: 555, startPoint y: 367, endPoint x: 411, endPoint y: 375, distance: 144.4
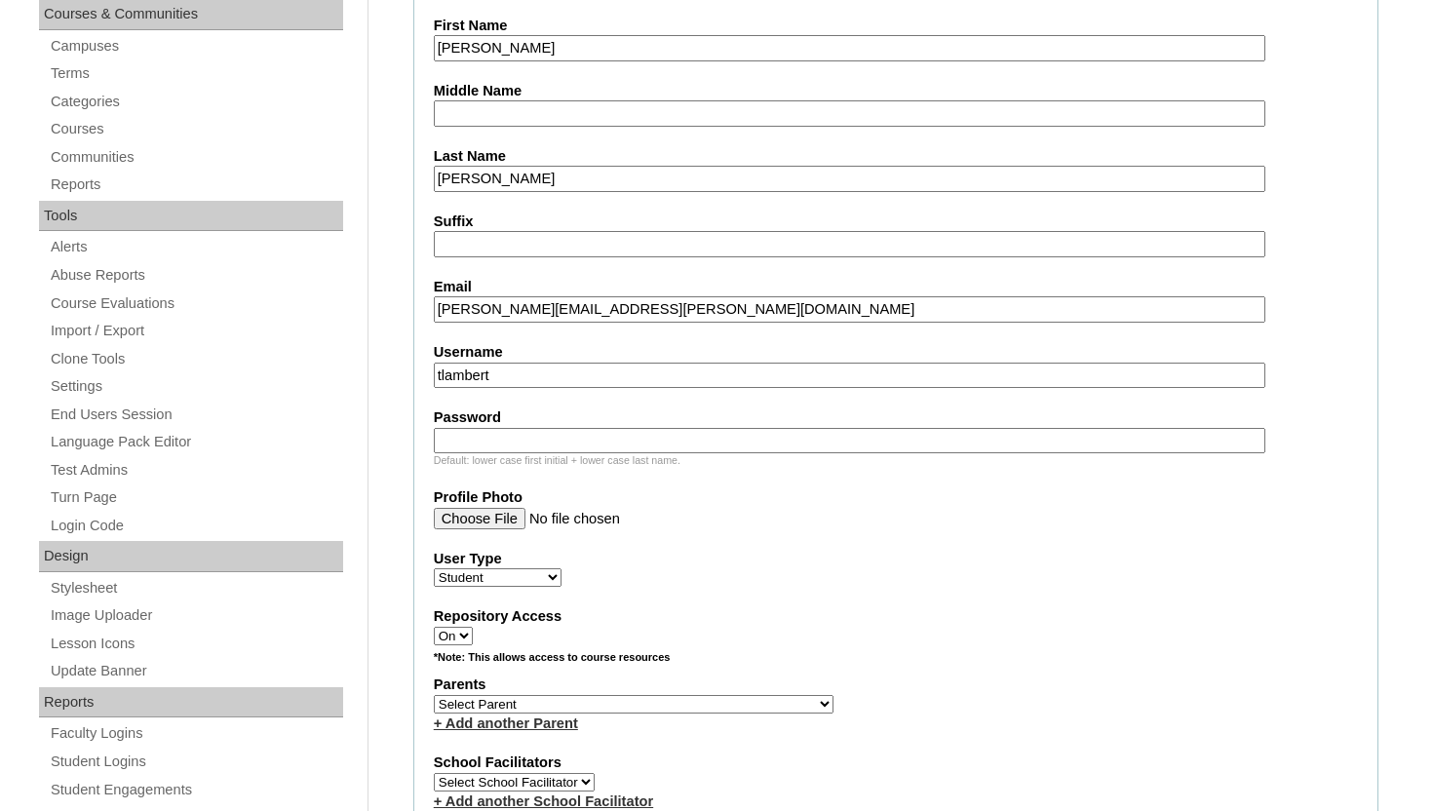
paste input "[PERSON_NAME][EMAIL_ADDRESS][PERSON_NAME][DOMAIN_NAME]"
type input "[PERSON_NAME][EMAIL_ADDRESS][PERSON_NAME][DOMAIN_NAME]"
click at [463, 441] on input "Password" at bounding box center [849, 441] width 831 height 26
paste input "[PERSON_NAME][EMAIL_ADDRESS][PERSON_NAME][DOMAIN_NAME]"
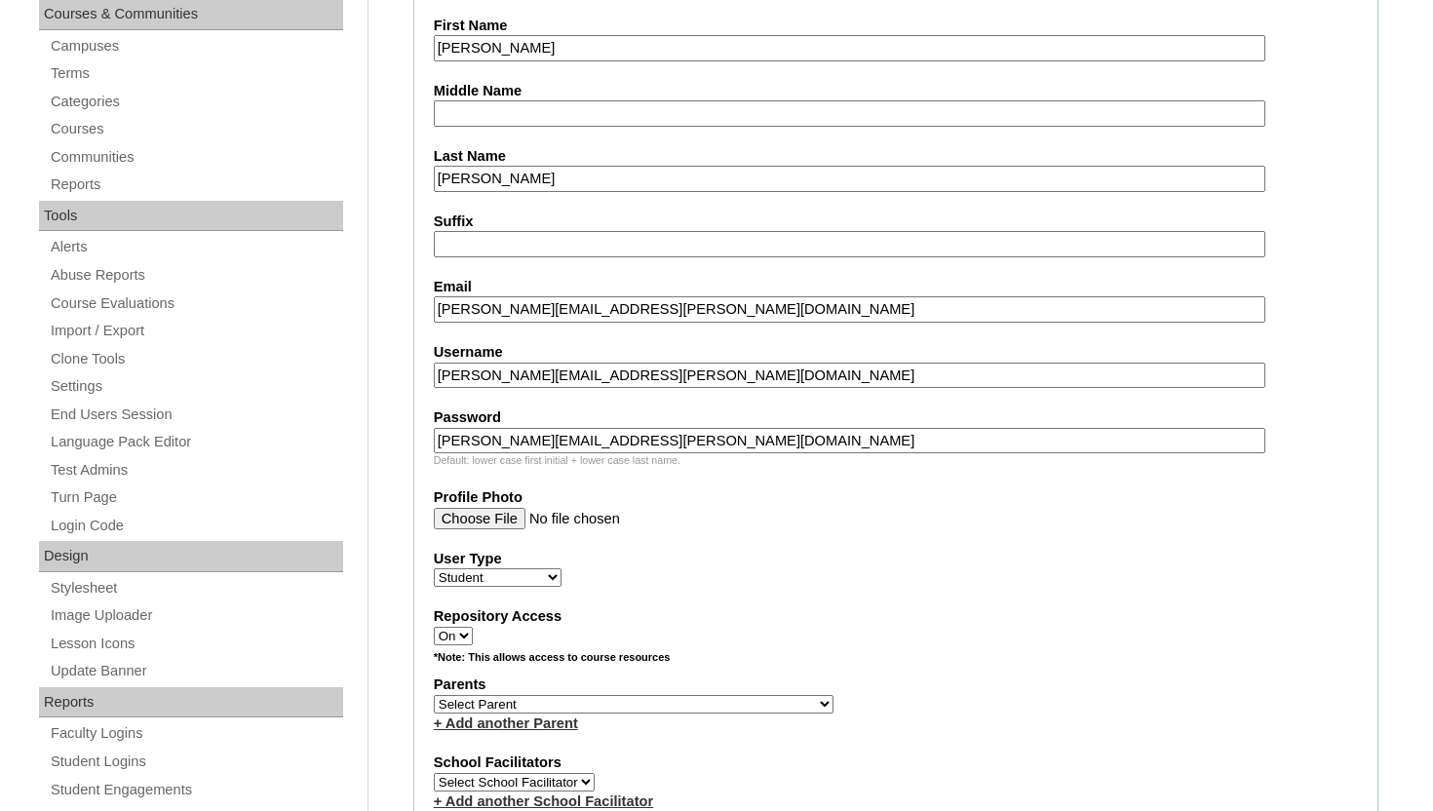
type input "[PERSON_NAME][EMAIL_ADDRESS][PERSON_NAME][DOMAIN_NAME]"
click at [443, 379] on input "emma.rodriguez@enlightiumstudent.com" at bounding box center [849, 376] width 831 height 26
type input "emma.rodriguez@enlightiumstudent.com"
click at [445, 314] on input "emma.rodriguez@enlightiumstudent.com" at bounding box center [849, 309] width 831 height 26
type input "emma.rodriguez@enlightiumstudent.com"
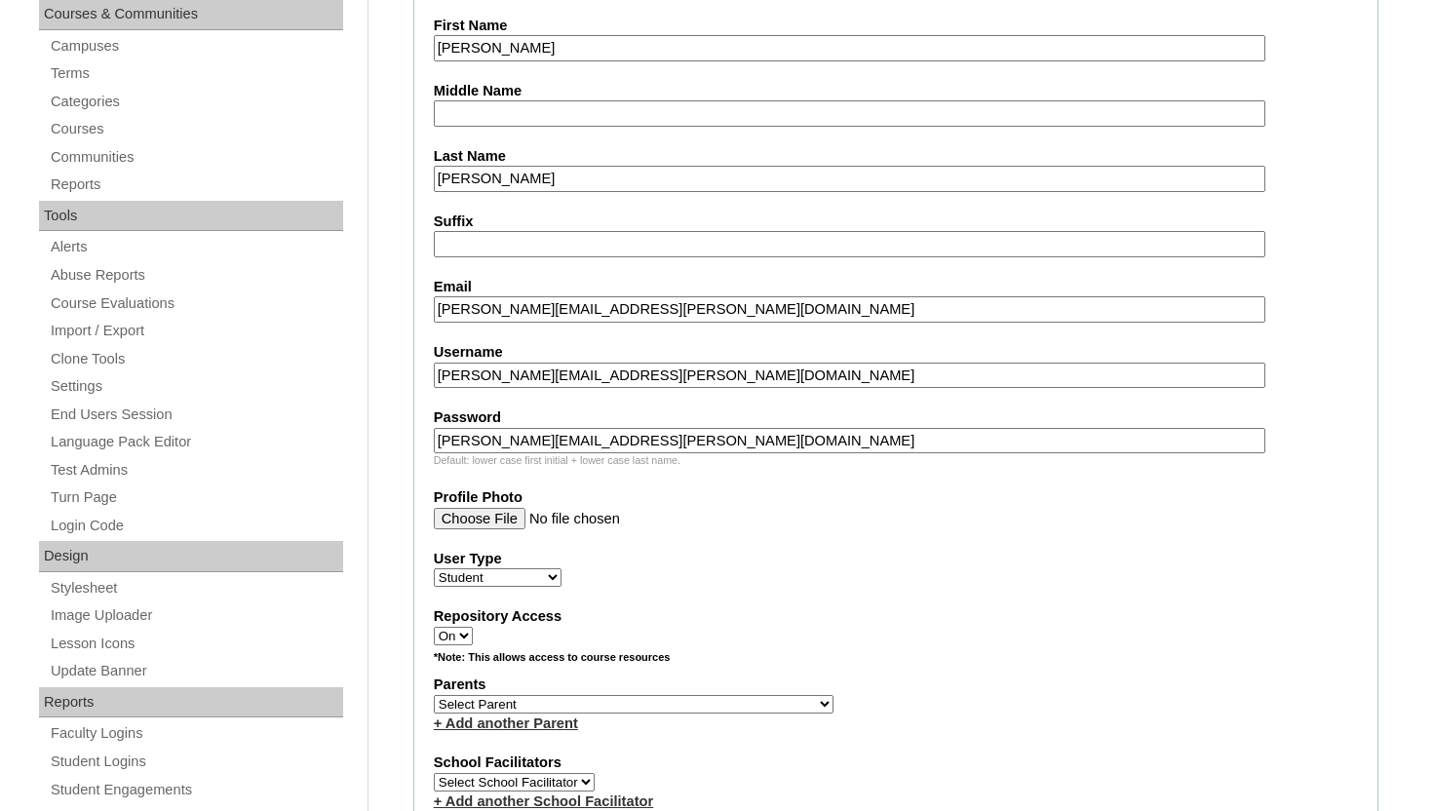
click at [441, 441] on input "emma.rodriguez@enlightiumstudent.com" at bounding box center [849, 441] width 831 height 26
type input "emma.rodriguez@enlightiumstudent.com"
click at [517, 702] on select "Select Parent Abbas, Tahani Garcia, Rosa Kaneko, Chad Labourdette, Jessica Nich…" at bounding box center [634, 704] width 400 height 19
select select "101591"
click at [434, 695] on select "Select Parent Abbas, Tahani Garcia, Rosa Kaneko, Chad Labourdette, Jessica Nich…" at bounding box center [634, 704] width 400 height 19
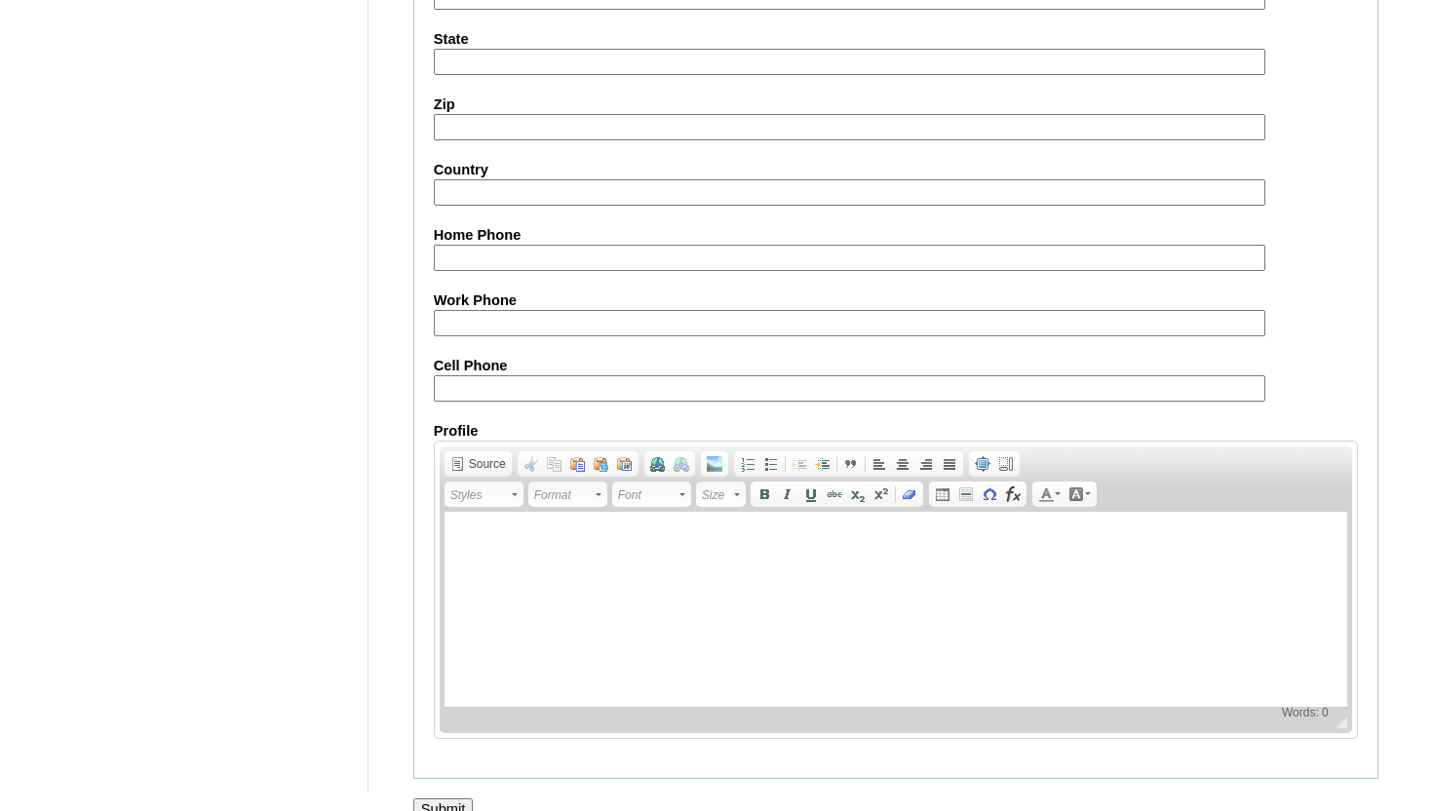
scroll to position [2263, 0]
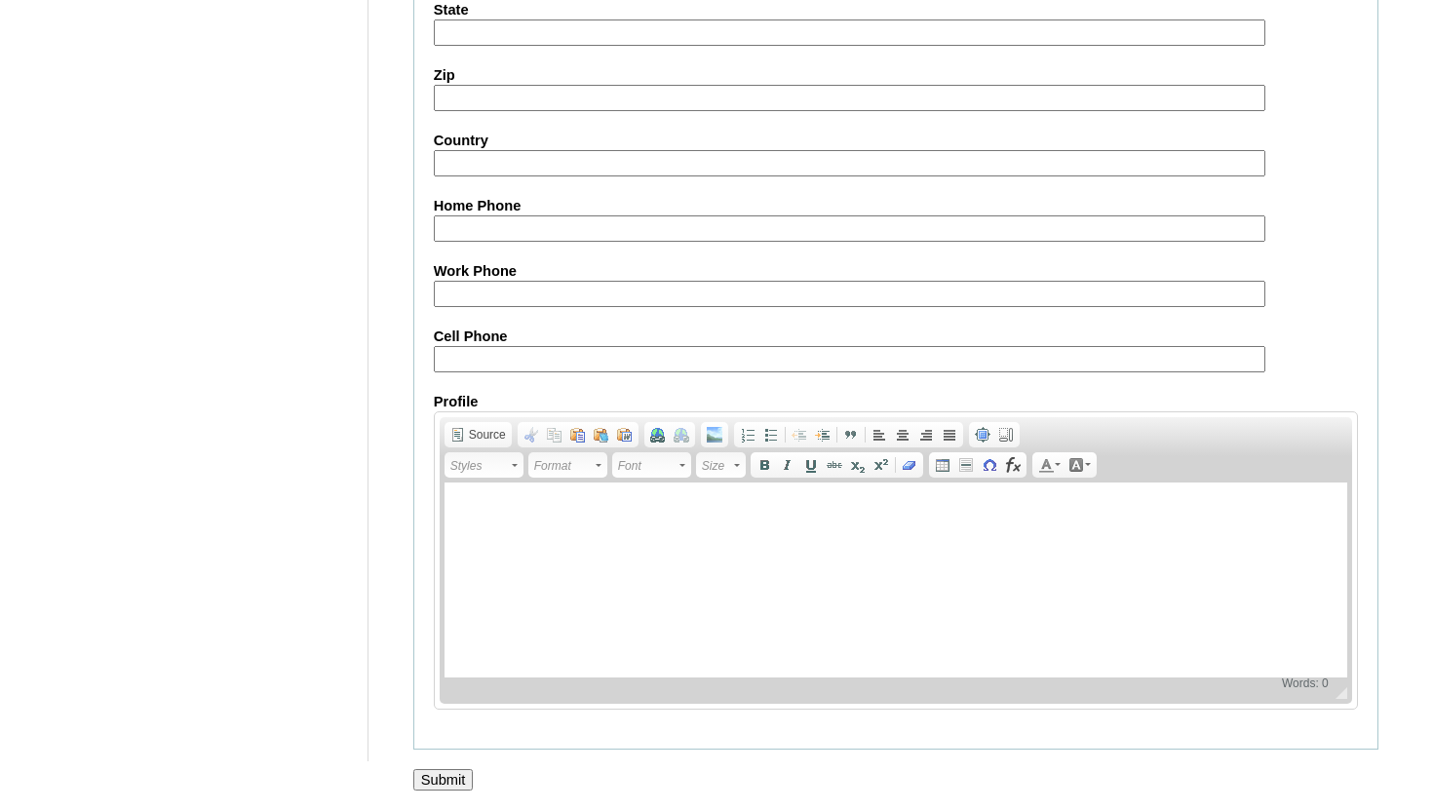
click at [451, 783] on input "Submit" at bounding box center [443, 779] width 60 height 21
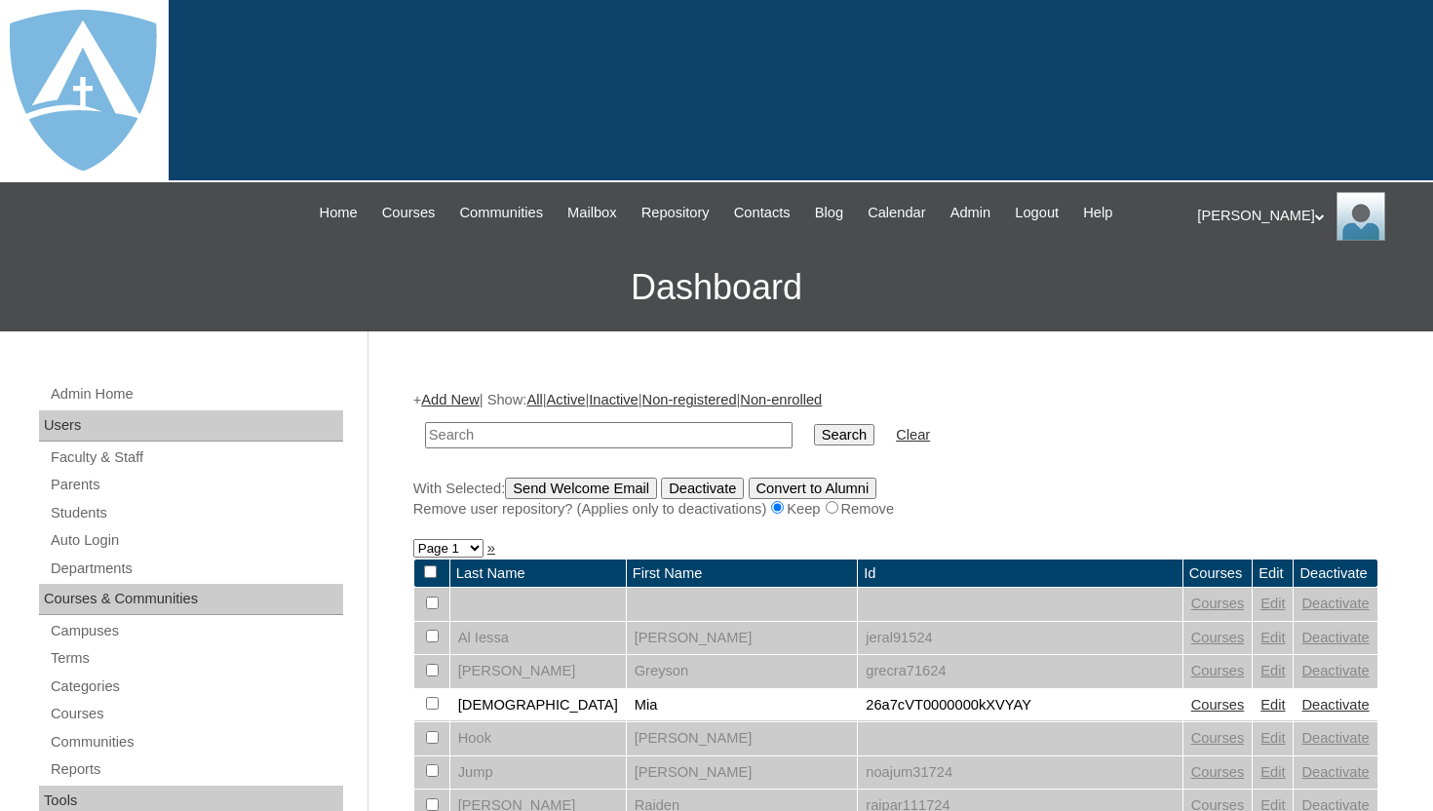
click at [482, 439] on input "text" at bounding box center [608, 435] width 367 height 26
type input "[PERSON_NAME]"
click at [827, 435] on input "Search" at bounding box center [844, 434] width 60 height 21
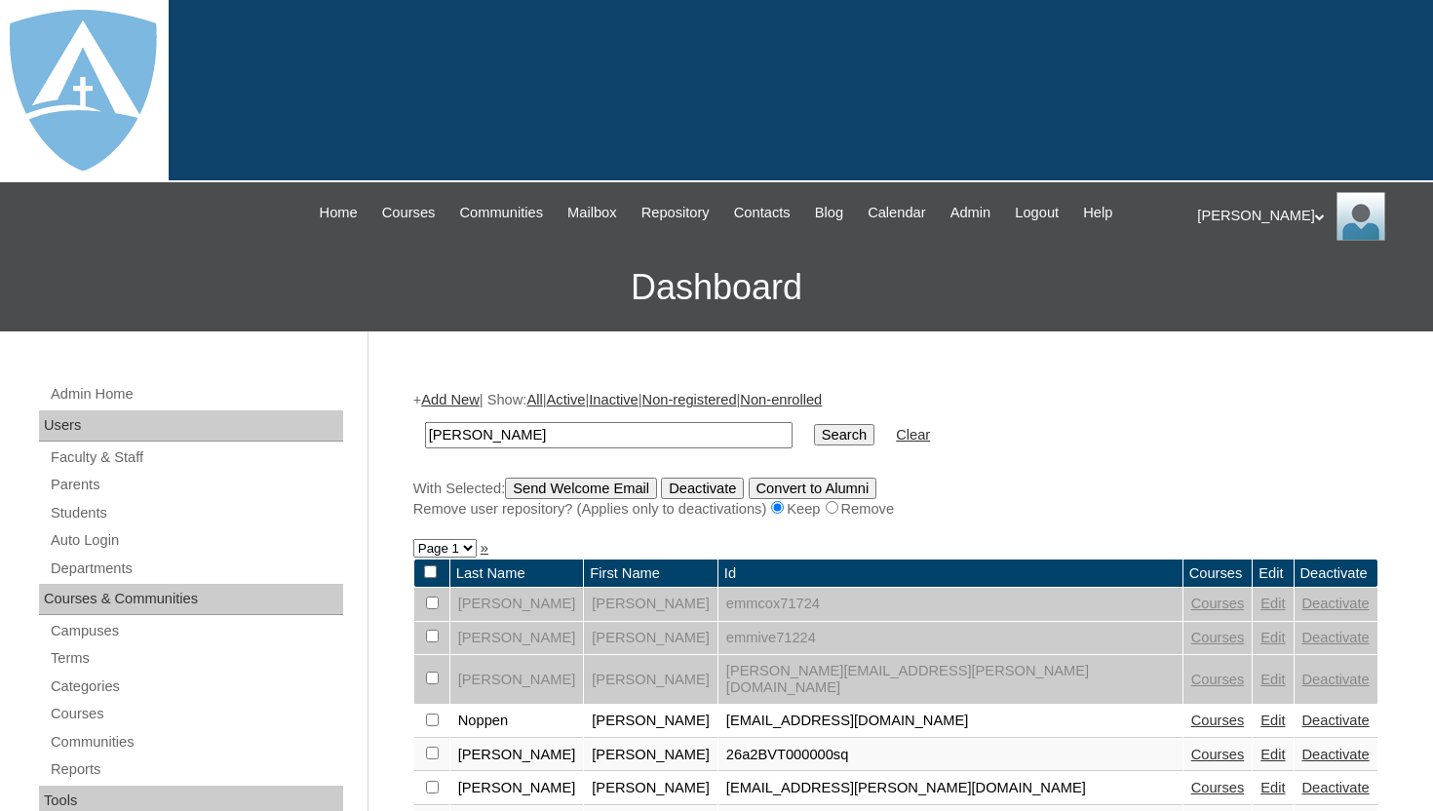
click at [1191, 747] on link "Courses" at bounding box center [1218, 755] width 54 height 16
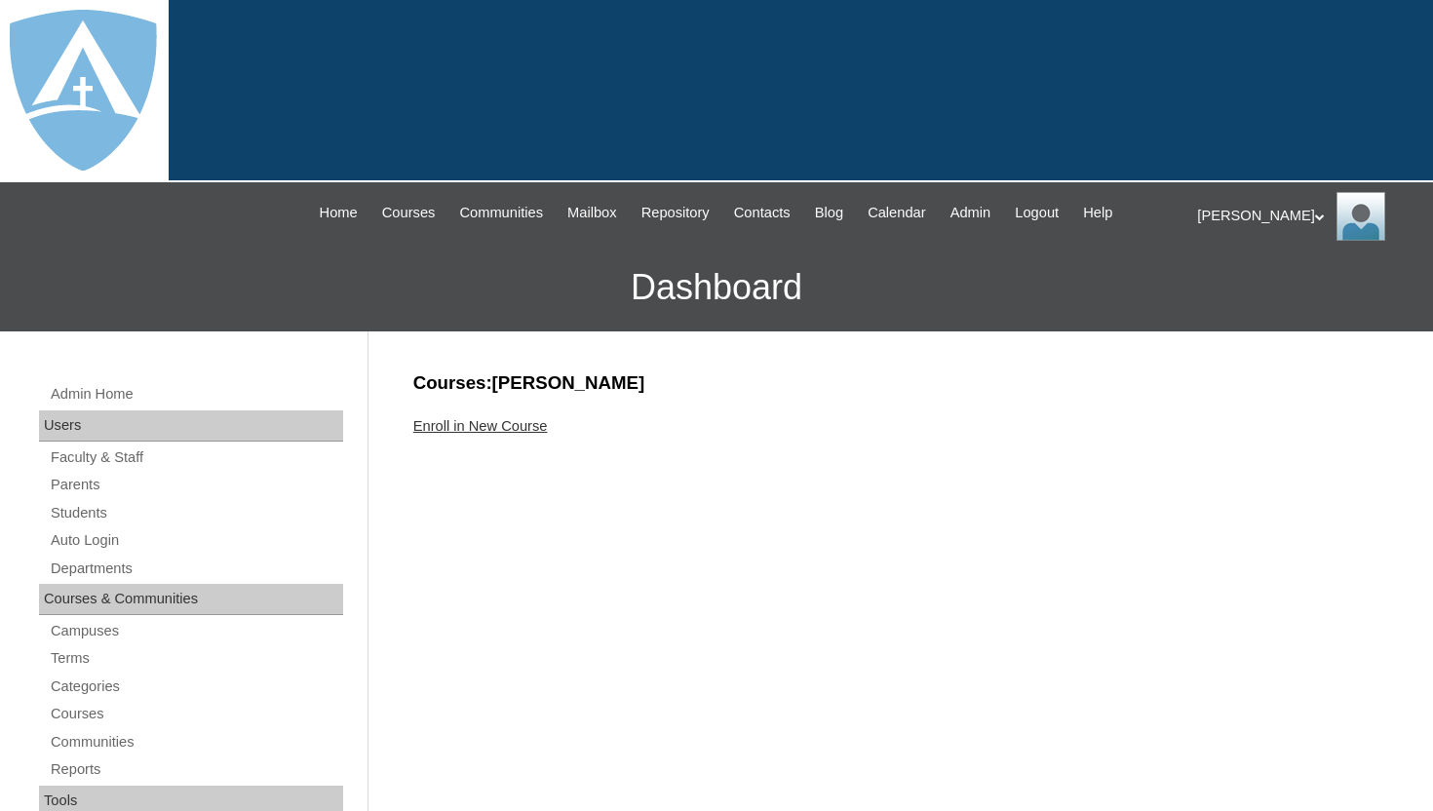
click at [548, 421] on link "Enroll in New Course" at bounding box center [480, 426] width 134 height 16
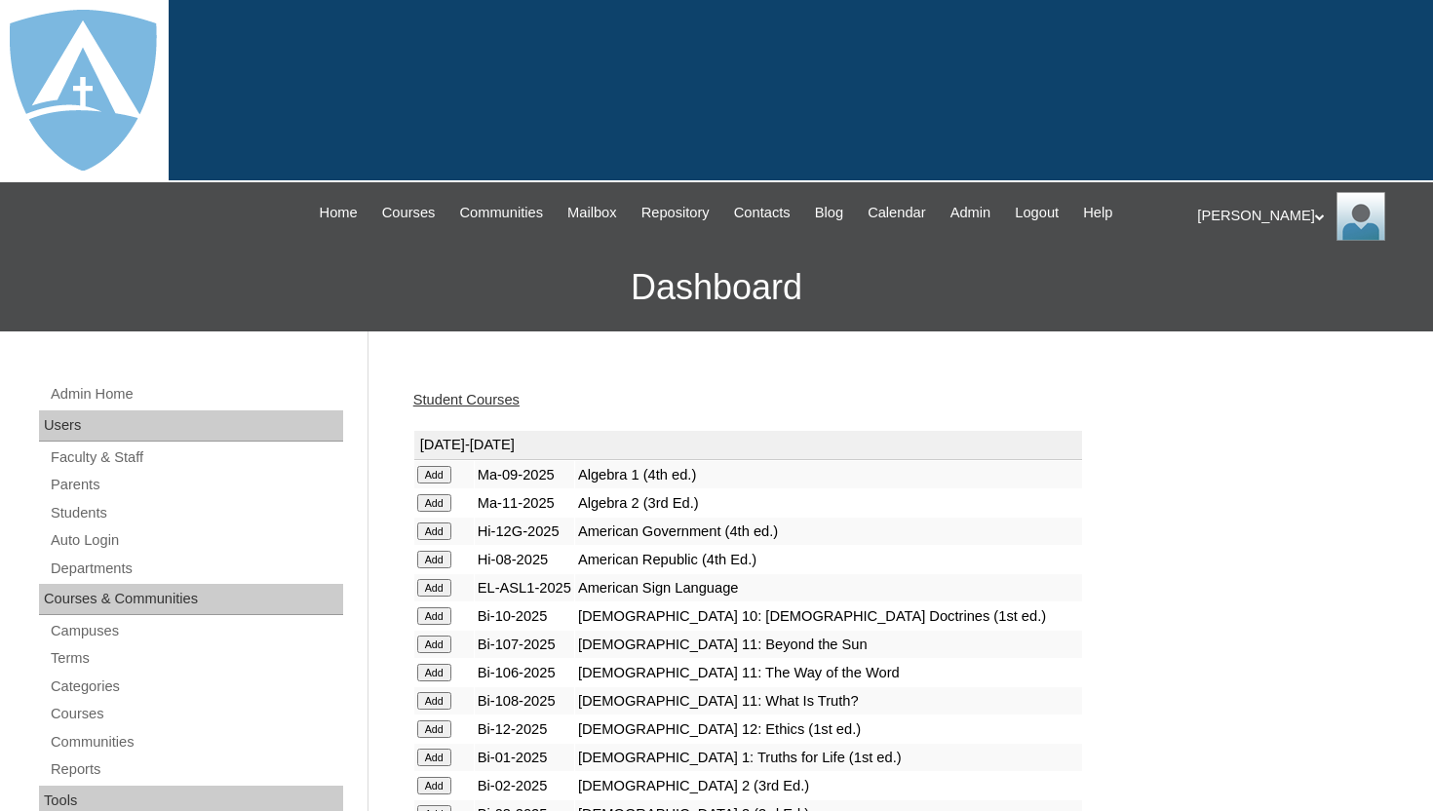
click at [577, 403] on div "Student Courses" at bounding box center [895, 400] width 965 height 20
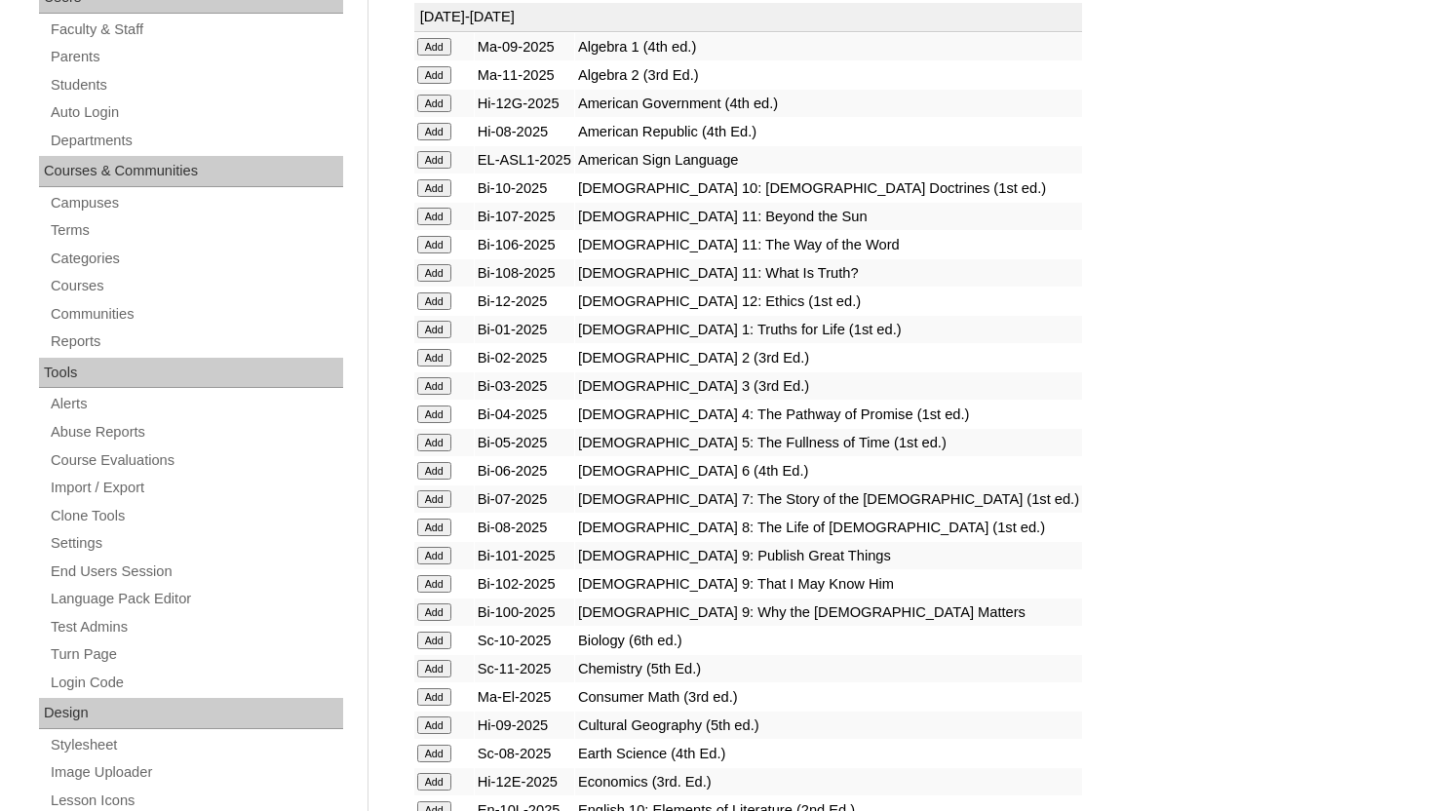
scroll to position [429, 0]
click at [444, 494] on input "Add" at bounding box center [434, 498] width 34 height 18
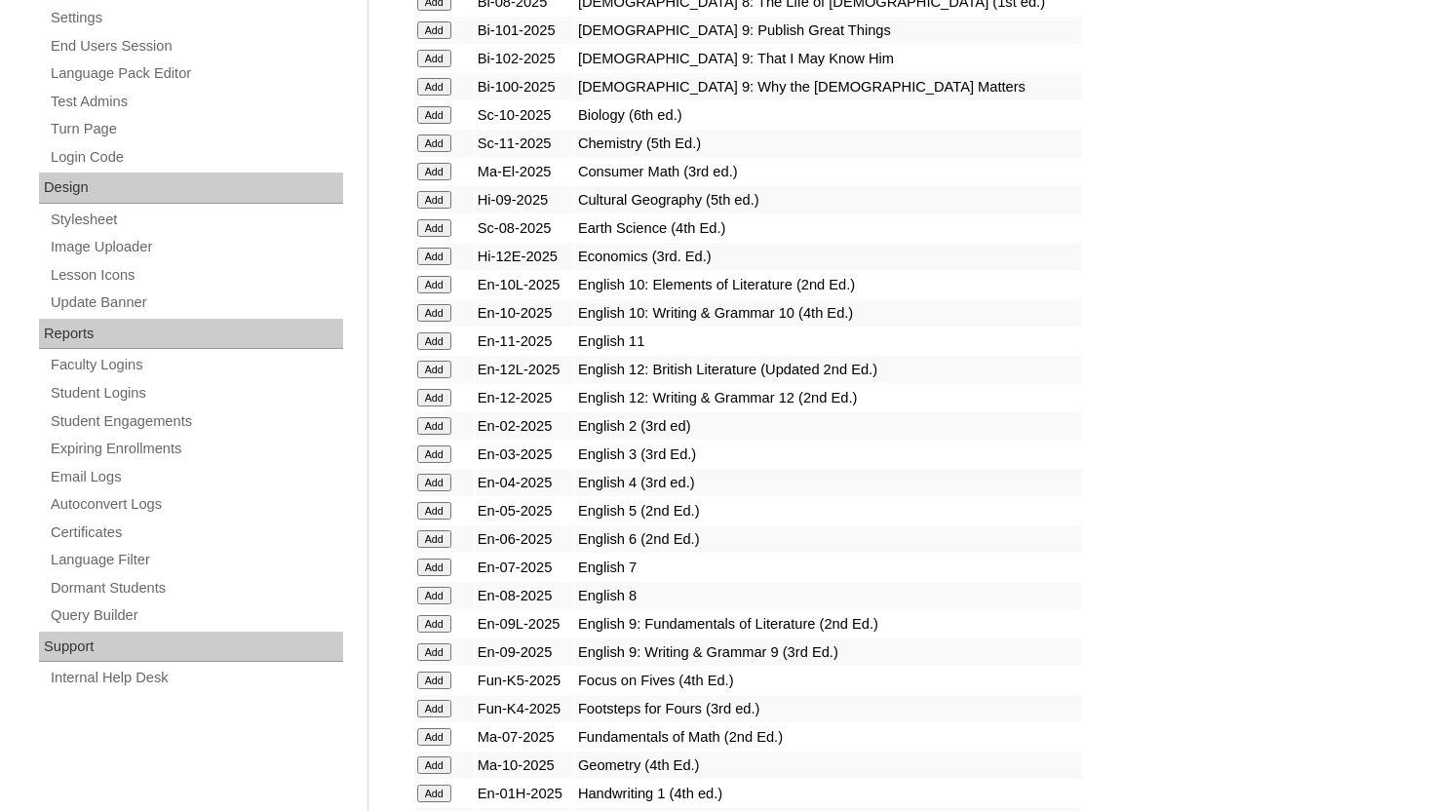
scroll to position [975, 0]
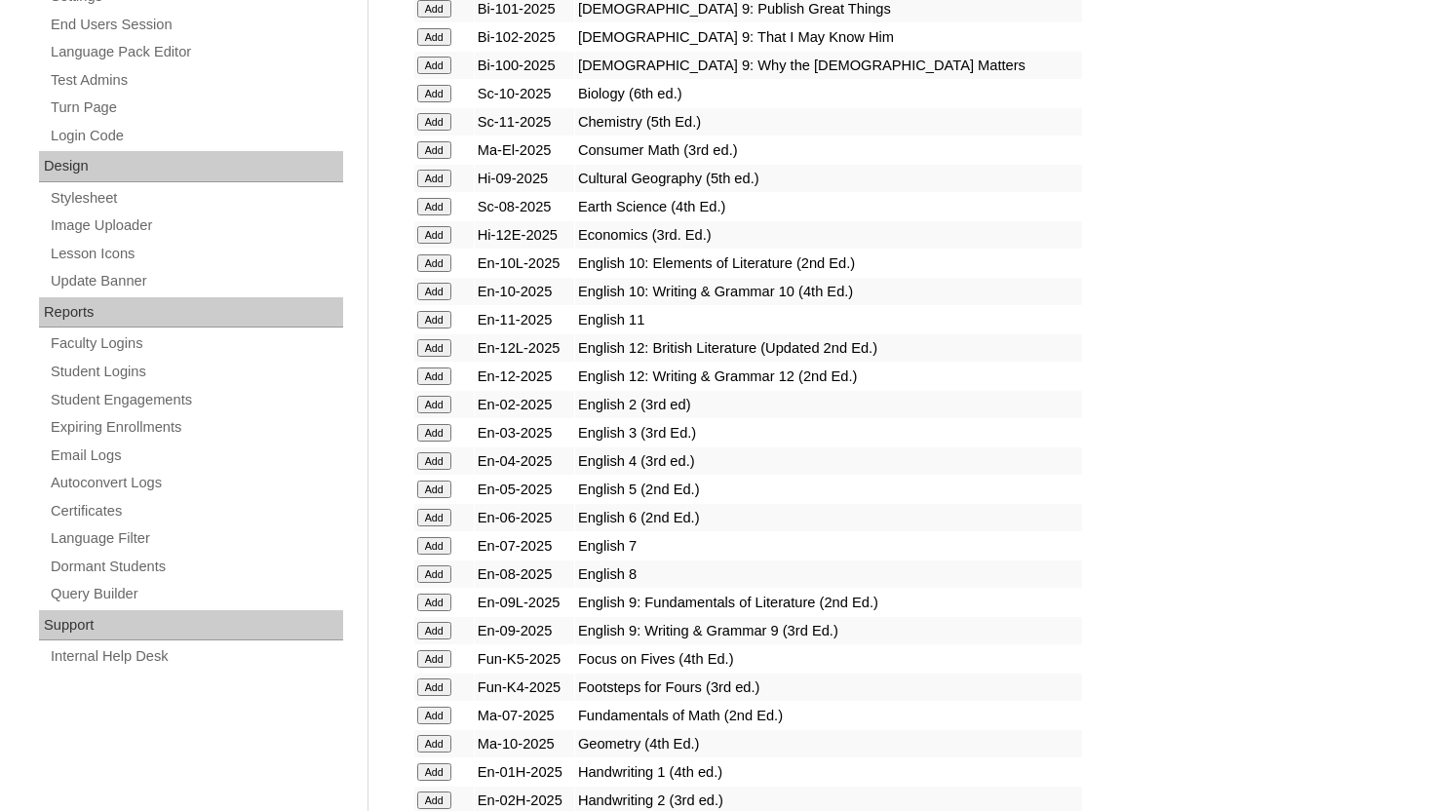
click at [430, 544] on input "Add" at bounding box center [434, 546] width 34 height 18
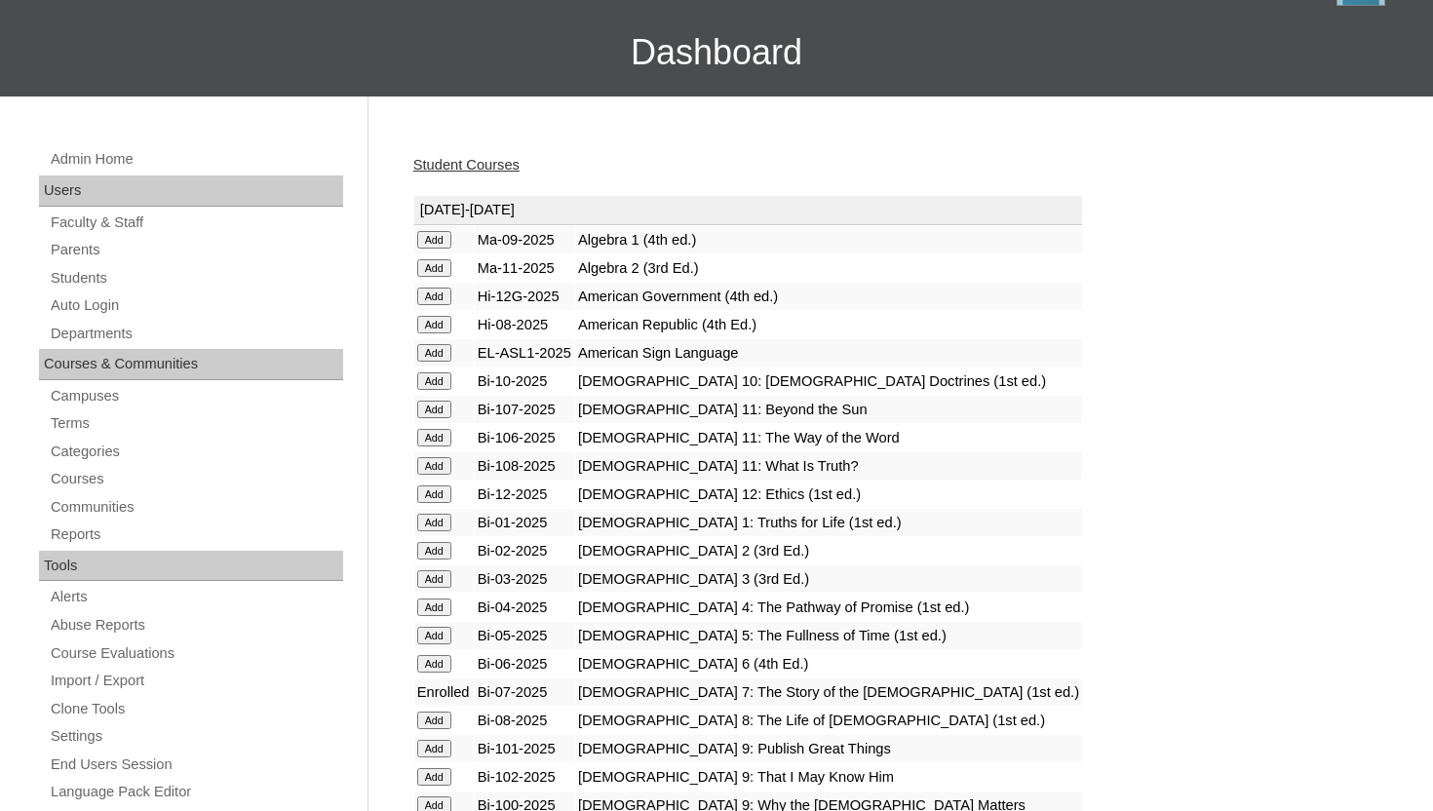
scroll to position [234, 0]
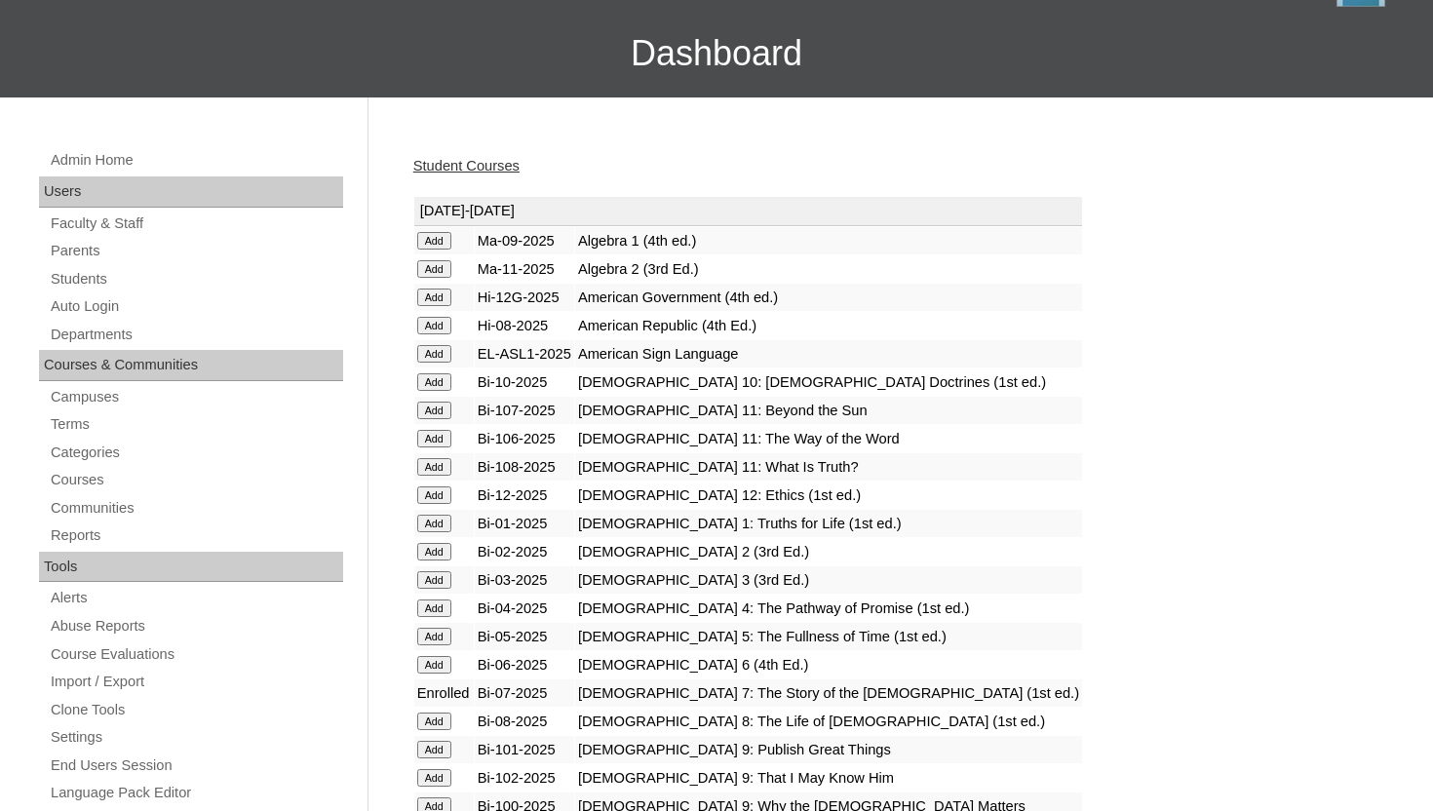
click at [431, 244] on input "Add" at bounding box center [434, 241] width 34 height 18
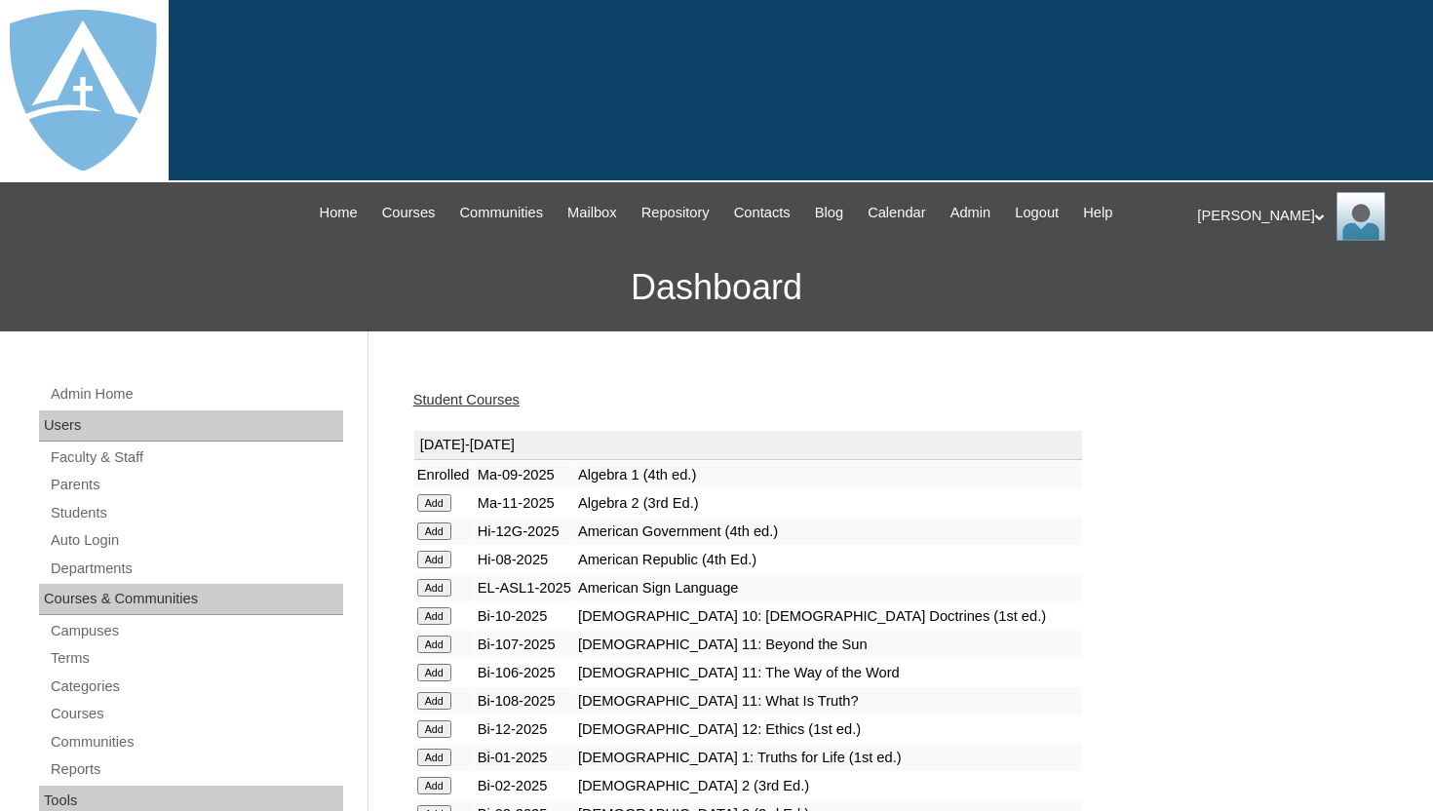
click at [438, 239] on div "|N|Faculty|| Skip to Main Content Skip to Sub Navigation Home Courses Communiti…" at bounding box center [717, 212] width 942 height 61
click at [483, 292] on h3 "Dashboard" at bounding box center [716, 288] width 1413 height 88
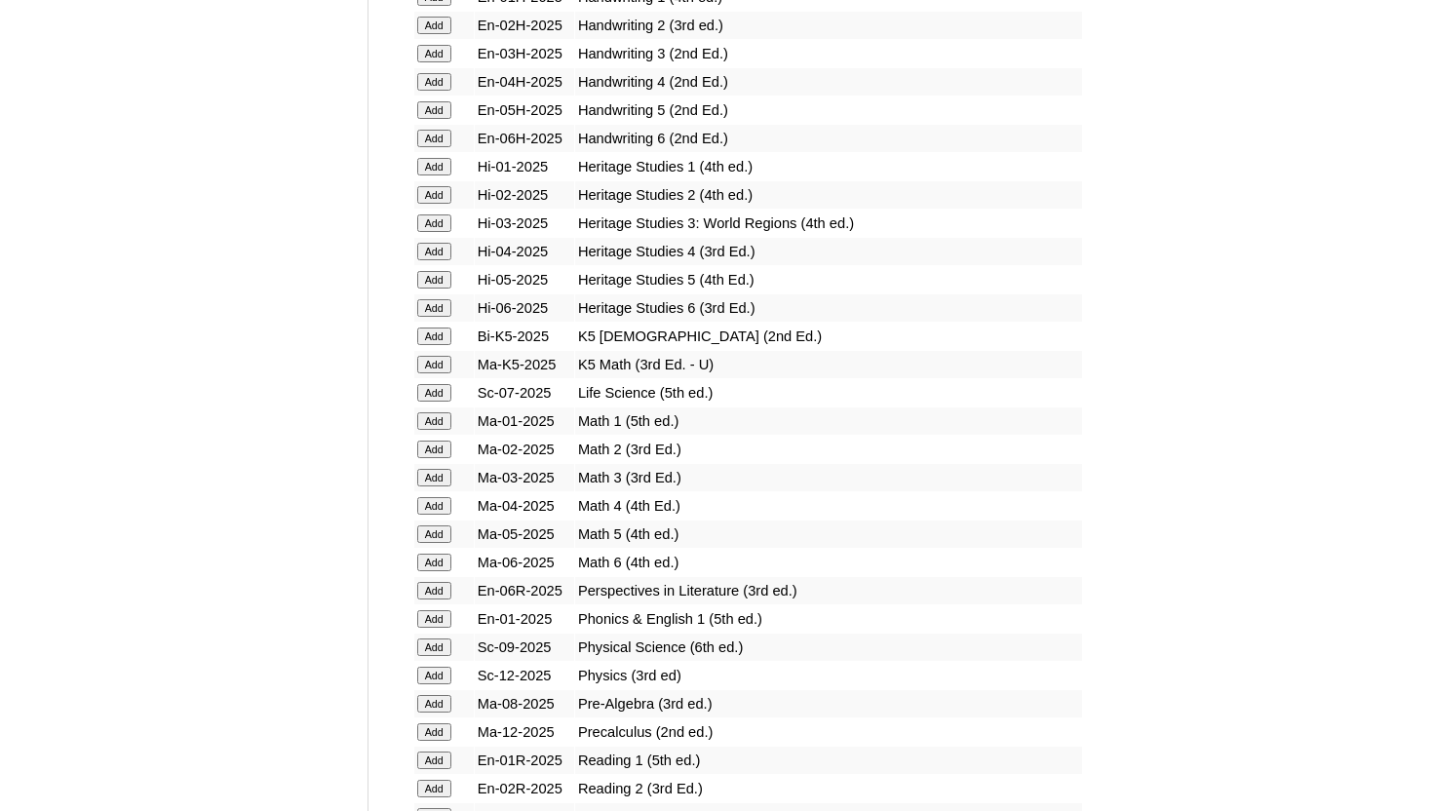
scroll to position [1754, 0]
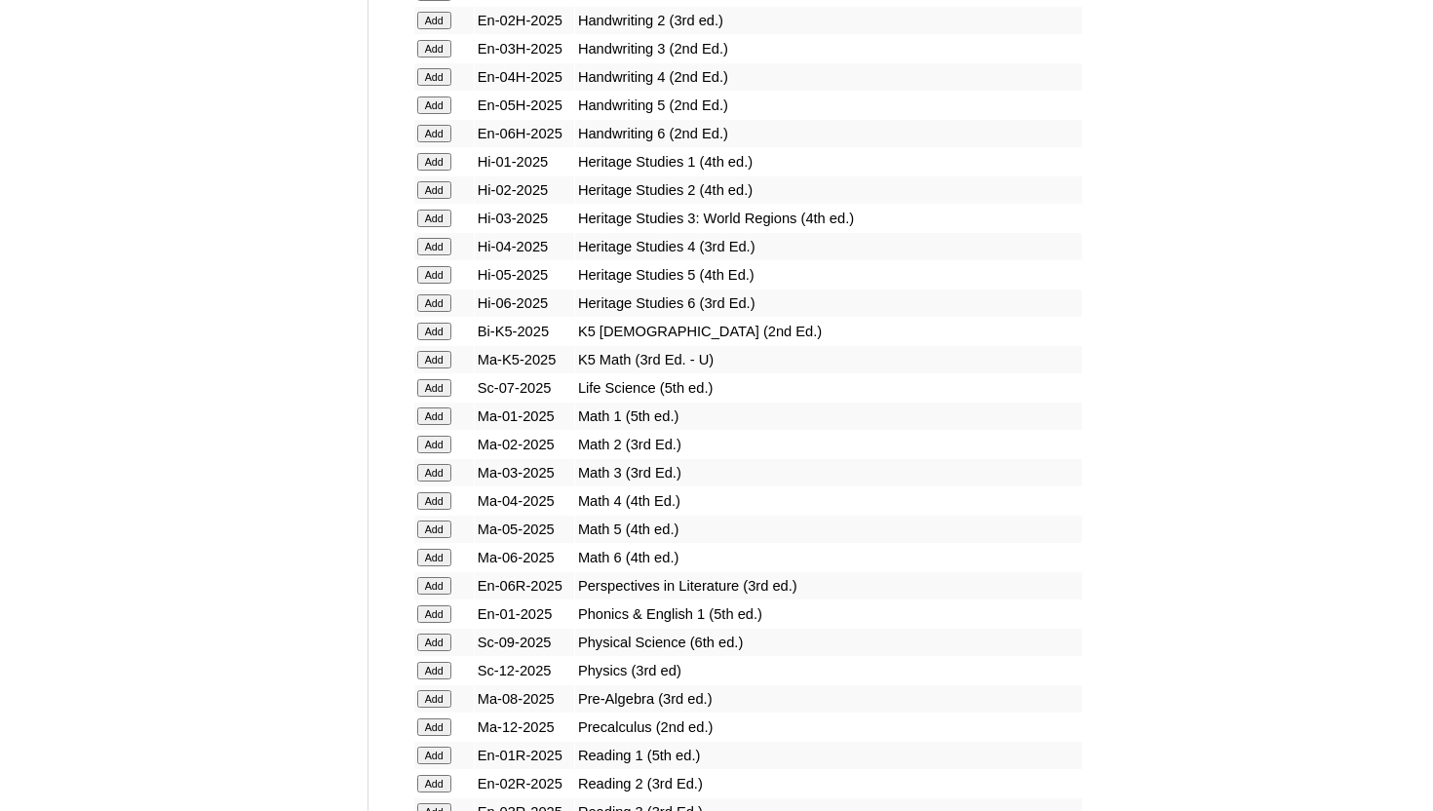
click at [438, 641] on input "Add" at bounding box center [434, 642] width 34 height 18
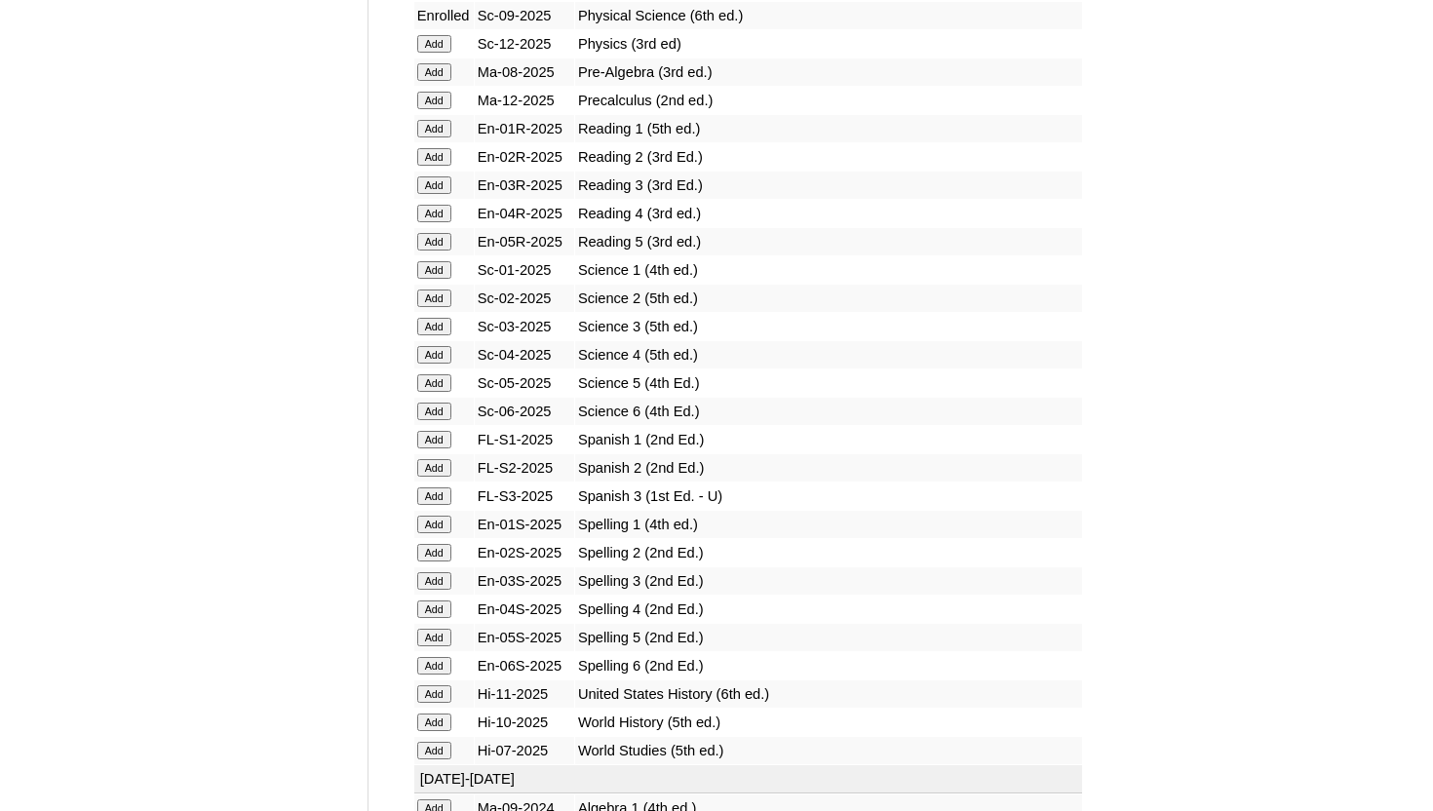
scroll to position [2378, 0]
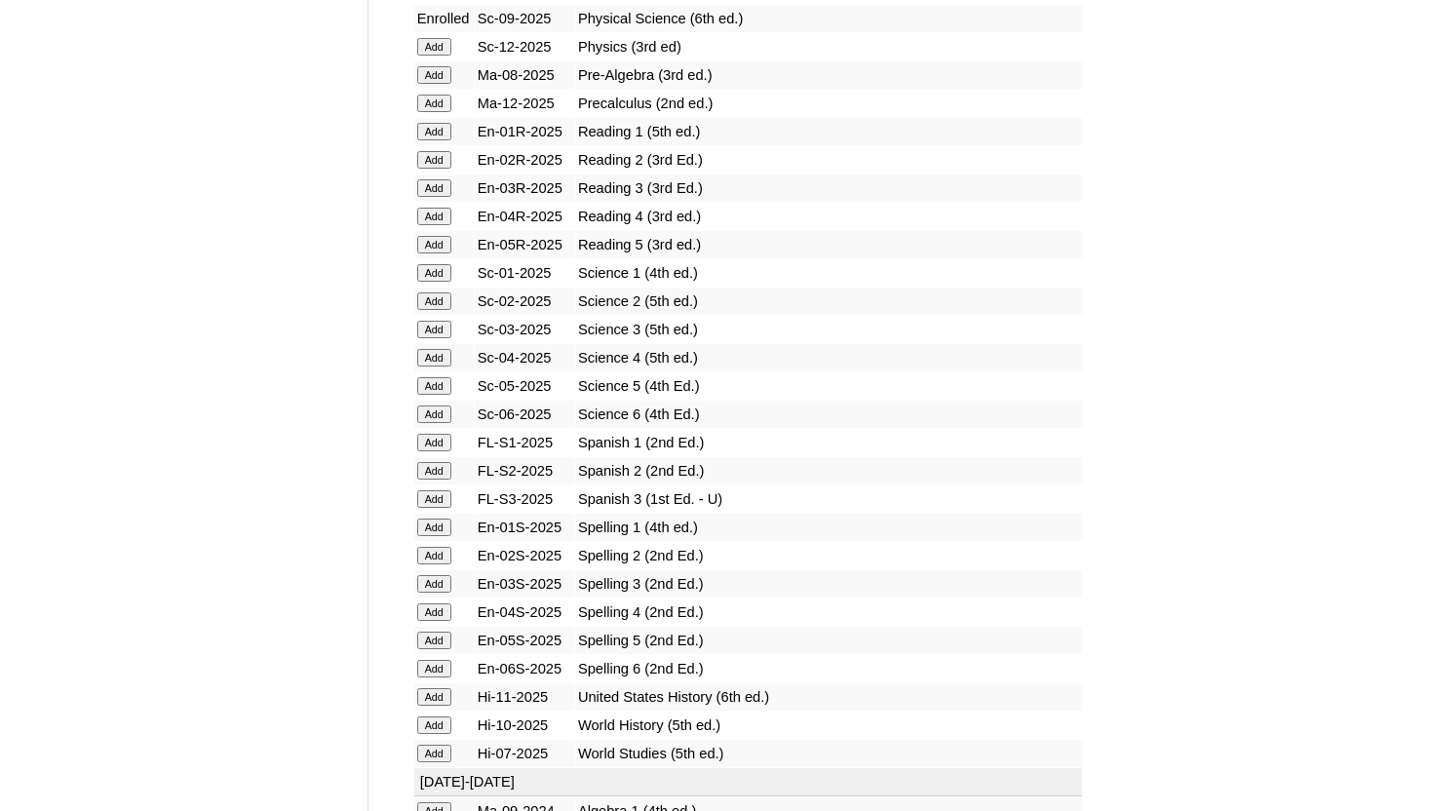
click at [432, 747] on input "Add" at bounding box center [434, 754] width 34 height 18
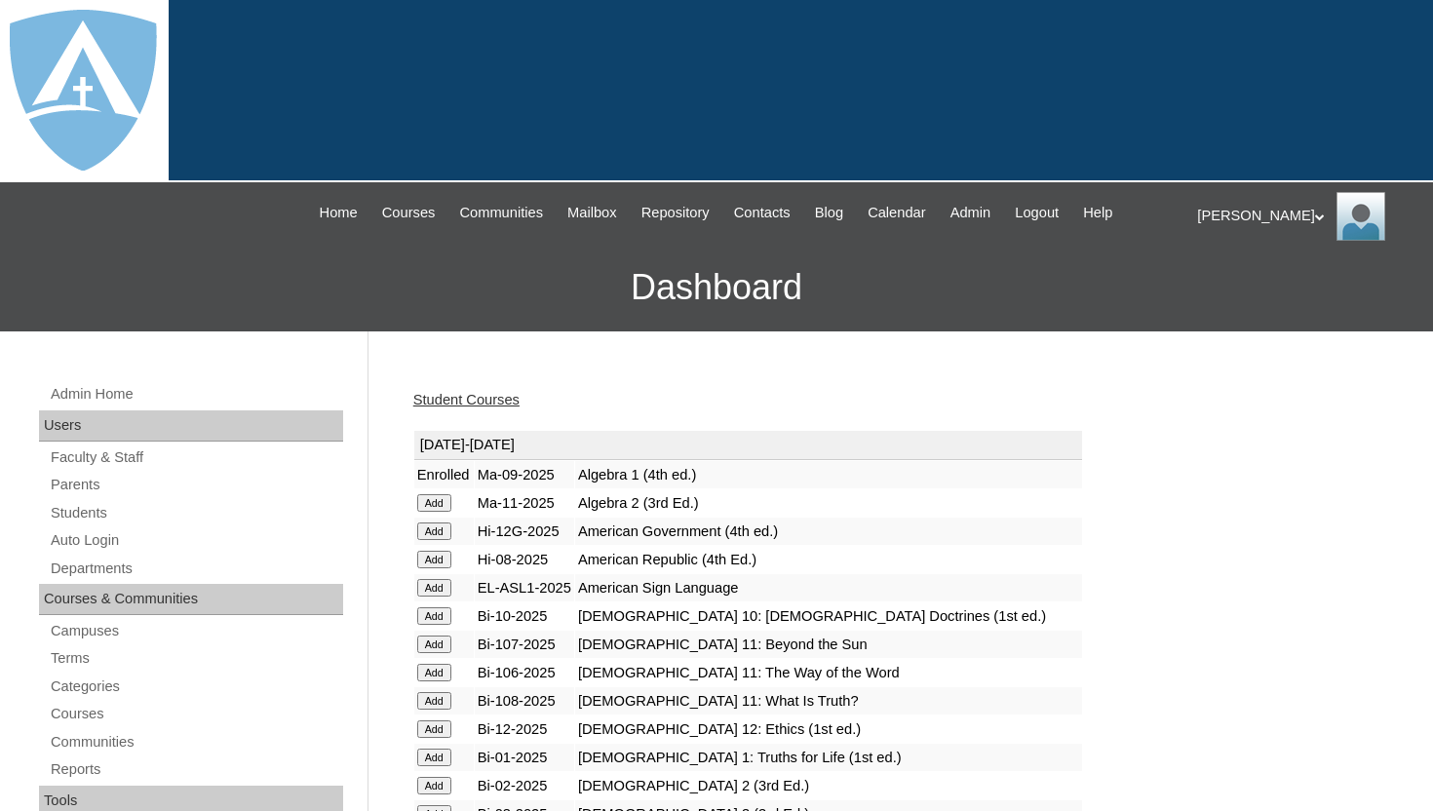
click at [515, 394] on link "Student Courses" at bounding box center [466, 400] width 106 height 16
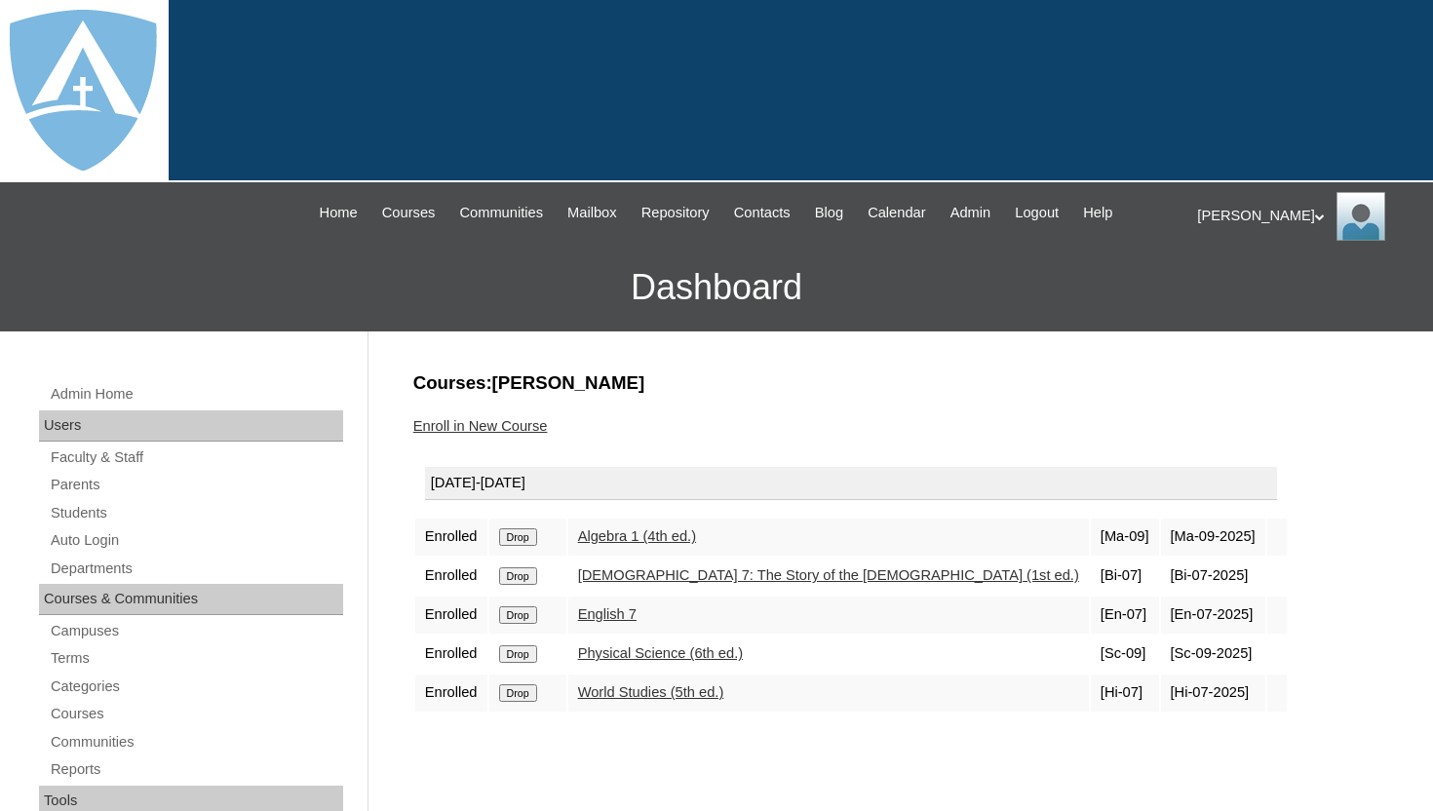
click at [84, 515] on link "Students" at bounding box center [196, 513] width 294 height 24
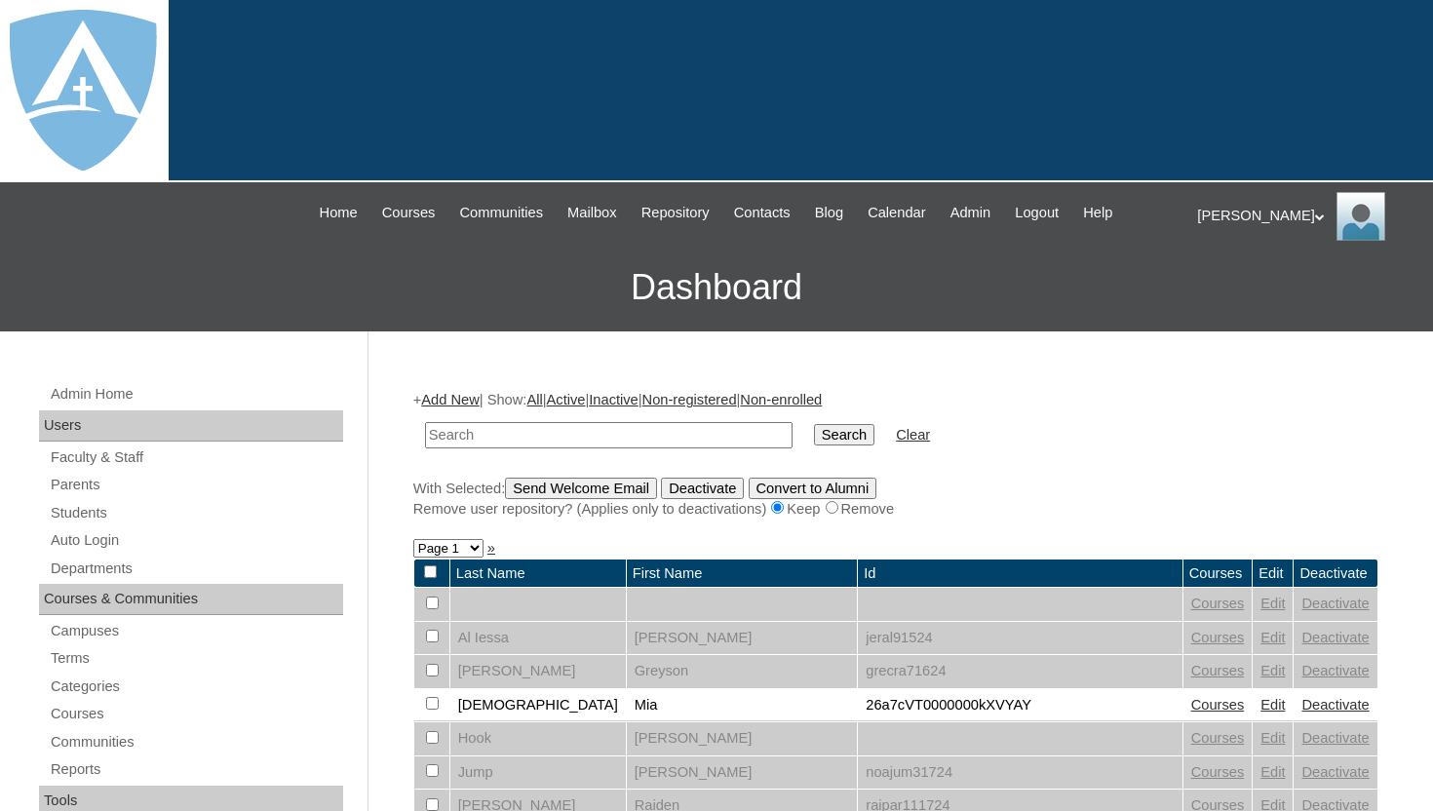
click at [486, 433] on input "text" at bounding box center [608, 435] width 367 height 26
type input "[PERSON_NAME]"
click at [821, 441] on input "Search" at bounding box center [844, 434] width 60 height 21
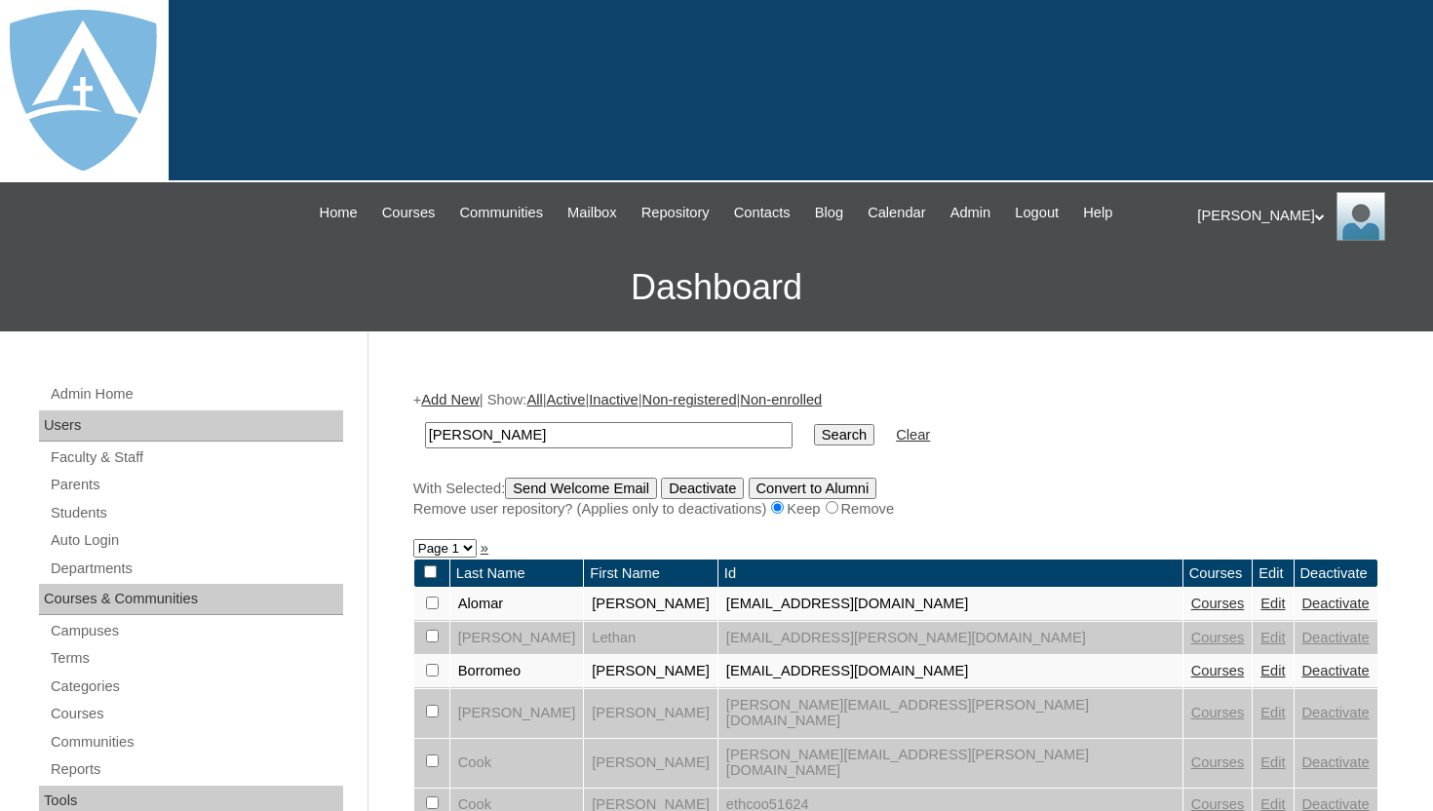
type input "[PERSON_NAME]"
click at [814, 444] on input "Search" at bounding box center [844, 434] width 60 height 21
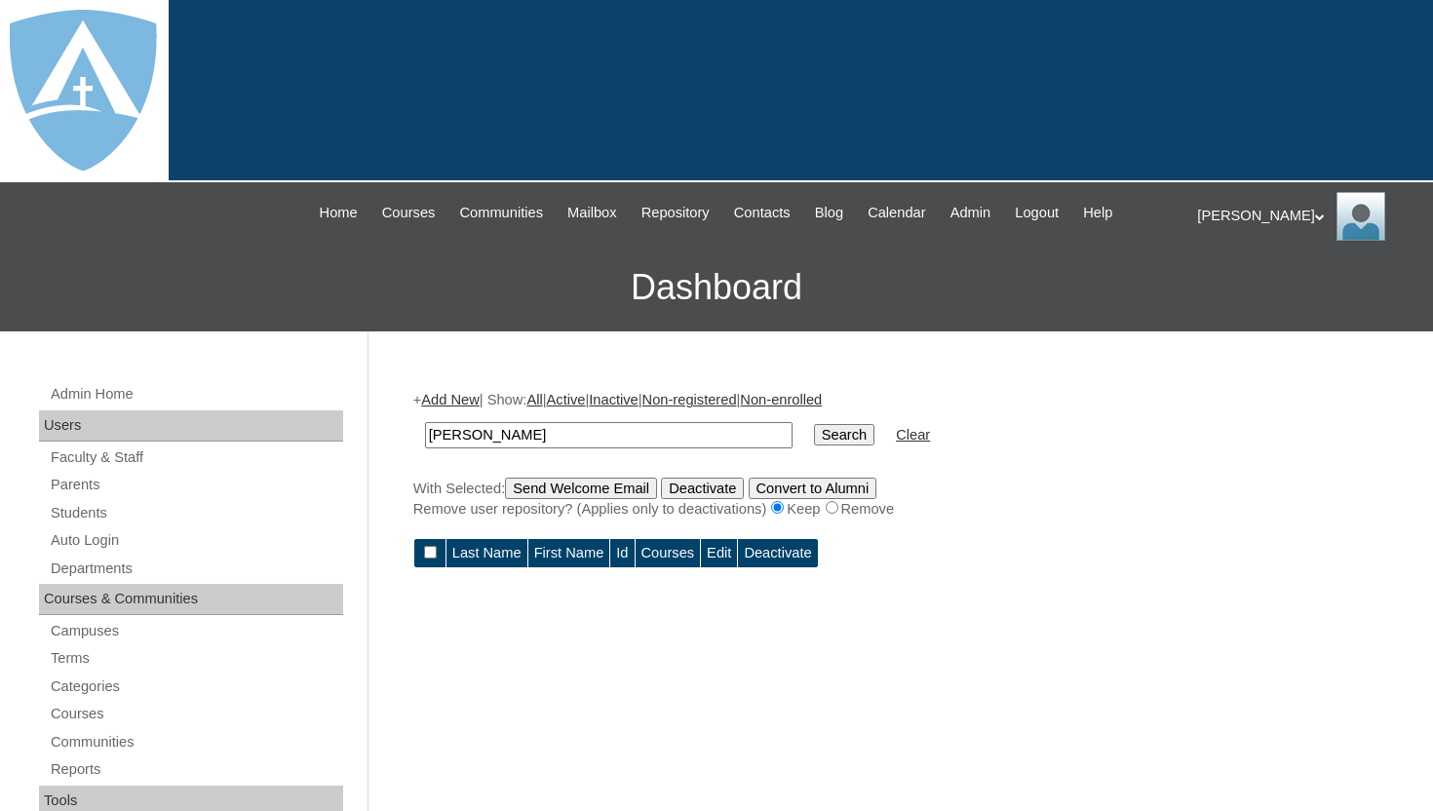
click at [580, 423] on input "ethan rodrig" at bounding box center [608, 435] width 367 height 26
click at [538, 437] on input "ethan rodrig" at bounding box center [608, 435] width 367 height 26
type input "ethan rodriguez"
click at [822, 438] on input "Search" at bounding box center [844, 434] width 60 height 21
click at [671, 443] on input "[PERSON_NAME]" at bounding box center [608, 435] width 367 height 26
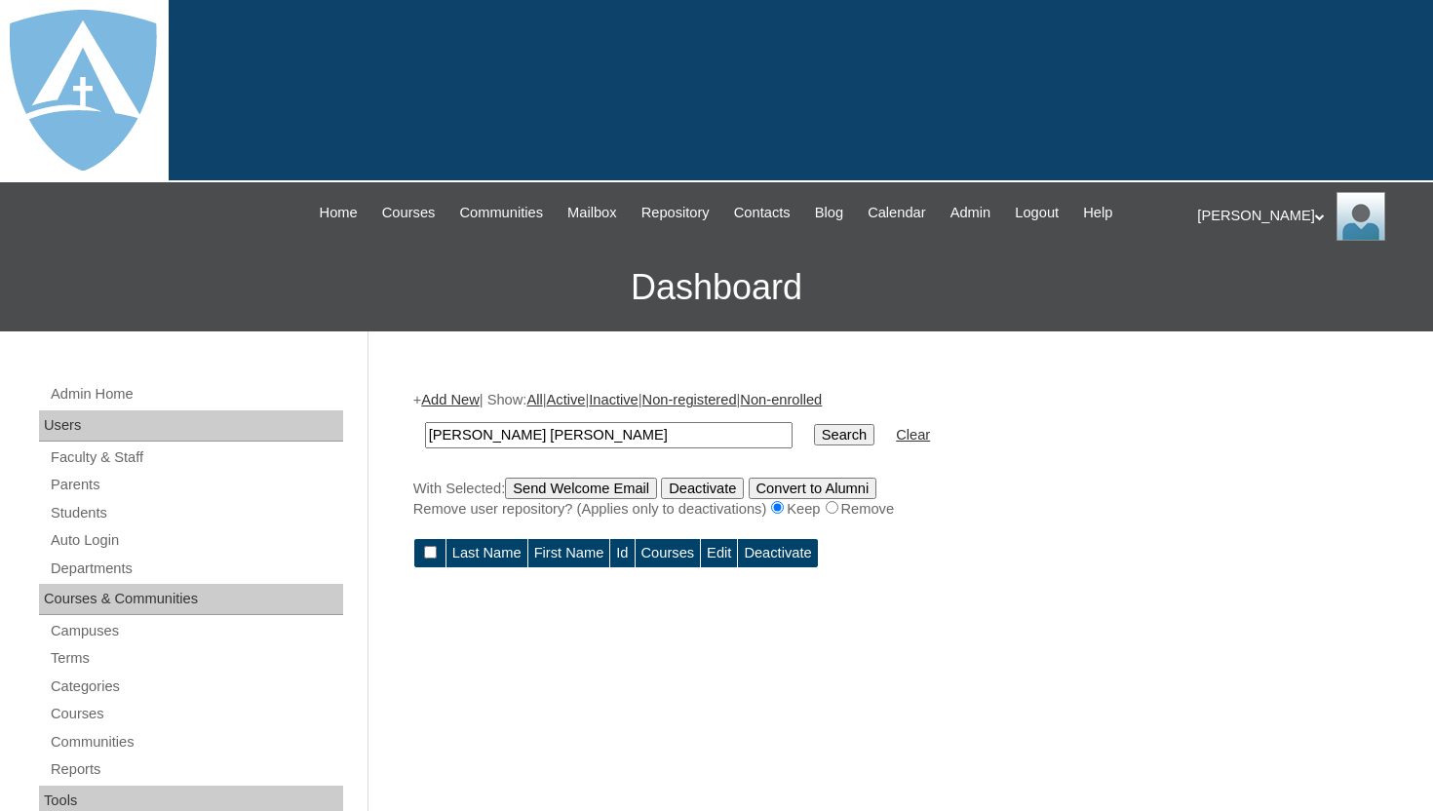
type input "[PERSON_NAME]"
click at [845, 435] on input "Search" at bounding box center [844, 434] width 60 height 21
click at [694, 436] on input "[PERSON_NAME]" at bounding box center [608, 435] width 367 height 26
type input "[PERSON_NAME]"
click at [831, 440] on input "Search" at bounding box center [844, 434] width 60 height 21
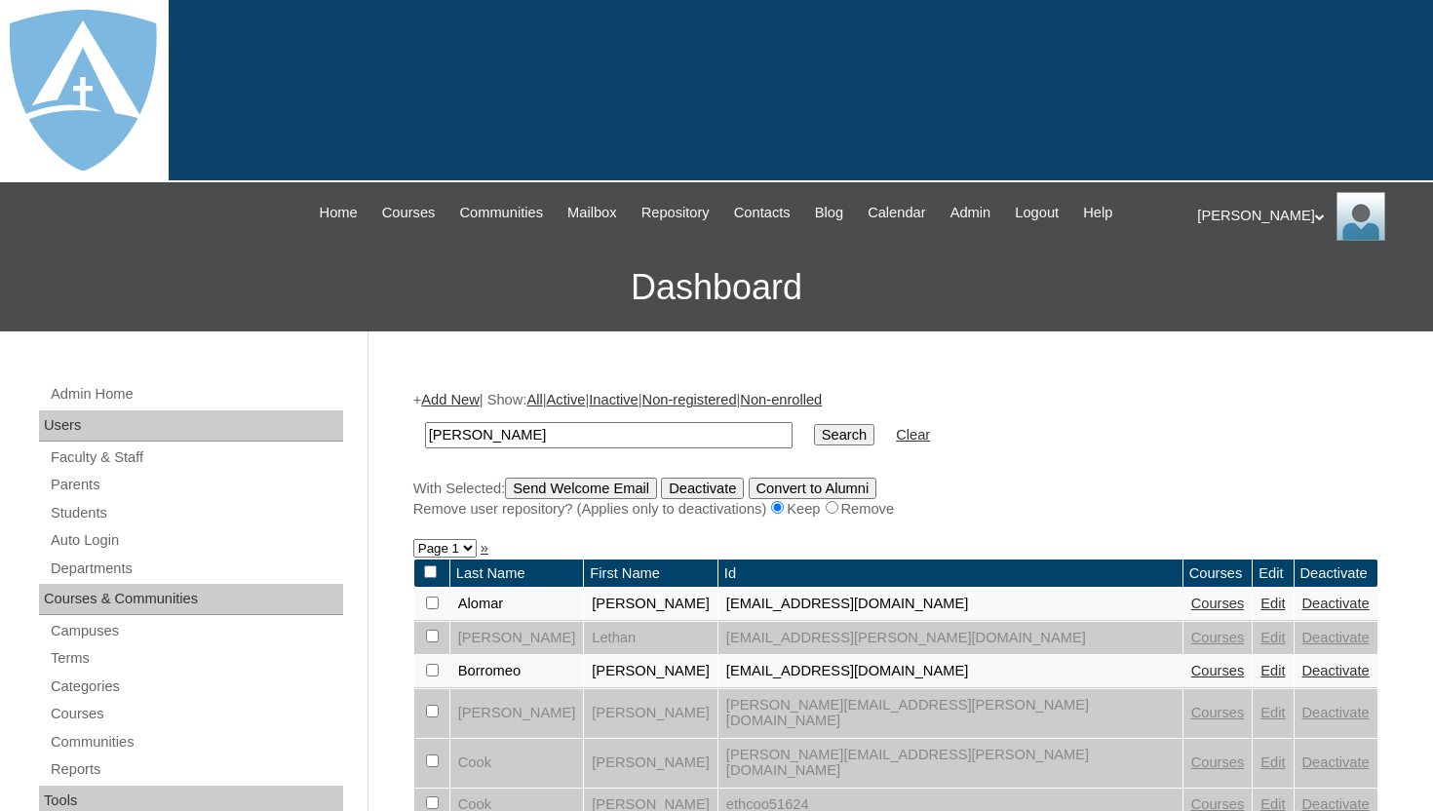
click at [1130, 468] on div "+ Add New | Show: All | Active | Inactive | Non-registered | Non-enrolled ethan…" at bounding box center [895, 454] width 965 height 129
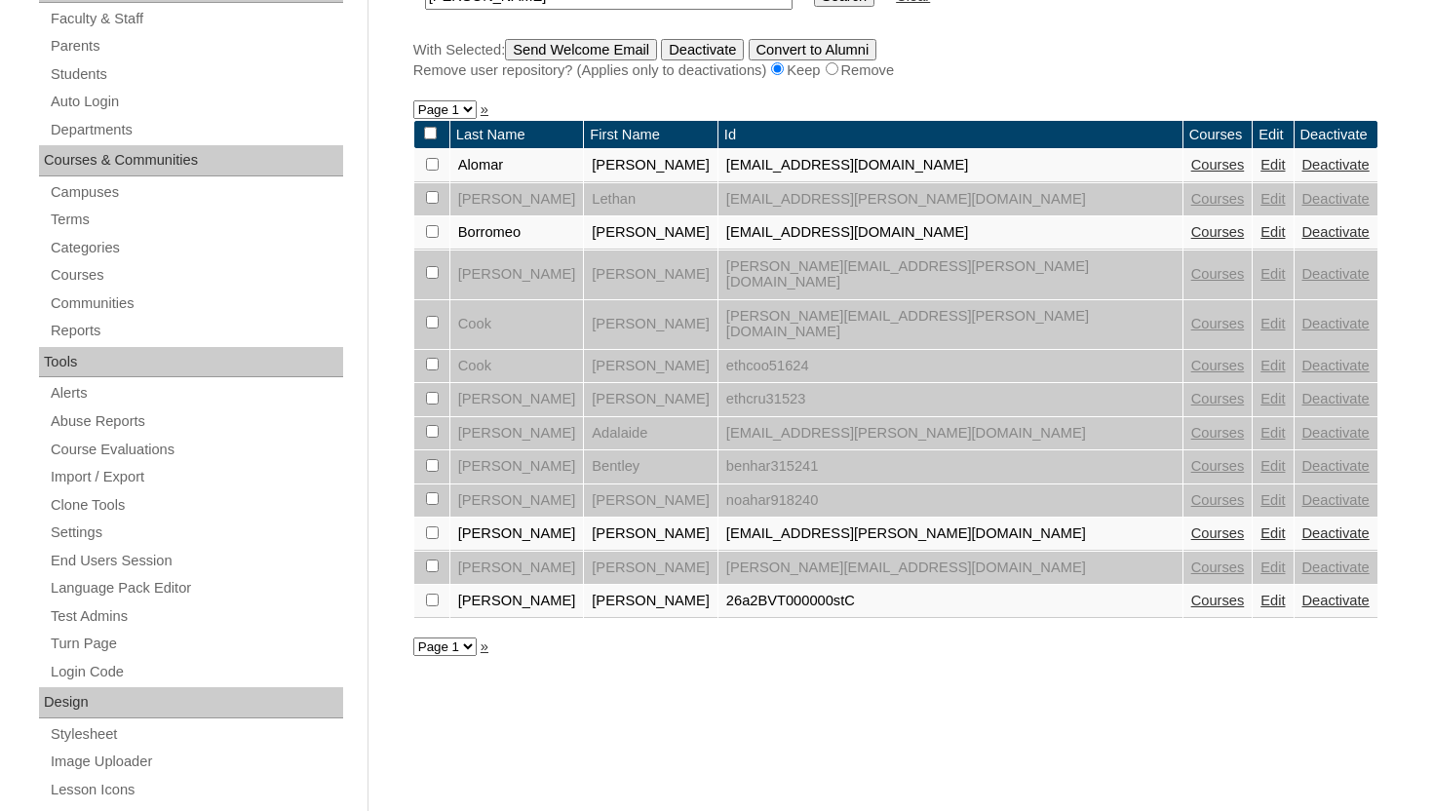
scroll to position [468, 0]
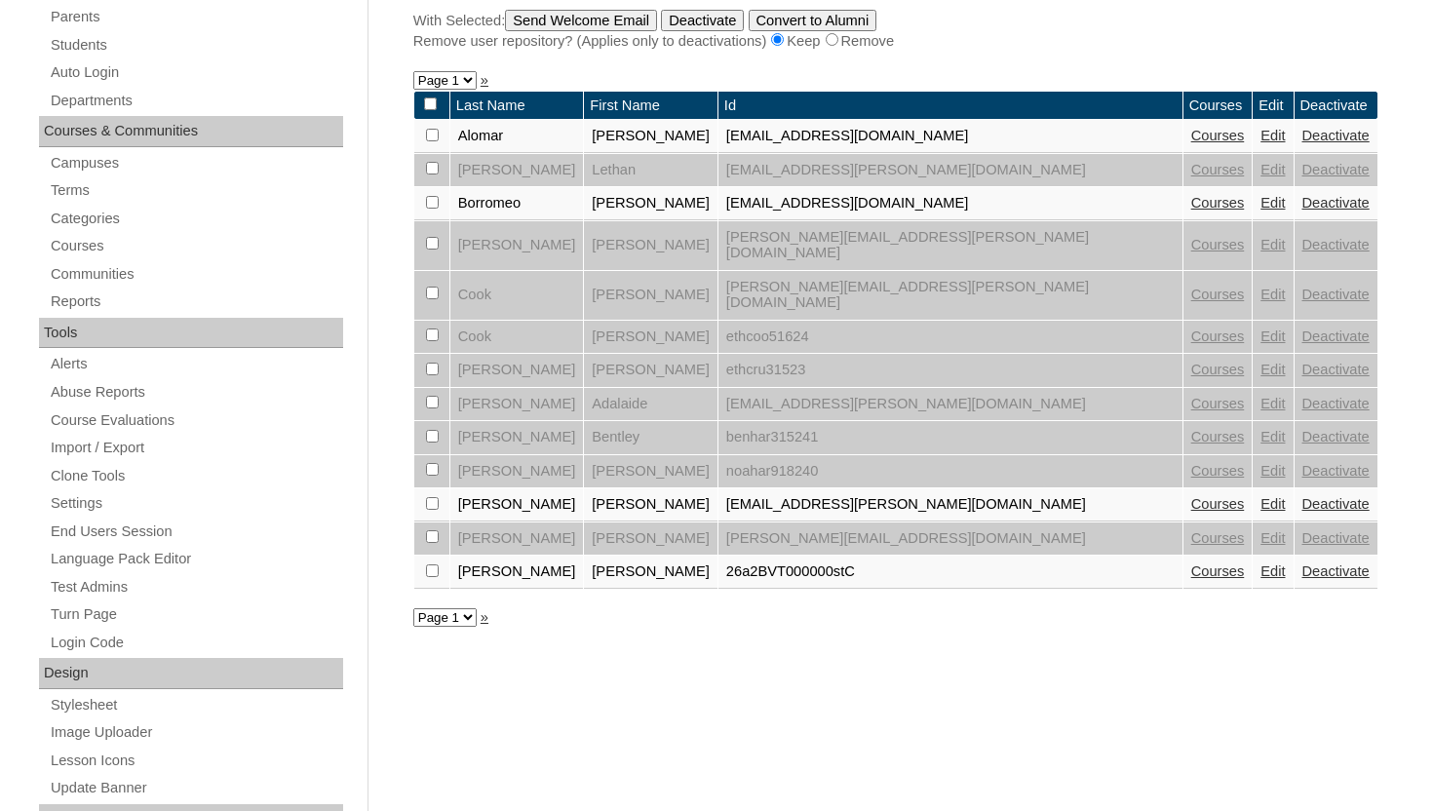
click at [1191, 563] on link "Courses" at bounding box center [1218, 571] width 54 height 16
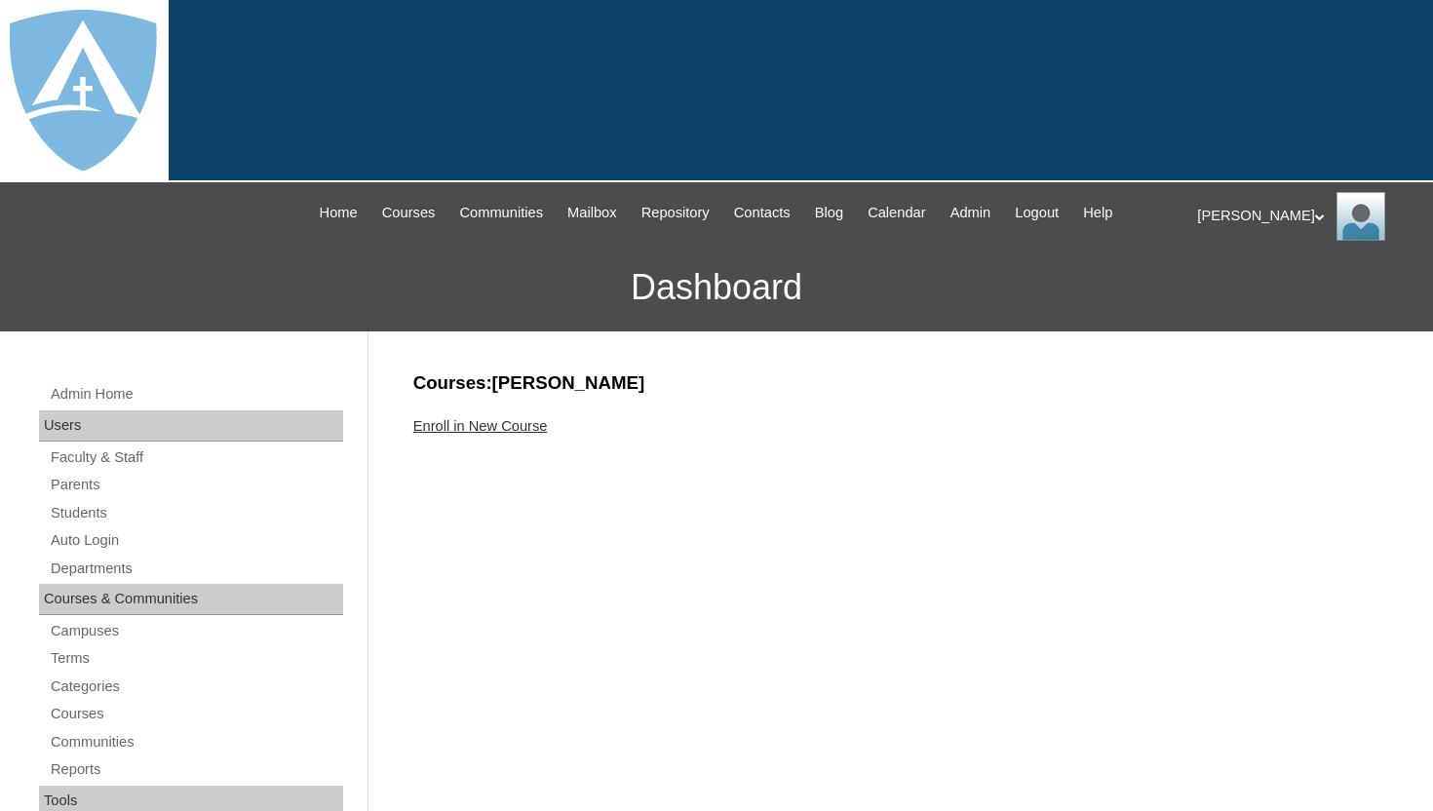
click at [498, 424] on link "Enroll in New Course" at bounding box center [480, 426] width 134 height 16
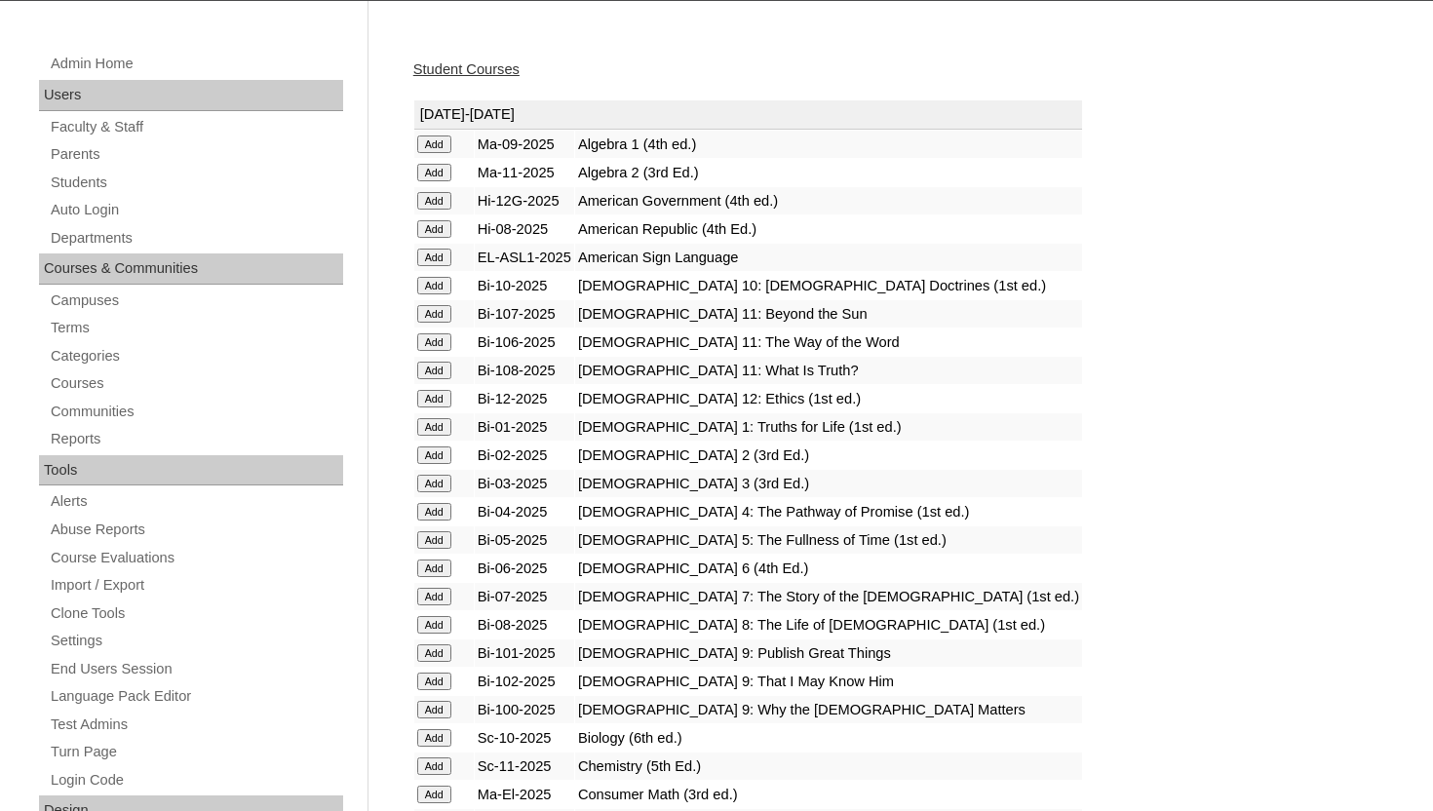
scroll to position [390, 0]
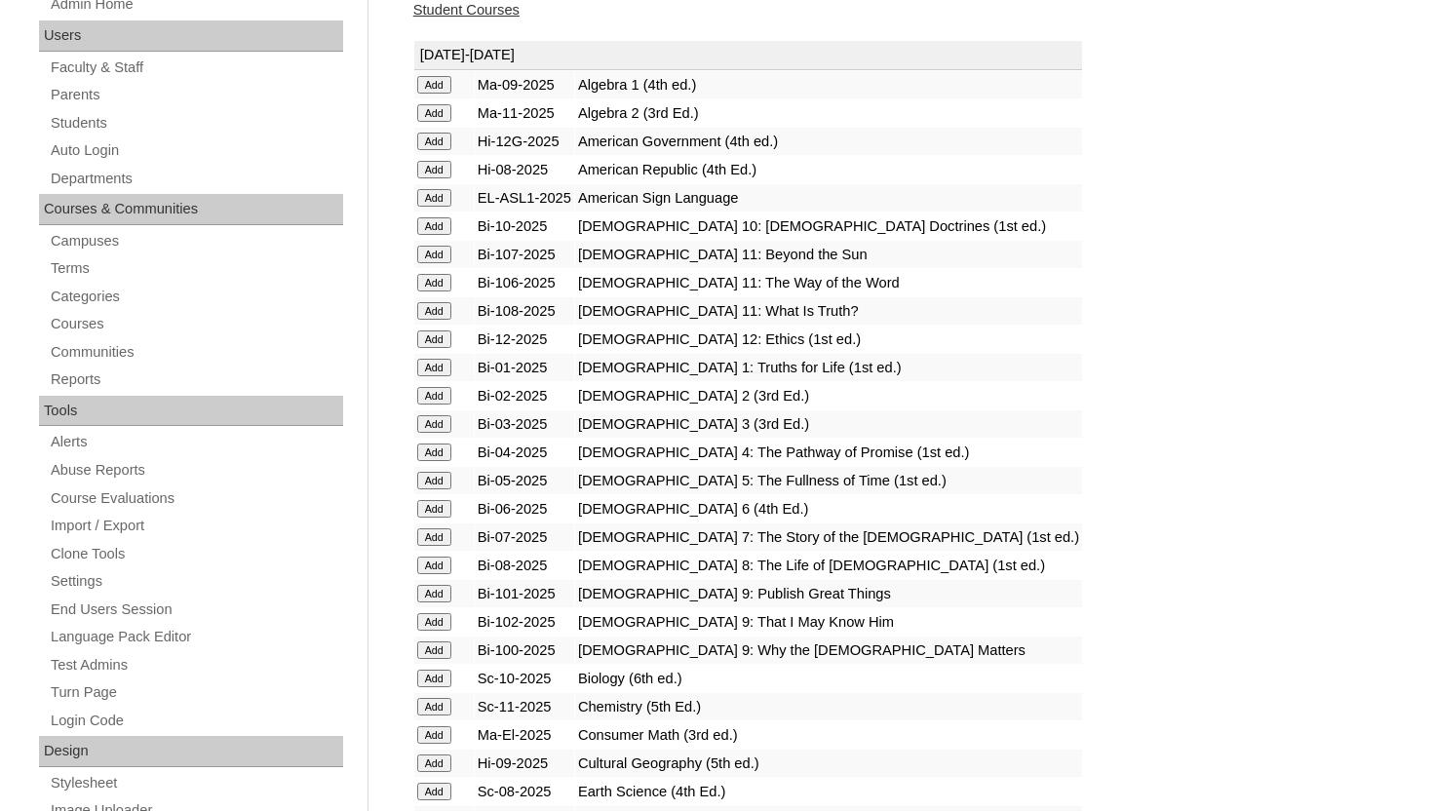
click at [427, 79] on input "Add" at bounding box center [434, 85] width 34 height 18
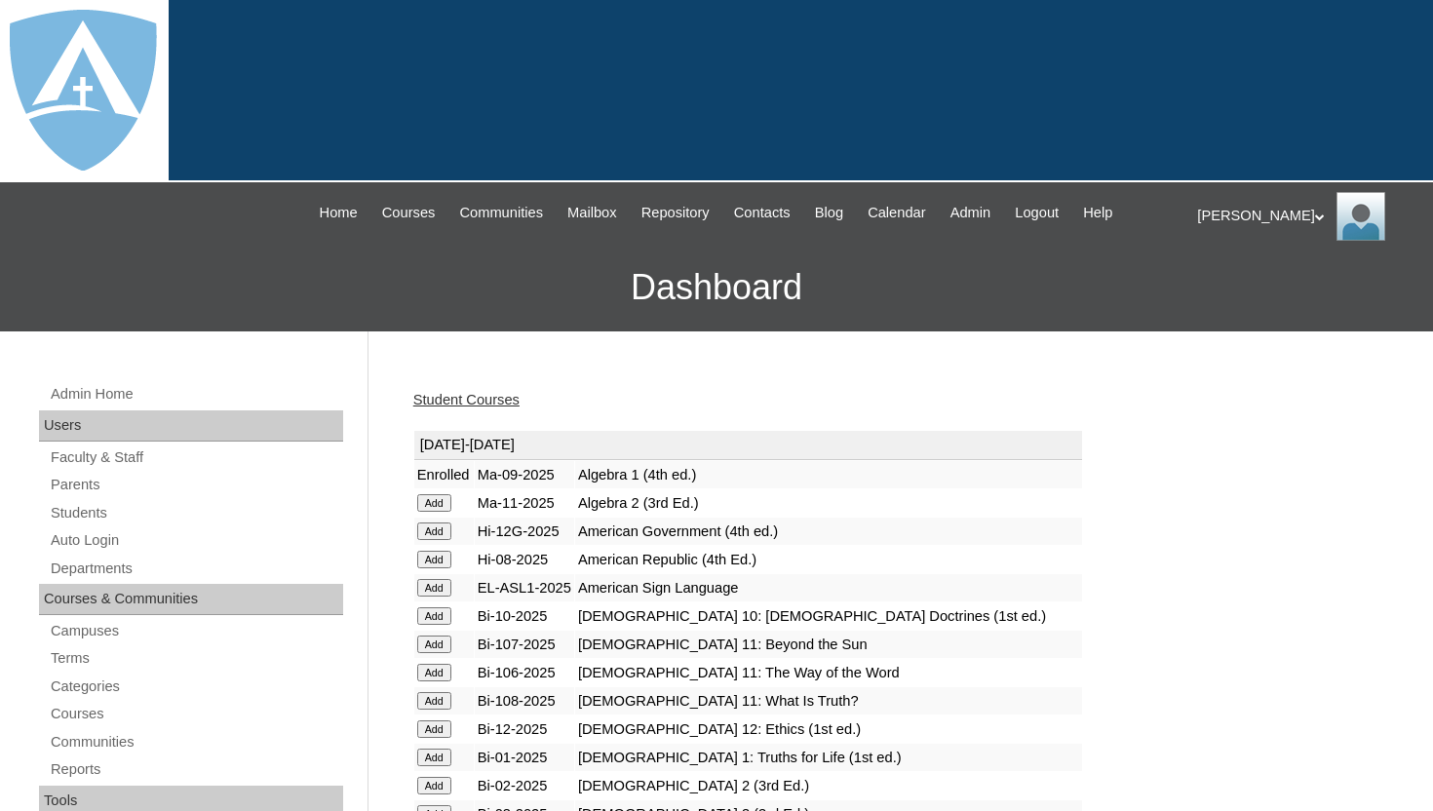
click at [540, 287] on h3 "Dashboard" at bounding box center [716, 288] width 1413 height 88
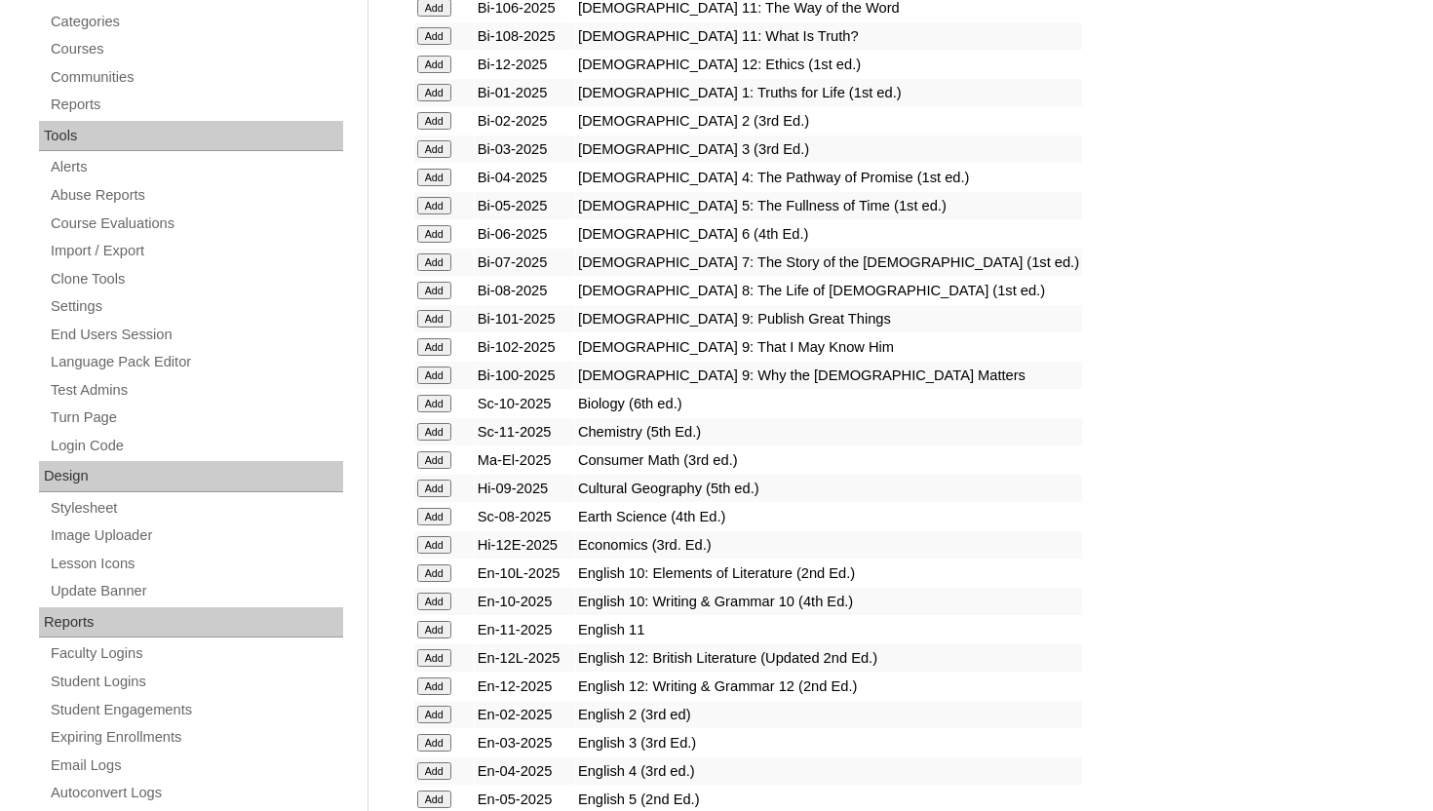
scroll to position [702, 0]
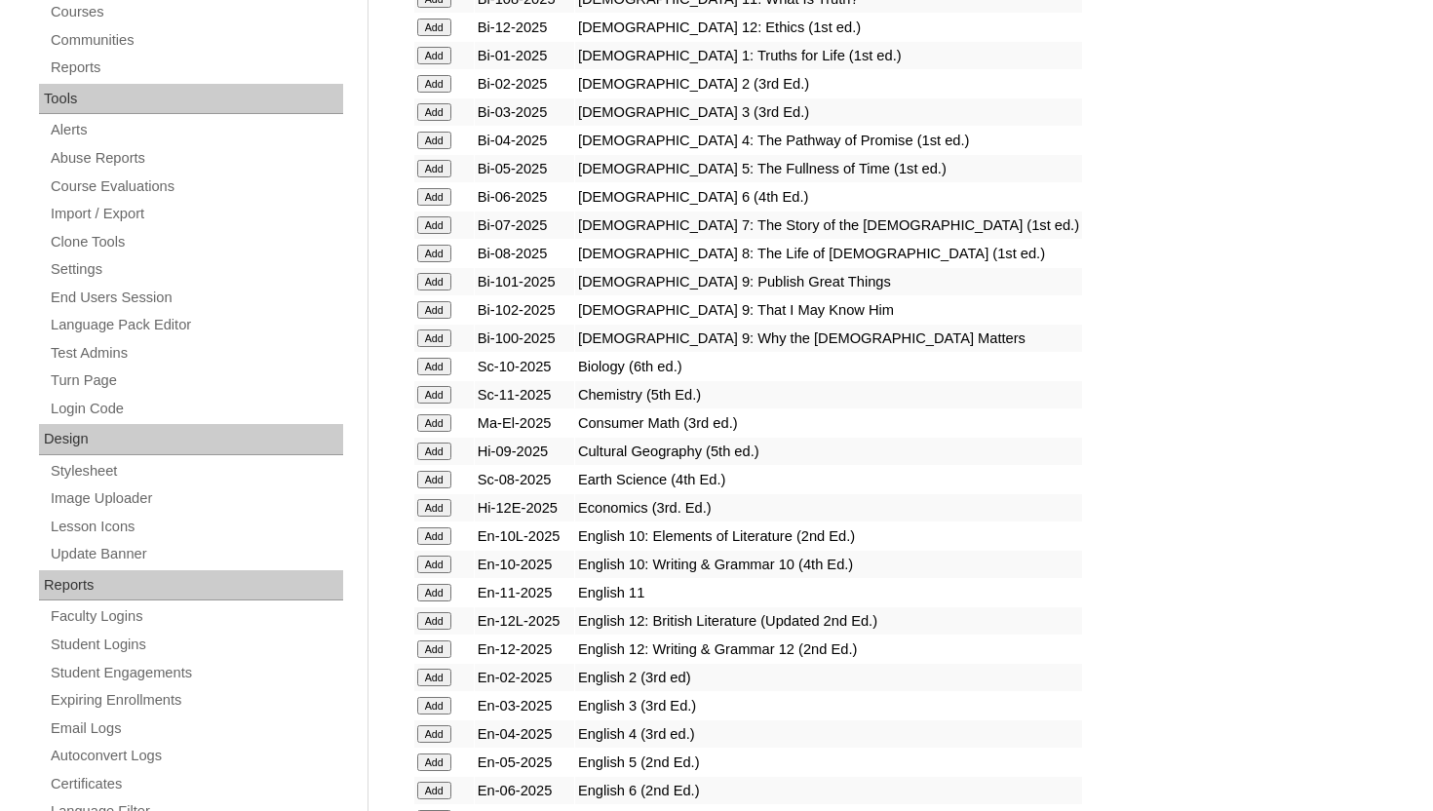
click at [437, 225] on input "Add" at bounding box center [434, 225] width 34 height 18
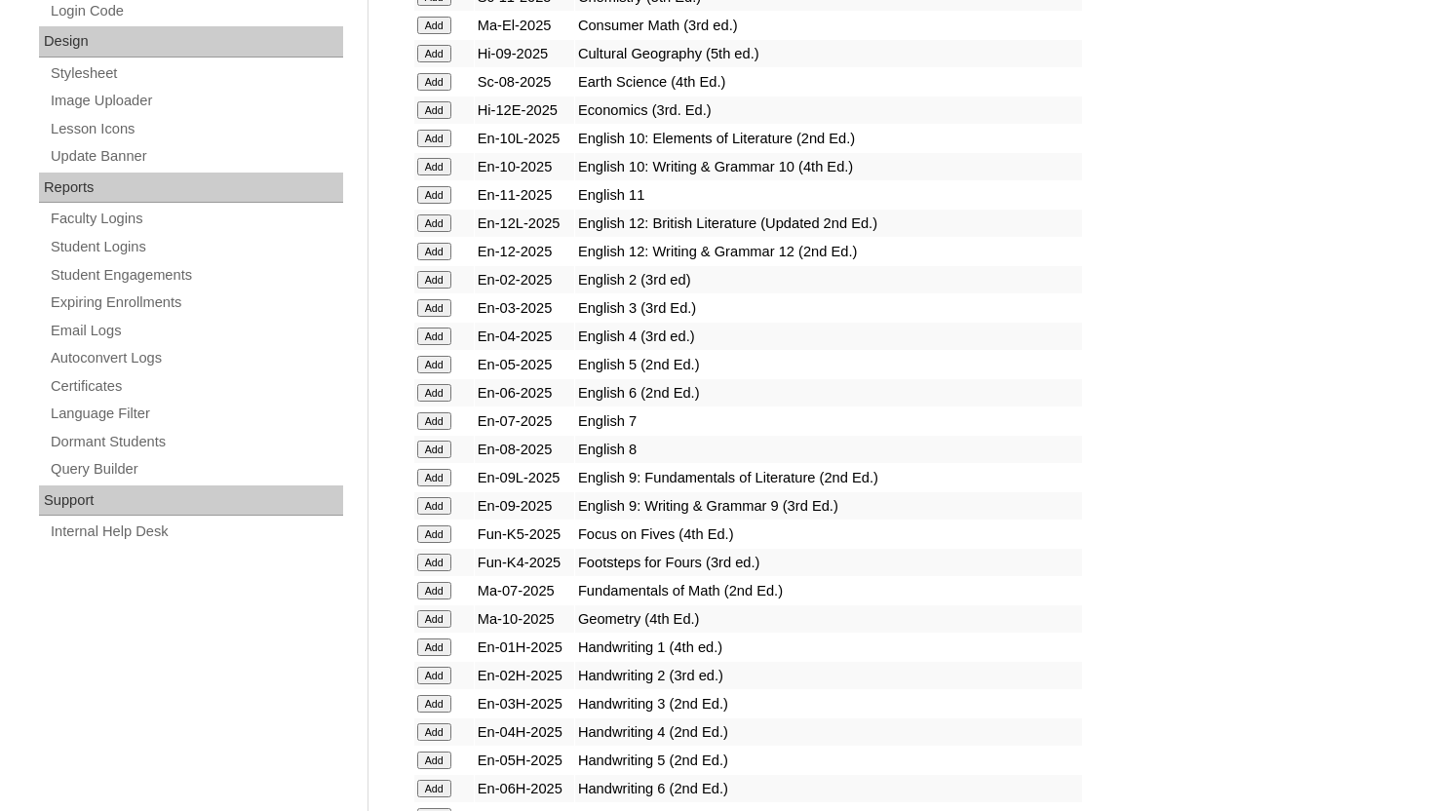
scroll to position [1130, 0]
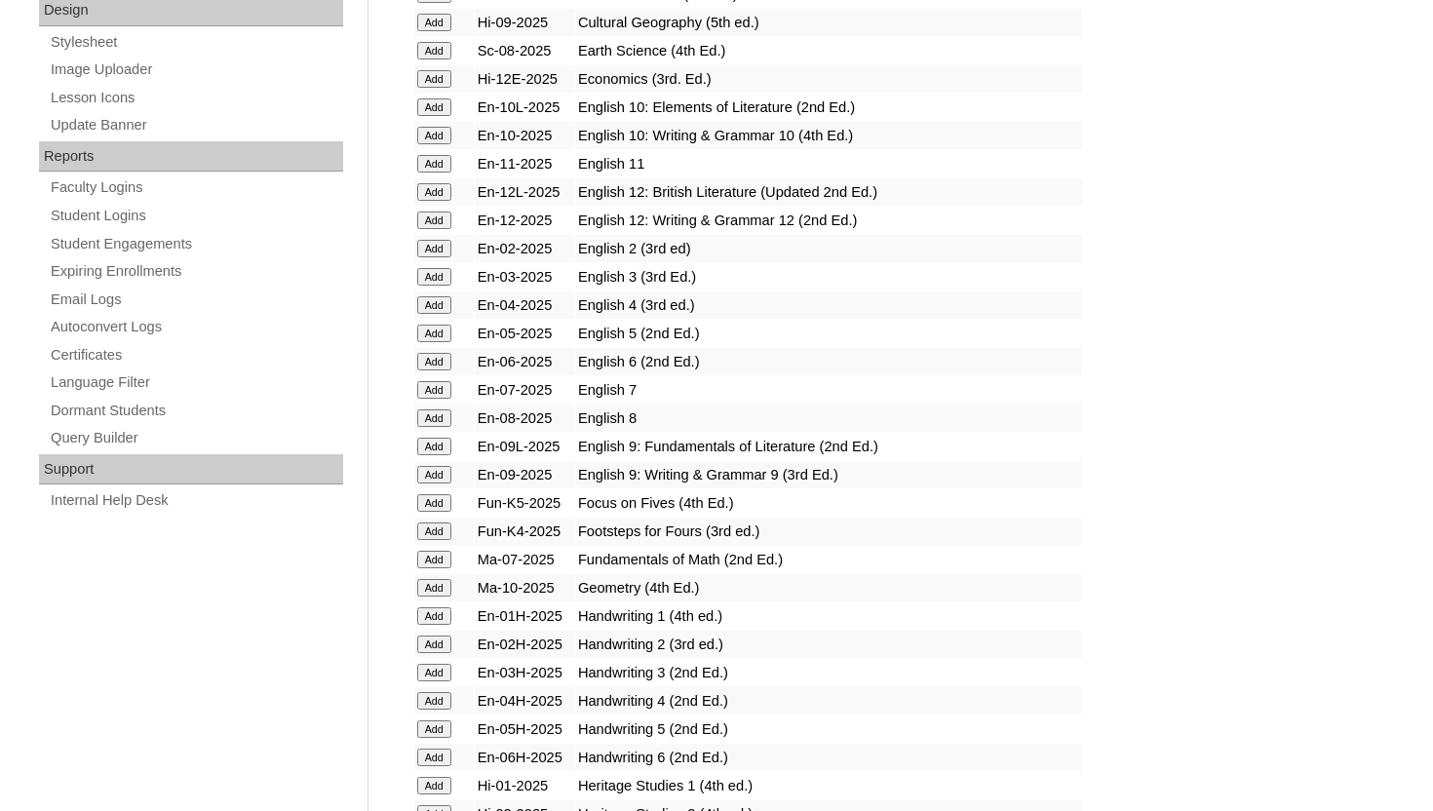
click at [430, 388] on input "Add" at bounding box center [434, 390] width 34 height 18
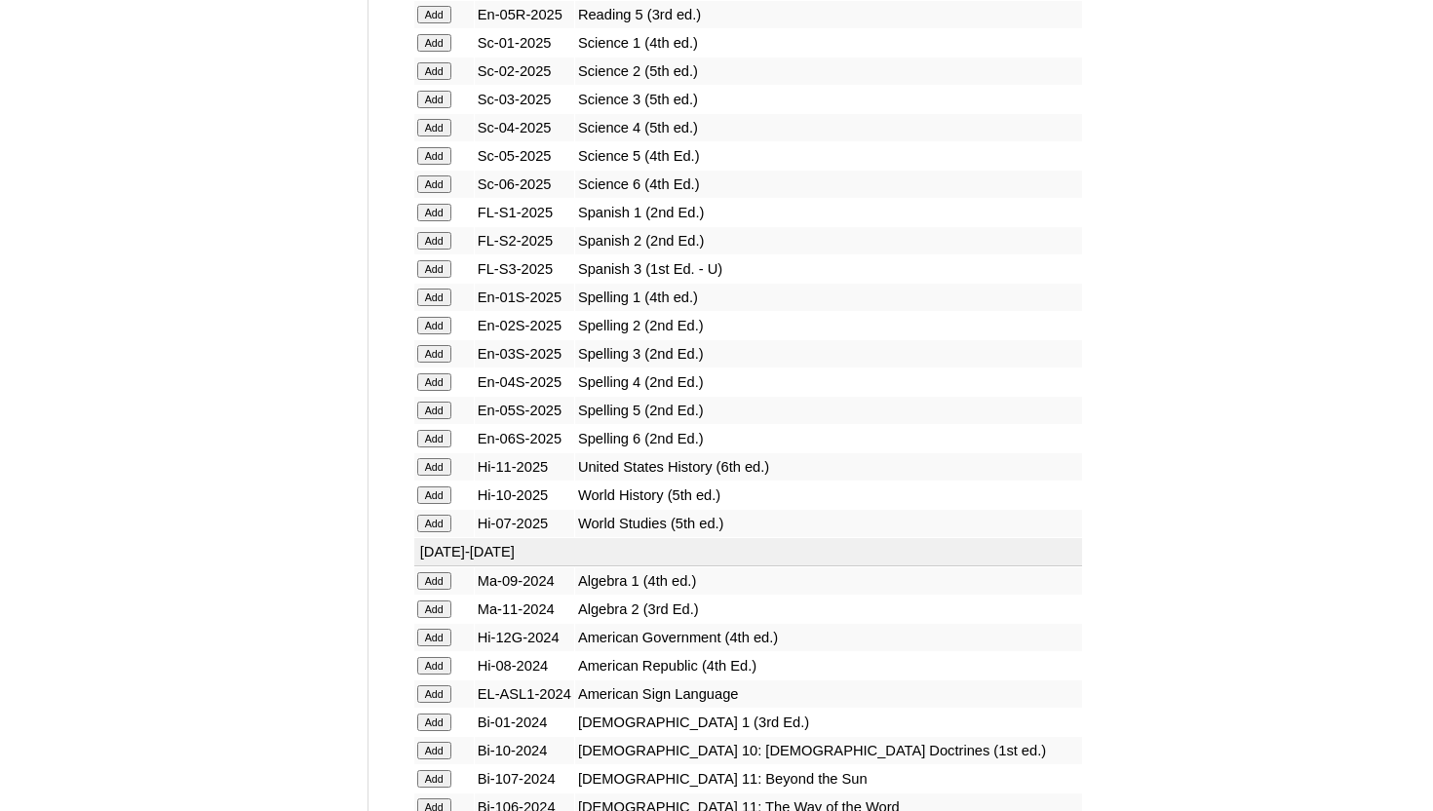
scroll to position [2612, 0]
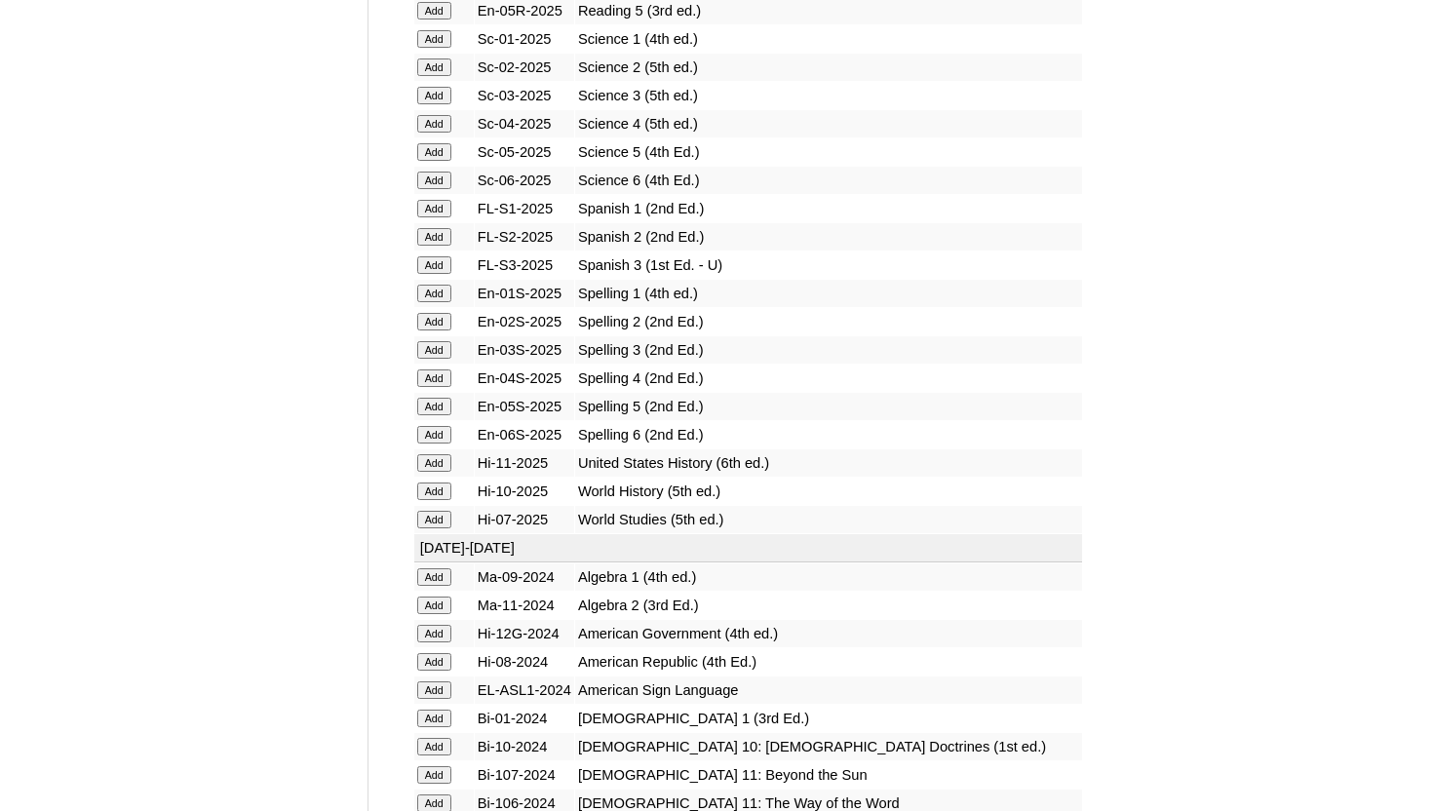
click at [437, 518] on input "Add" at bounding box center [434, 520] width 34 height 18
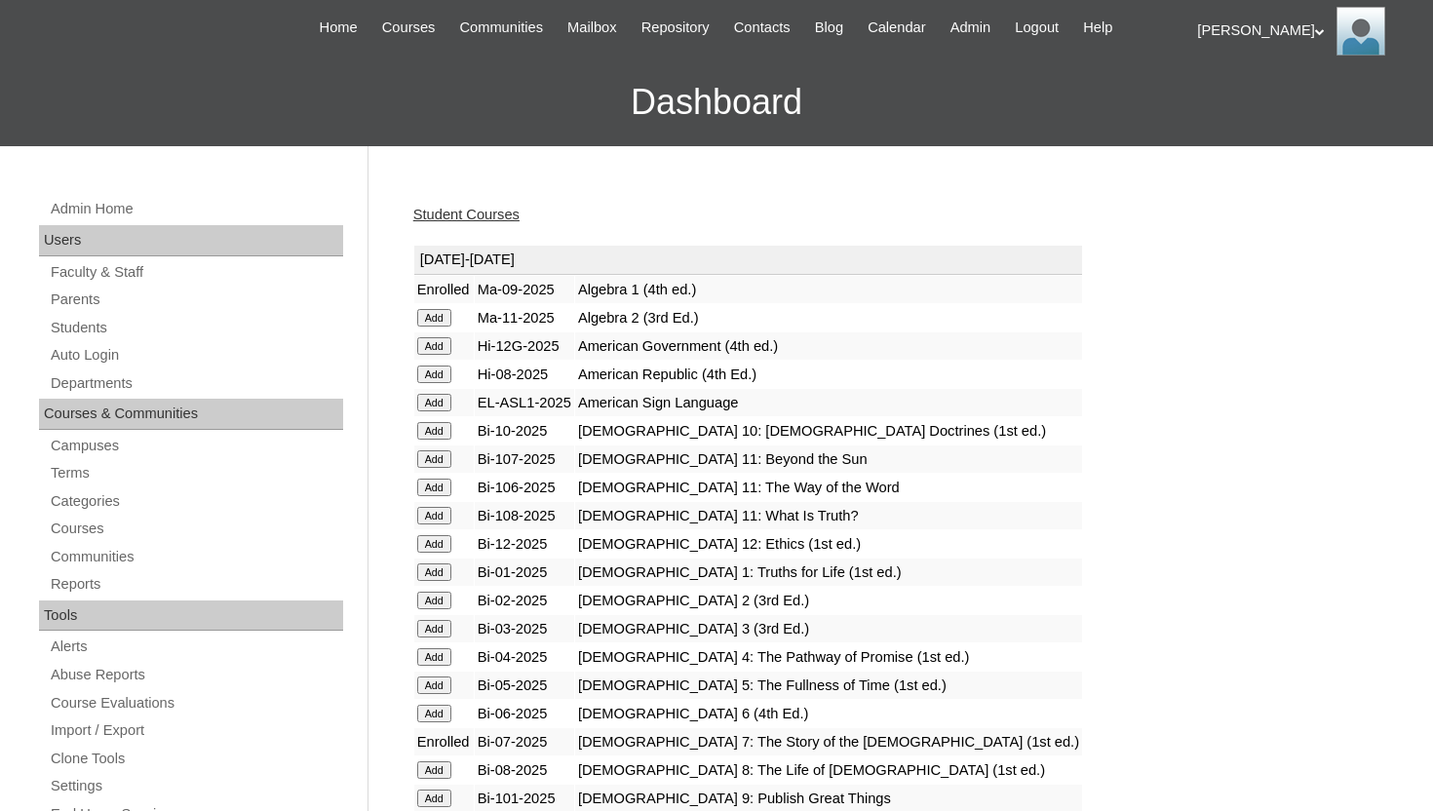
scroll to position [117, 0]
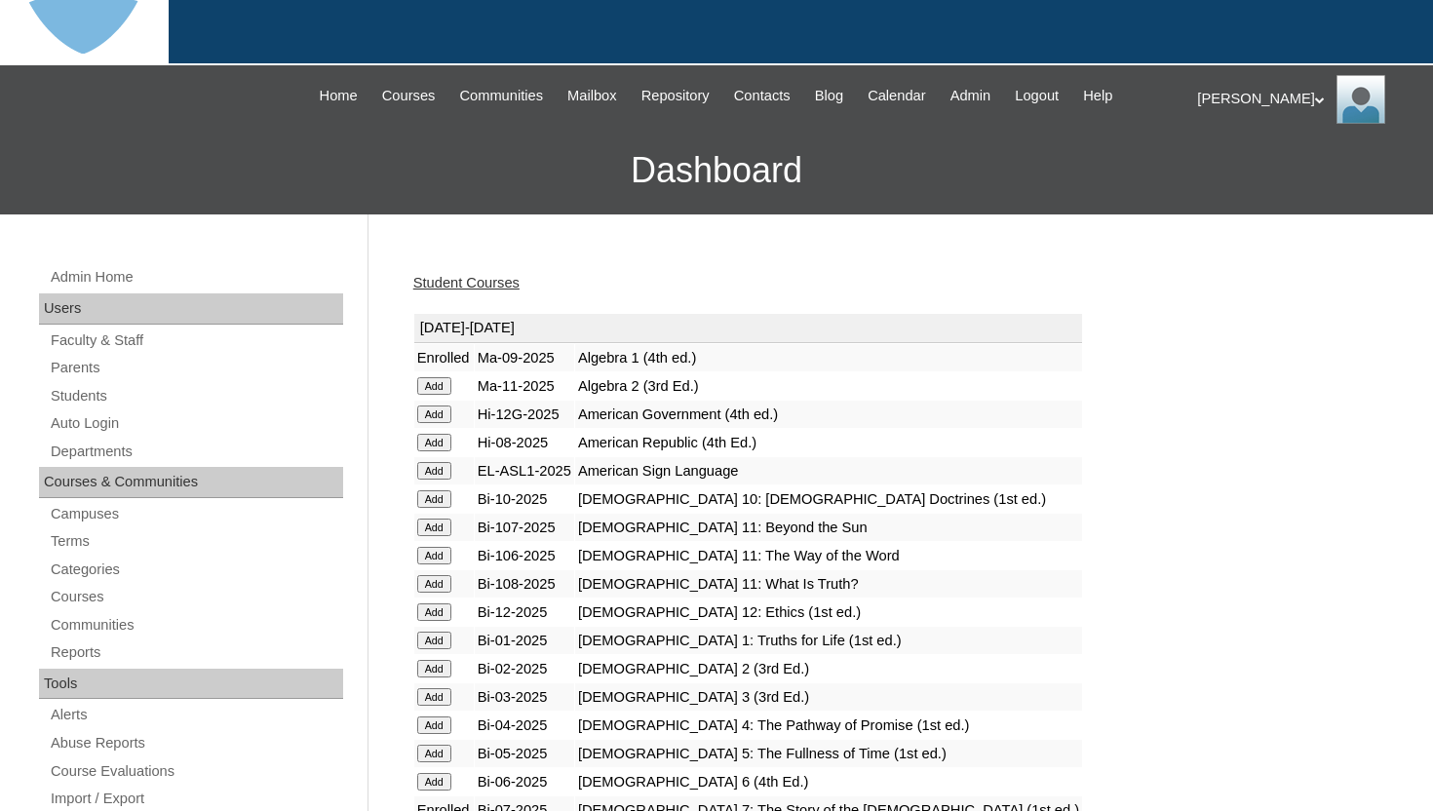
click at [486, 280] on link "Student Courses" at bounding box center [466, 283] width 106 height 16
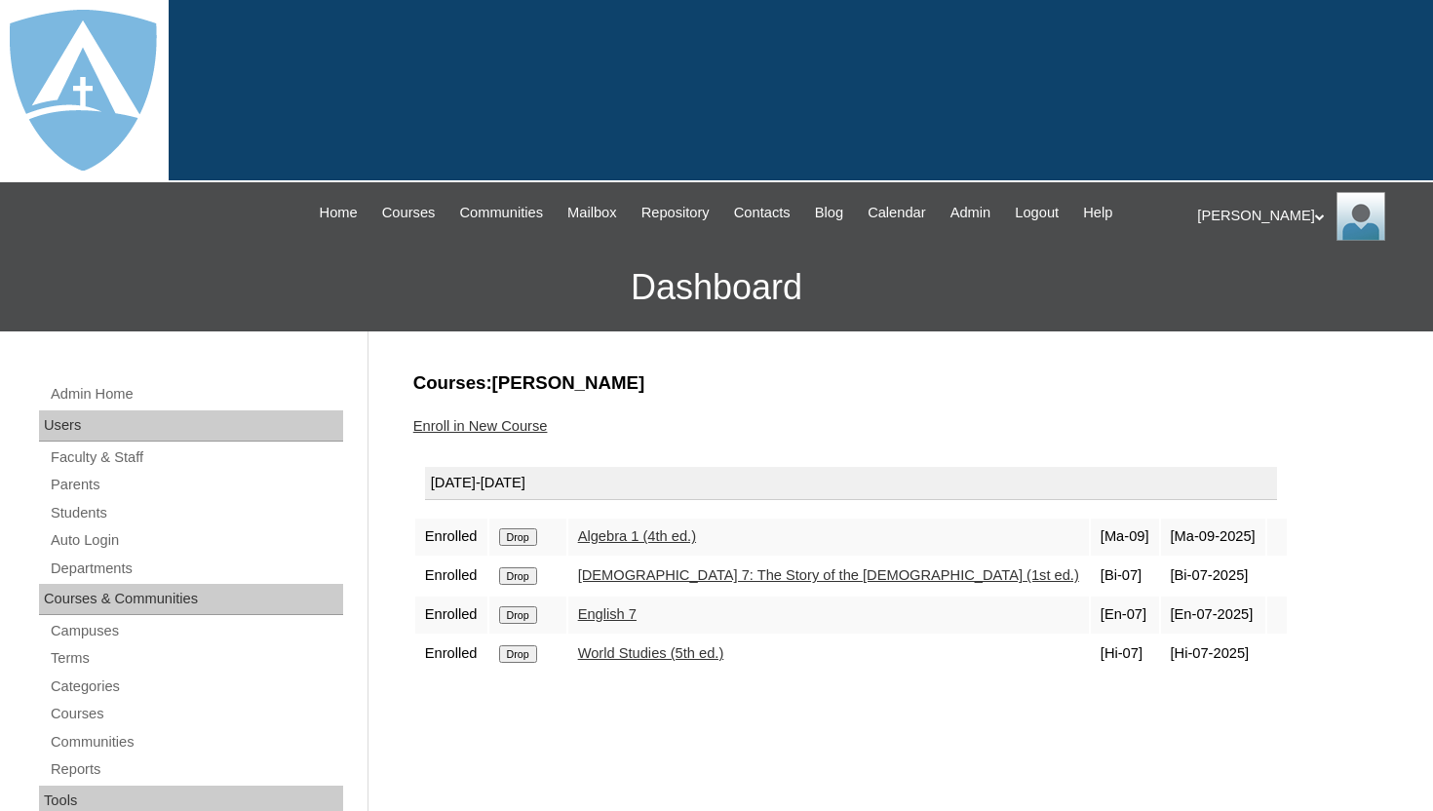
click at [486, 425] on link "Enroll in New Course" at bounding box center [480, 426] width 134 height 16
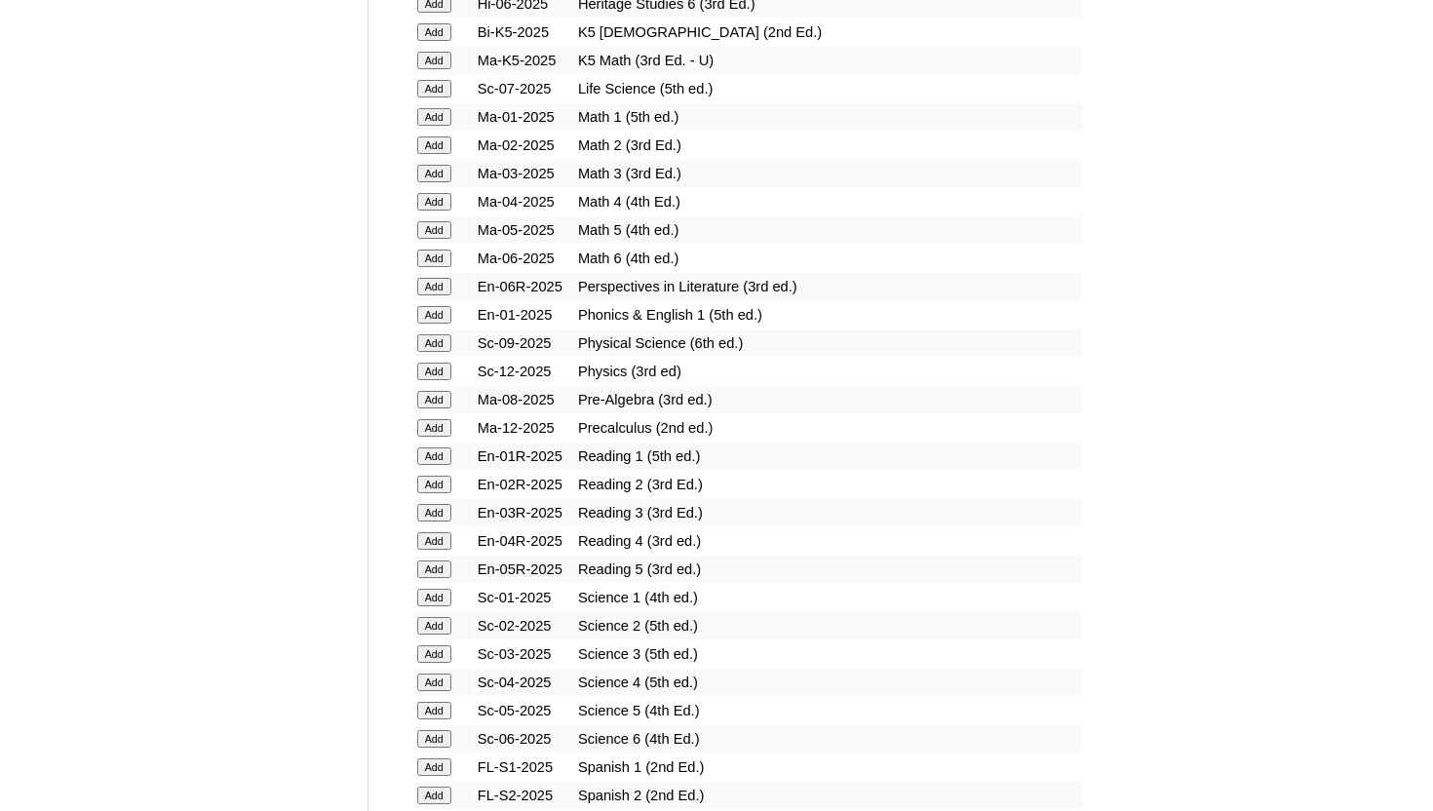
scroll to position [2066, 0]
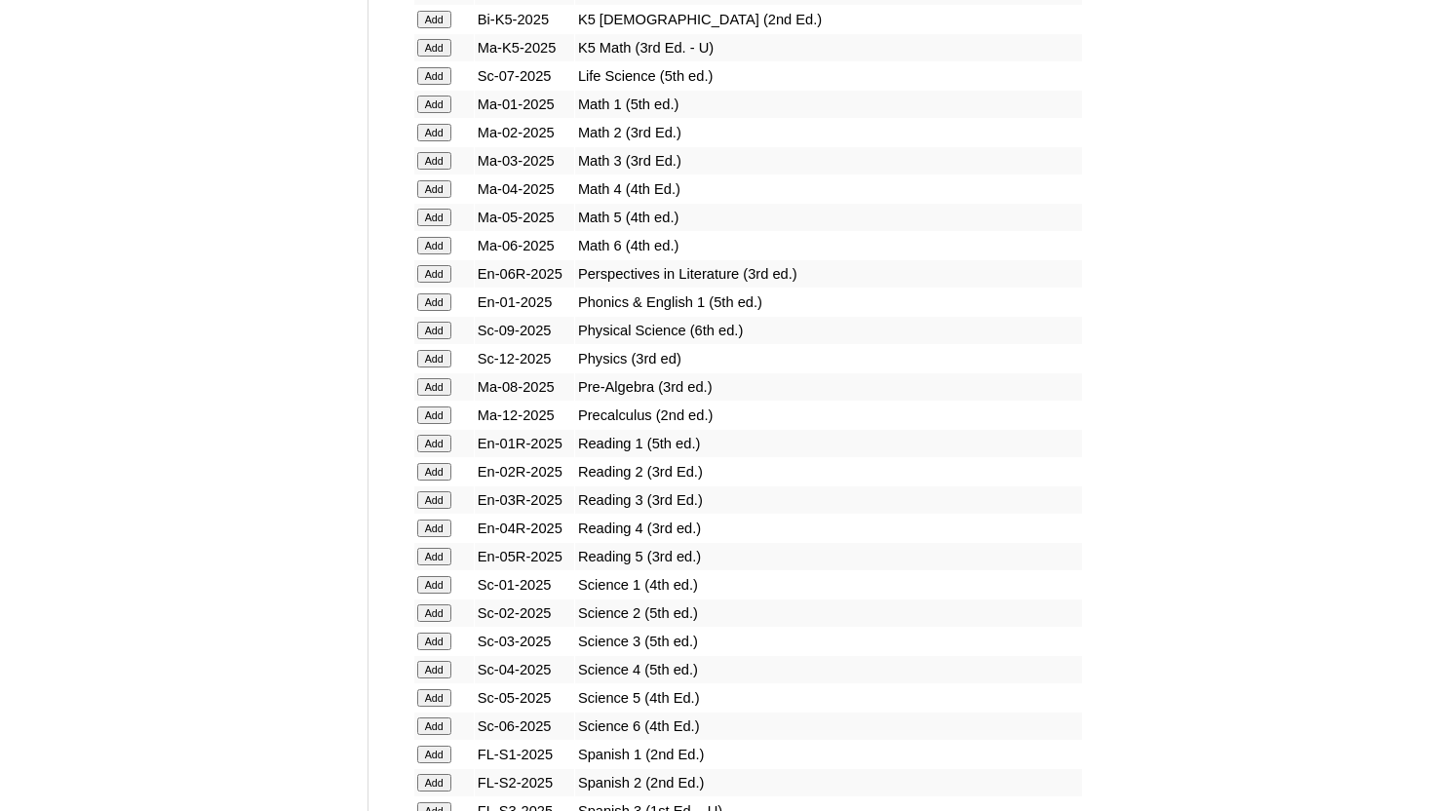
click at [428, 331] on input "Add" at bounding box center [434, 331] width 34 height 18
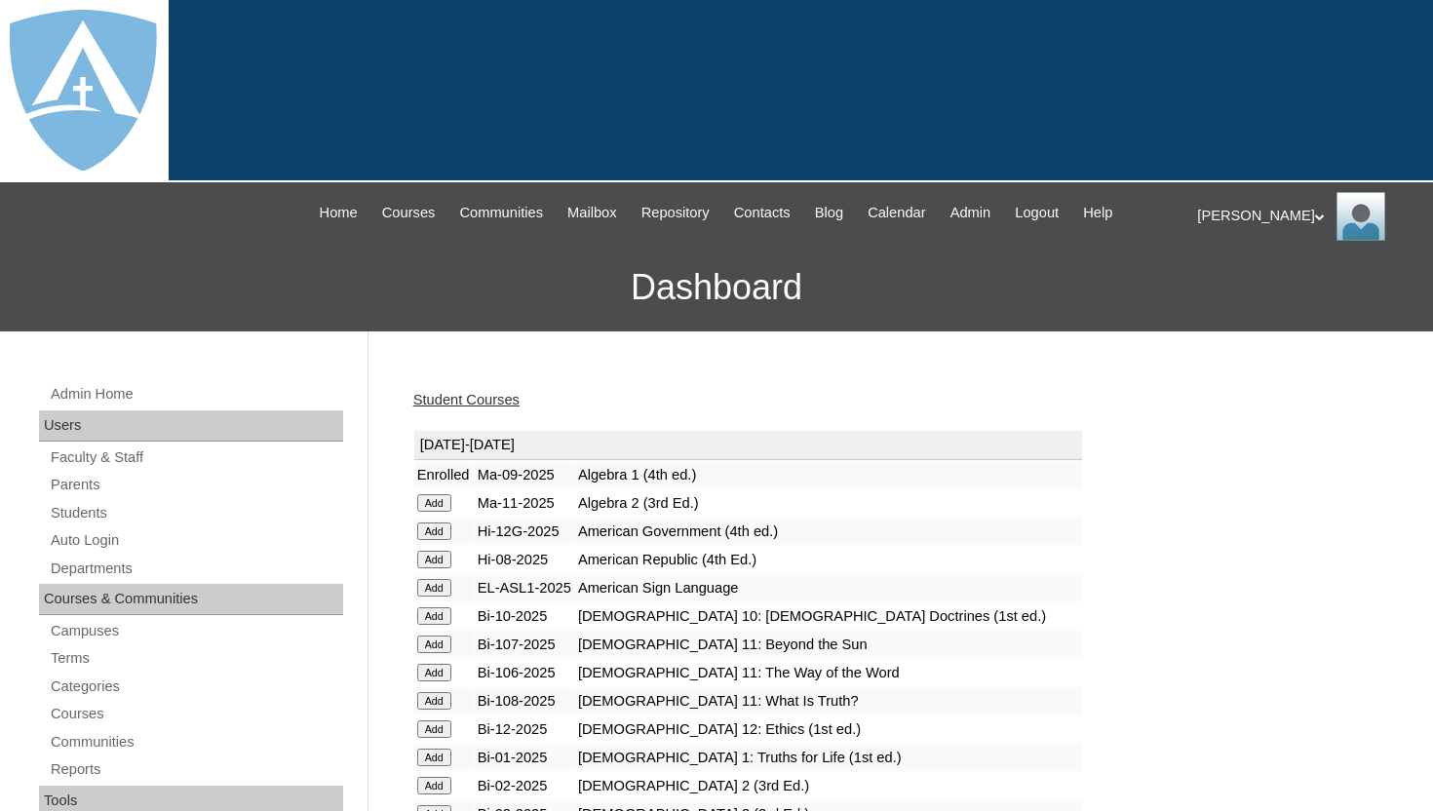
click at [503, 397] on link "Student Courses" at bounding box center [466, 400] width 106 height 16
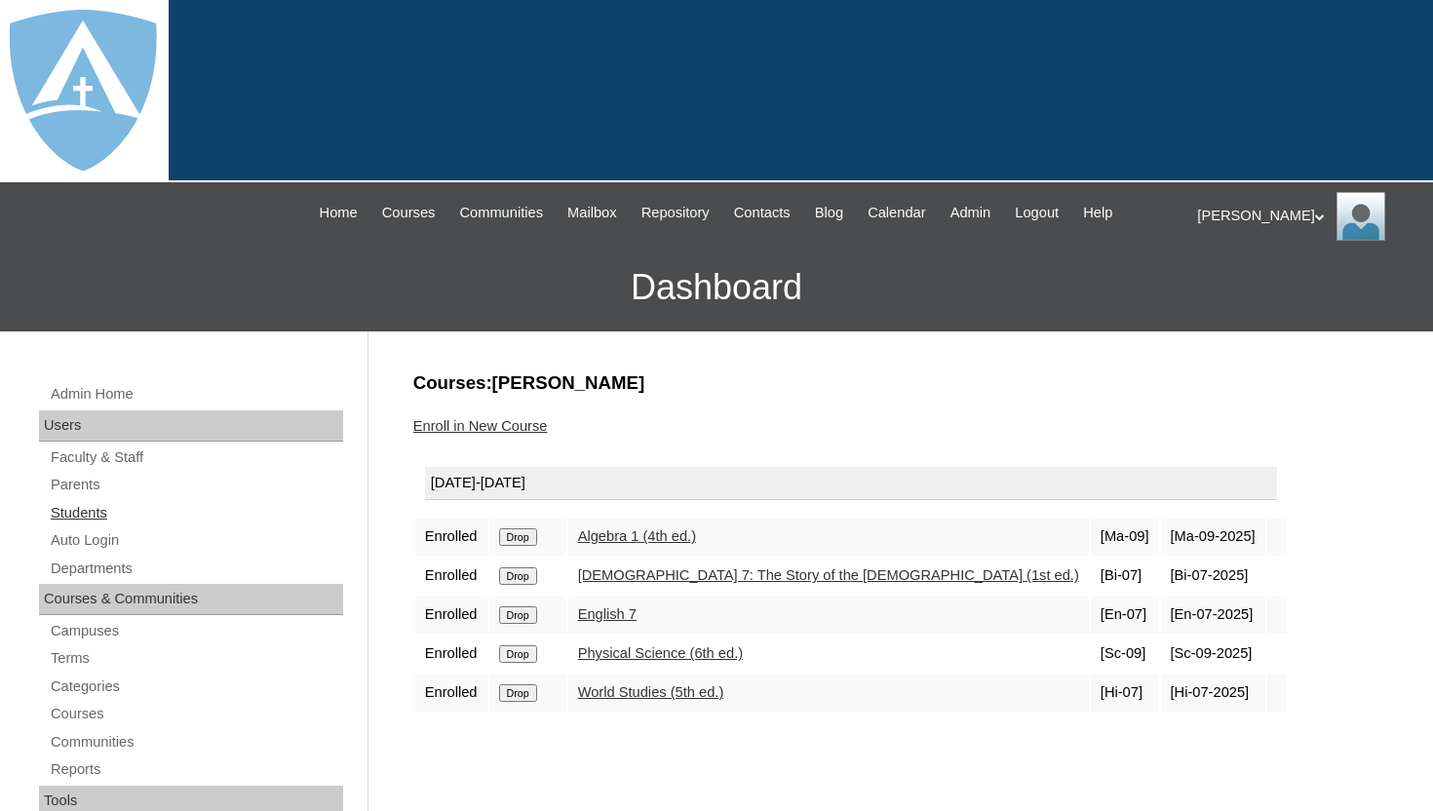
click at [58, 515] on link "Students" at bounding box center [196, 513] width 294 height 24
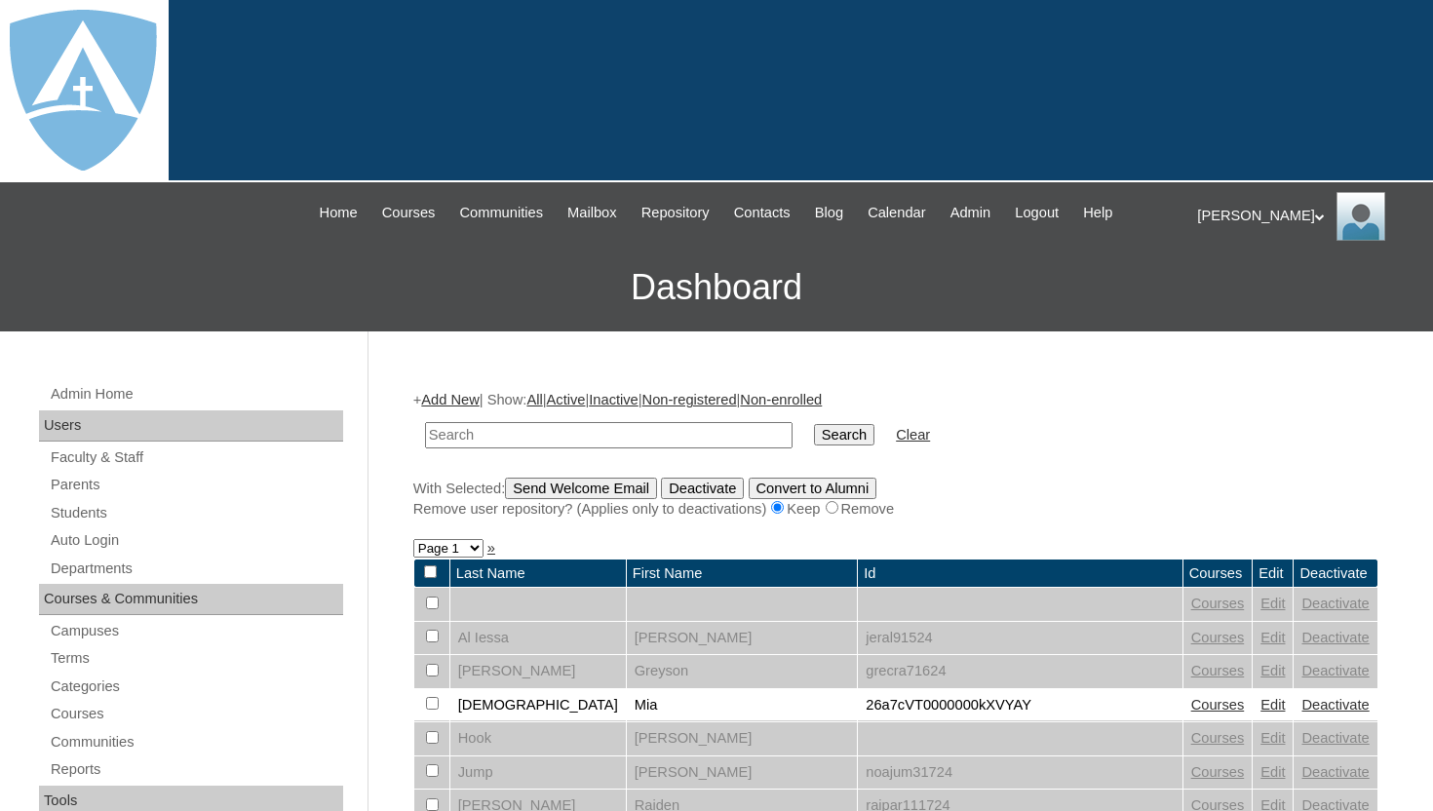
click at [477, 440] on input "text" at bounding box center [608, 435] width 367 height 26
type input "christopher sanchez"
click at [830, 438] on input "Search" at bounding box center [844, 434] width 60 height 21
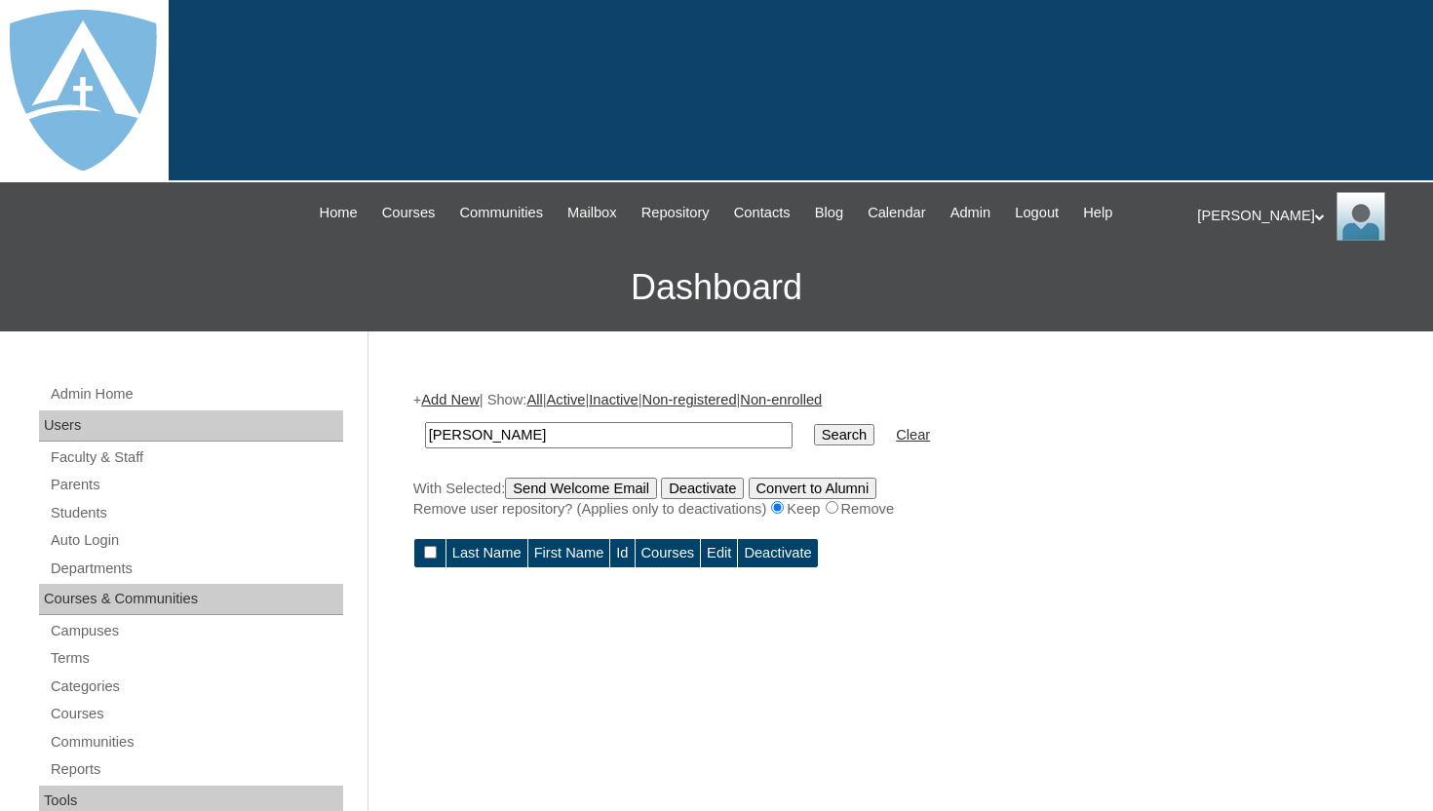
drag, startPoint x: 518, startPoint y: 436, endPoint x: 417, endPoint y: 426, distance: 101.8
click at [417, 427] on td "christopher sanchez" at bounding box center [608, 435] width 387 height 46
type input "anchez"
click at [815, 444] on input "Search" at bounding box center [844, 434] width 60 height 21
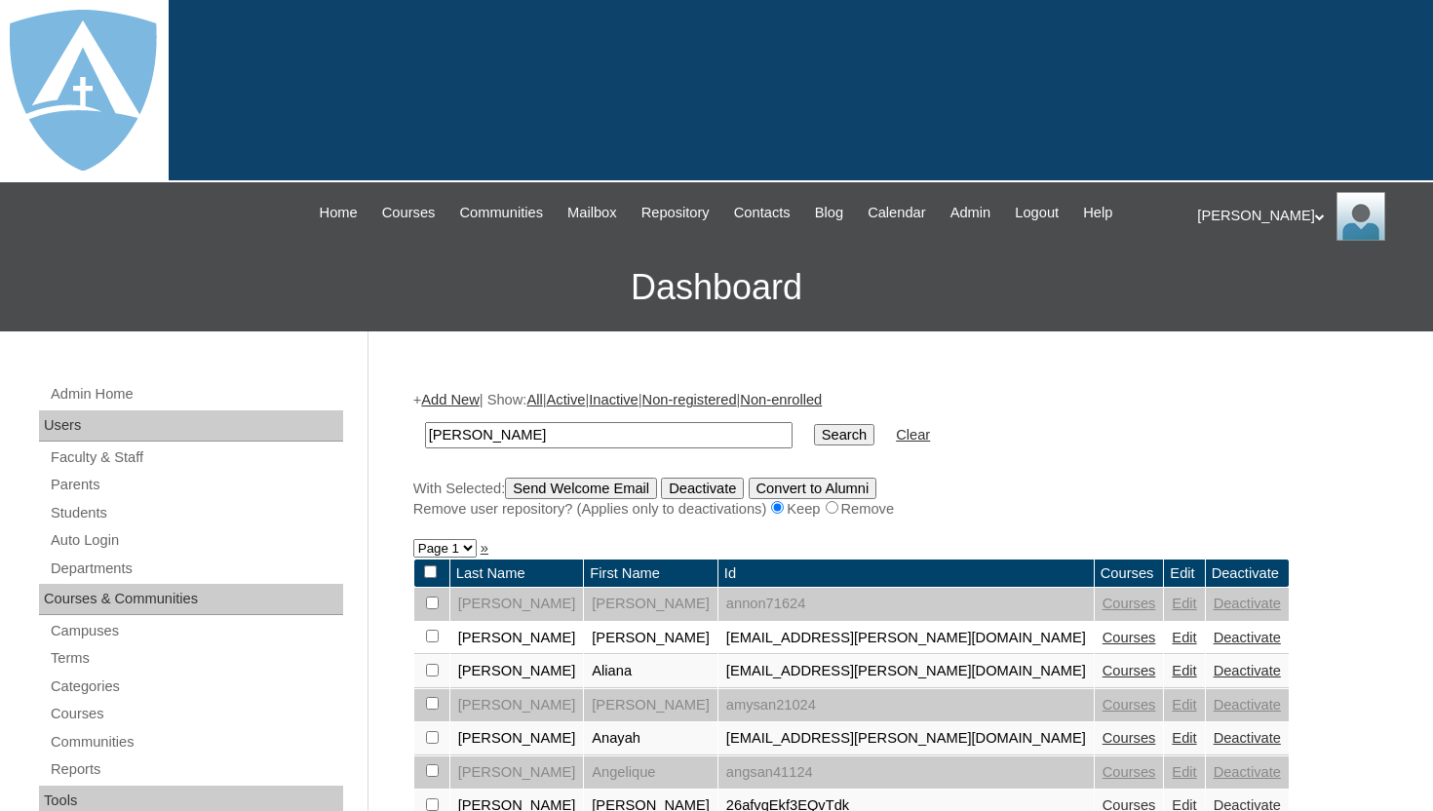
type input "[PERSON_NAME]"
click at [824, 436] on input "Search" at bounding box center [844, 434] width 60 height 21
click at [1129, 449] on form "[PERSON_NAME] Search Clear" at bounding box center [895, 435] width 965 height 50
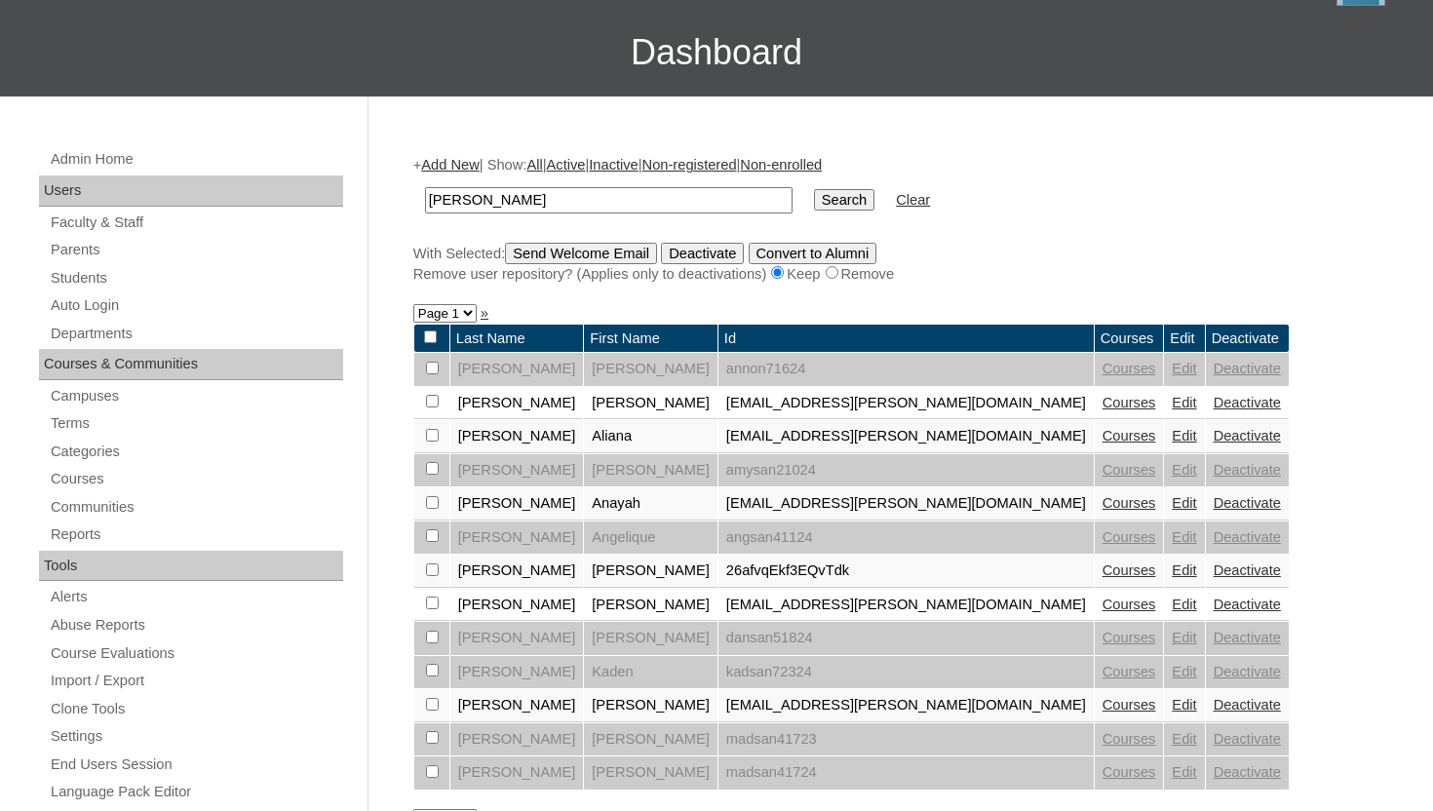
scroll to position [273, 0]
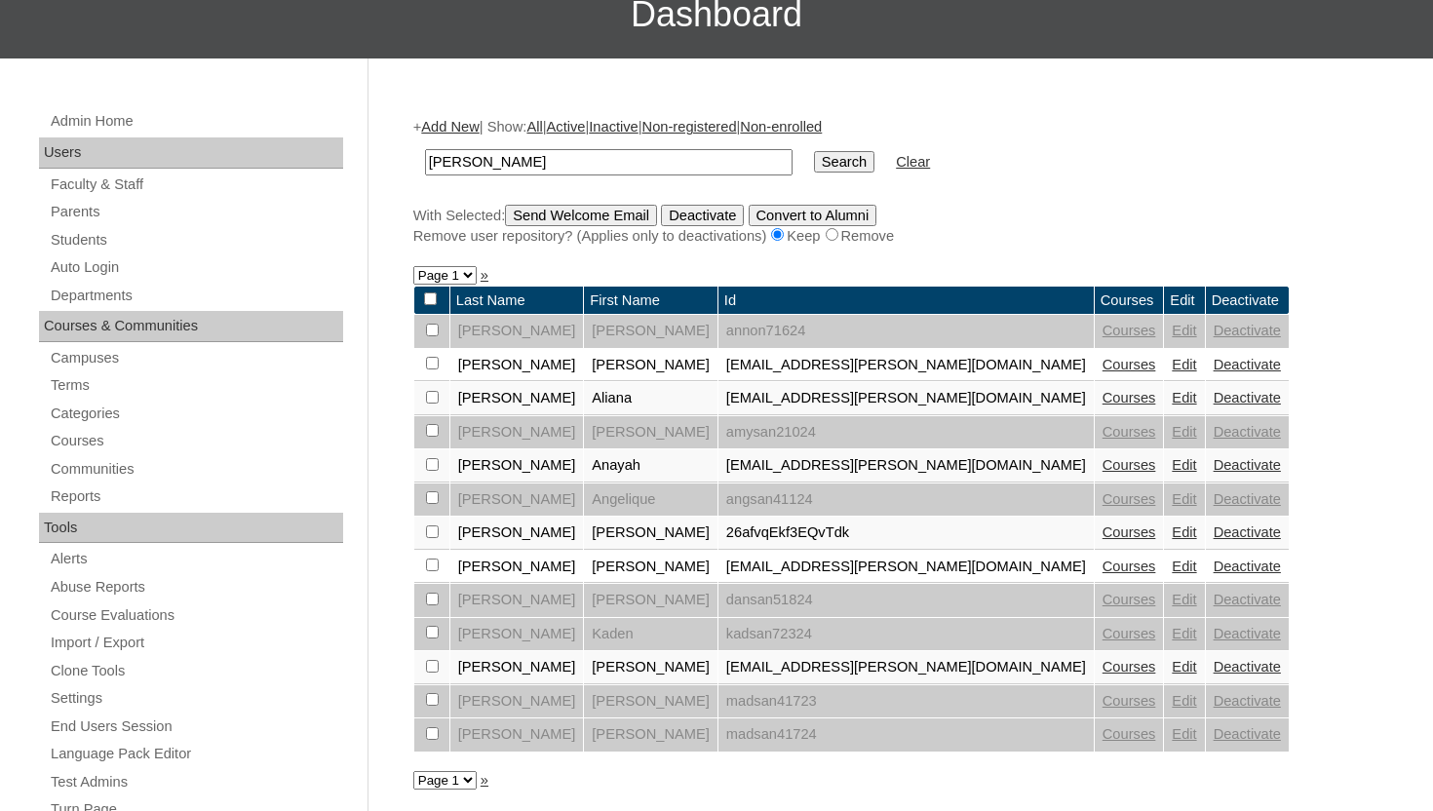
click at [1102, 532] on link "Courses" at bounding box center [1129, 532] width 54 height 16
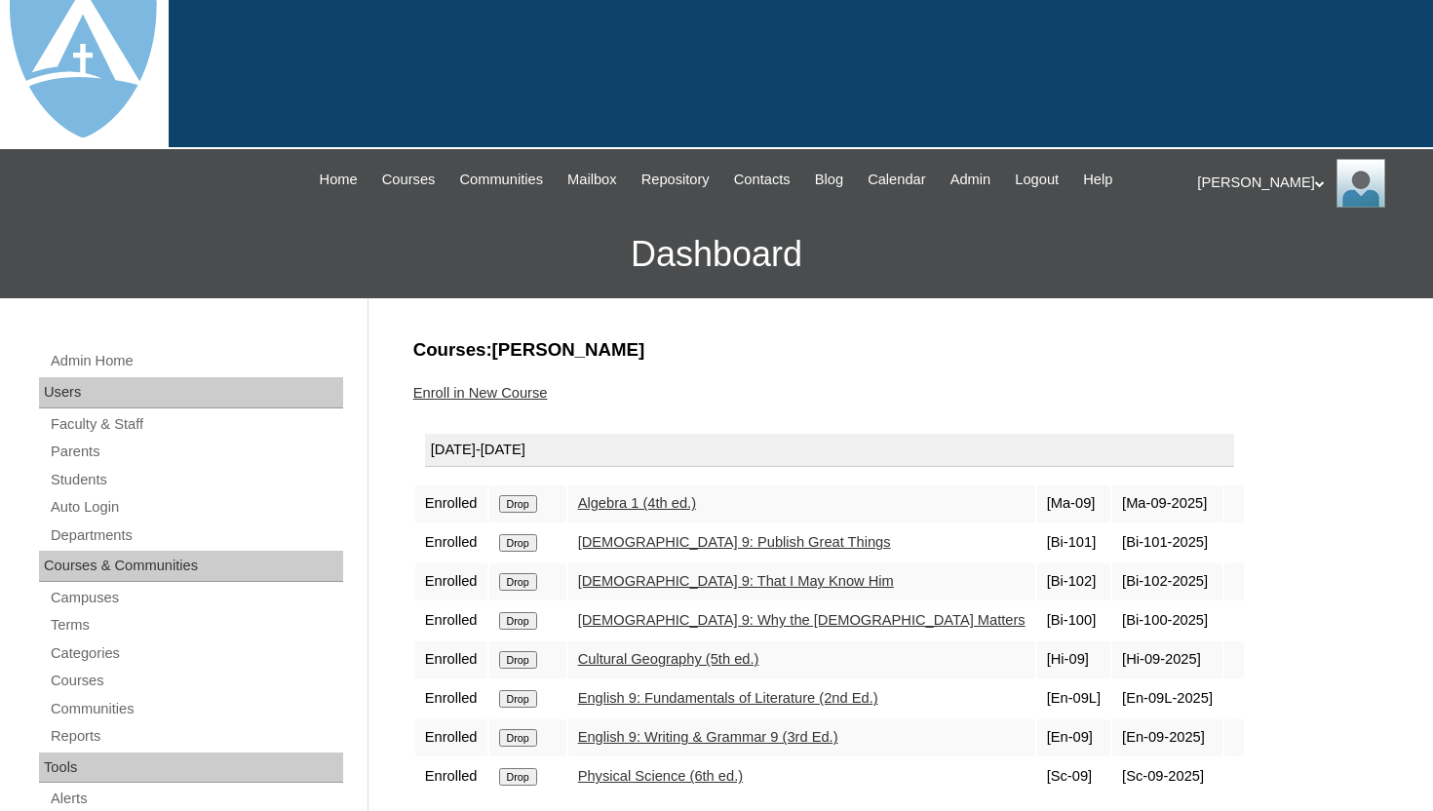
scroll to position [39, 0]
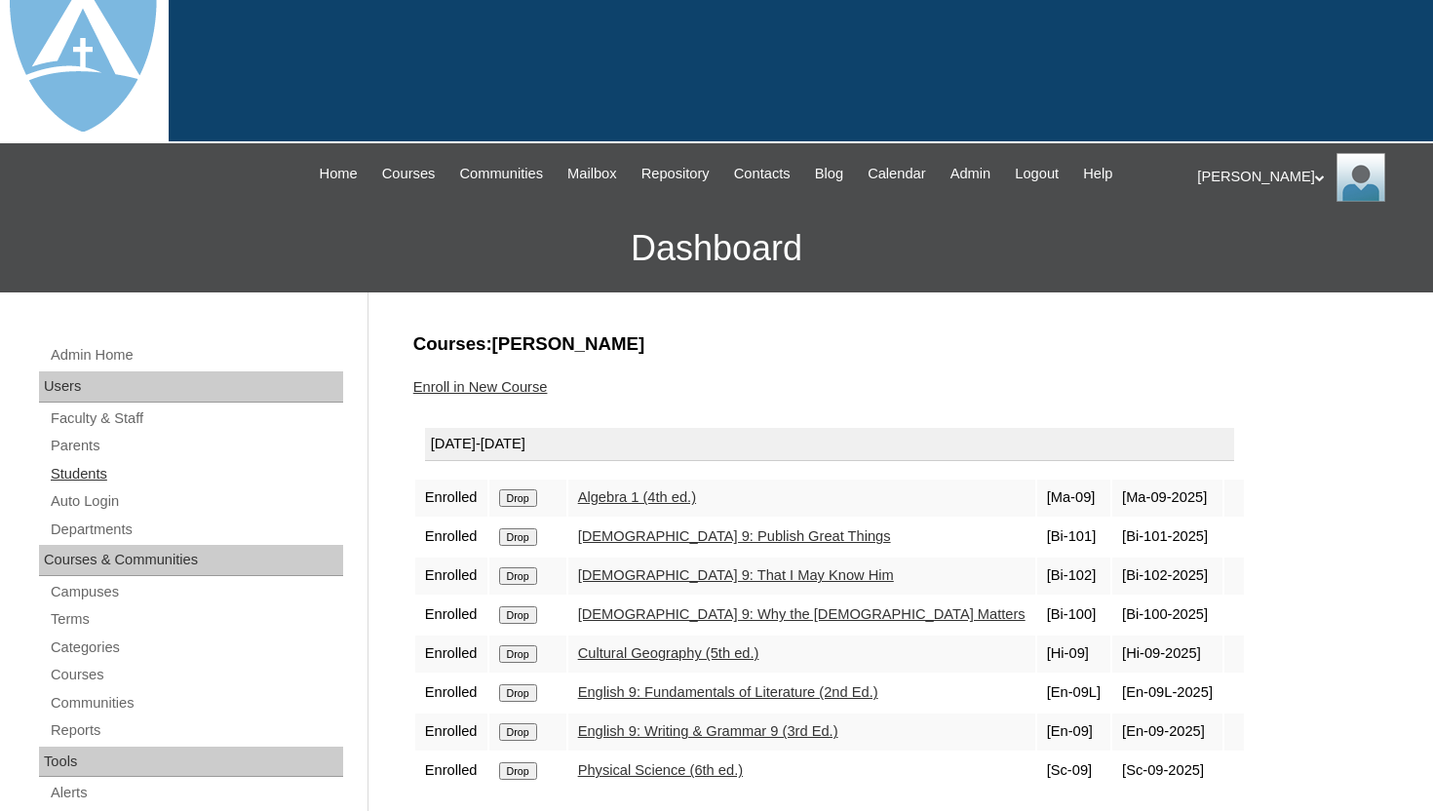
click at [91, 473] on link "Students" at bounding box center [196, 474] width 294 height 24
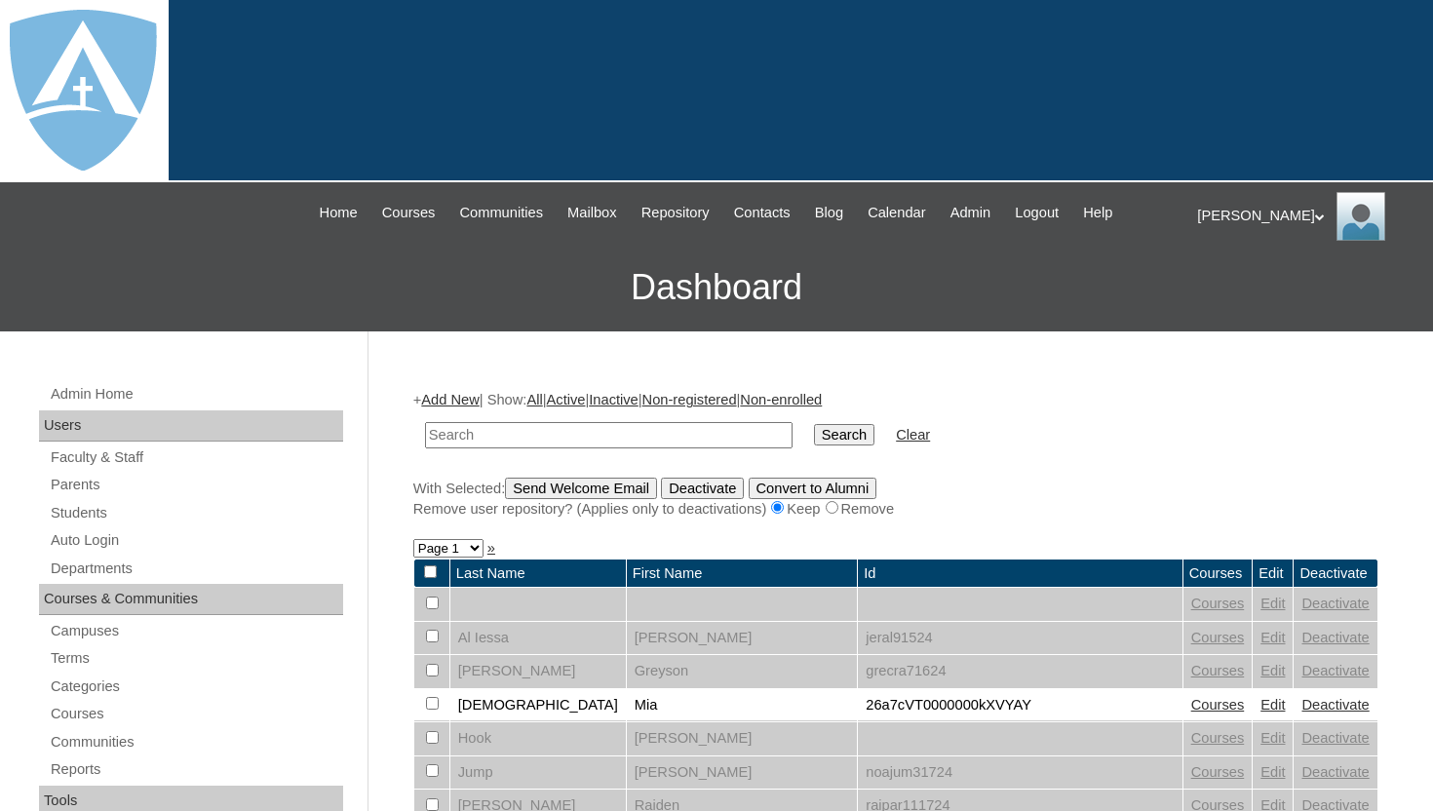
click at [461, 430] on input "text" at bounding box center [608, 435] width 367 height 26
type input "[PERSON_NAME]"
click at [832, 435] on input "Search" at bounding box center [844, 434] width 60 height 21
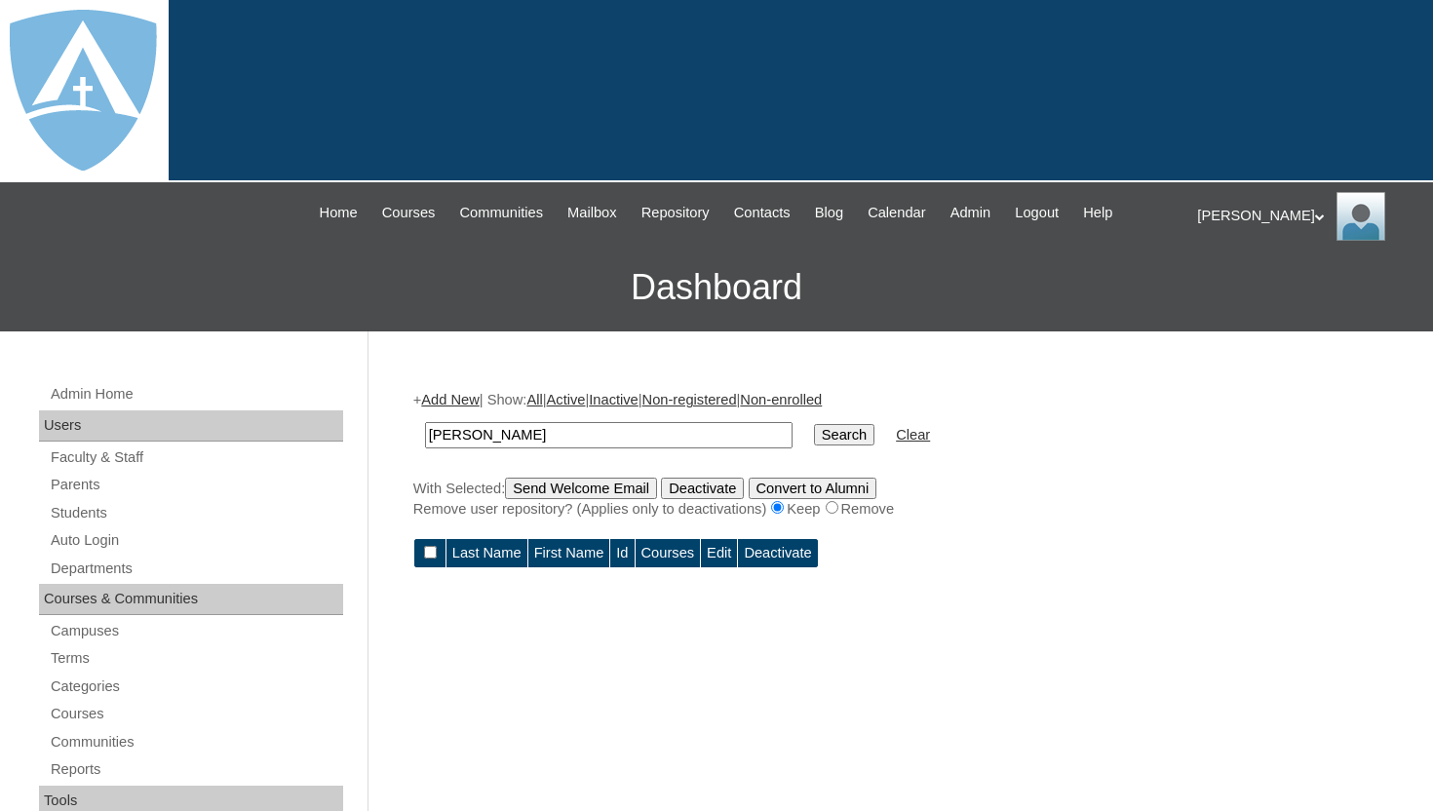
drag, startPoint x: 479, startPoint y: 434, endPoint x: 577, endPoint y: 439, distance: 98.6
click at [577, 439] on input "[PERSON_NAME]" at bounding box center [608, 435] width 367 height 26
type input "[PERSON_NAME]"
click at [816, 440] on input "Search" at bounding box center [844, 434] width 60 height 21
click at [816, 436] on input "Search" at bounding box center [844, 434] width 60 height 21
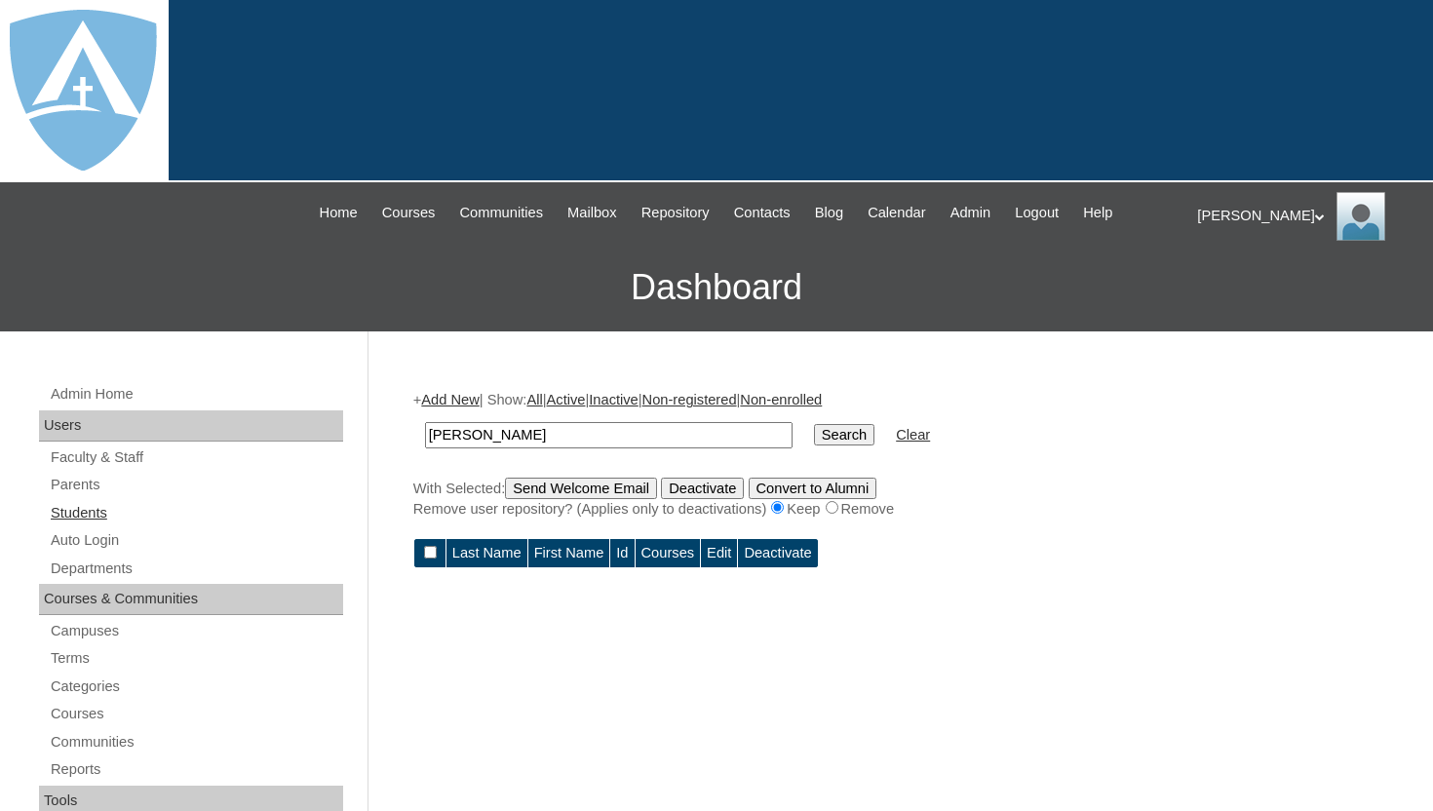
click at [114, 511] on link "Students" at bounding box center [196, 513] width 294 height 24
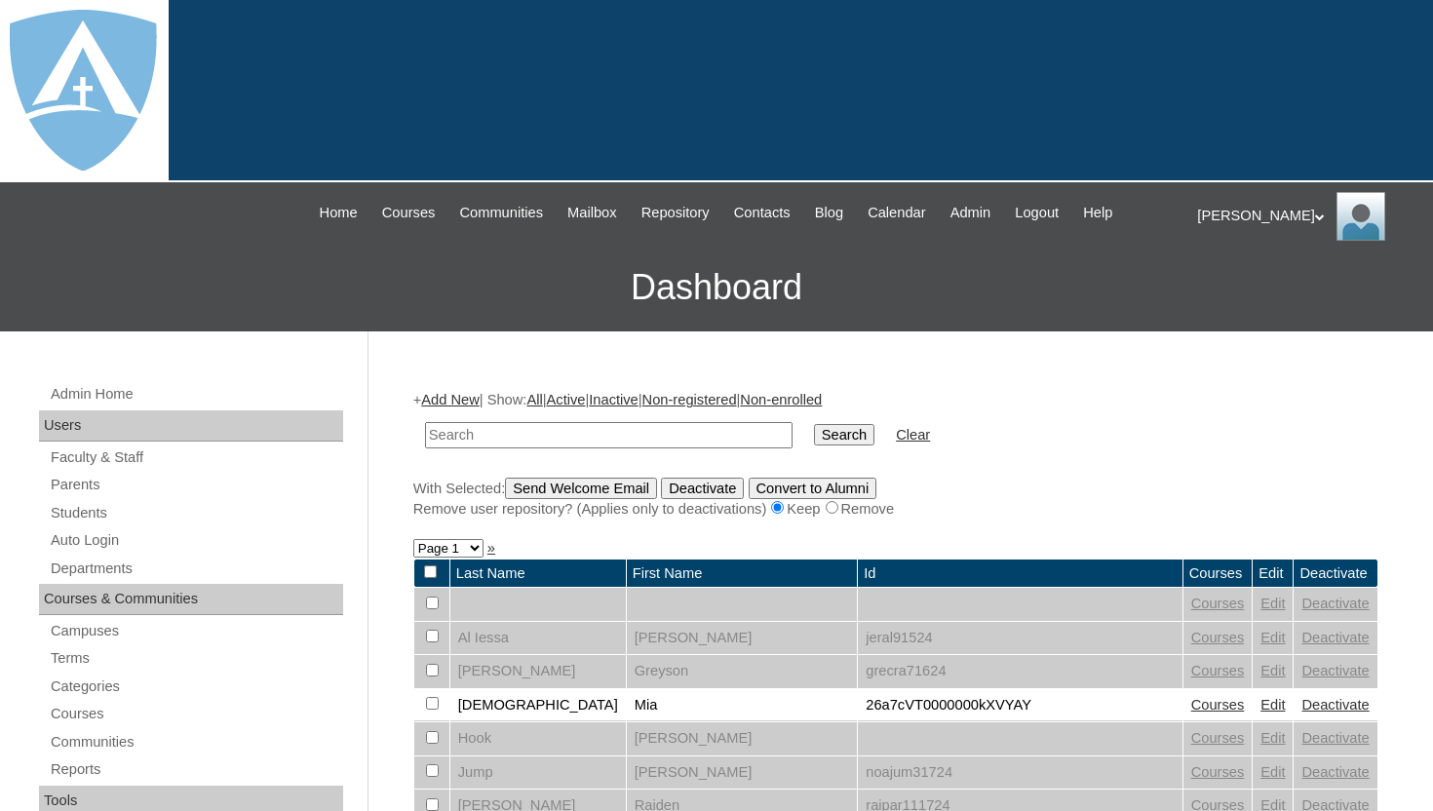
click at [481, 442] on input "text" at bounding box center [608, 435] width 367 height 26
type input "codere"
click at [814, 438] on input "Search" at bounding box center [844, 434] width 60 height 21
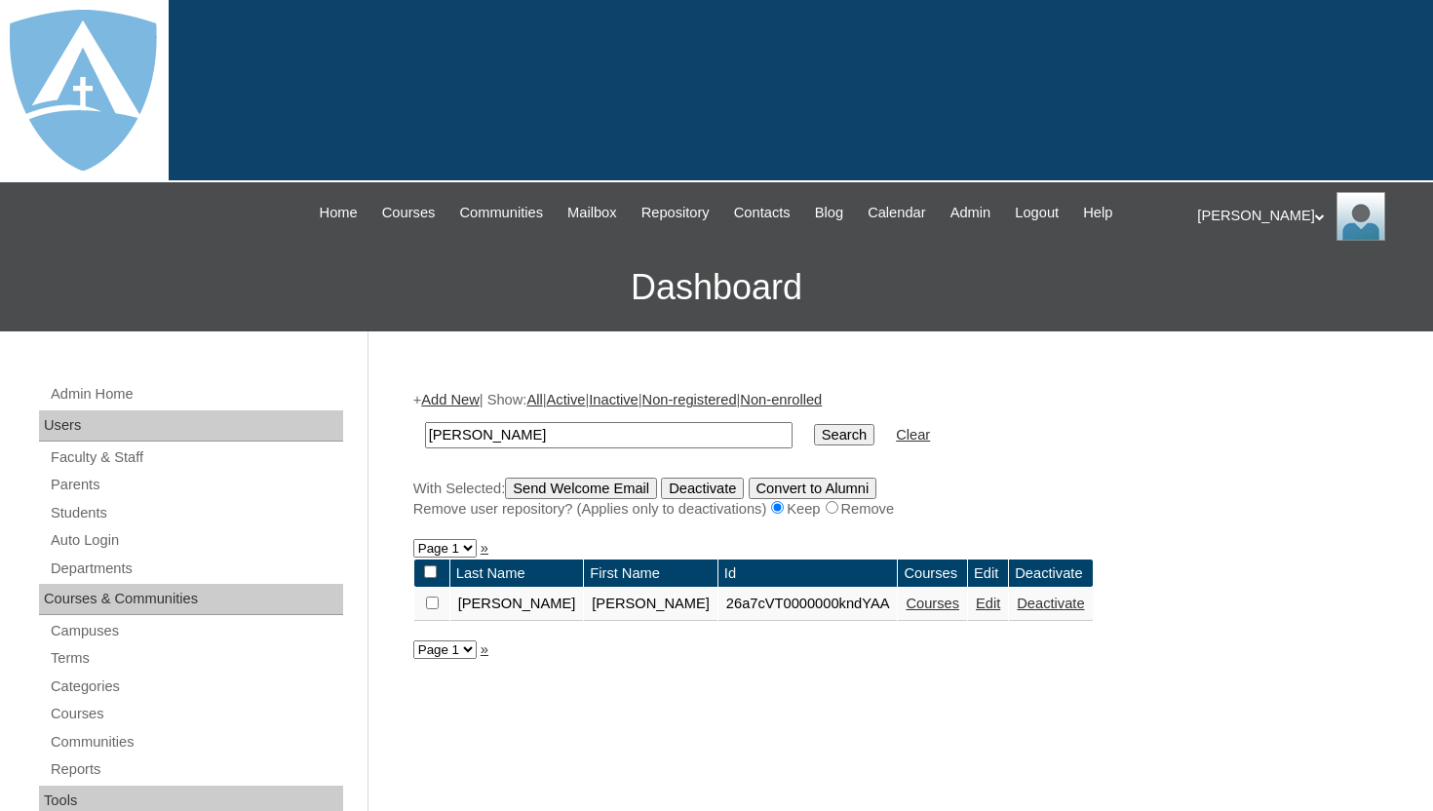
click at [875, 321] on h3 "Dashboard" at bounding box center [716, 288] width 1413 height 88
drag, startPoint x: 485, startPoint y: 436, endPoint x: 412, endPoint y: 433, distance: 73.2
click at [413, 434] on table "codere Search Clear" at bounding box center [677, 435] width 528 height 50
type input "johnson"
click at [814, 432] on input "Search" at bounding box center [844, 434] width 60 height 21
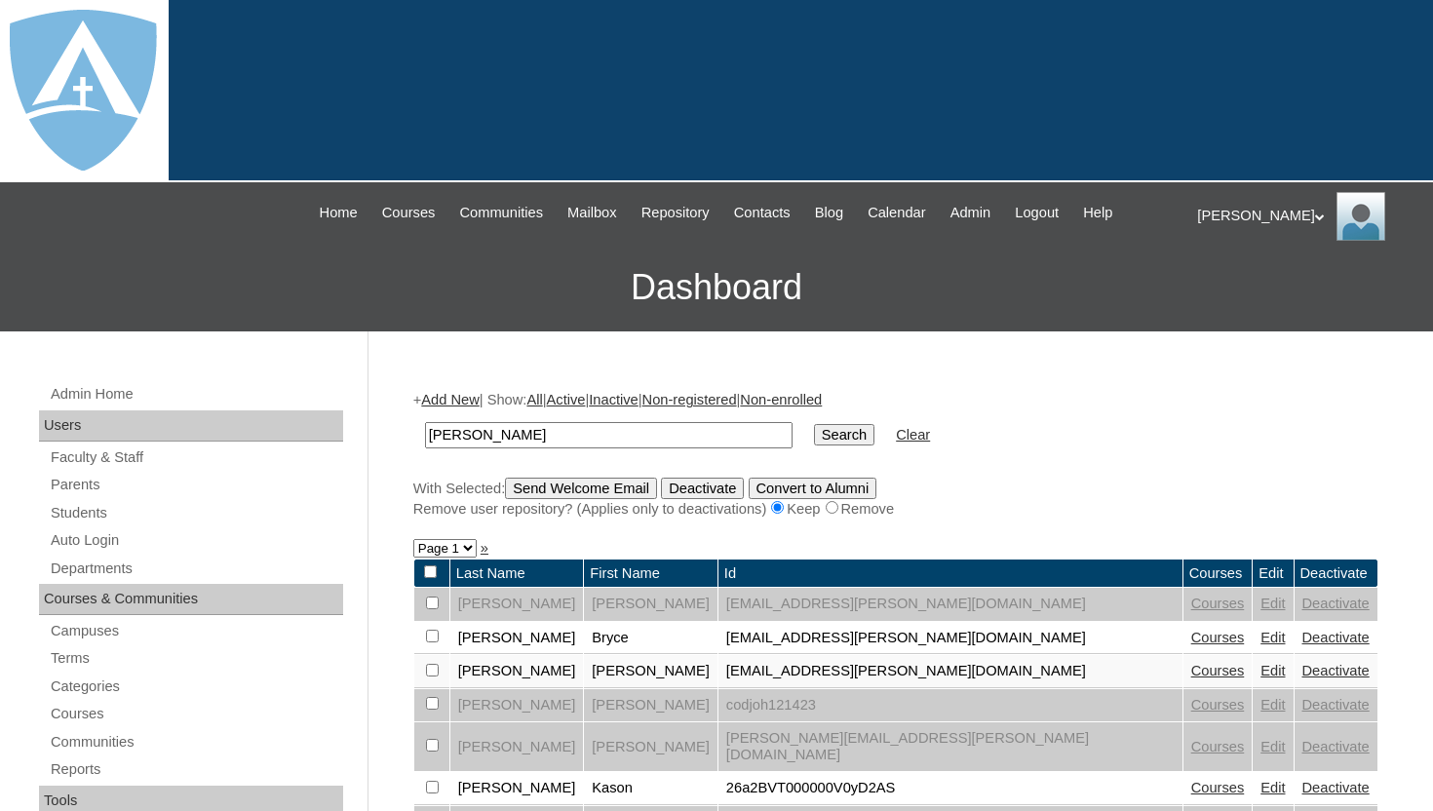
click at [1191, 642] on link "Courses" at bounding box center [1218, 638] width 54 height 16
click at [1302, 638] on link "Deactivate" at bounding box center [1335, 638] width 67 height 16
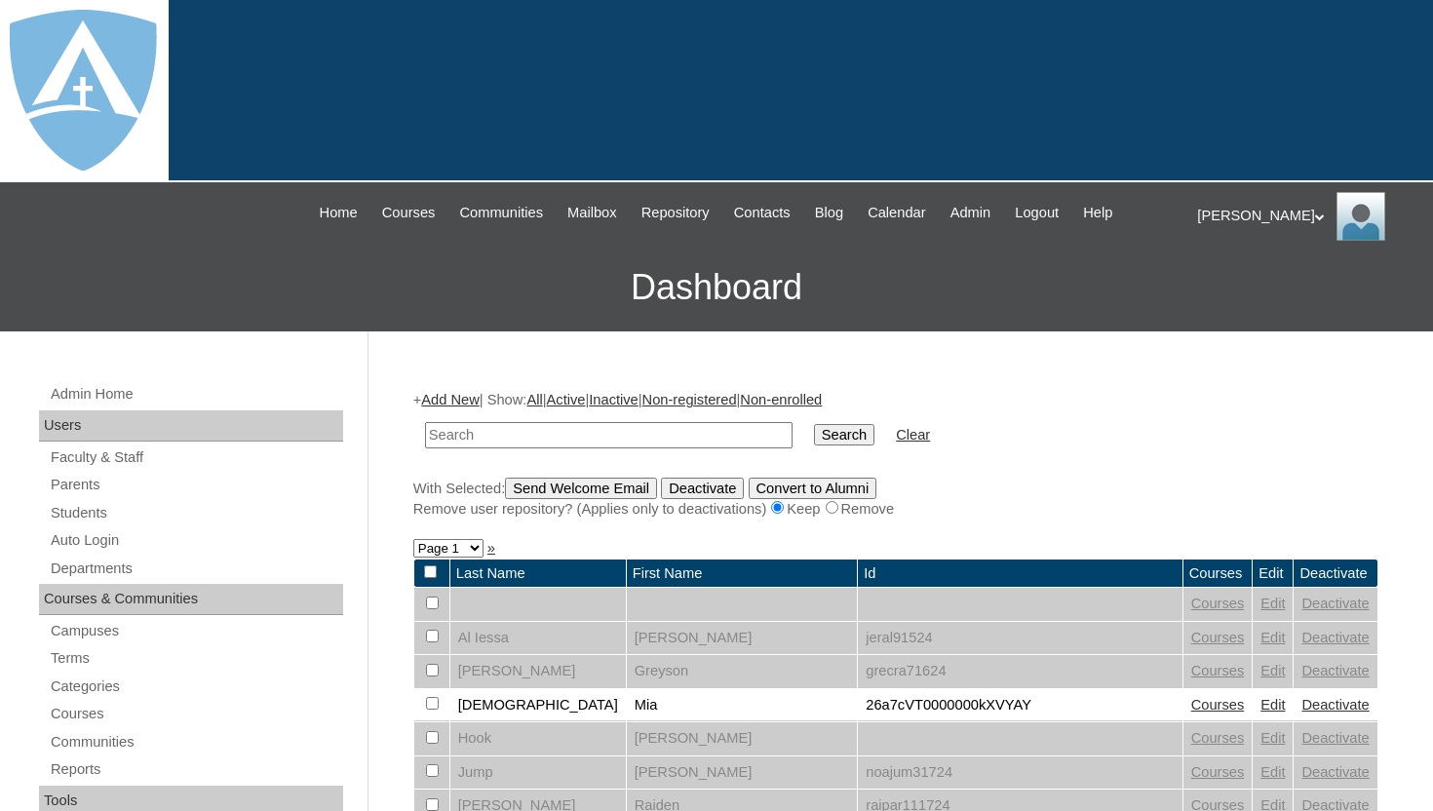
click at [650, 422] on input "text" at bounding box center [608, 435] width 367 height 26
type input "[PERSON_NAME]"
click at [844, 429] on input "Search" at bounding box center [844, 434] width 60 height 21
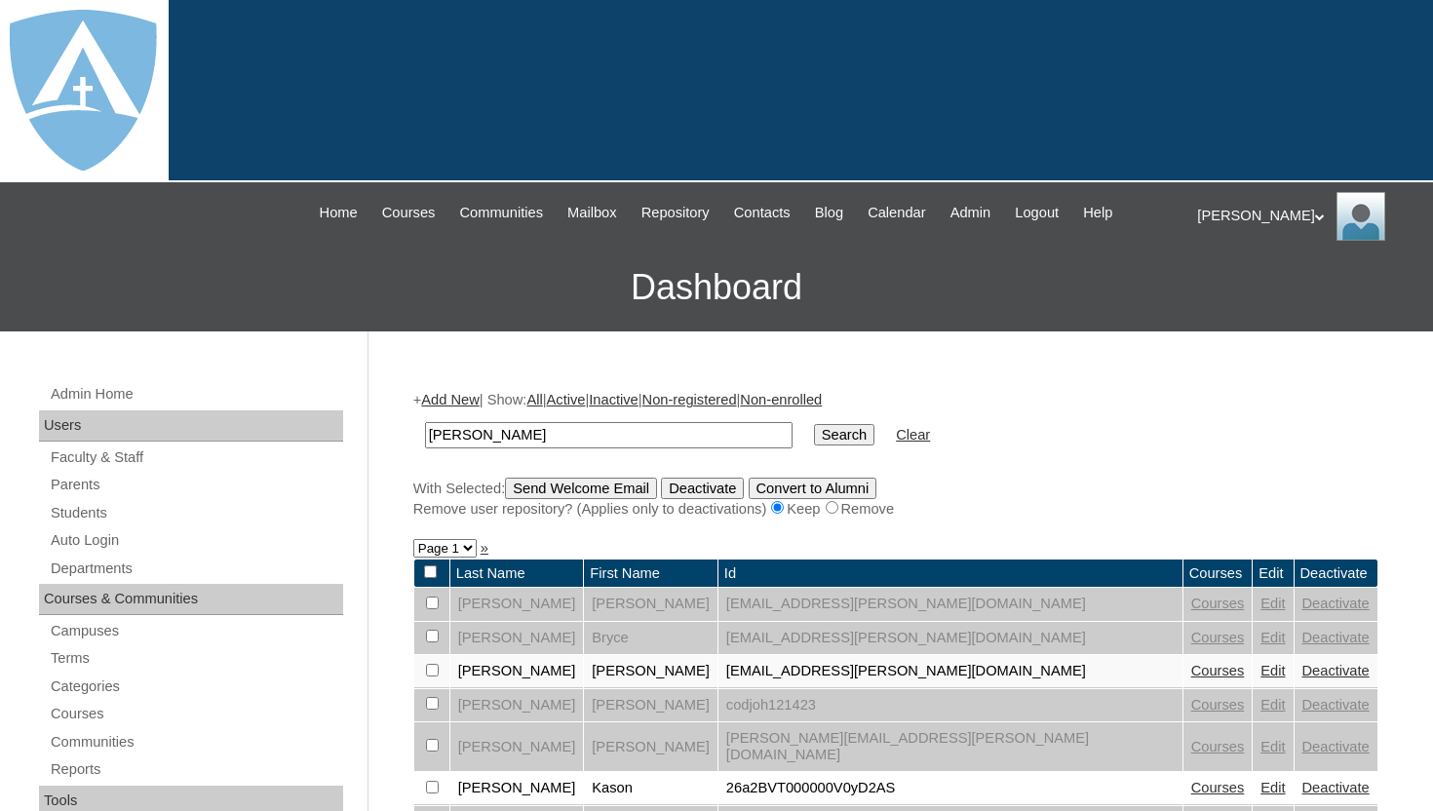
click at [1302, 670] on link "Deactivate" at bounding box center [1335, 671] width 67 height 16
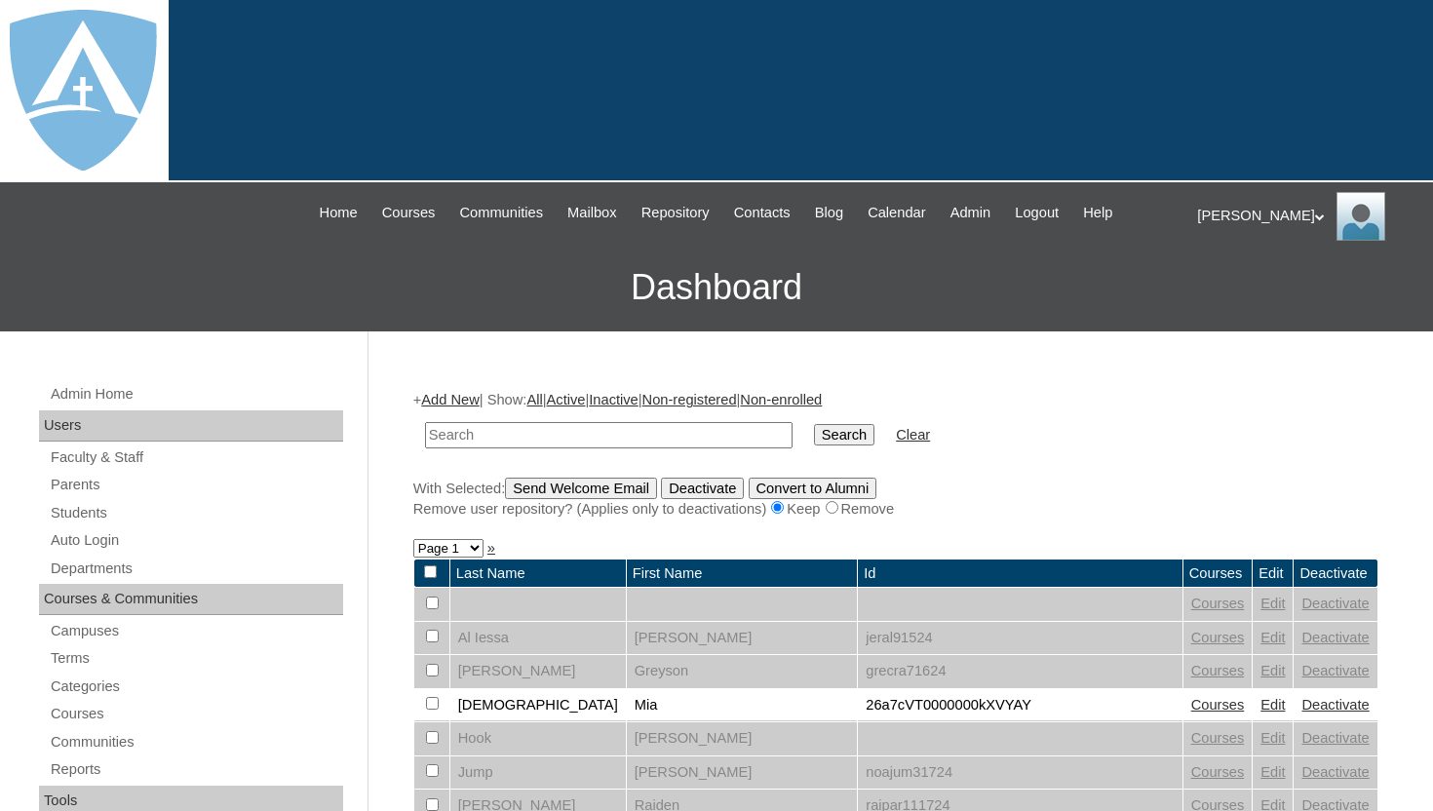
click at [875, 107] on div at bounding box center [716, 91] width 1433 height 182
